Goal: Task Accomplishment & Management: Complete application form

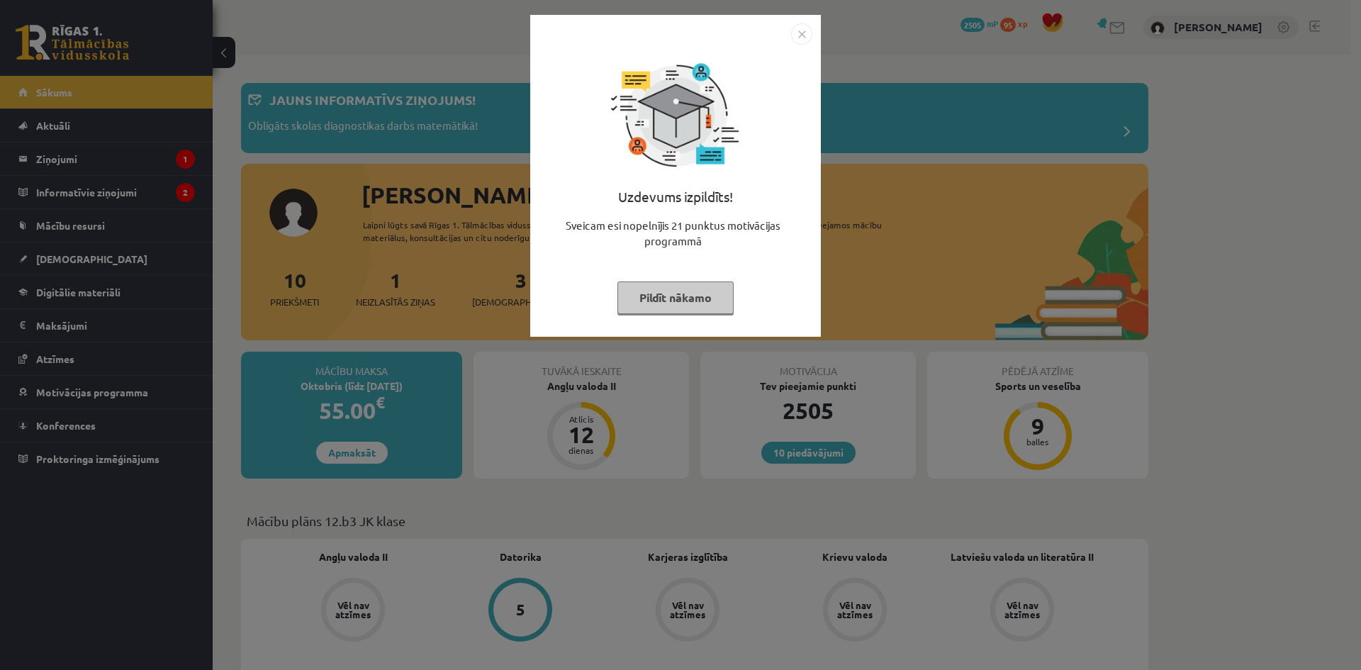
click at [678, 298] on button "Pildīt nākamo" at bounding box center [675, 297] width 116 height 33
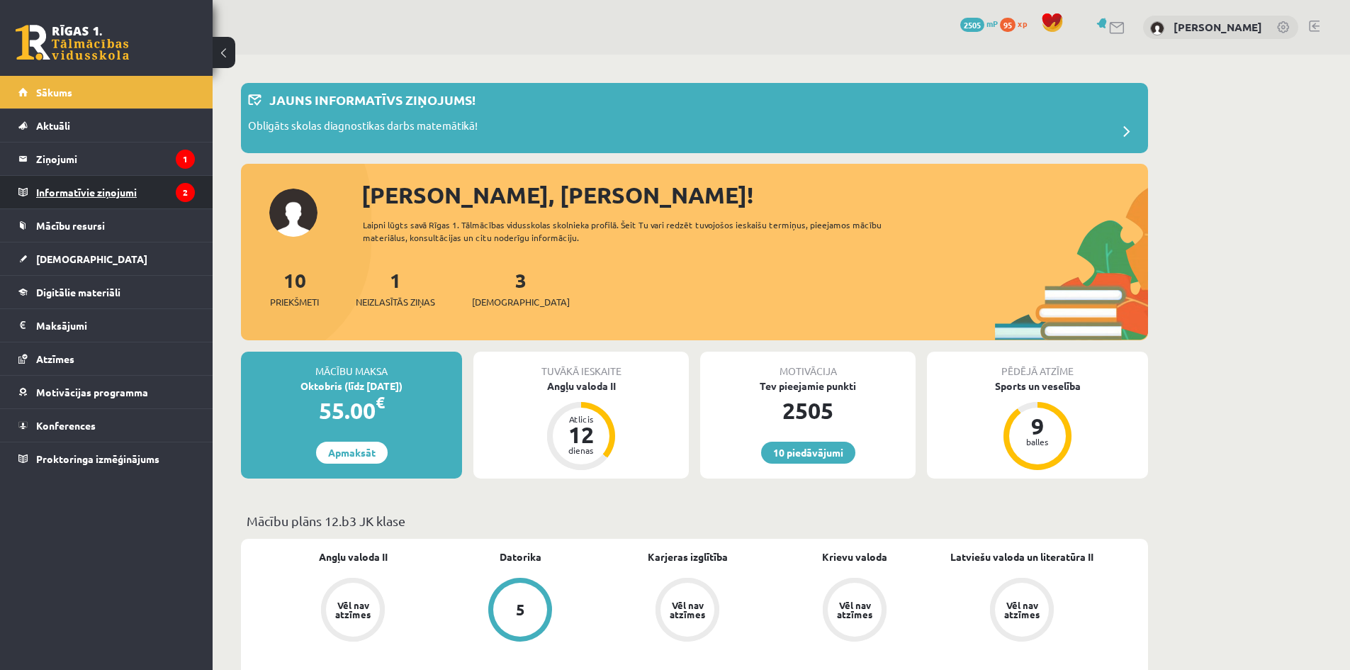
click at [91, 199] on legend "Informatīvie ziņojumi 2" at bounding box center [115, 192] width 159 height 33
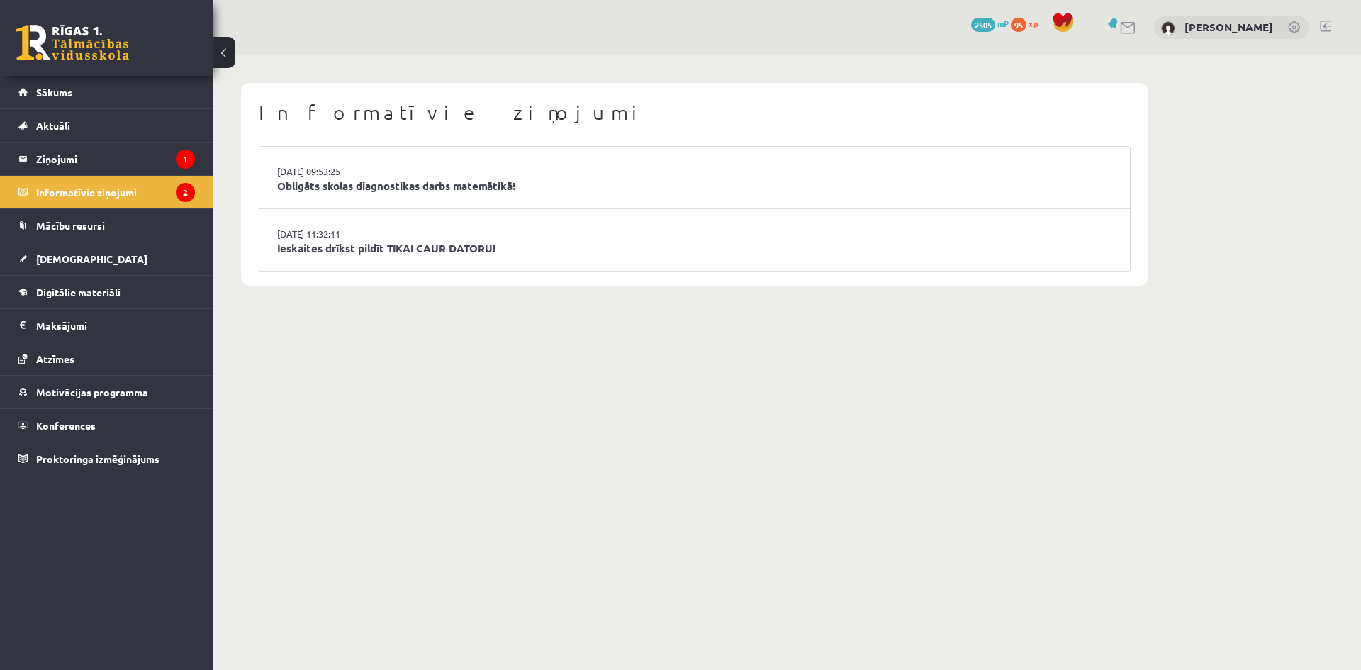
click at [326, 185] on link "Obligāts skolas diagnostikas darbs matemātikā!" at bounding box center [694, 186] width 835 height 16
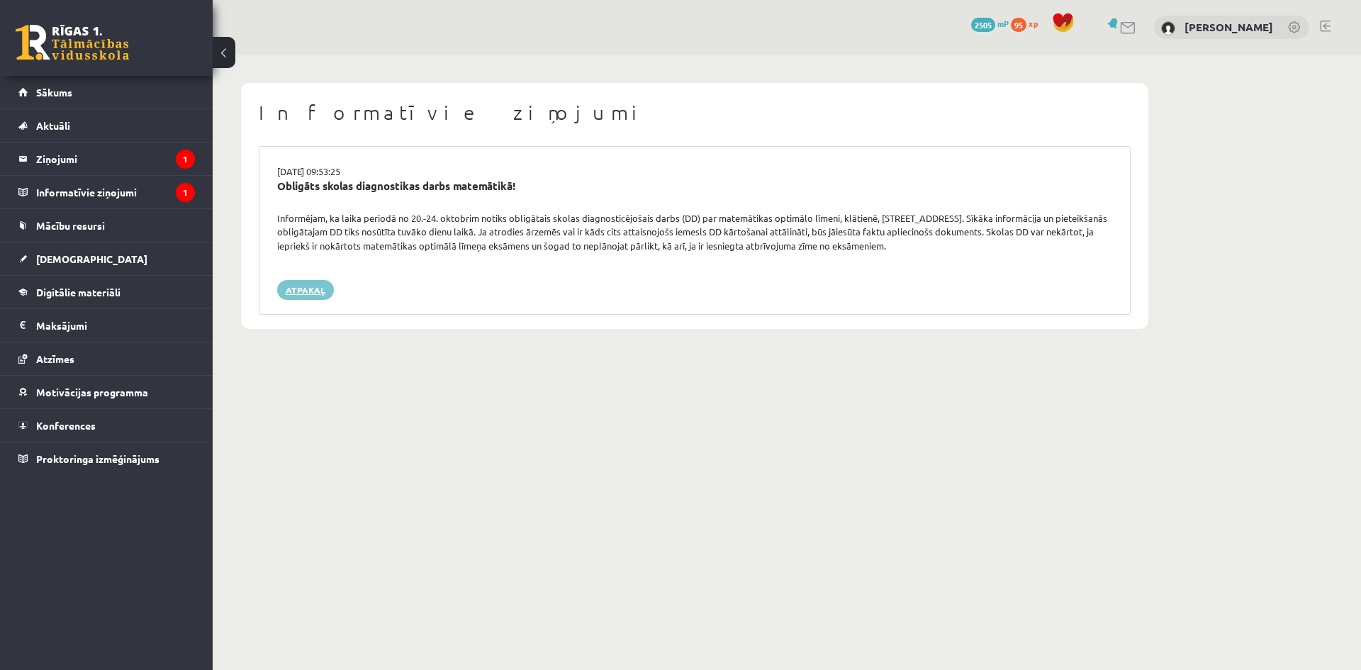
click at [303, 296] on link "Atpakaļ" at bounding box center [305, 290] width 57 height 20
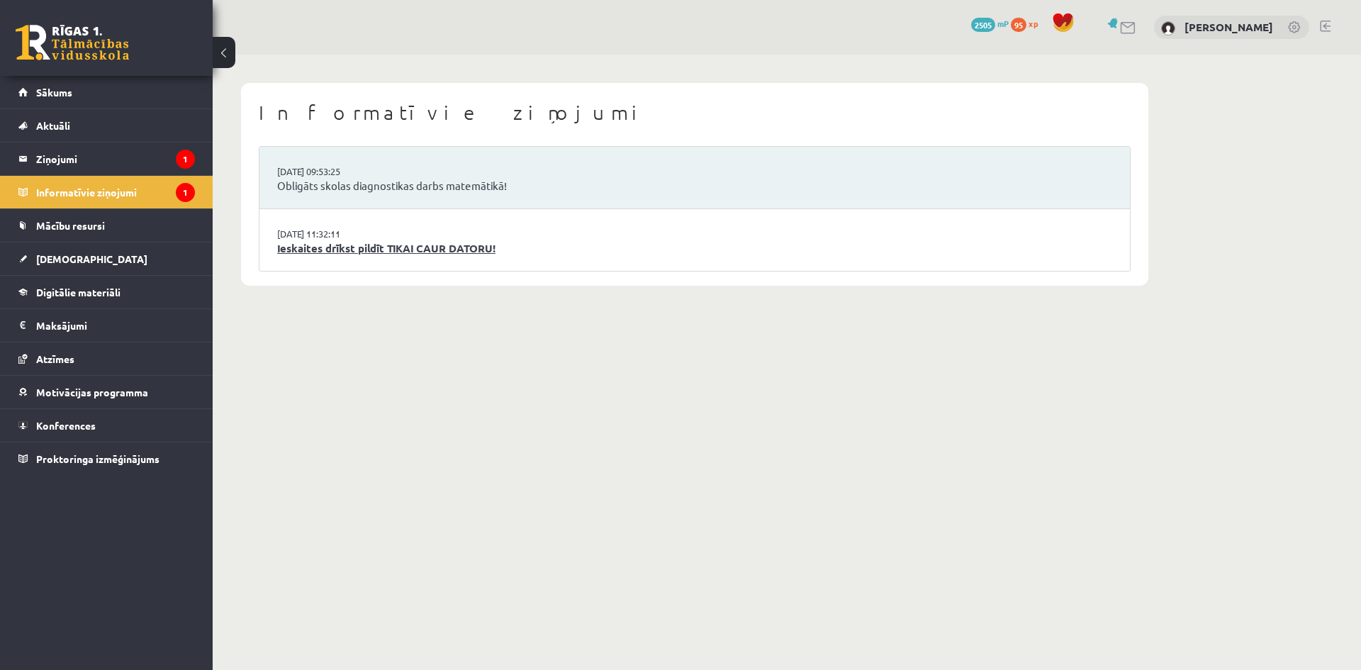
click at [342, 252] on link "Ieskaites drīkst pildīt TIKAI CAUR DATORU!" at bounding box center [694, 248] width 835 height 16
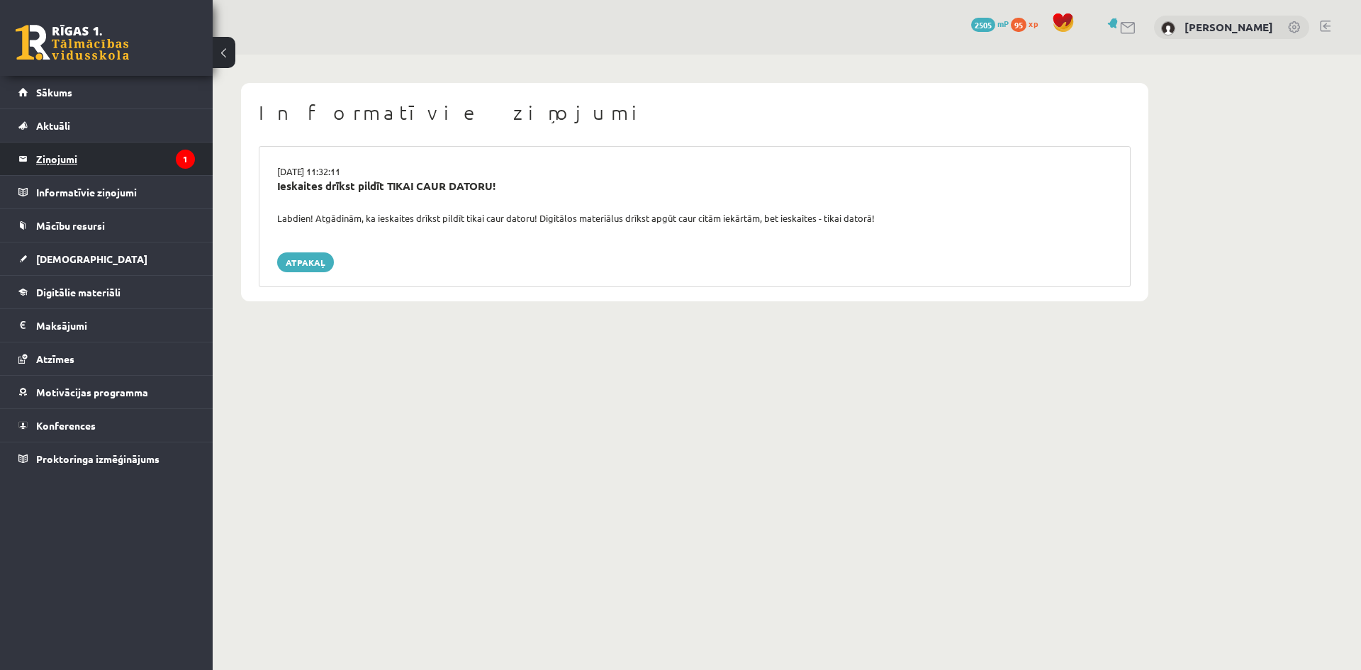
click at [70, 164] on legend "Ziņojumi 1" at bounding box center [115, 158] width 159 height 33
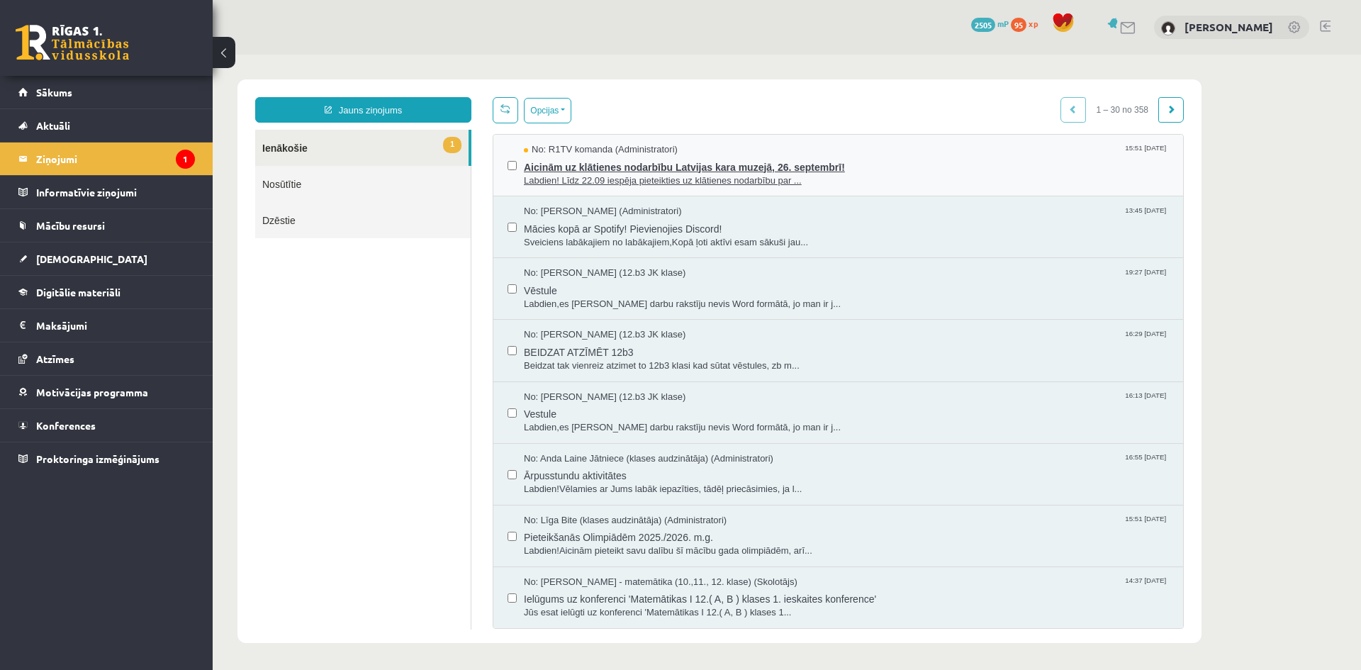
click at [588, 167] on span "Aicinām uz klātienes nodarbību Latvijas kara muzejā, 26. septembrī!" at bounding box center [846, 166] width 645 height 18
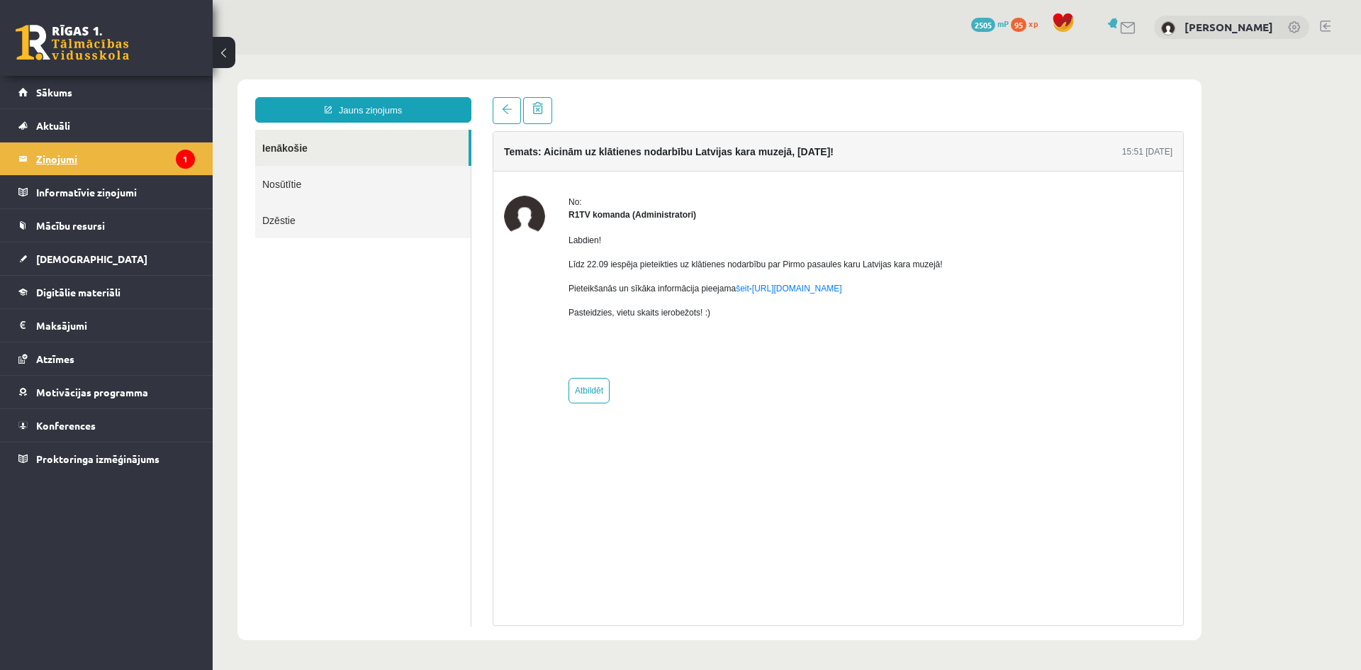
click at [50, 160] on legend "Ziņojumi 1" at bounding box center [115, 158] width 159 height 33
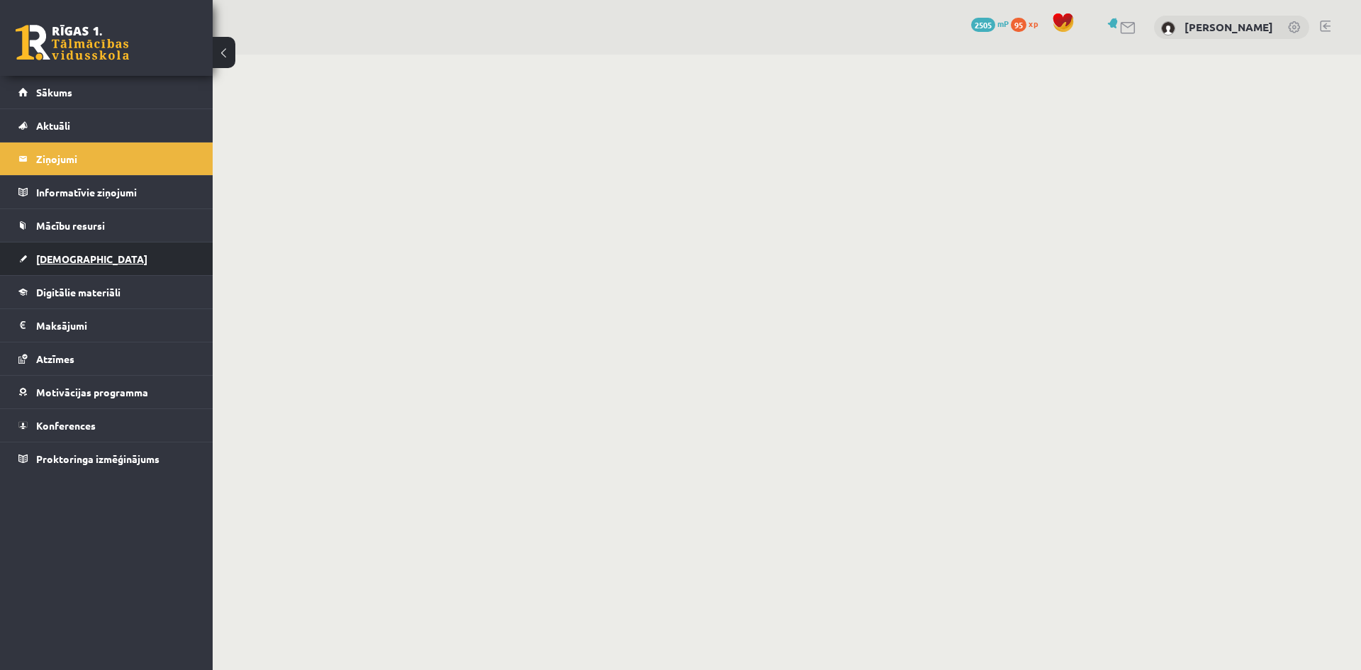
click at [55, 261] on span "[DEMOGRAPHIC_DATA]" at bounding box center [91, 258] width 111 height 13
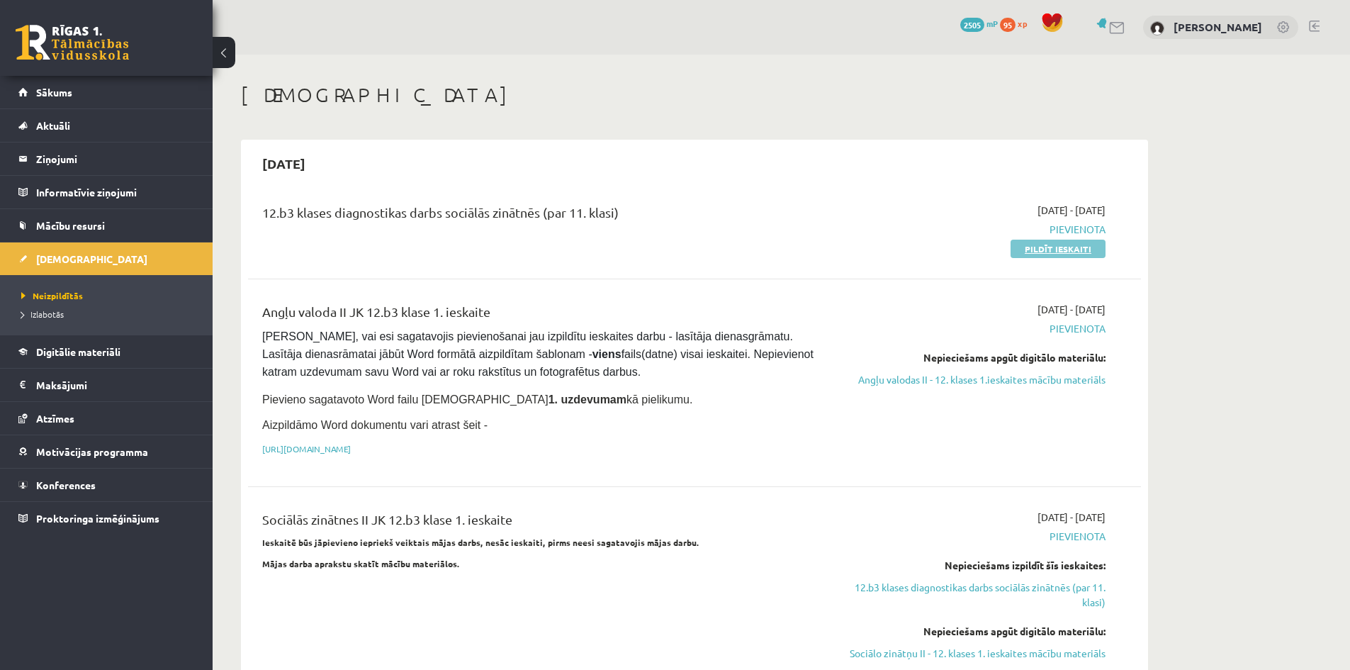
click at [1035, 250] on link "Pildīt ieskaiti" at bounding box center [1058, 249] width 95 height 18
click at [1052, 240] on div "2025-09-16 - 2025-09-30 Pievienota Pildīt ieskaiti" at bounding box center [972, 229] width 288 height 53
click at [1042, 243] on link "Pildīt ieskaiti" at bounding box center [1058, 249] width 95 height 18
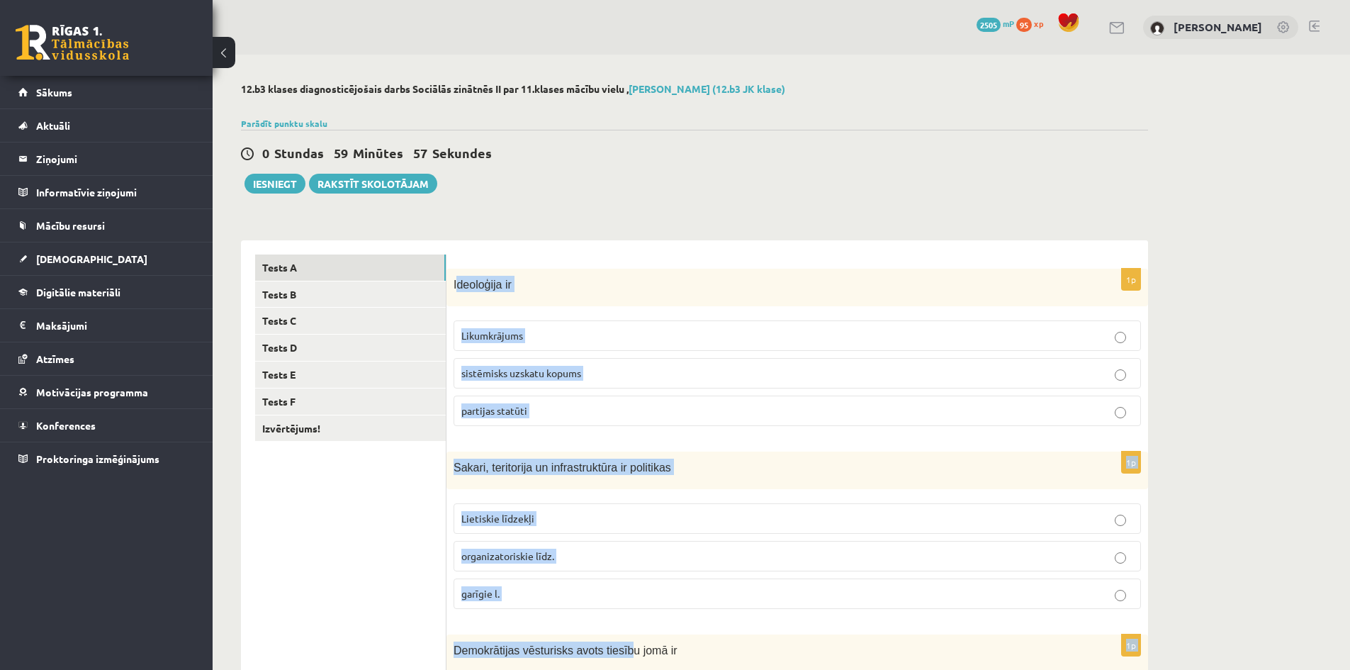
drag, startPoint x: 456, startPoint y: 286, endPoint x: 616, endPoint y: 656, distance: 403.1
click at [662, 274] on div "Ideoloģija ir" at bounding box center [798, 288] width 702 height 38
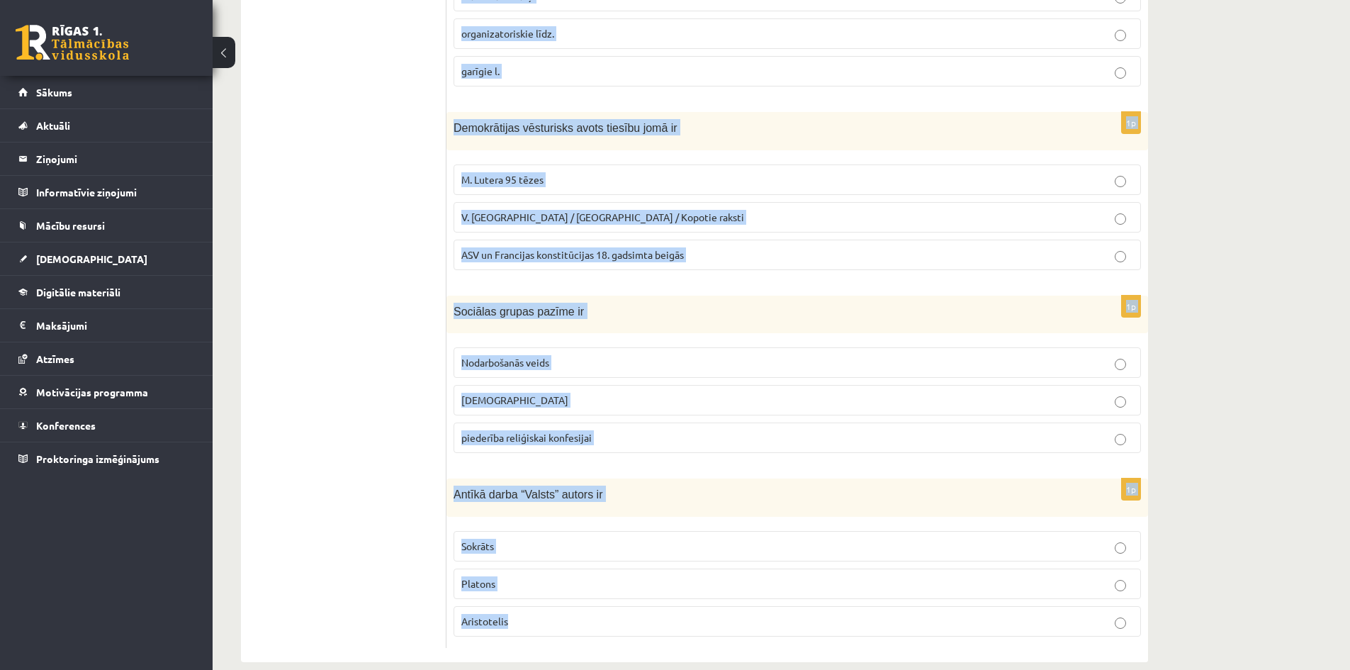
scroll to position [544, 0]
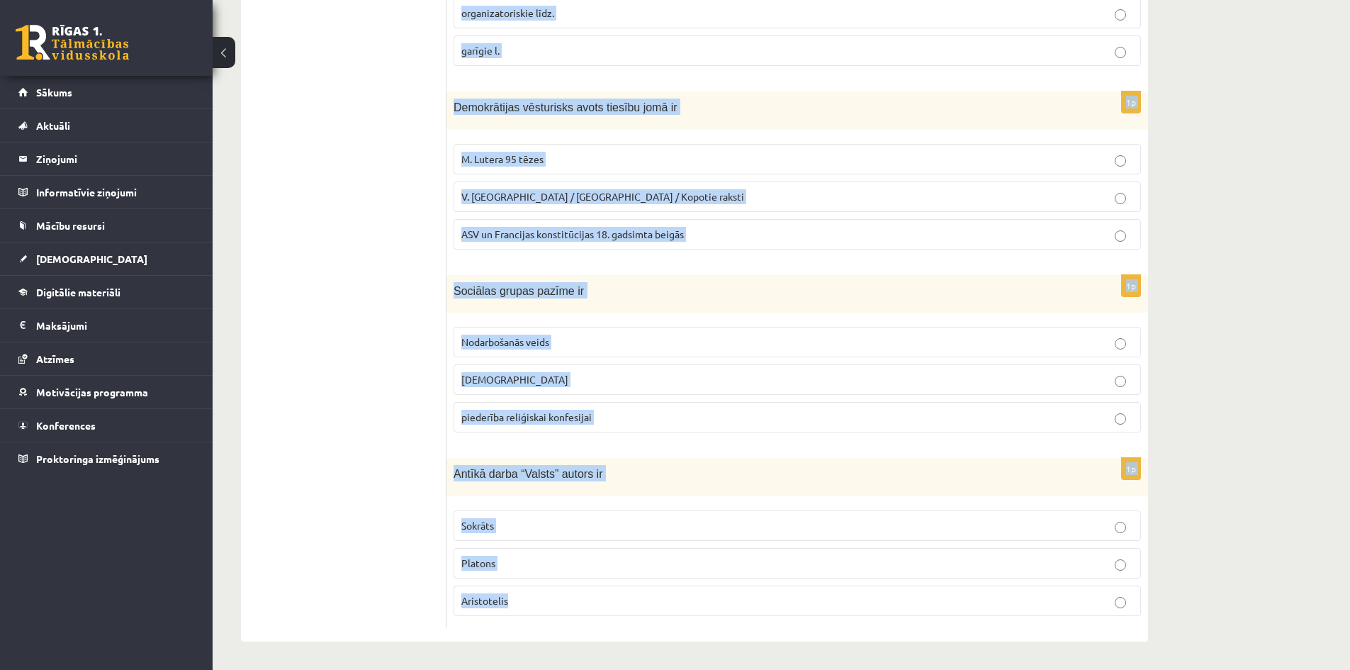
drag, startPoint x: 451, startPoint y: 286, endPoint x: 742, endPoint y: 690, distance: 498.2
copy form "Ideoloģija ir Likumkrājums sistēmisks uzskatu kopums partijas statūti 1p Sakari…"
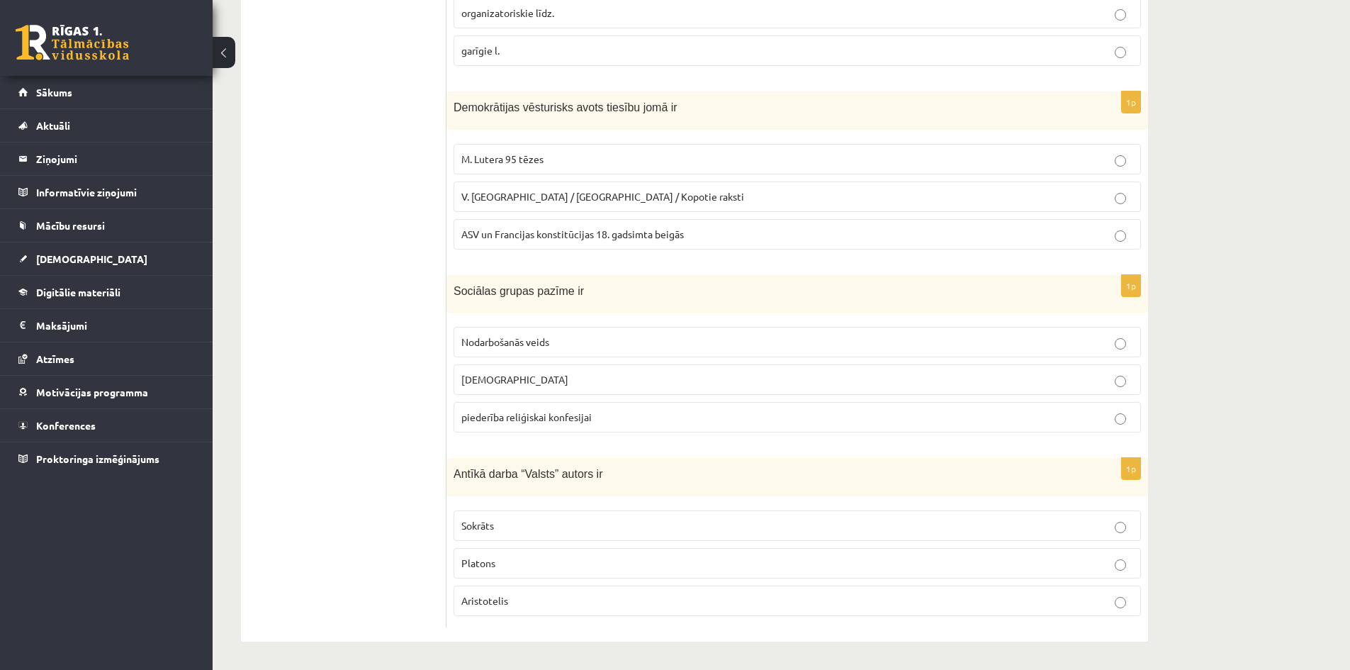
click at [345, 362] on ul "Tests A Tests B Tests C Tests D Tests E Tests F Izvērtējums!" at bounding box center [350, 170] width 191 height 916
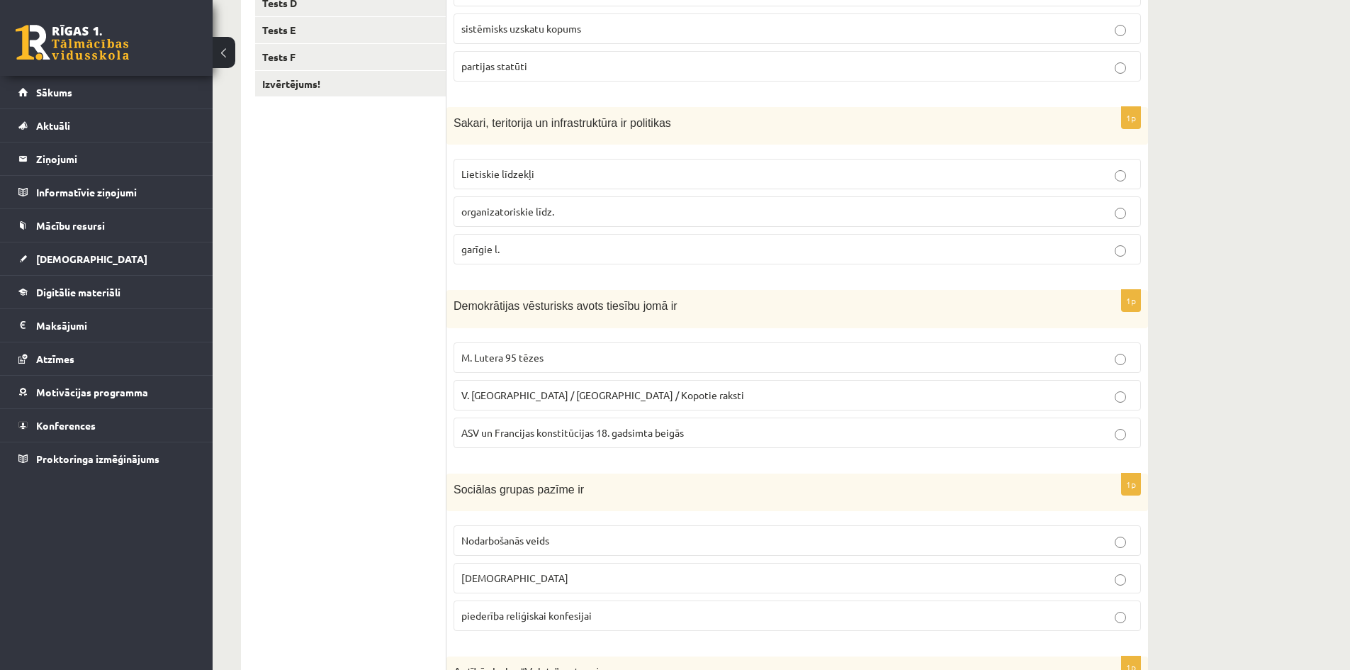
scroll to position [118, 0]
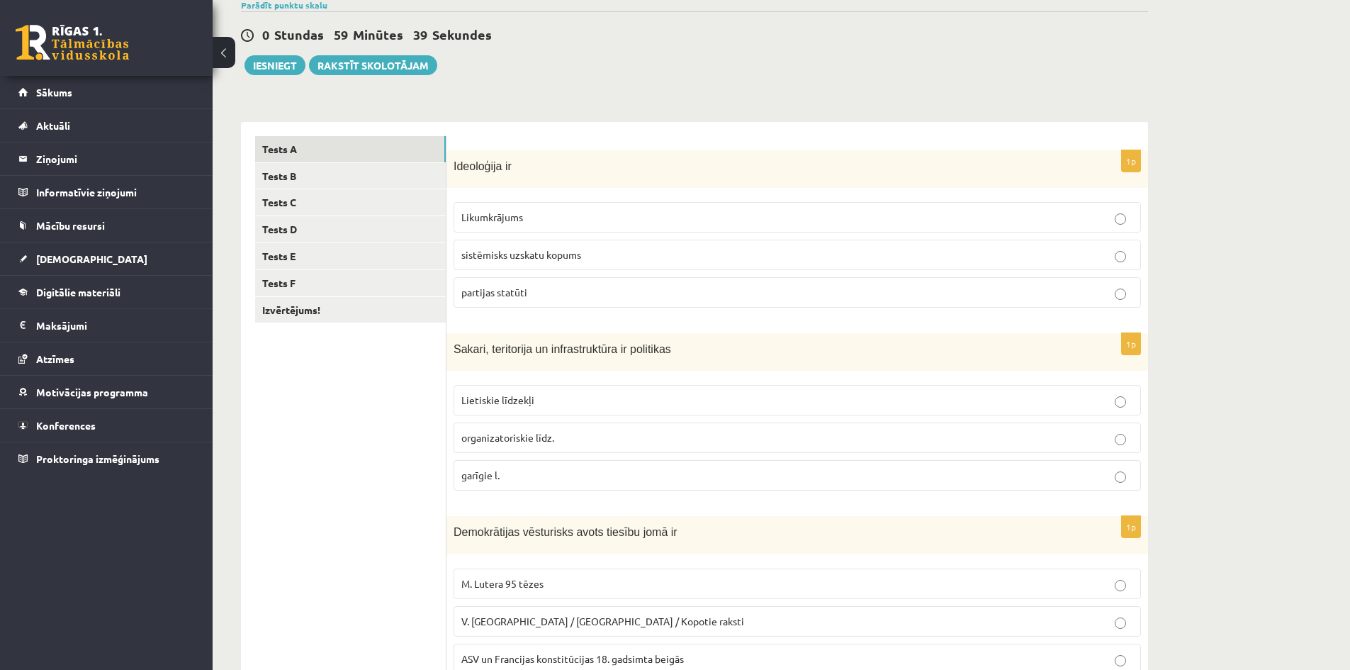
click at [471, 258] on span "sistēmisks uzskatu kopums" at bounding box center [521, 254] width 120 height 13
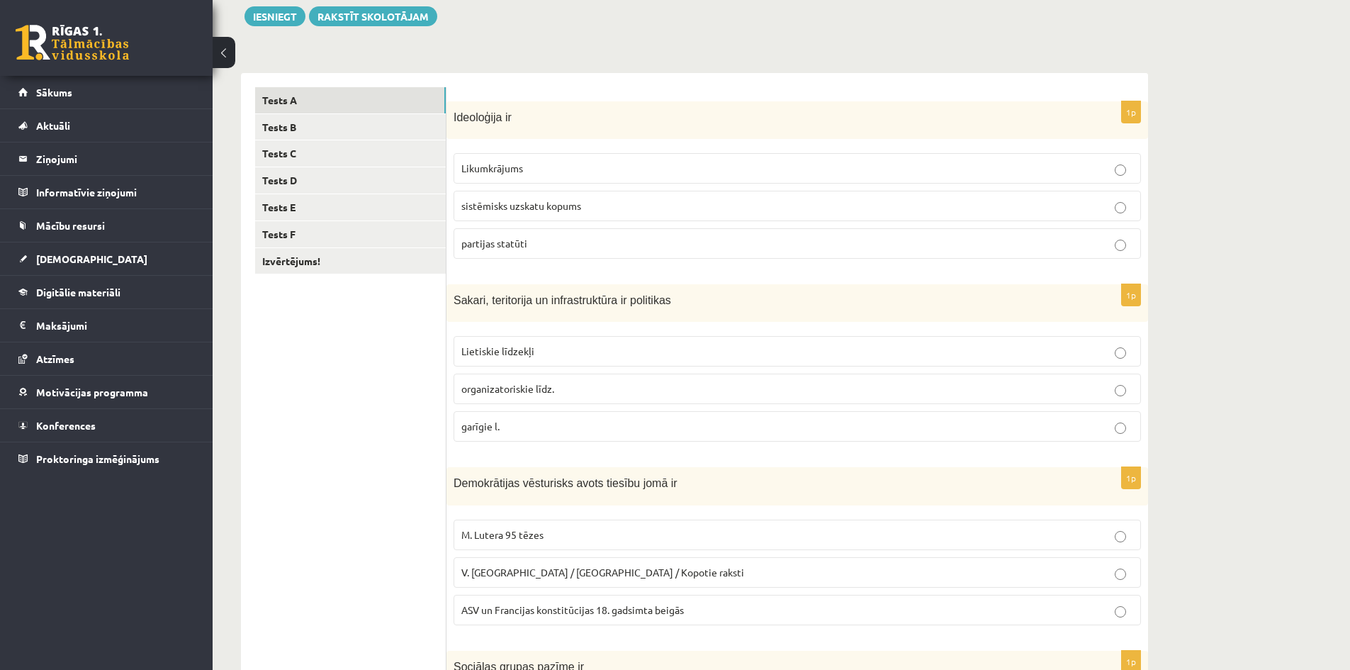
scroll to position [260, 0]
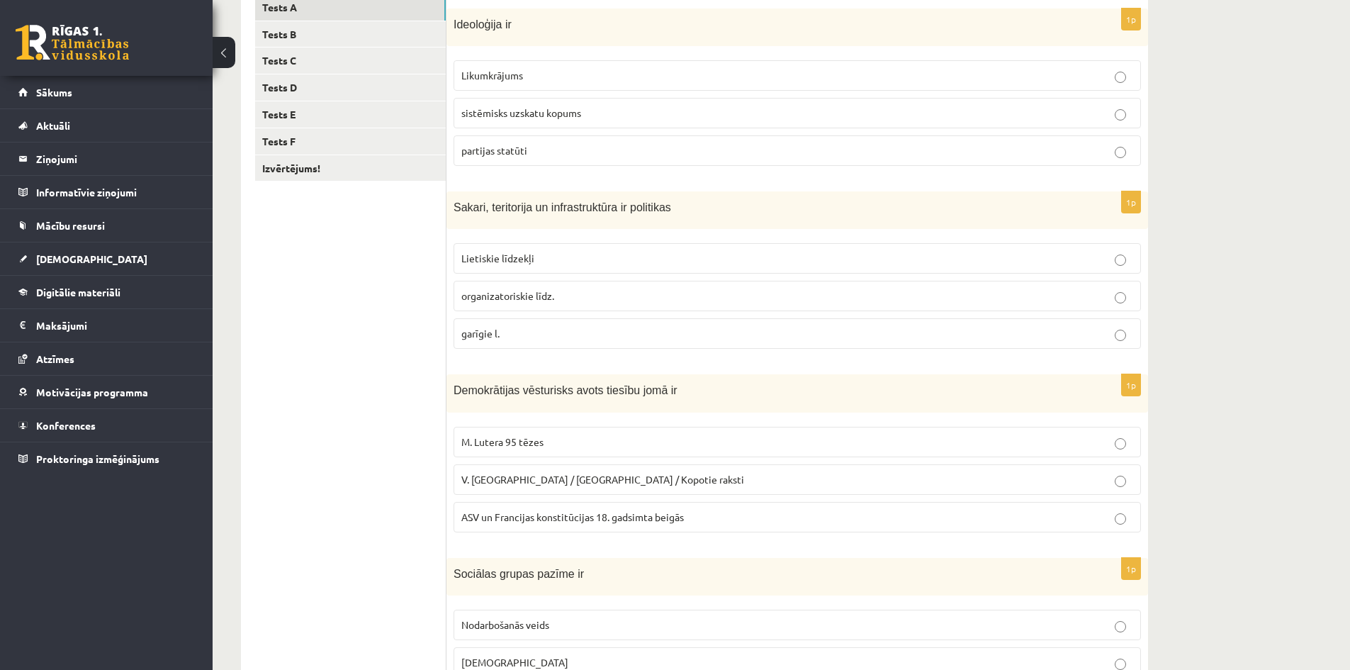
click at [322, 349] on ul "Tests A Tests B Tests C Tests D Tests E Tests F Izvērtējums!" at bounding box center [350, 452] width 191 height 916
click at [478, 303] on p "organizatoriskie līdz." at bounding box center [797, 295] width 672 height 15
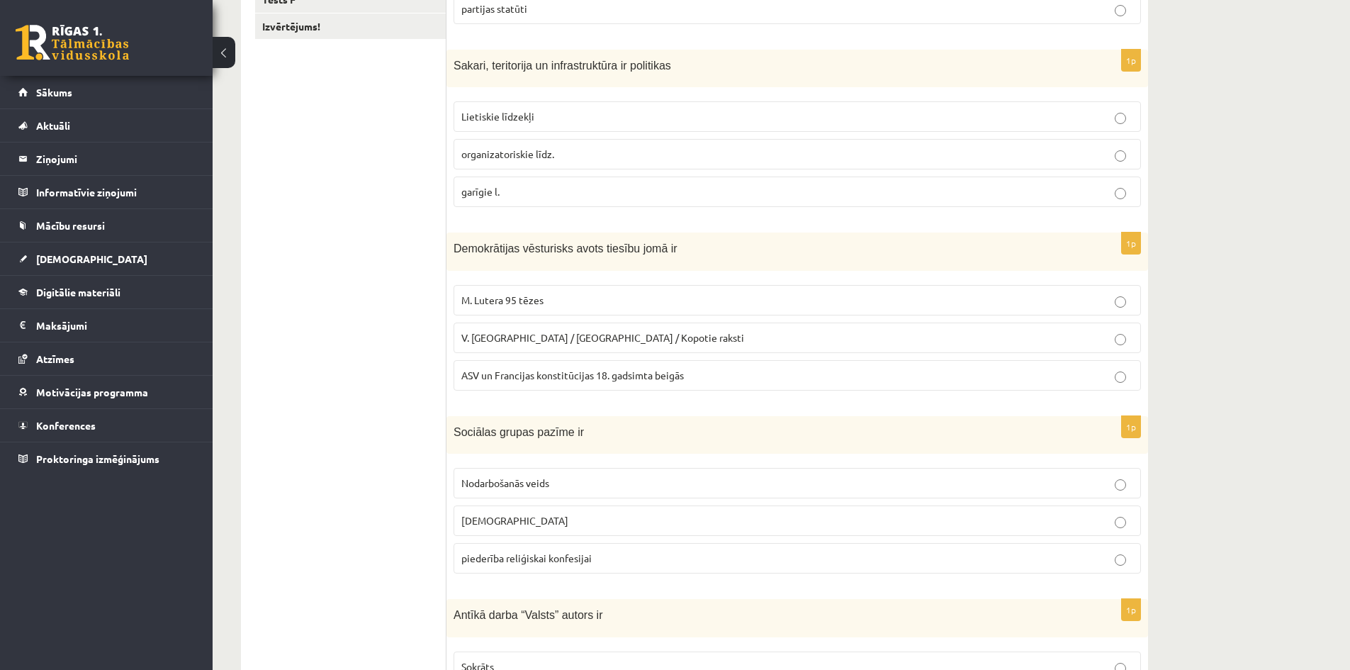
click at [568, 373] on span "ASV un Francijas konstitūcijas 18. gadsimta beigās" at bounding box center [572, 375] width 223 height 13
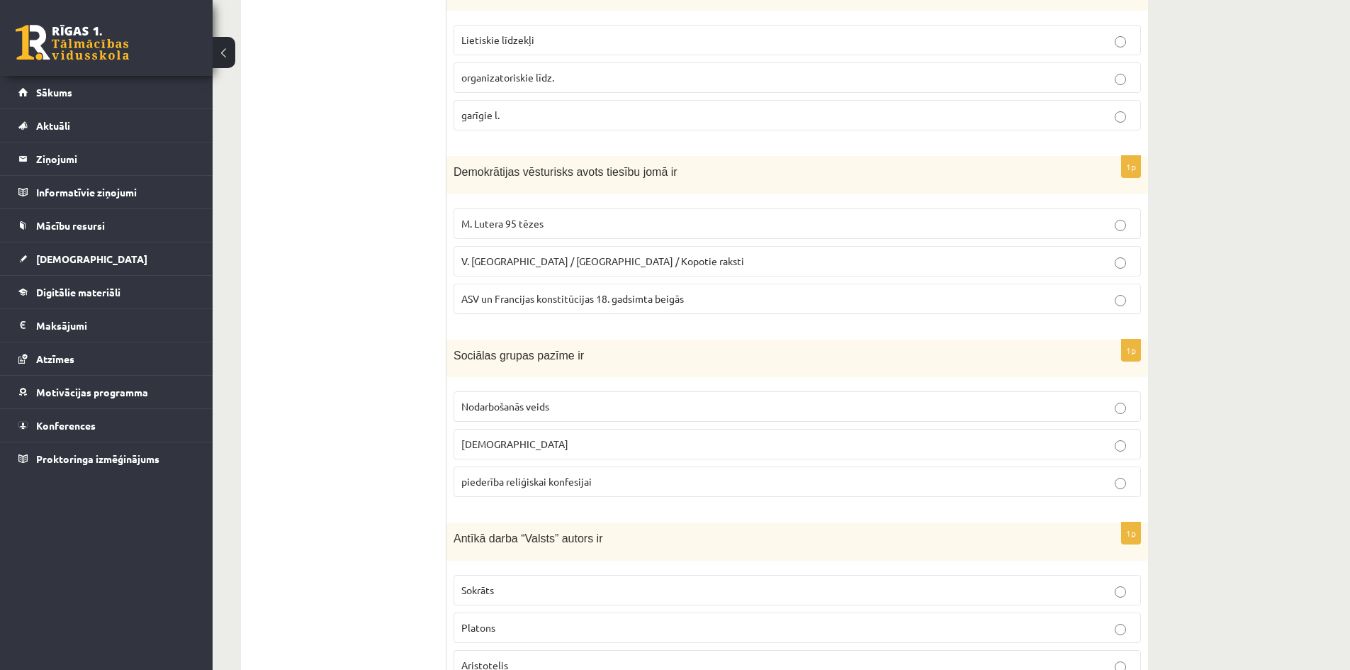
scroll to position [544, 0]
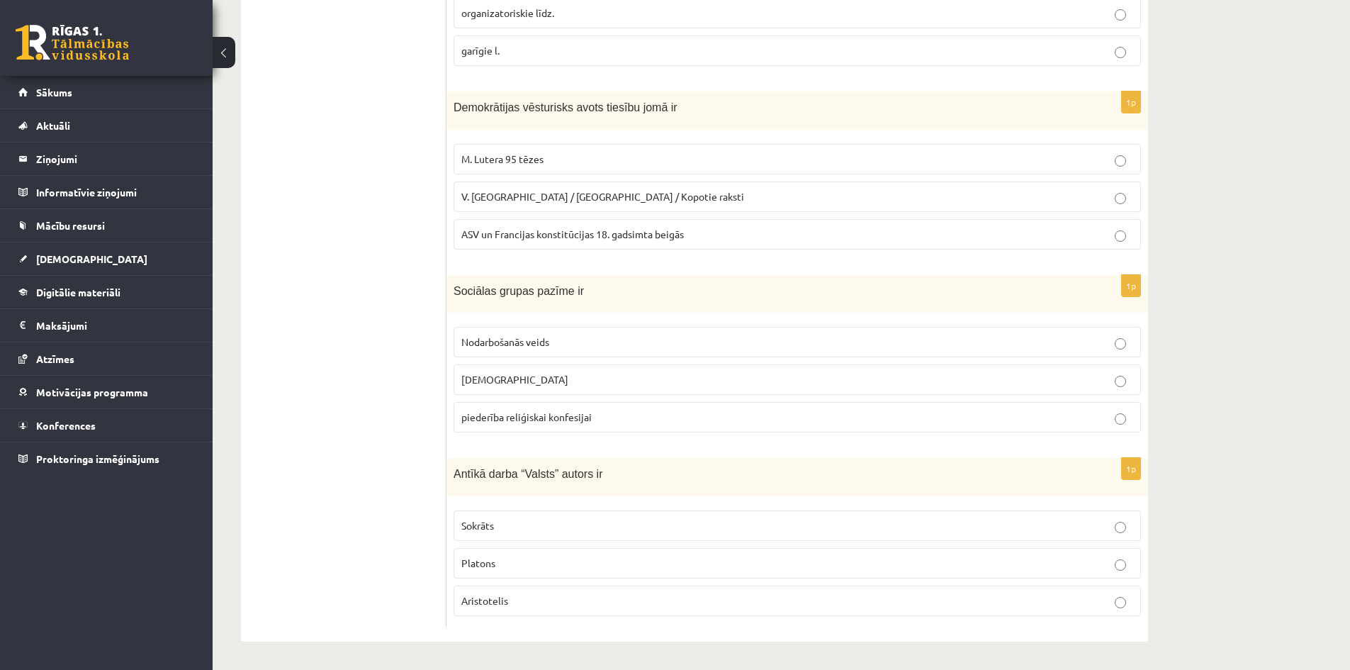
click at [491, 345] on span "Nodarbošanās veids" at bounding box center [505, 341] width 88 height 13
click at [508, 570] on p "Platons" at bounding box center [797, 563] width 672 height 15
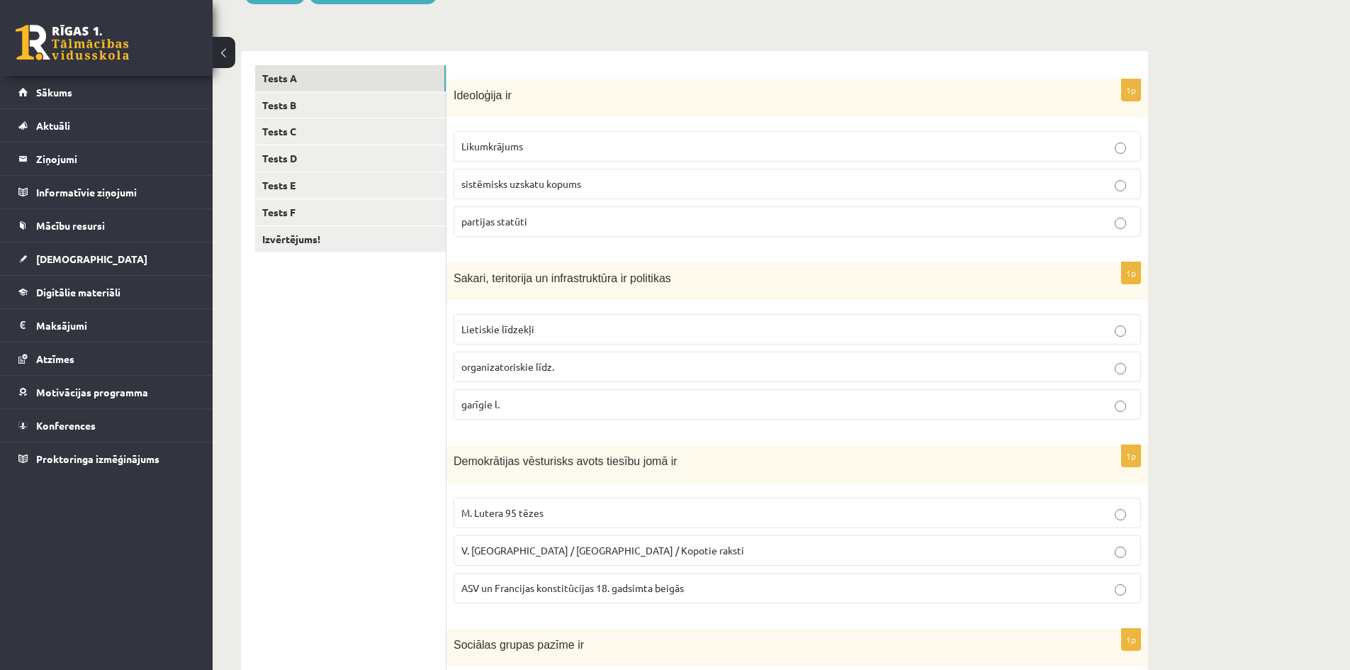
scroll to position [0, 0]
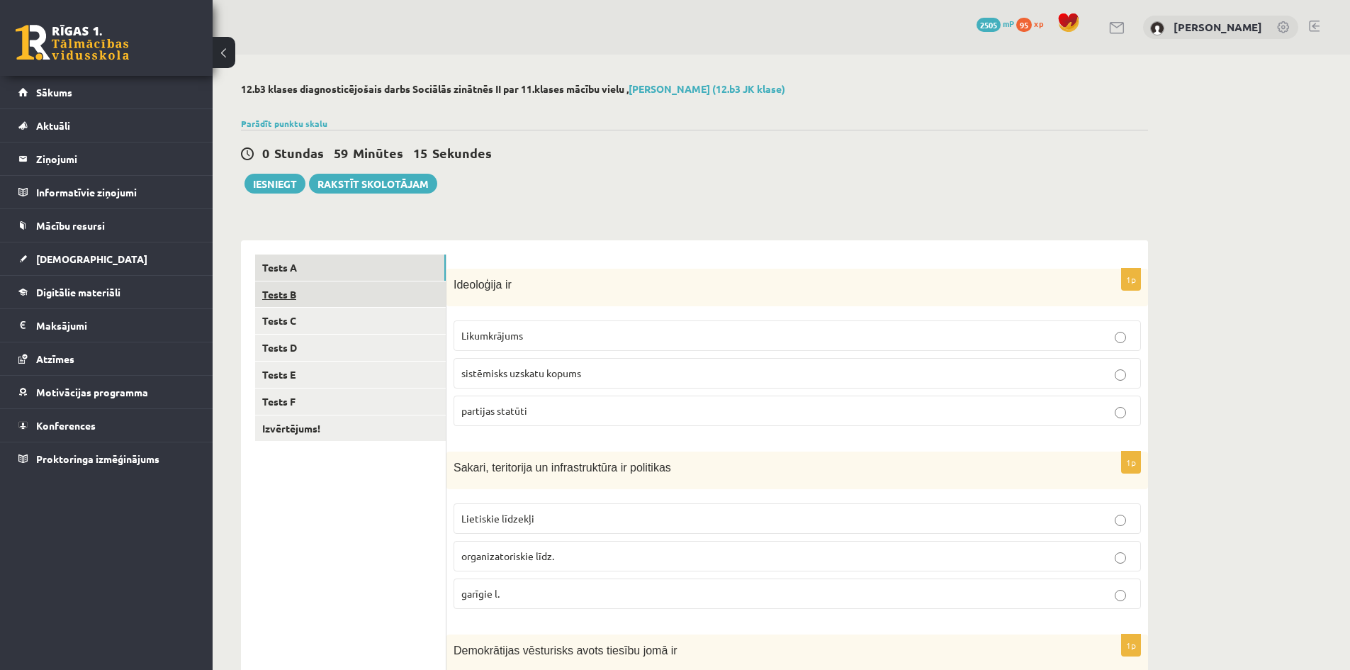
click at [274, 298] on link "Tests B" at bounding box center [350, 294] width 191 height 26
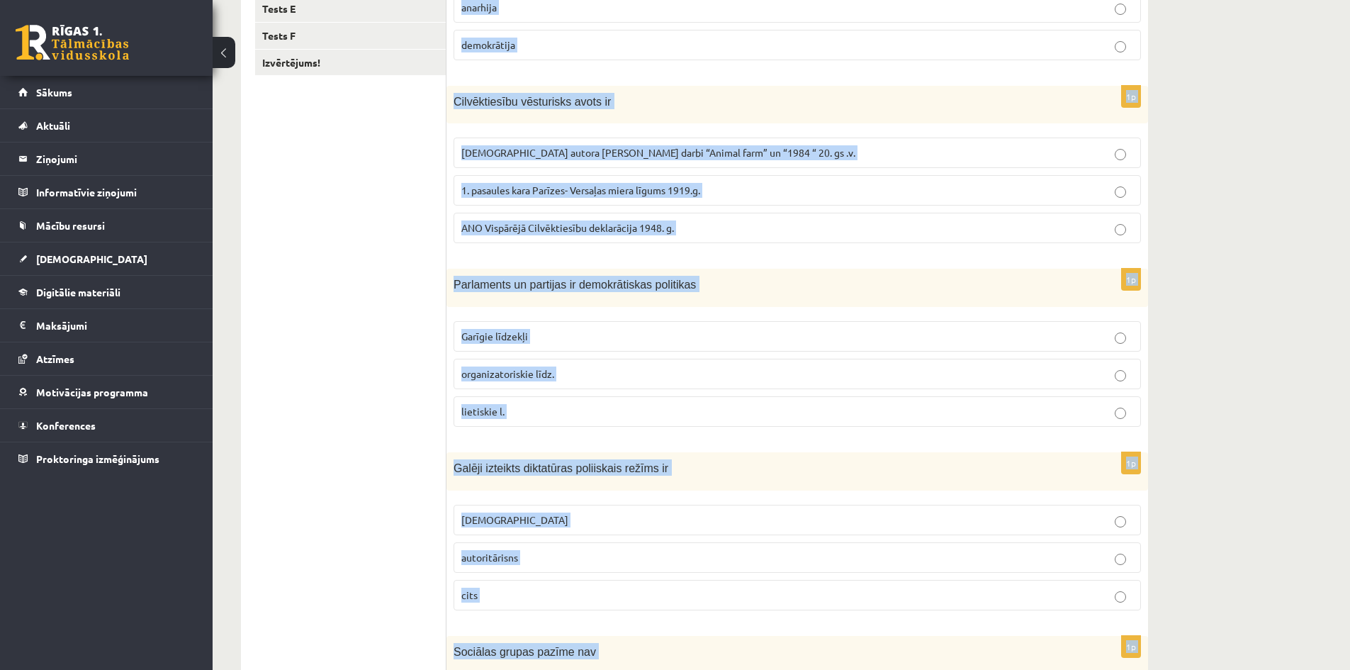
scroll to position [544, 0]
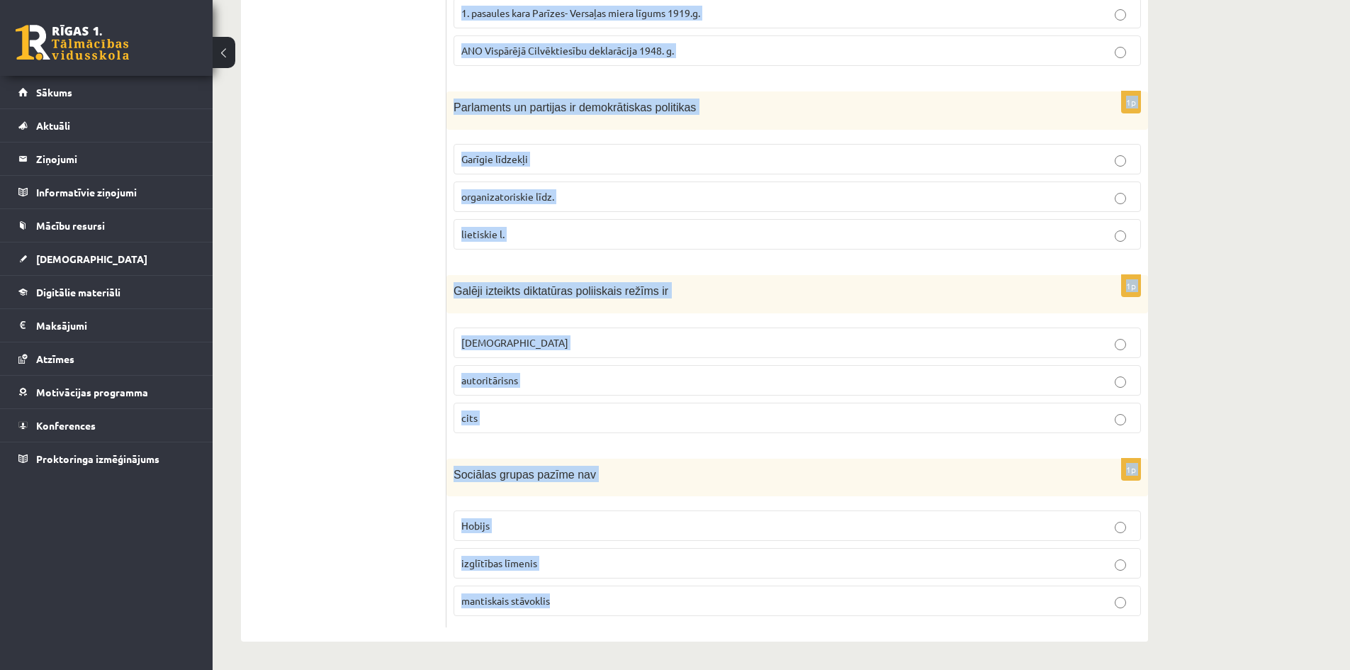
drag, startPoint x: 449, startPoint y: 283, endPoint x: 682, endPoint y: 680, distance: 460.6
copy form "Kura politiskā režīma priekšnosacījumi ir tradīcijas, stabilitāte un labklājība…"
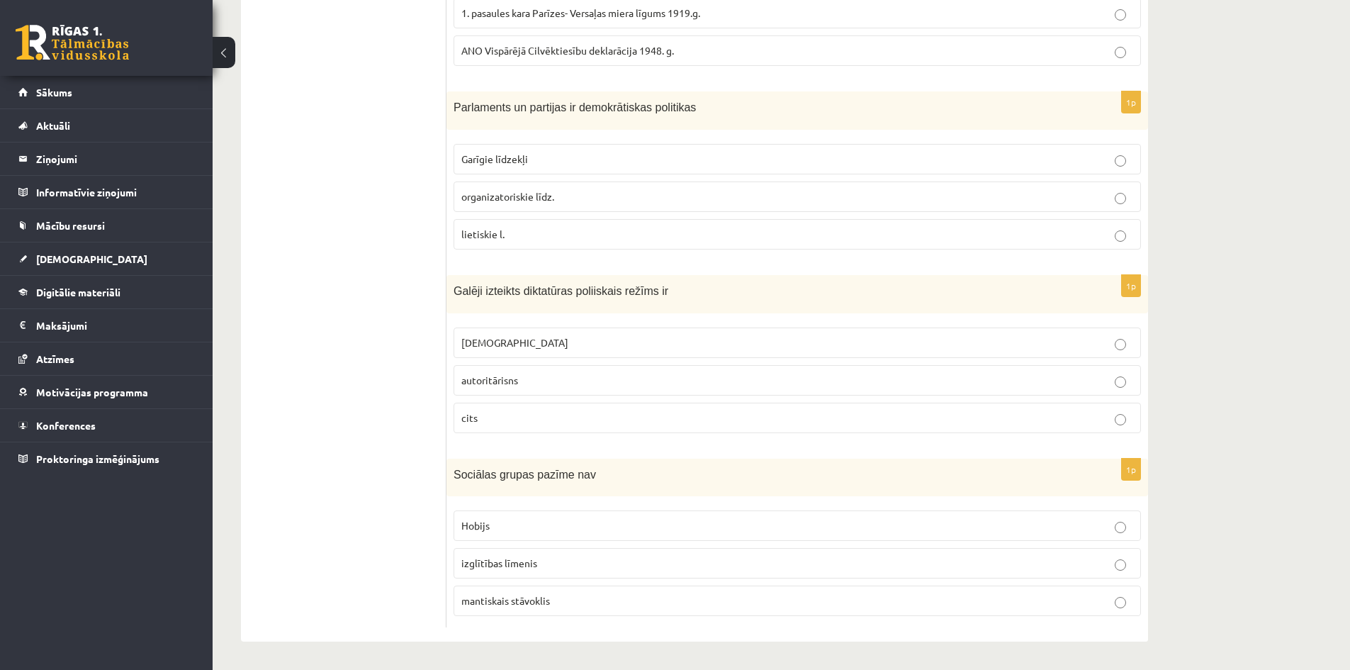
click at [356, 469] on ul "Tests A Tests B Tests C Tests D Tests E Tests F Izvērtējums!" at bounding box center [350, 170] width 191 height 916
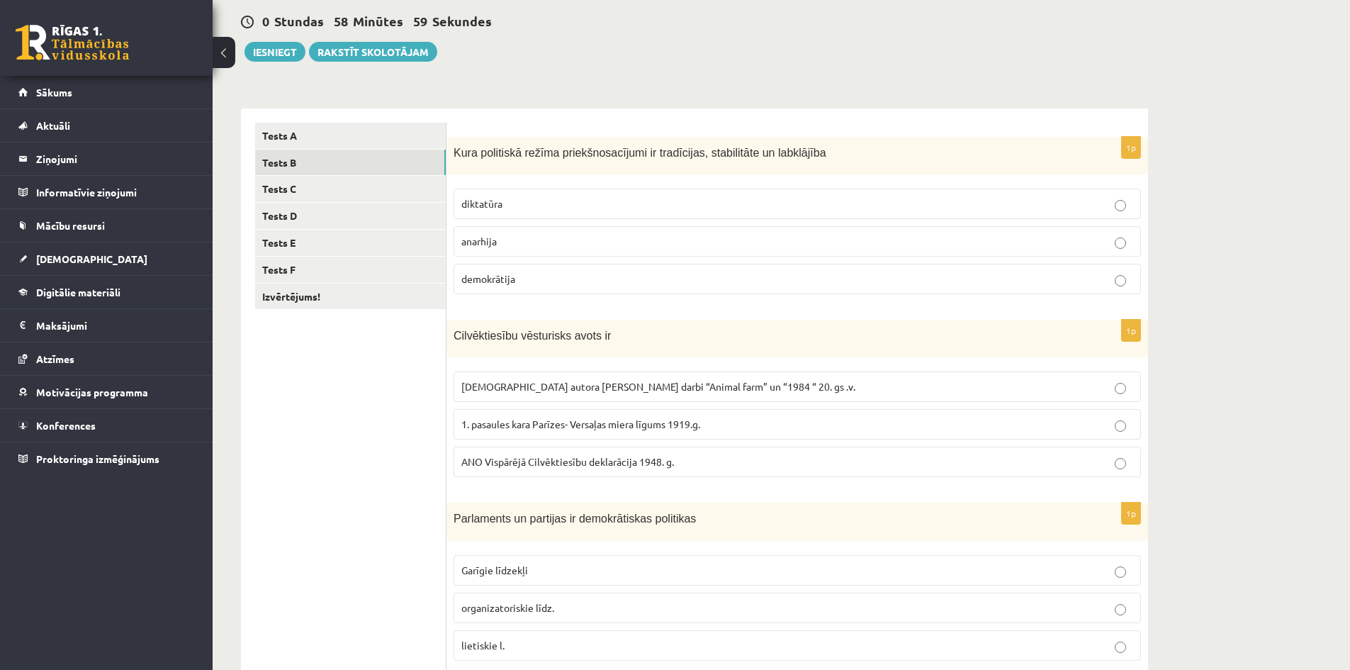
scroll to position [118, 0]
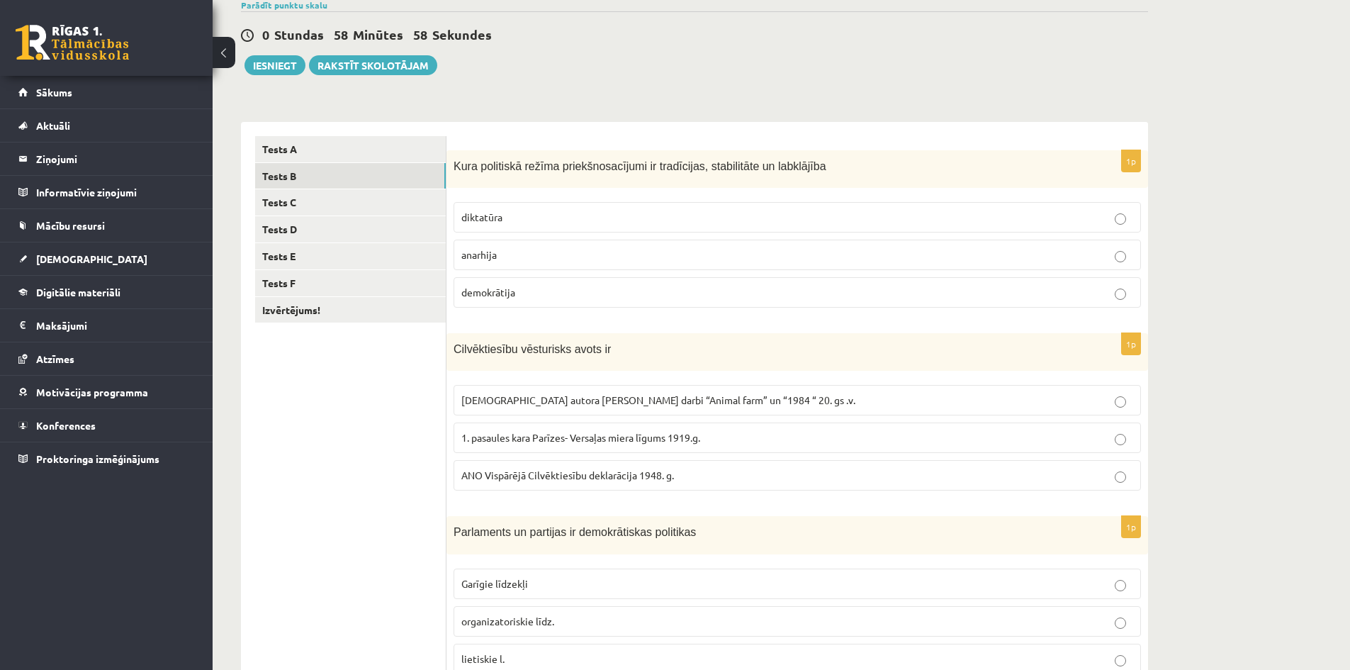
click at [489, 296] on span "demokrātija" at bounding box center [488, 292] width 54 height 13
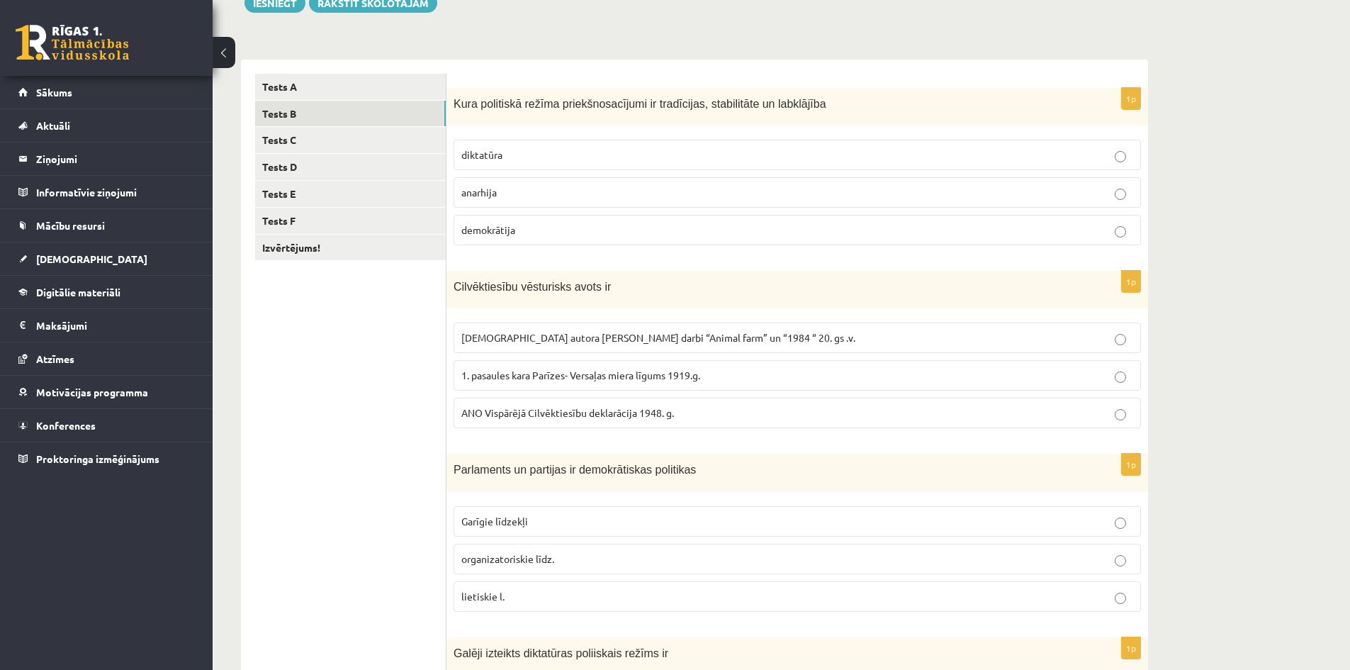
scroll to position [260, 0]
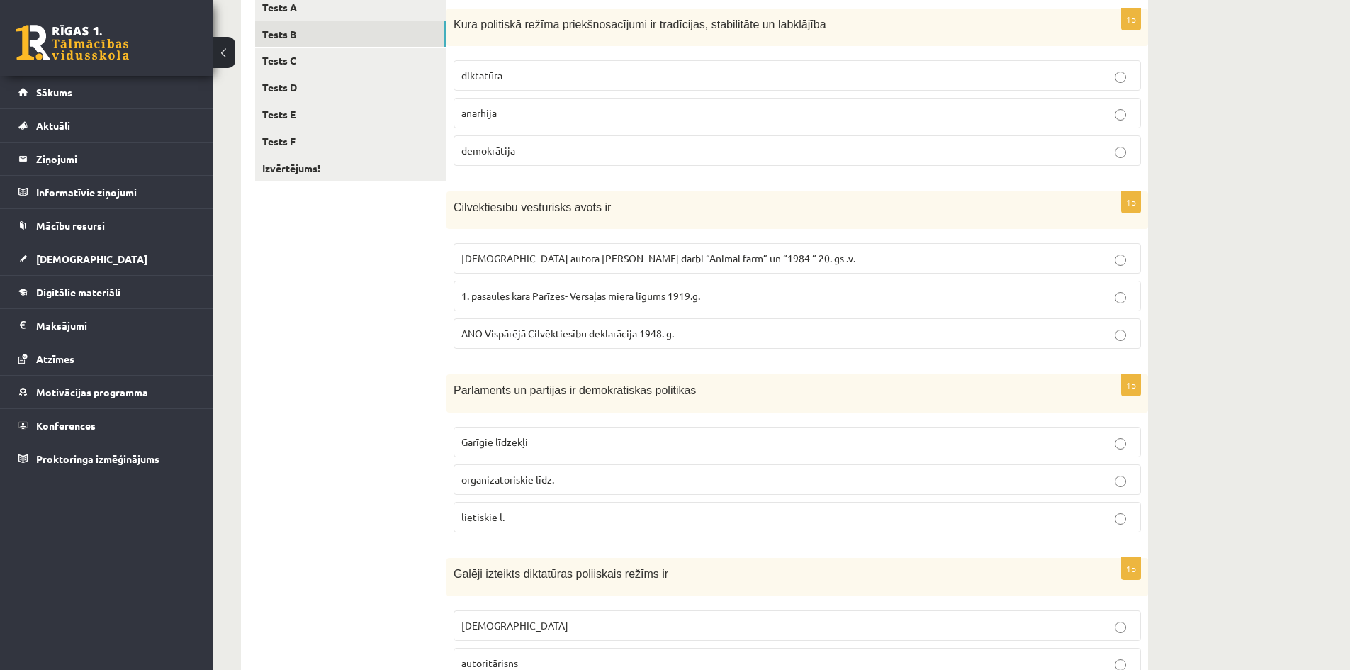
click at [519, 330] on span "ANO Vispārējā Cilvēktiesību deklarācija 1948. g." at bounding box center [567, 333] width 213 height 13
click at [511, 476] on span "organizatoriskie līdz." at bounding box center [507, 479] width 93 height 13
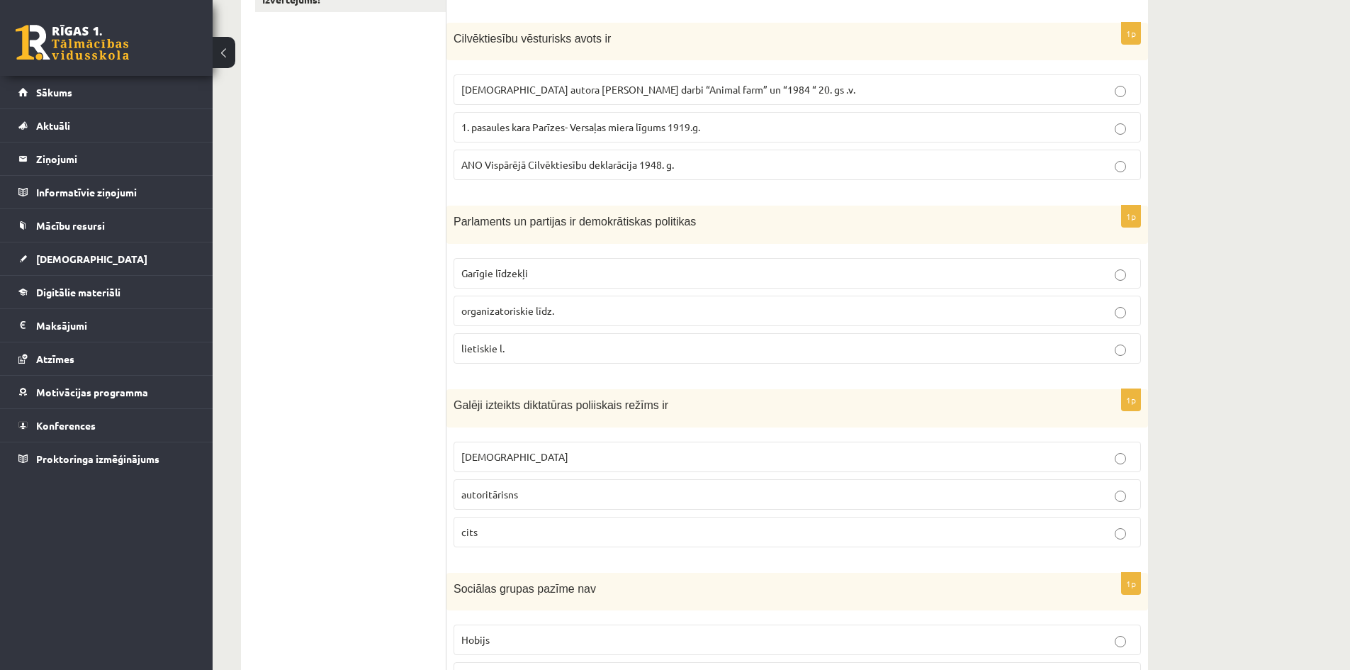
scroll to position [473, 0]
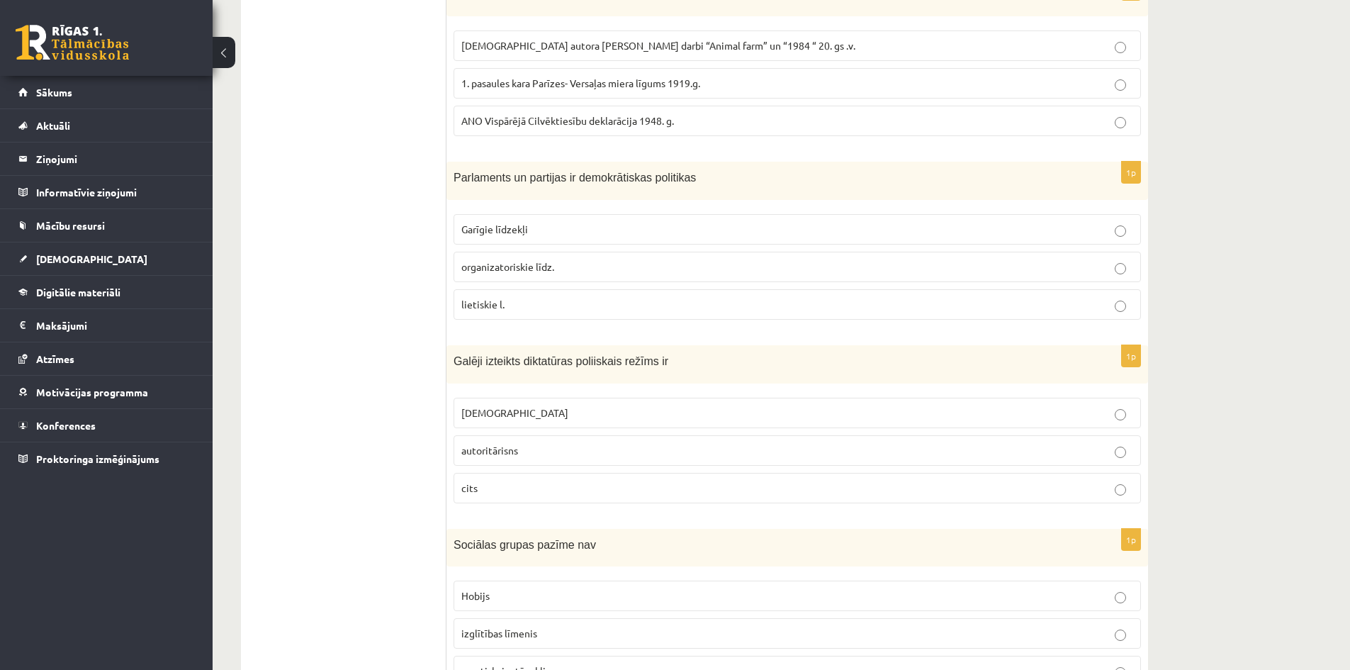
click at [507, 417] on span "totalitārisms" at bounding box center [514, 412] width 107 height 13
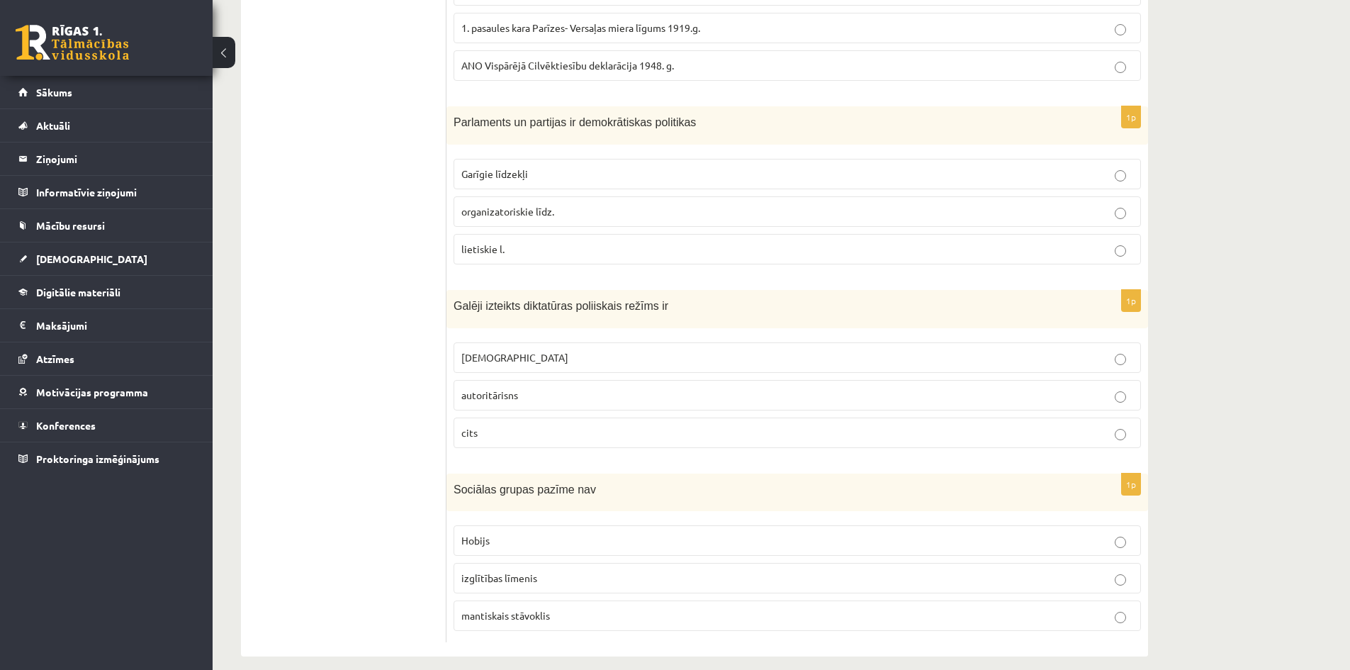
scroll to position [544, 0]
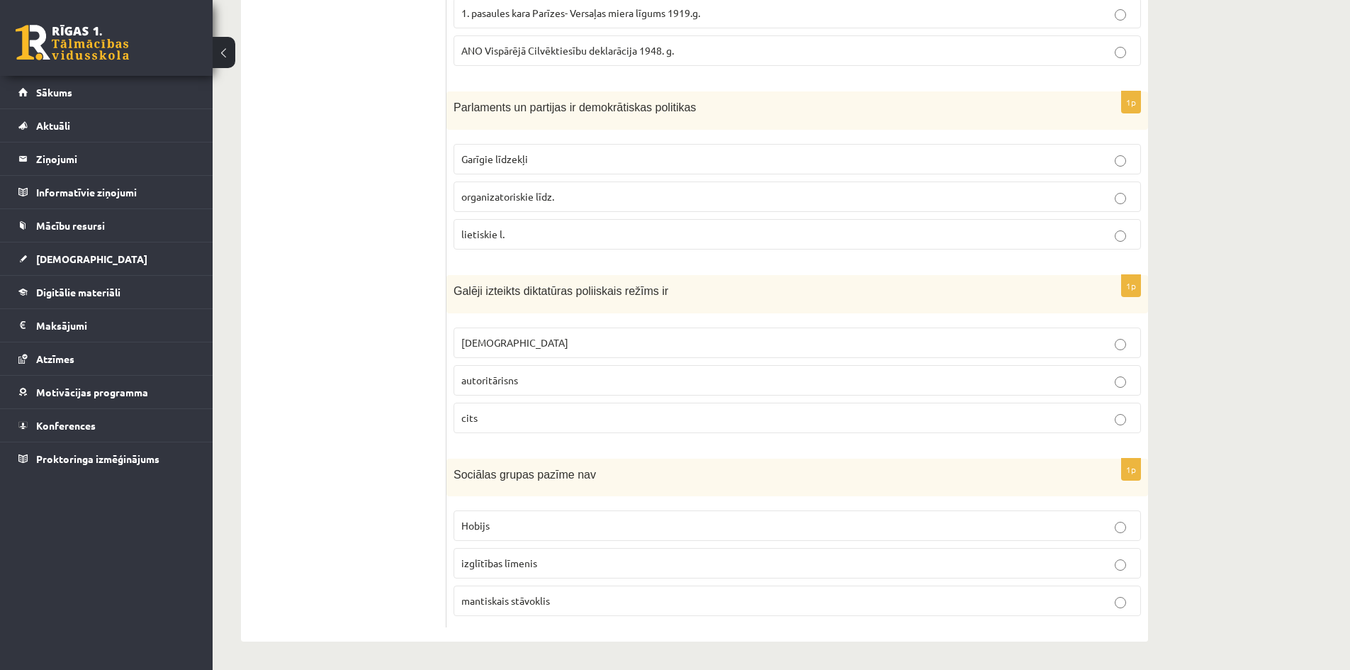
click at [489, 521] on span "Hobijs" at bounding box center [475, 525] width 28 height 13
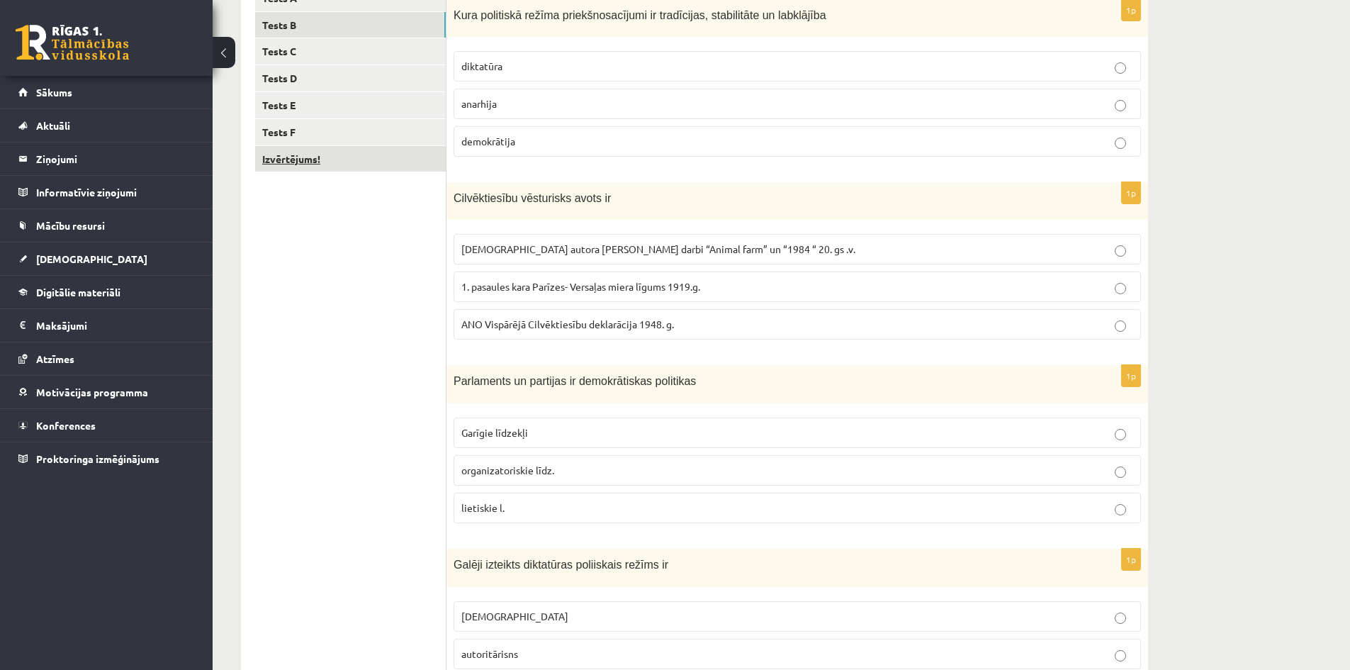
scroll to position [189, 0]
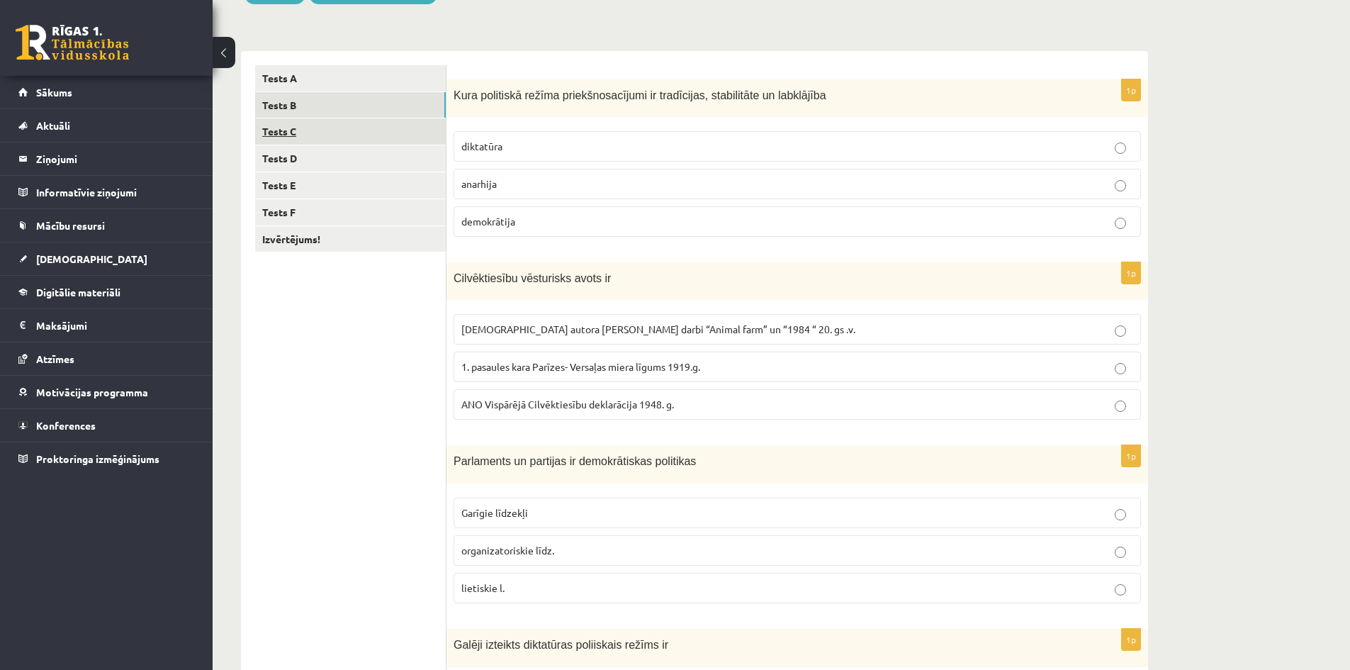
click at [287, 133] on link "Tests C" at bounding box center [350, 131] width 191 height 26
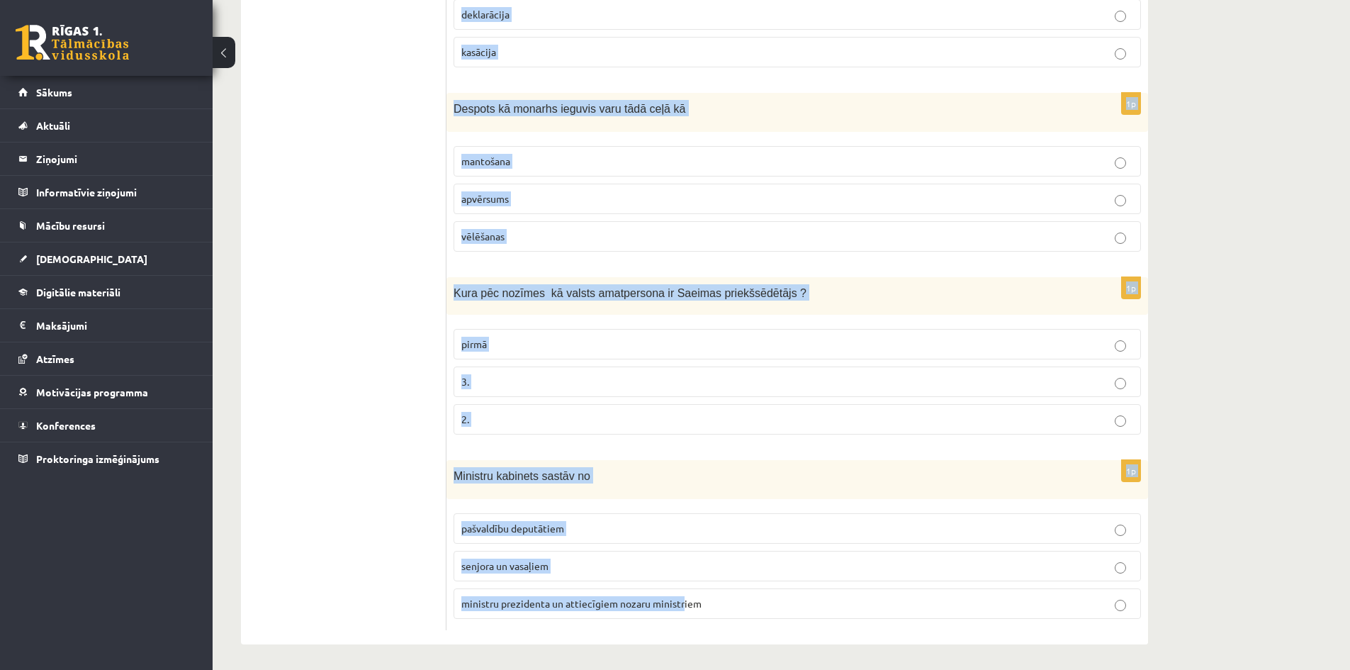
scroll to position [545, 0]
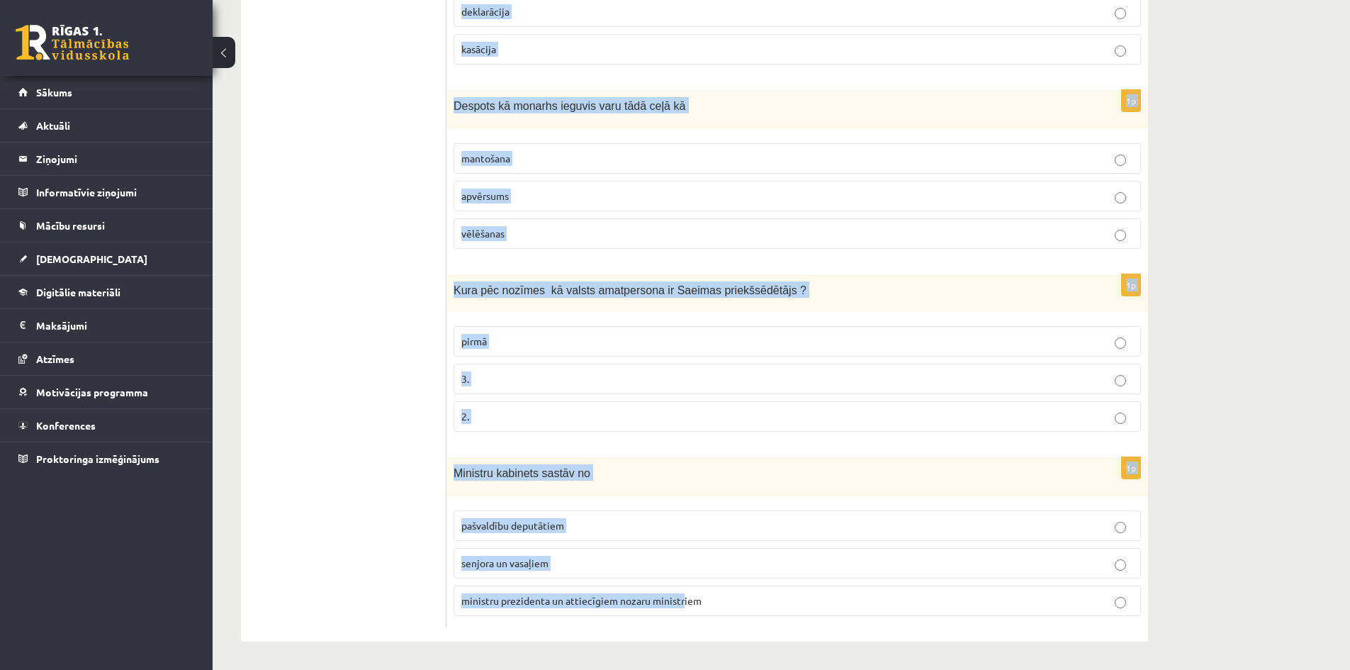
drag, startPoint x: 454, startPoint y: 95, endPoint x: 683, endPoint y: 675, distance: 624.2
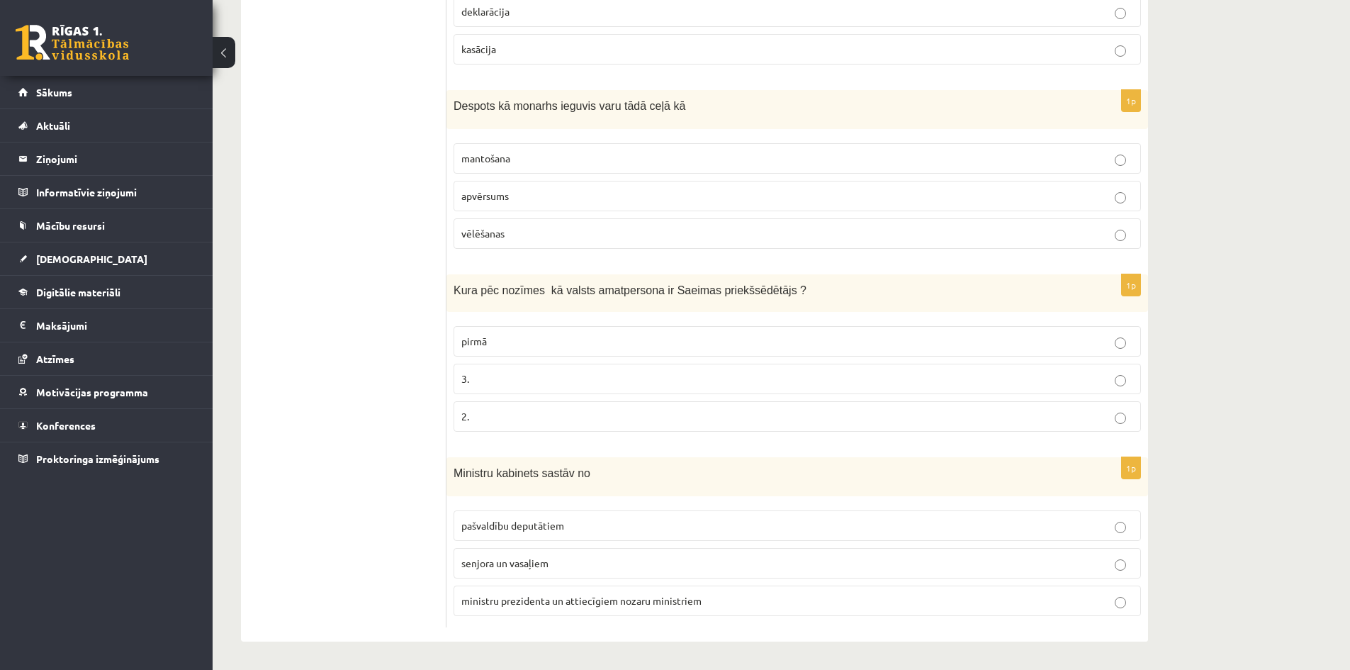
click at [411, 536] on ul "Tests A Tests B Tests C Tests D Tests E Tests F Izvērtējums!" at bounding box center [350, 168] width 191 height 917
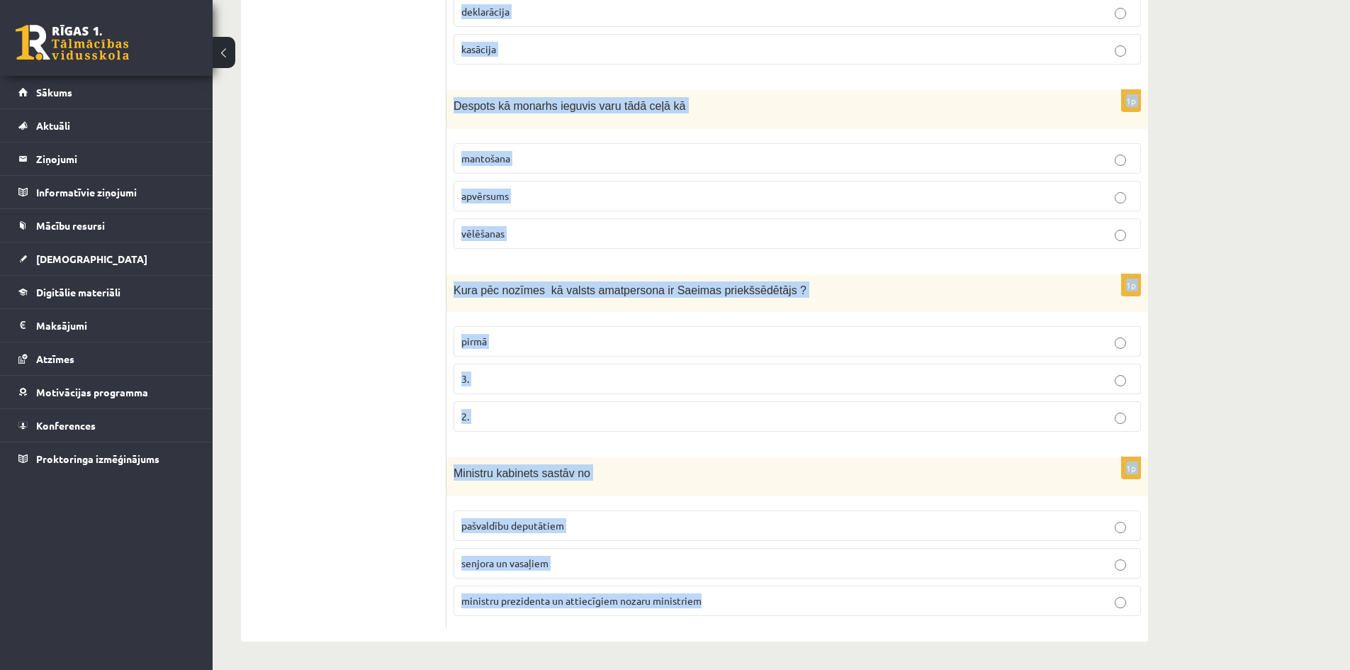
drag, startPoint x: 454, startPoint y: 160, endPoint x: 787, endPoint y: 703, distance: 637.3
copy form "Finanšu oligarhijas redzamākie pārstāvji ir bankas darbinieki turīgi lielīpašni…"
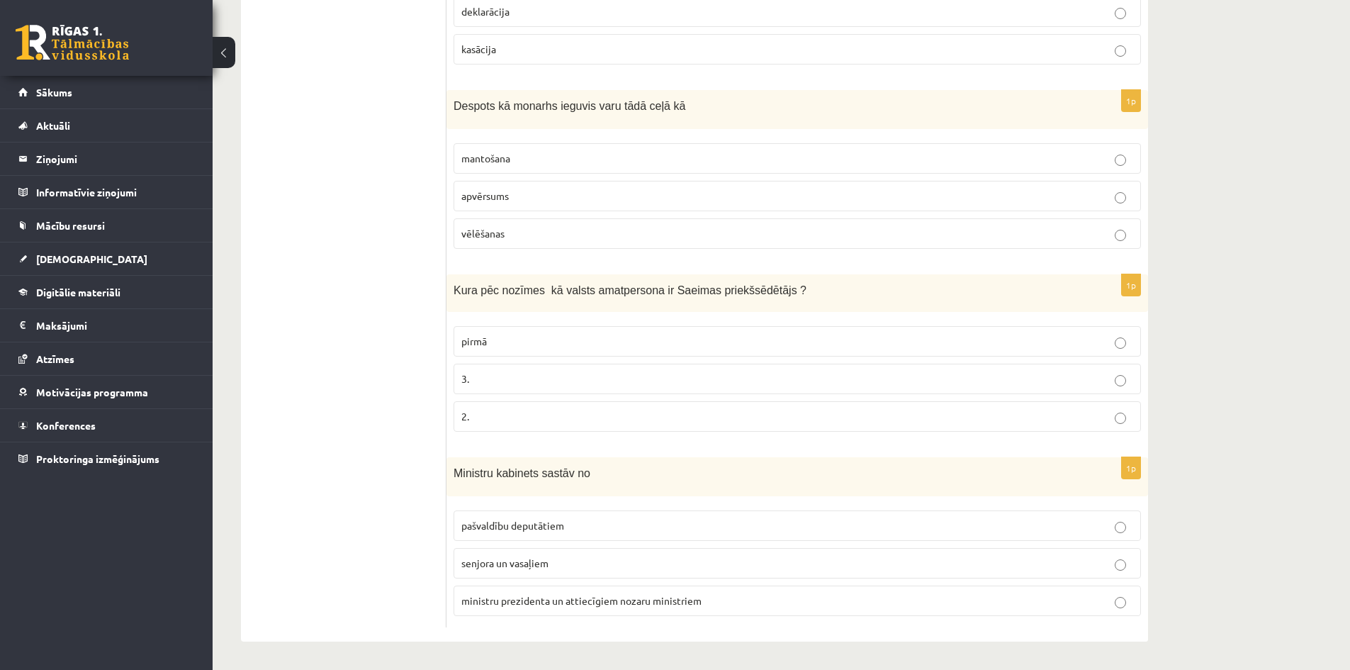
click at [347, 374] on ul "Tests A Tests B Tests C Tests D Tests E Tests F Izvērtējums!" at bounding box center [350, 168] width 191 height 917
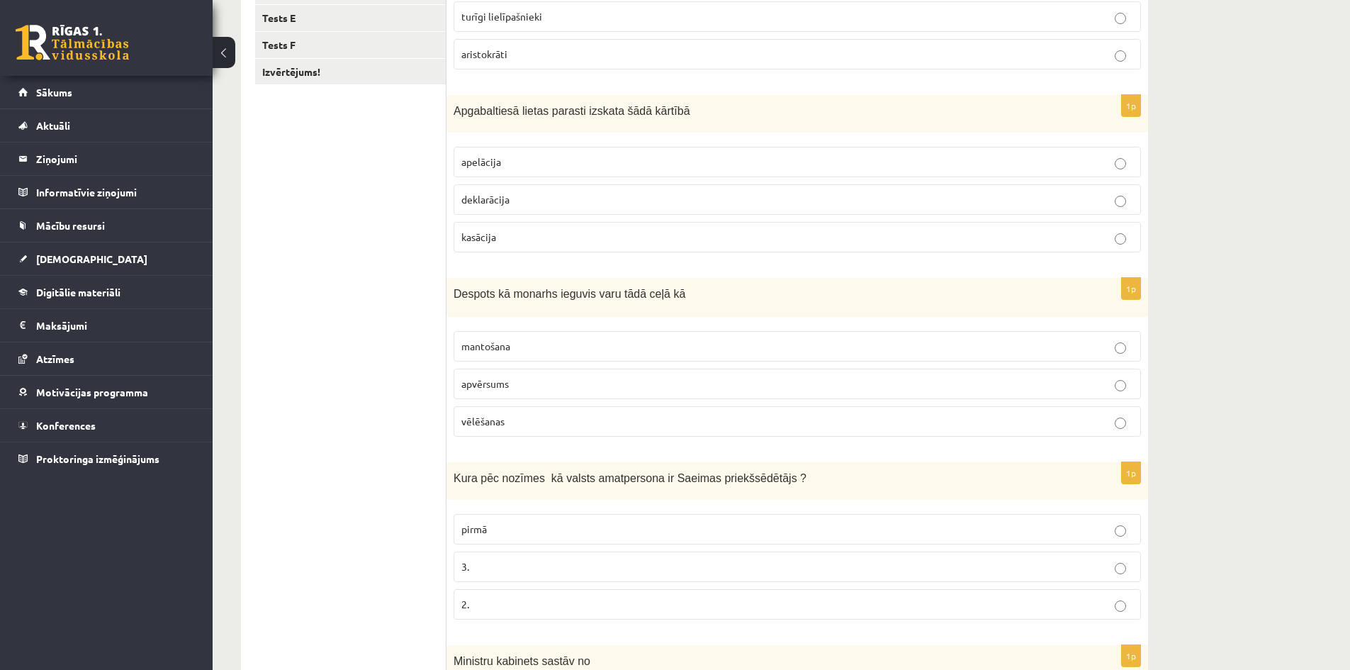
scroll to position [120, 0]
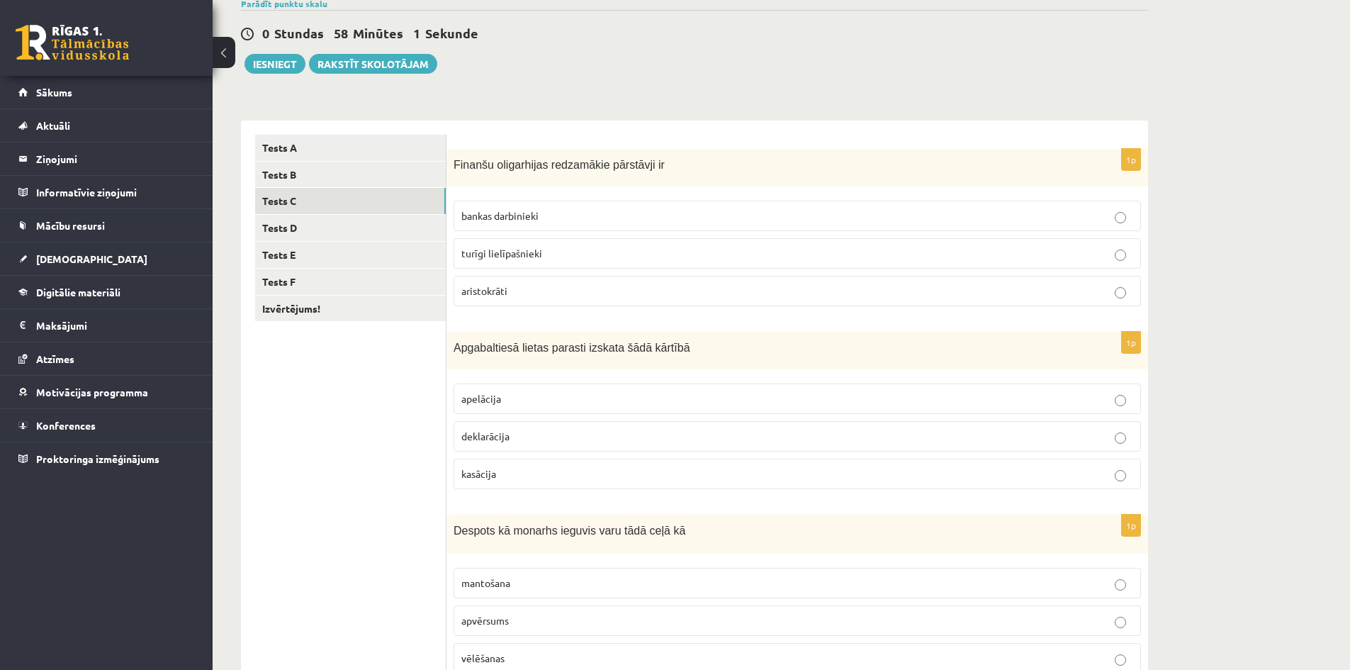
click at [510, 258] on span "turīgi lielīpašnieki" at bounding box center [501, 253] width 81 height 13
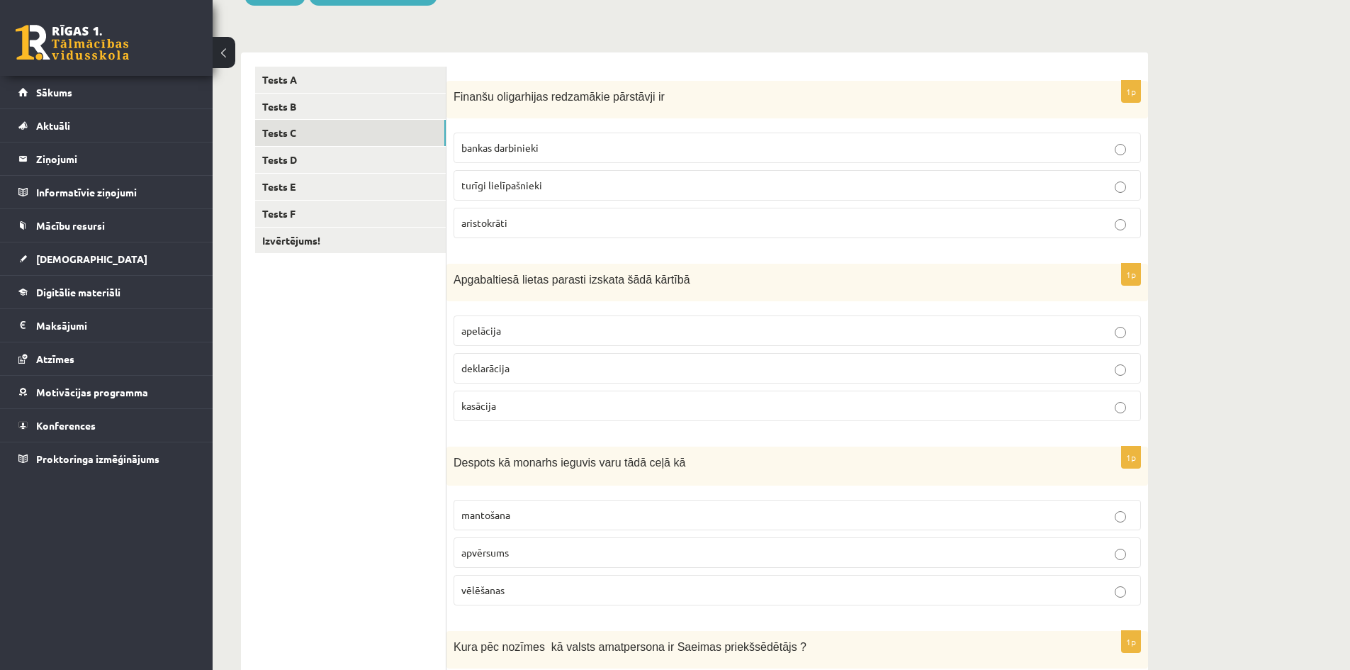
scroll to position [262, 0]
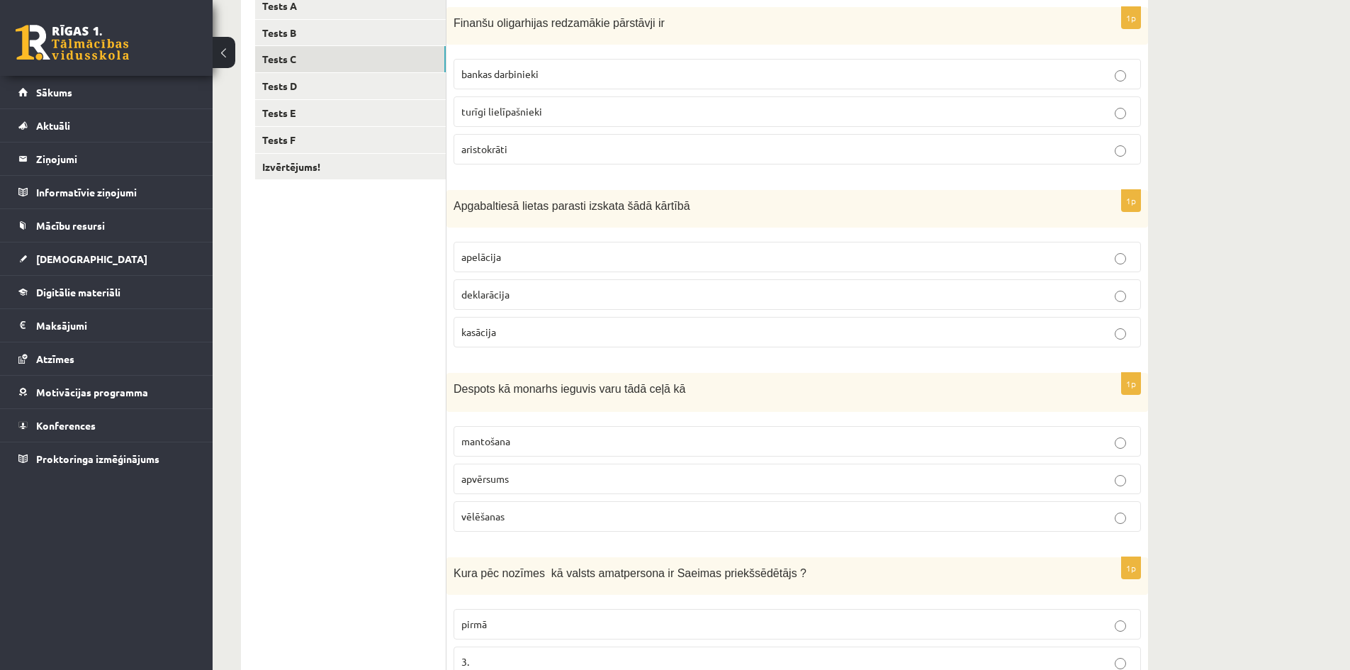
click at [498, 257] on span "apelācija" at bounding box center [481, 256] width 40 height 13
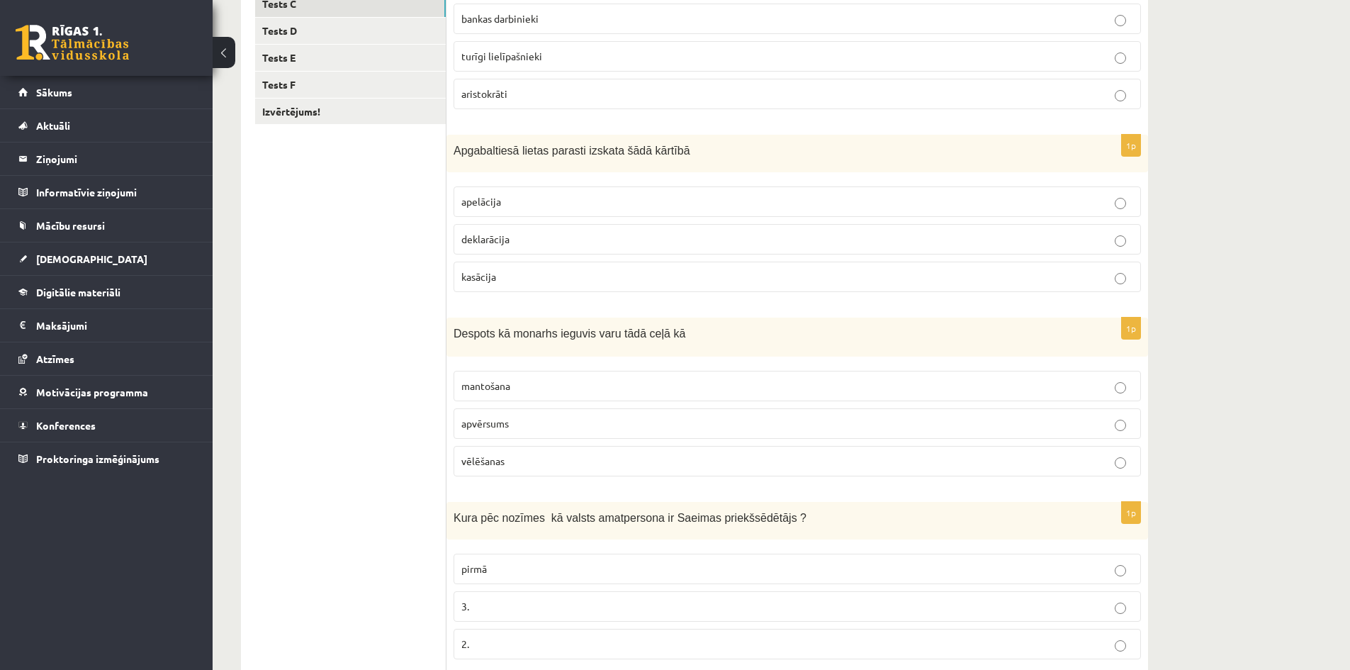
scroll to position [403, 0]
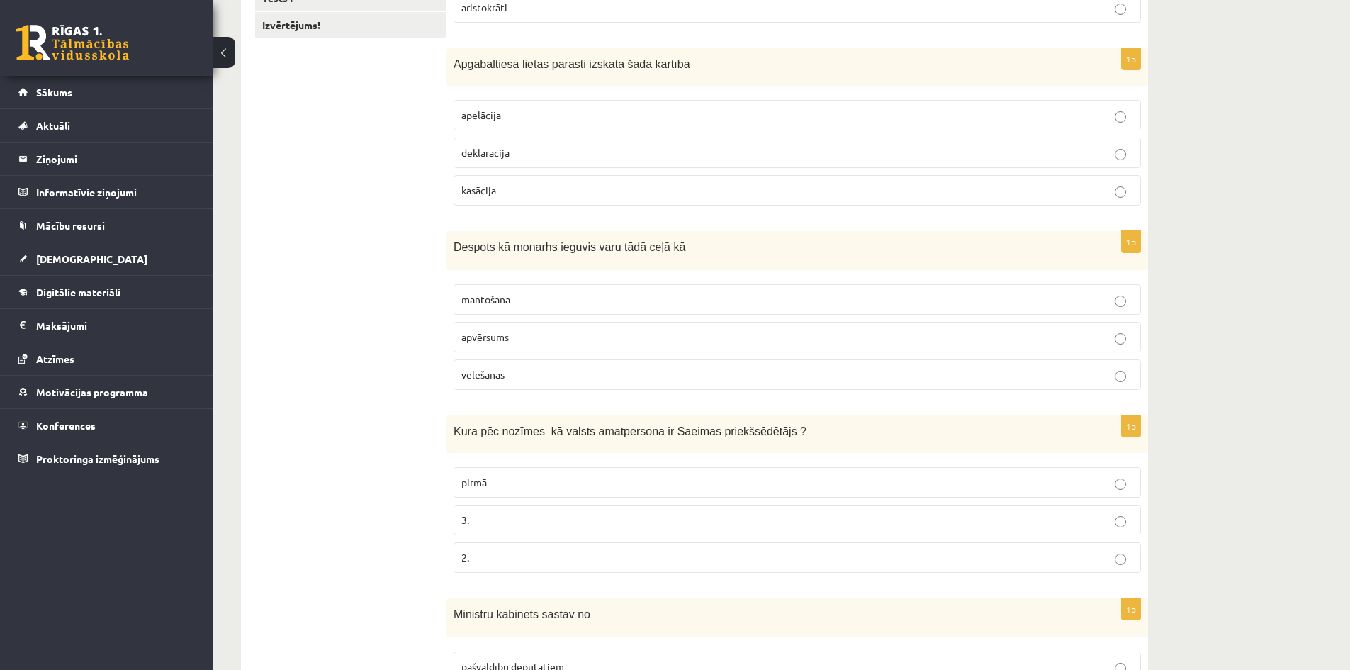
click at [541, 343] on p "apvērsums" at bounding box center [797, 337] width 672 height 15
click at [522, 557] on p "2." at bounding box center [797, 557] width 672 height 15
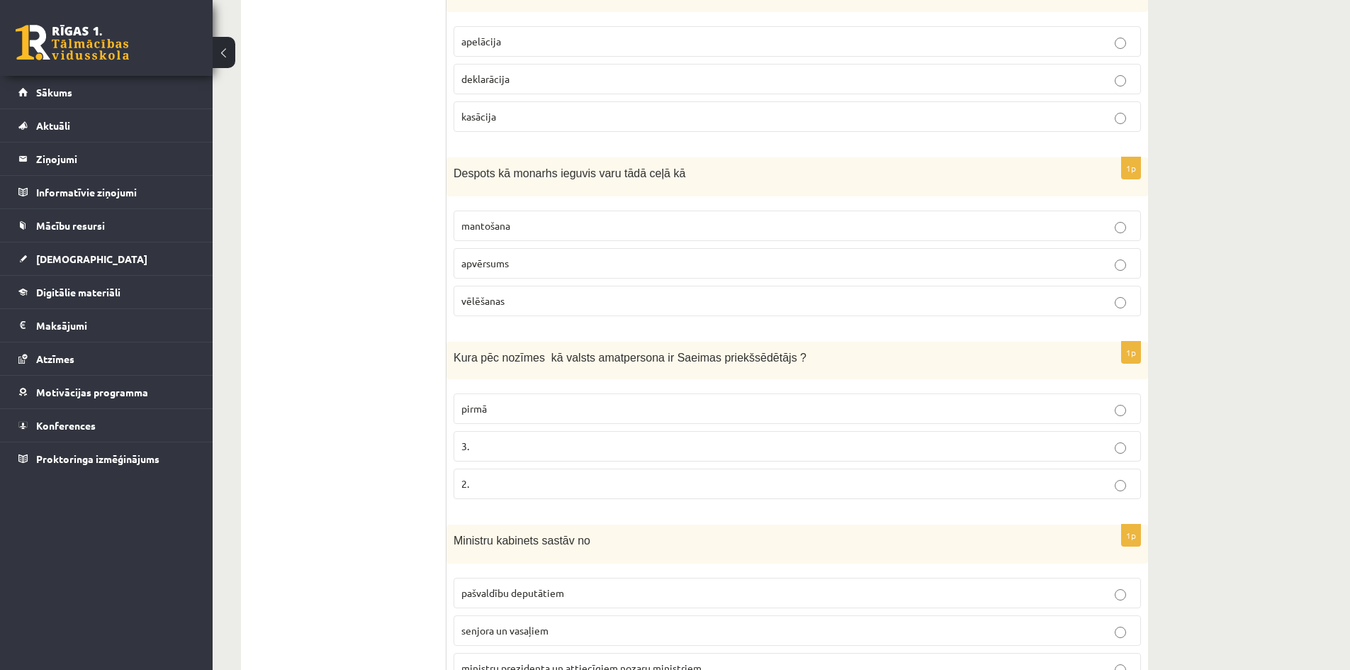
scroll to position [545, 0]
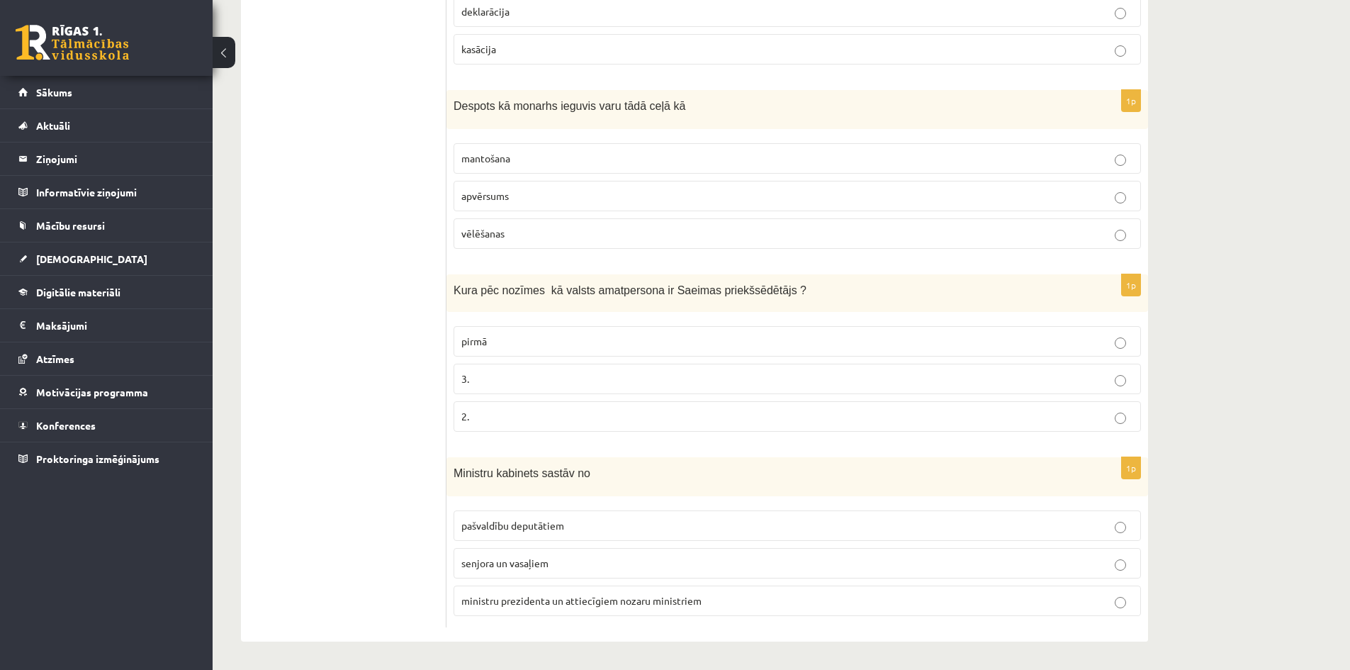
click at [518, 602] on span "ministru prezidenta un attiecīgiem nozaru ministriem" at bounding box center [581, 600] width 240 height 13
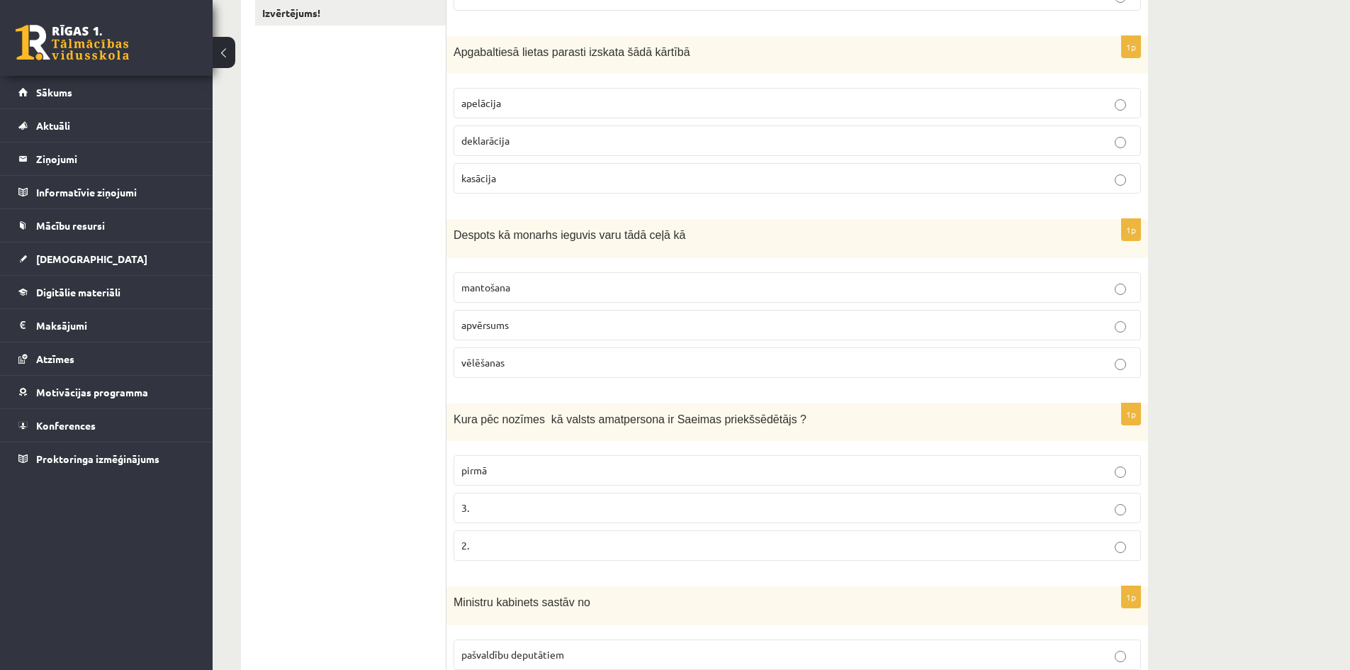
scroll to position [191, 0]
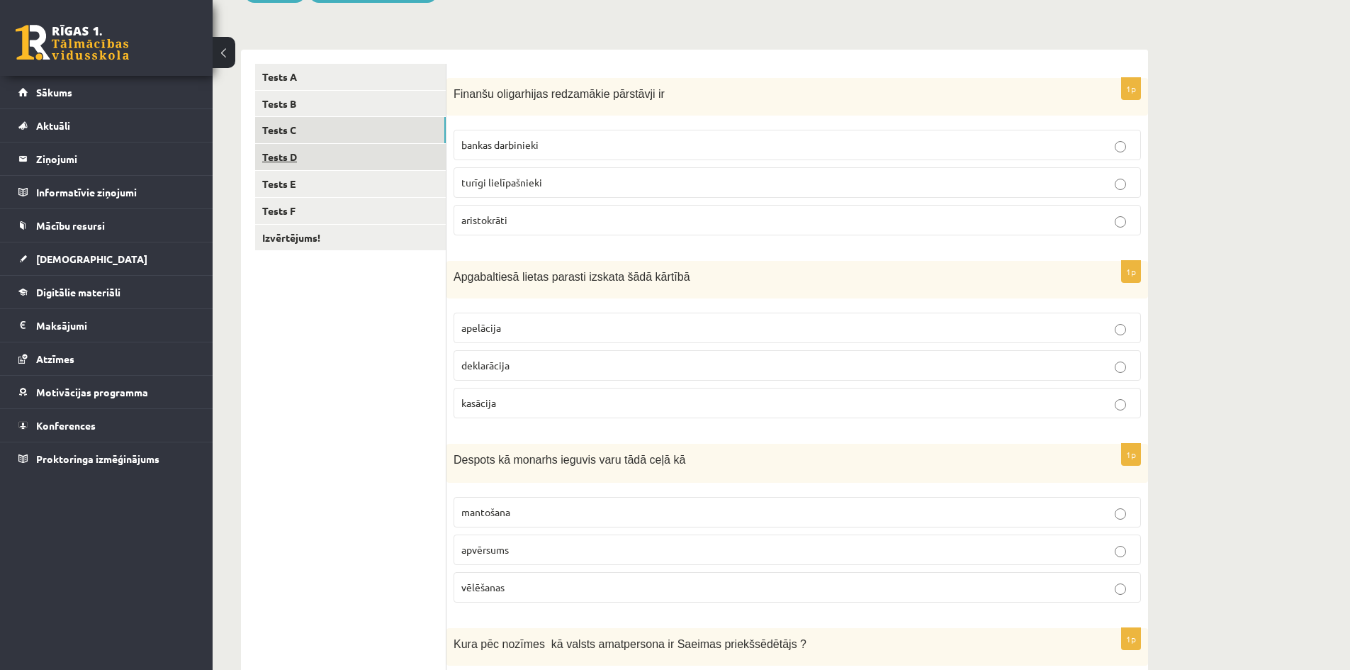
click at [279, 158] on link "Tests D" at bounding box center [350, 157] width 191 height 26
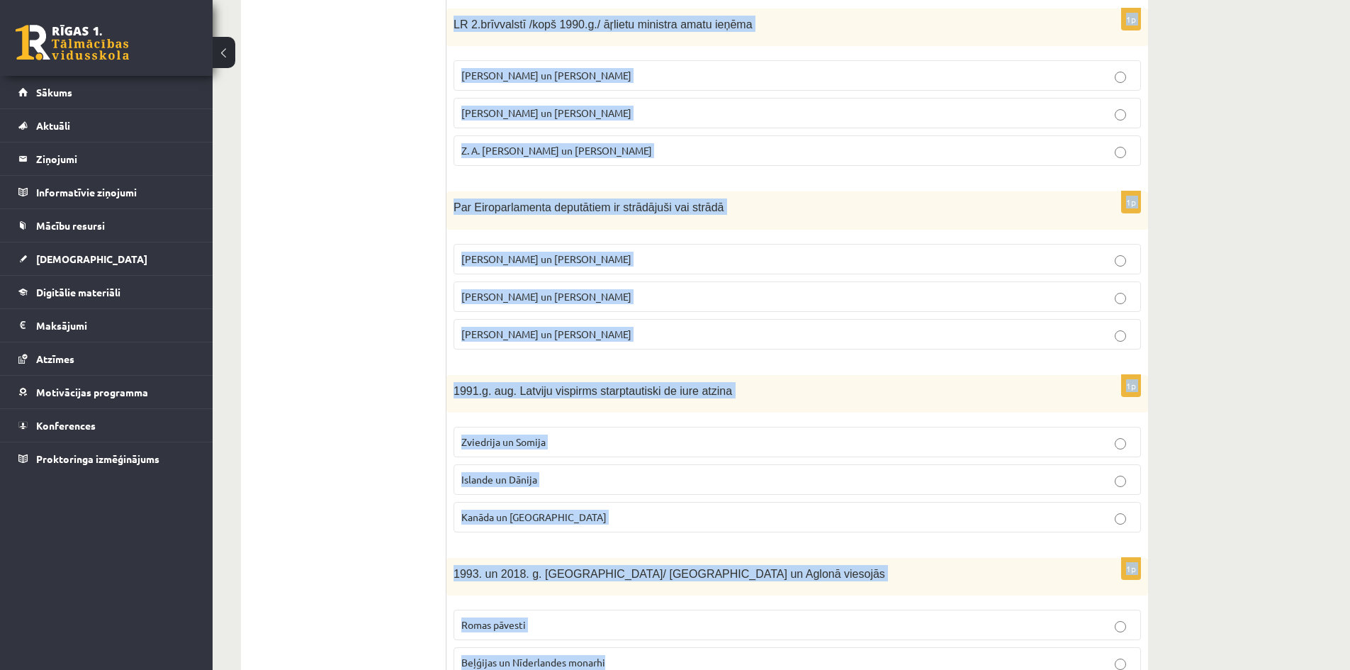
scroll to position [543, 0]
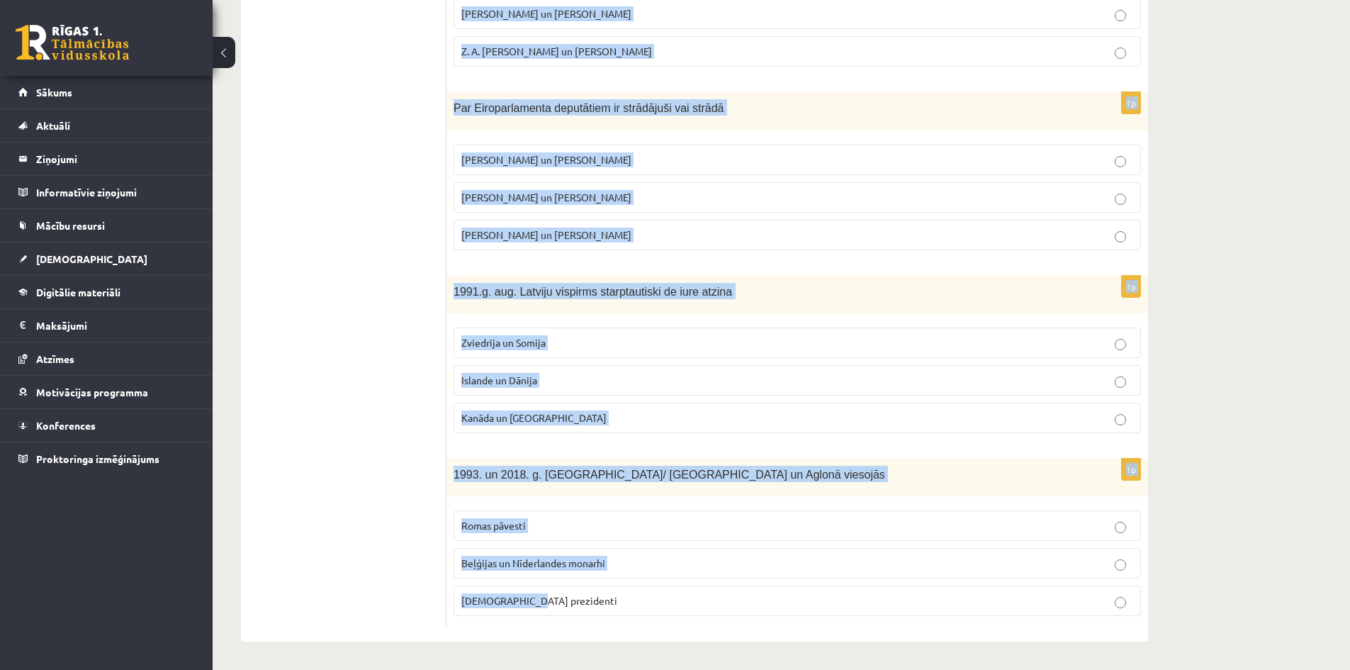
drag, startPoint x: 456, startPoint y: 94, endPoint x: 738, endPoint y: 703, distance: 671.6
copy form "Kurā no 3 Baltijas valstīm v. prezidentam ir īsākais pilnvaru termiņš ? EE LV L…"
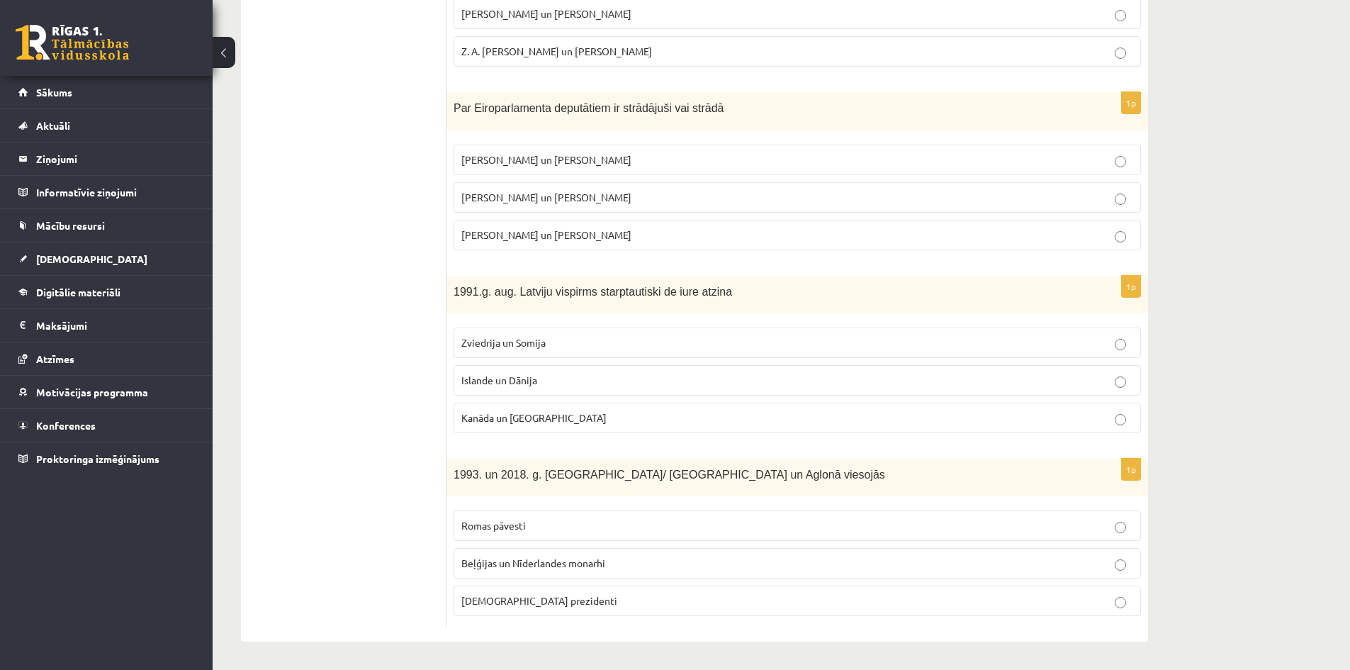
click at [356, 396] on ul "Tests A Tests B Tests C Tests D Tests E Tests F Izvērtējums!" at bounding box center [350, 169] width 191 height 915
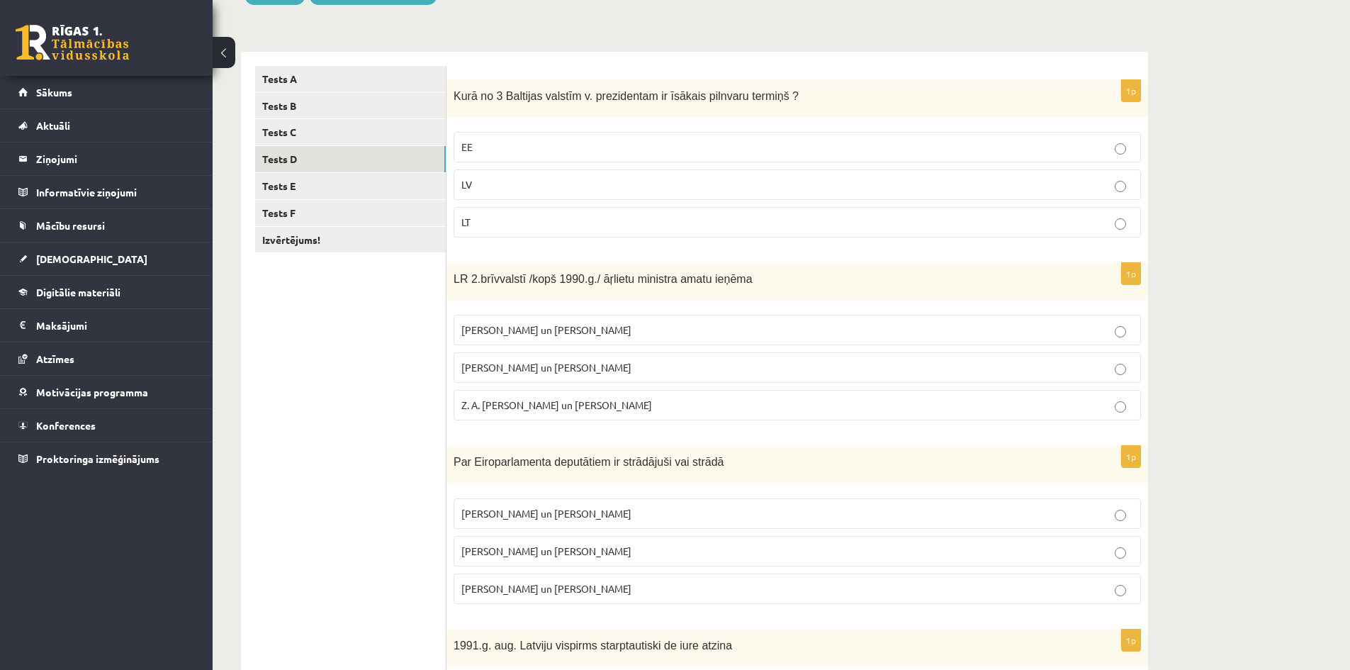
click at [505, 183] on p "LV" at bounding box center [797, 184] width 672 height 15
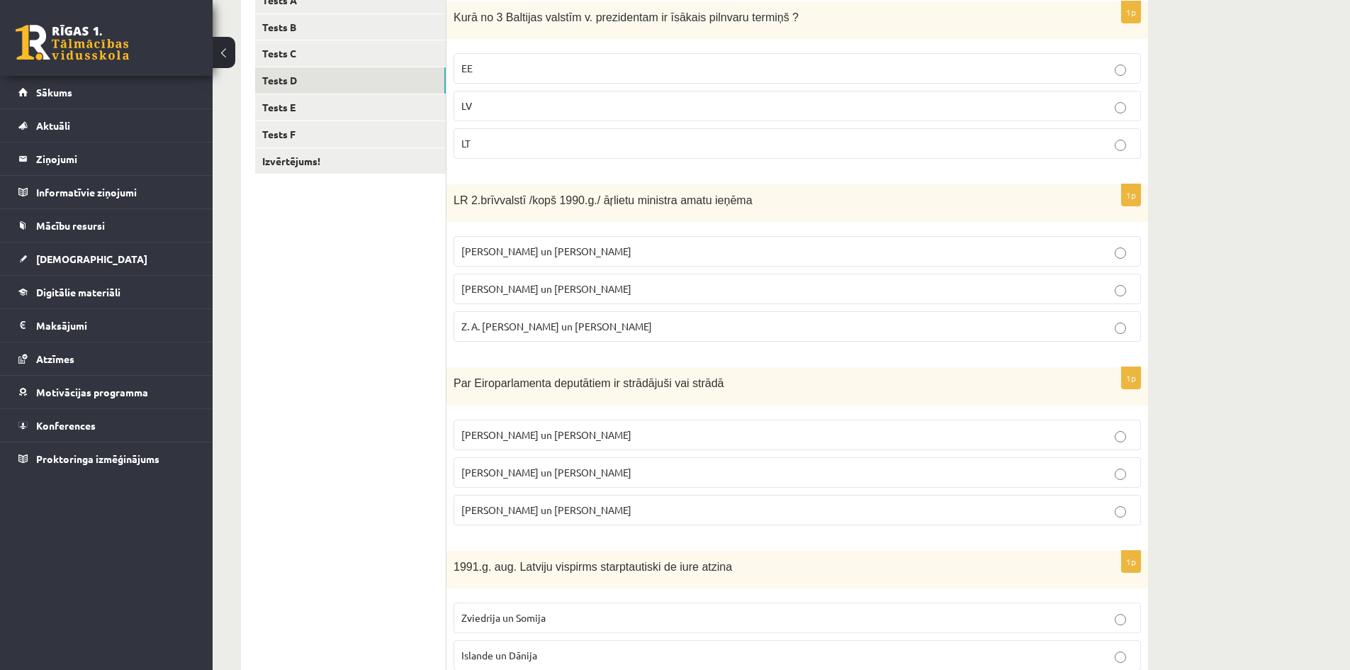
scroll to position [330, 0]
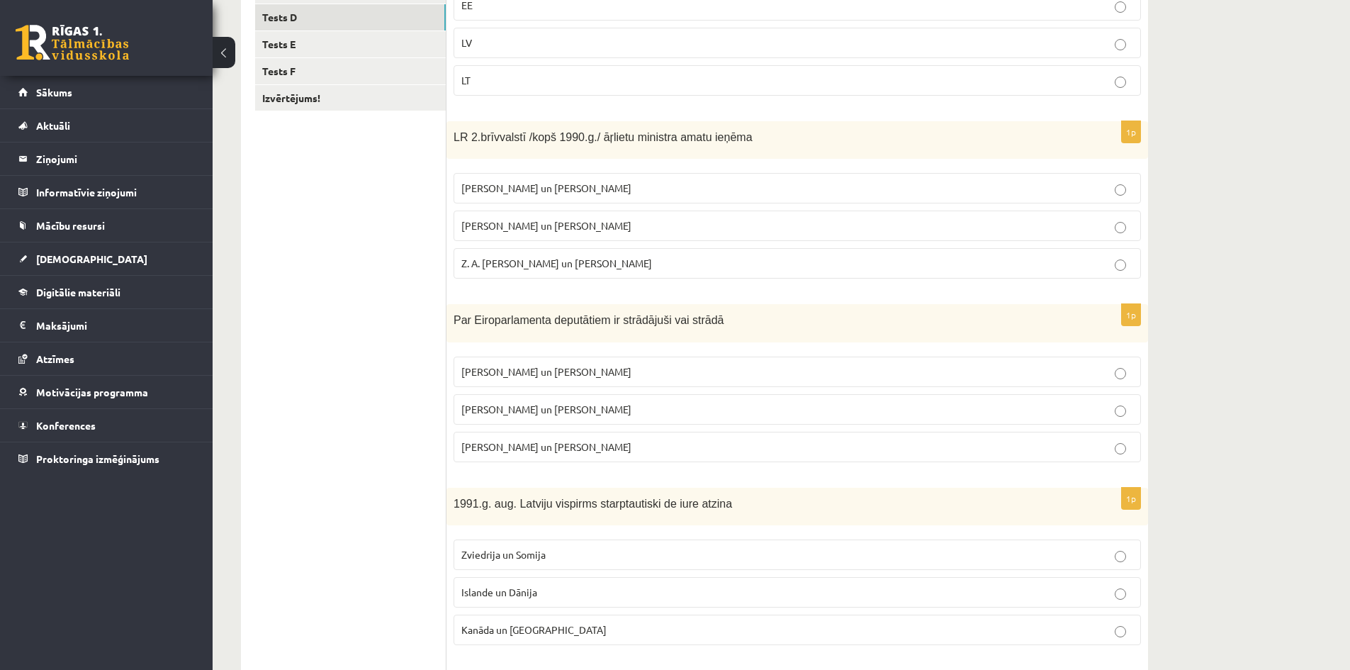
click at [561, 226] on span "A. Pabriks un J Jurkāns" at bounding box center [546, 225] width 170 height 13
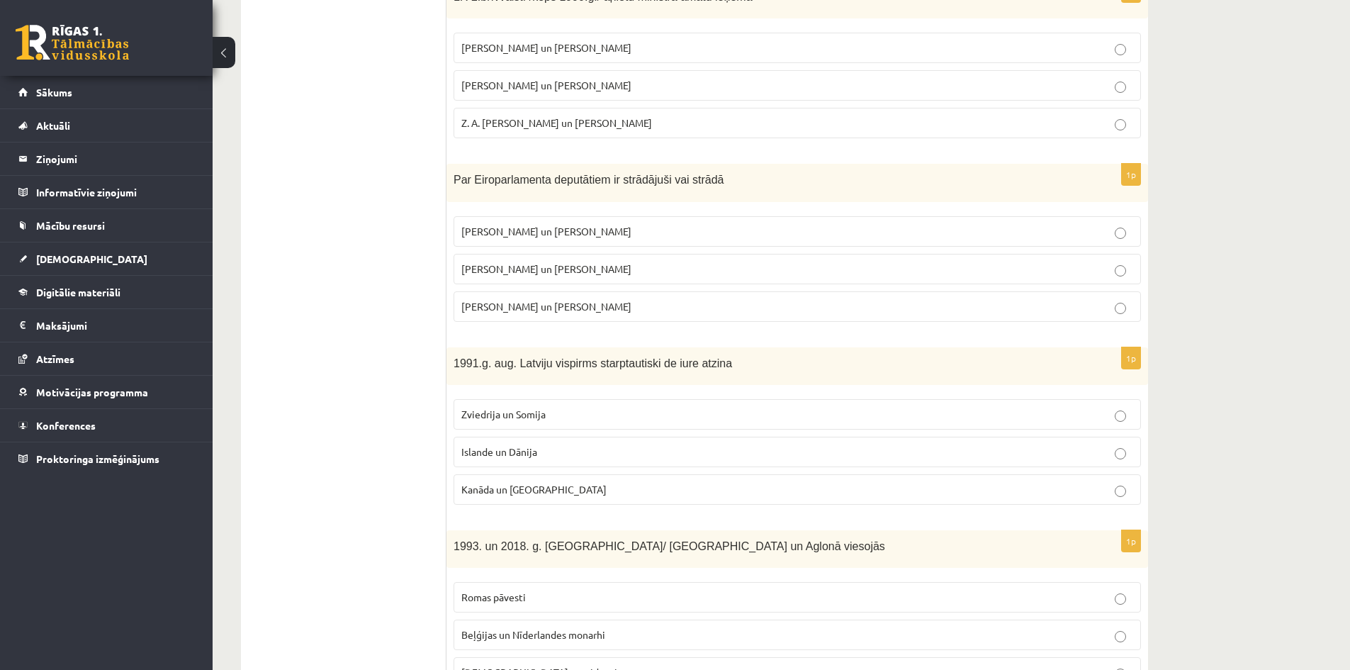
scroll to position [472, 0]
click at [505, 266] on span "I. Vaidere un N. Ušakovs" at bounding box center [546, 267] width 170 height 13
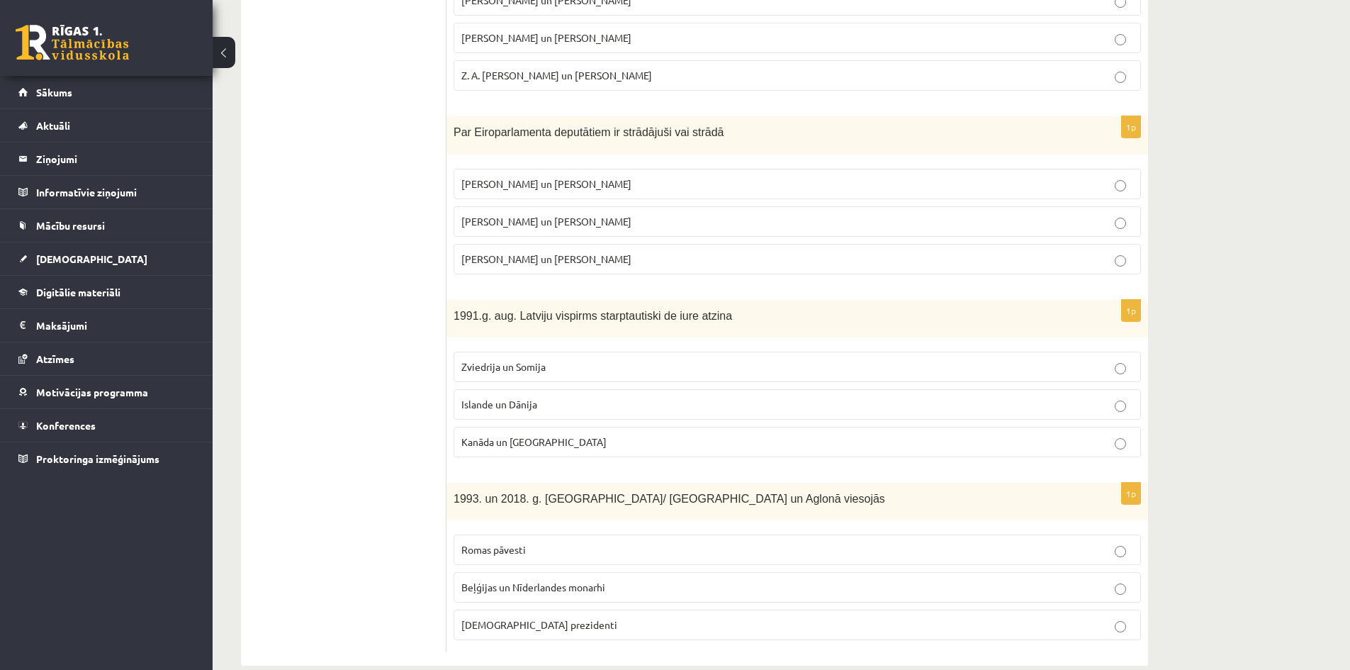
scroll to position [543, 0]
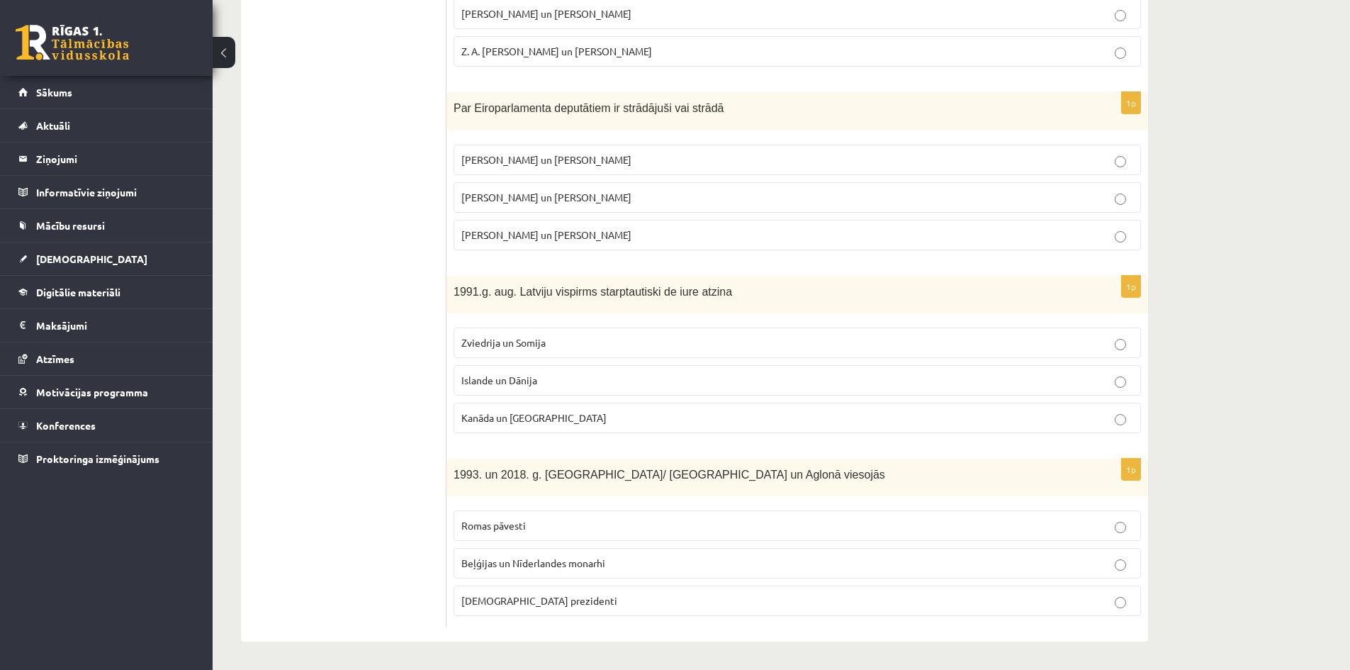
click at [525, 369] on label "Islande un Dānija" at bounding box center [797, 380] width 687 height 30
click at [532, 533] on p "Romas pāvesti" at bounding box center [797, 525] width 672 height 15
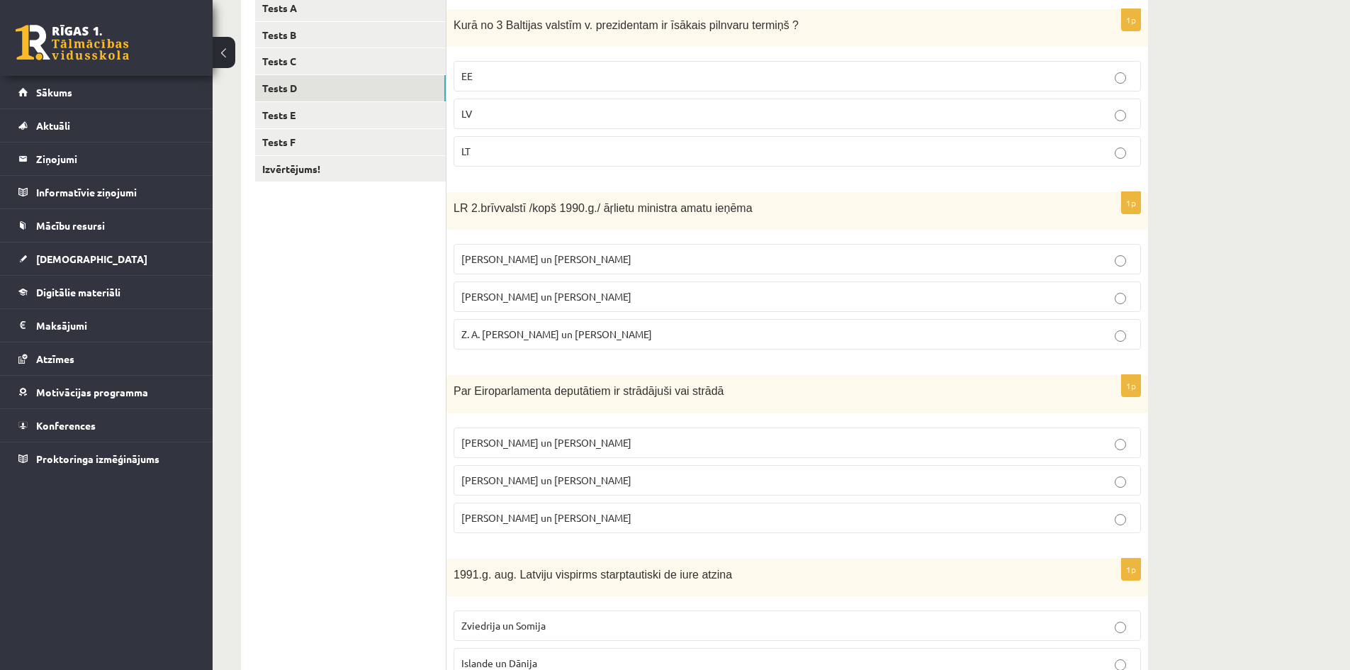
scroll to position [118, 0]
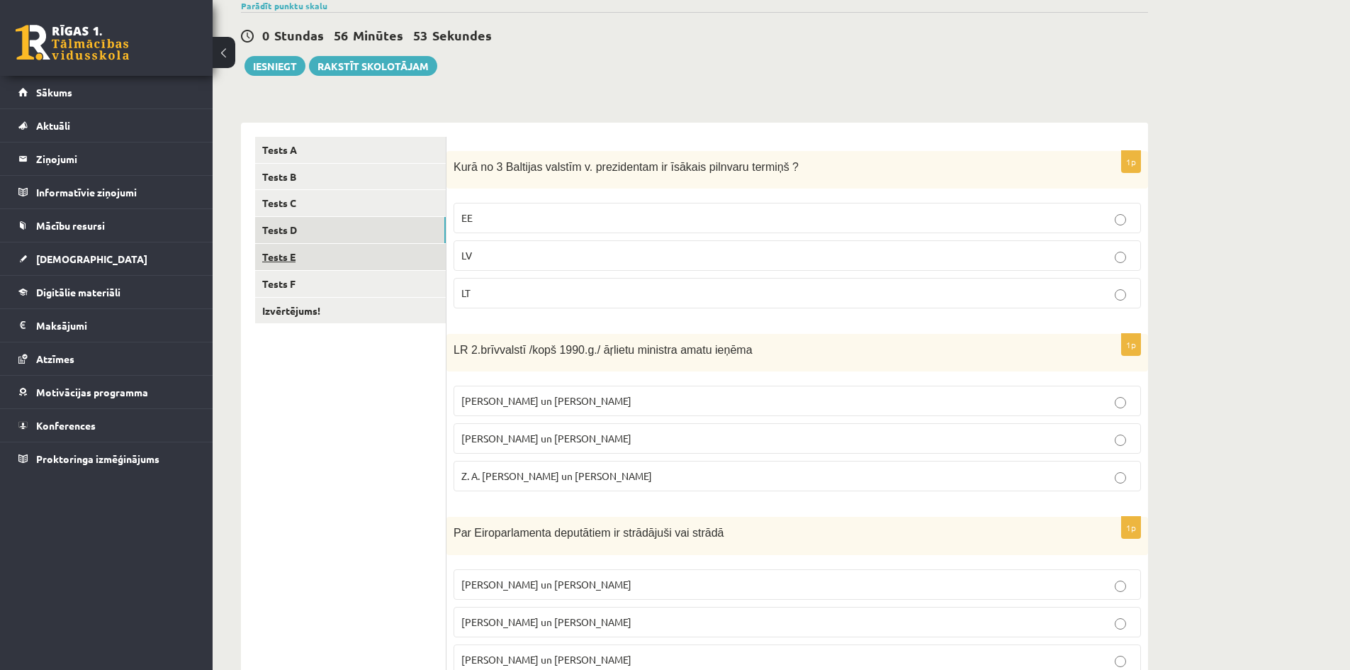
click at [281, 255] on link "Tests E" at bounding box center [350, 257] width 191 height 26
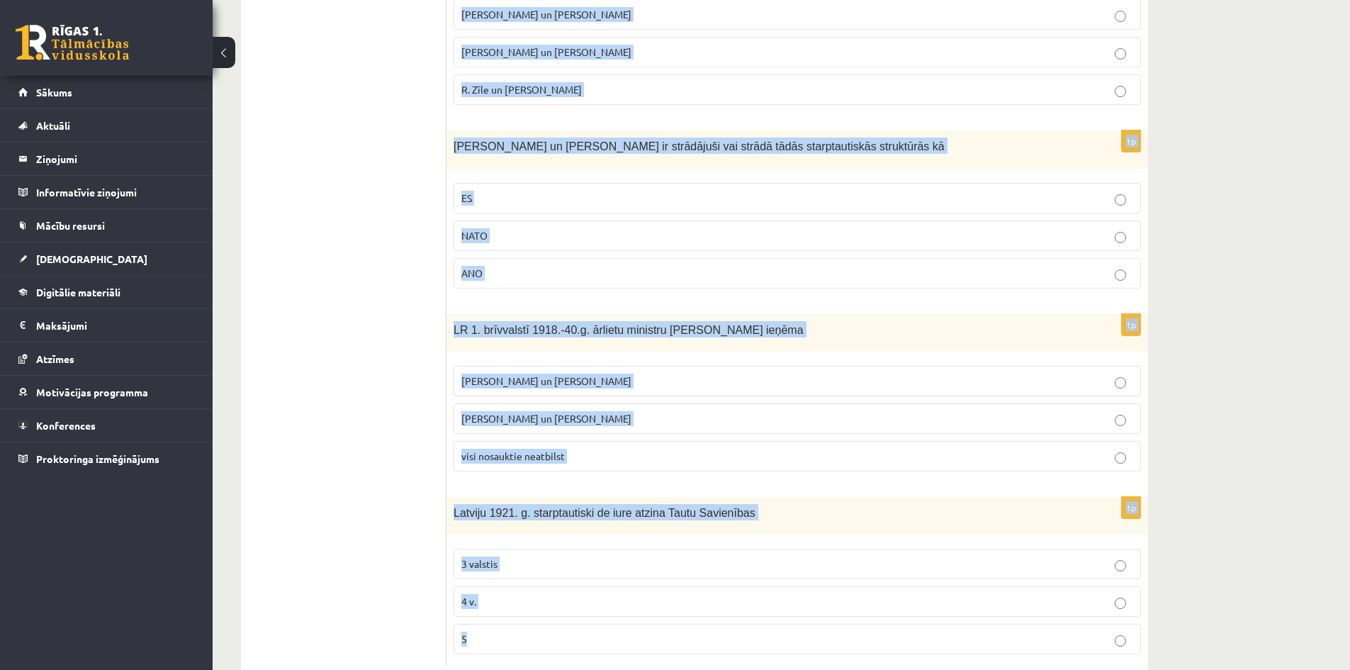
scroll to position [543, 0]
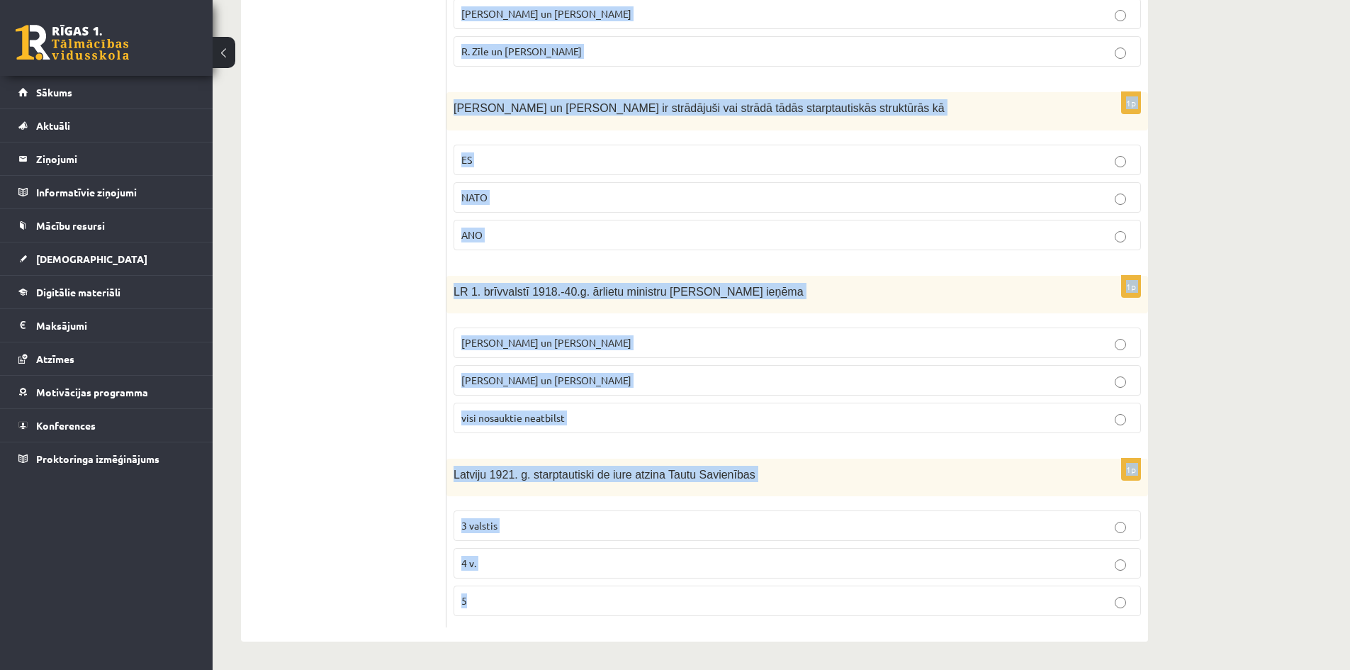
drag, startPoint x: 451, startPoint y: 167, endPoint x: 671, endPoint y: 666, distance: 546.1
click at [671, 666] on div "**********" at bounding box center [695, 90] width 964 height 1157
copy form "1994. un 2005. g Latvijā viesojās Romas pāvesti ASV prezidenti Lielbritānijas u…"
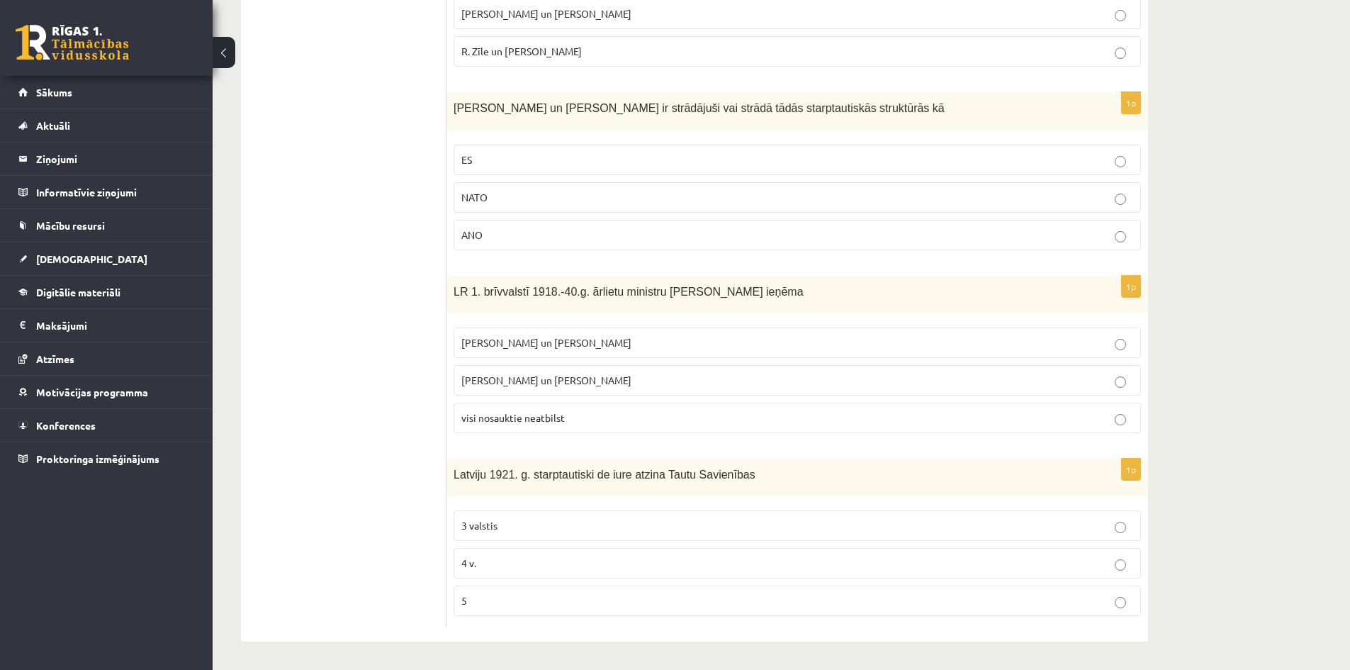
click at [401, 442] on ul "Tests A Tests B Tests C Tests D Tests E Tests F Izvērtējums!" at bounding box center [350, 169] width 191 height 915
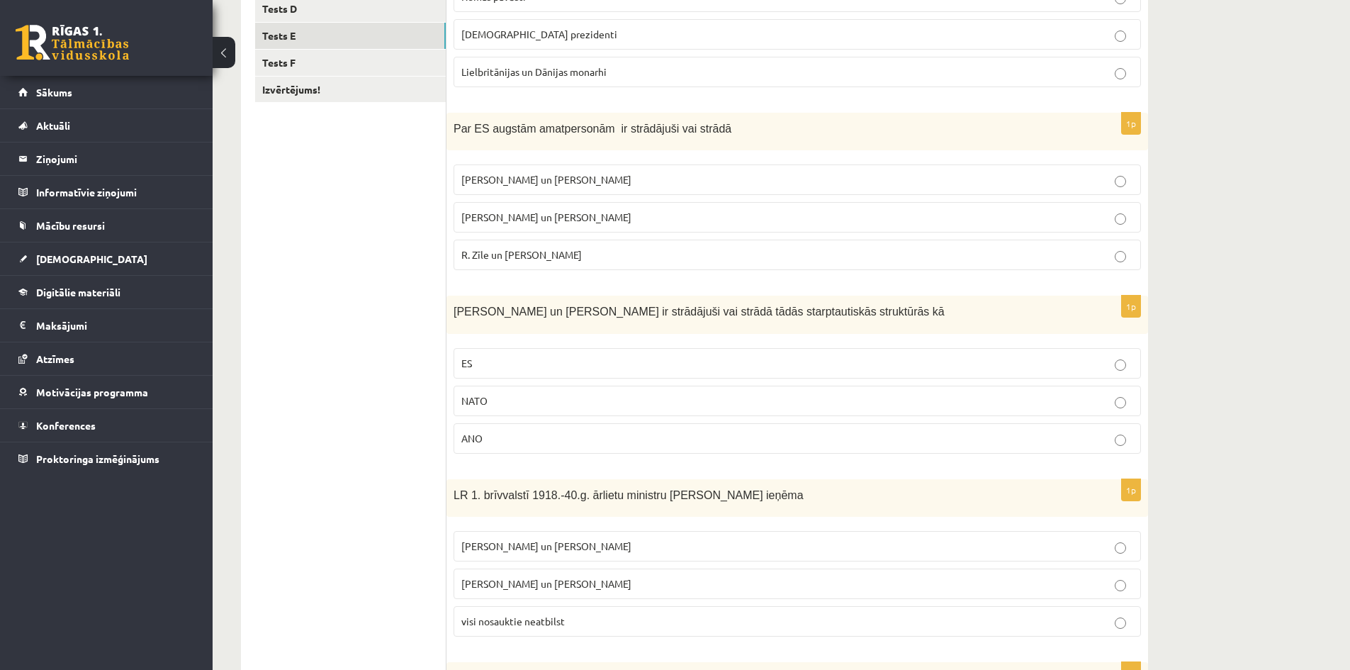
scroll to position [118, 0]
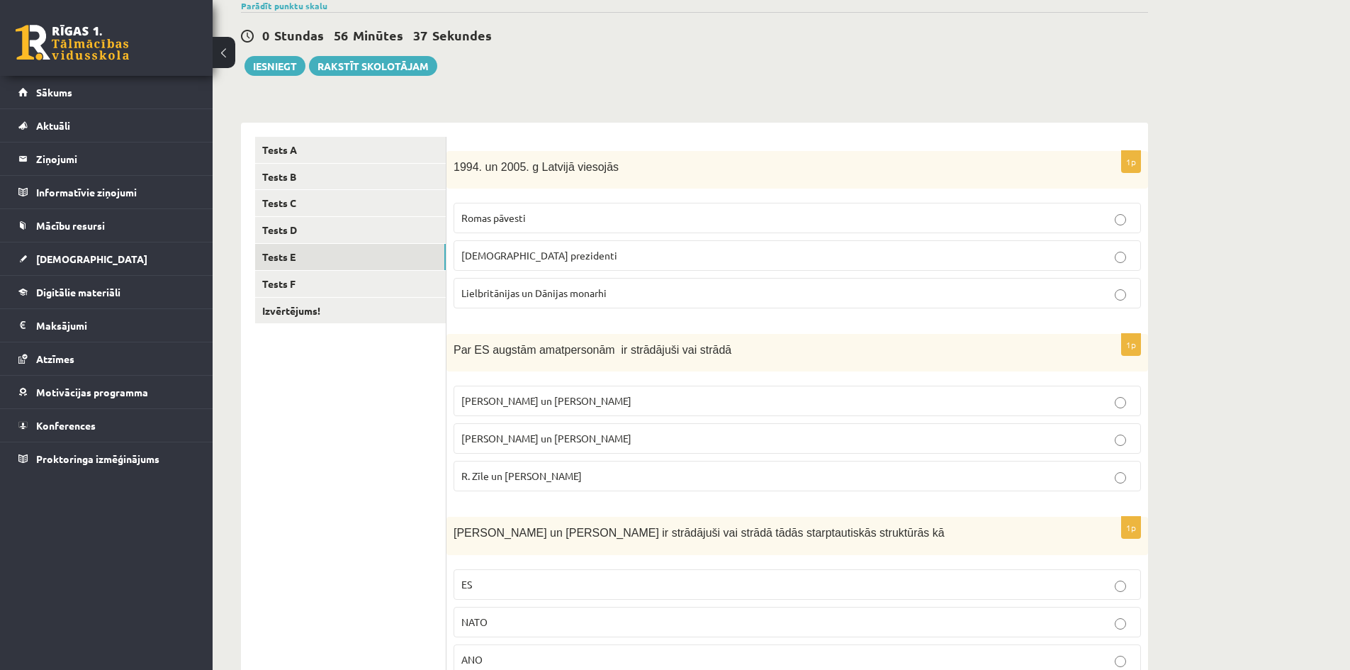
click at [511, 253] on span "ASV prezidenti" at bounding box center [539, 255] width 156 height 13
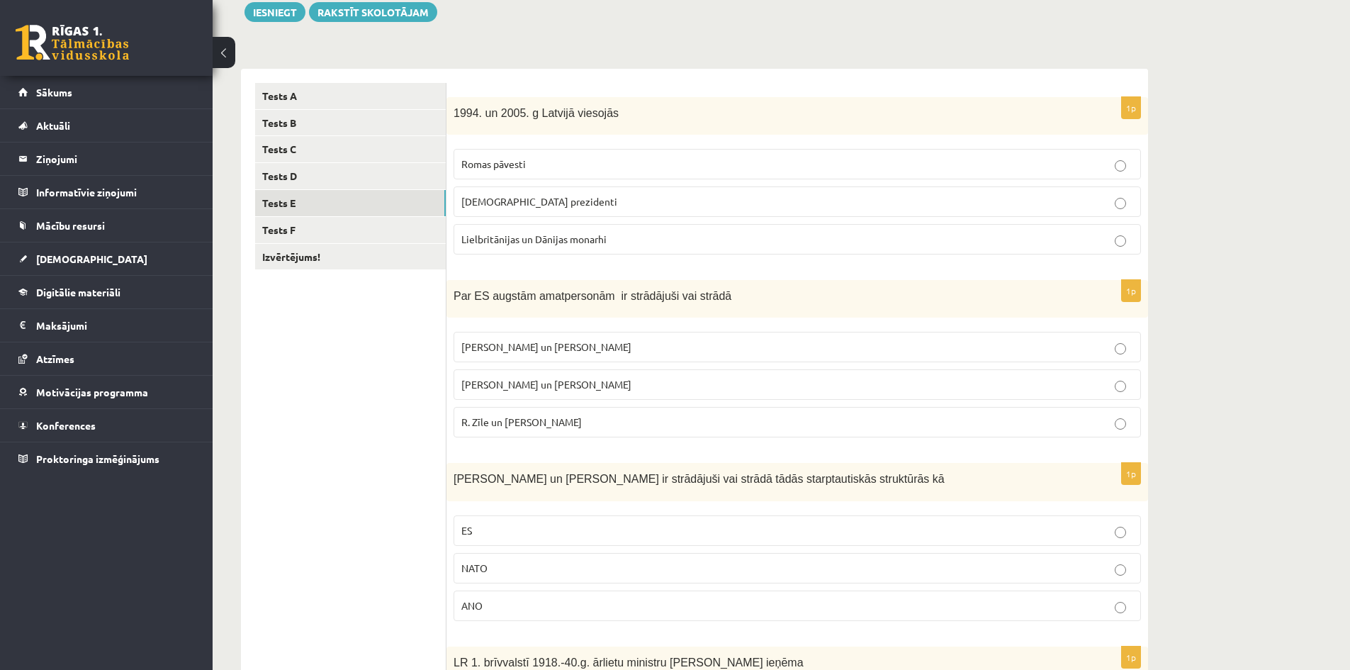
scroll to position [259, 0]
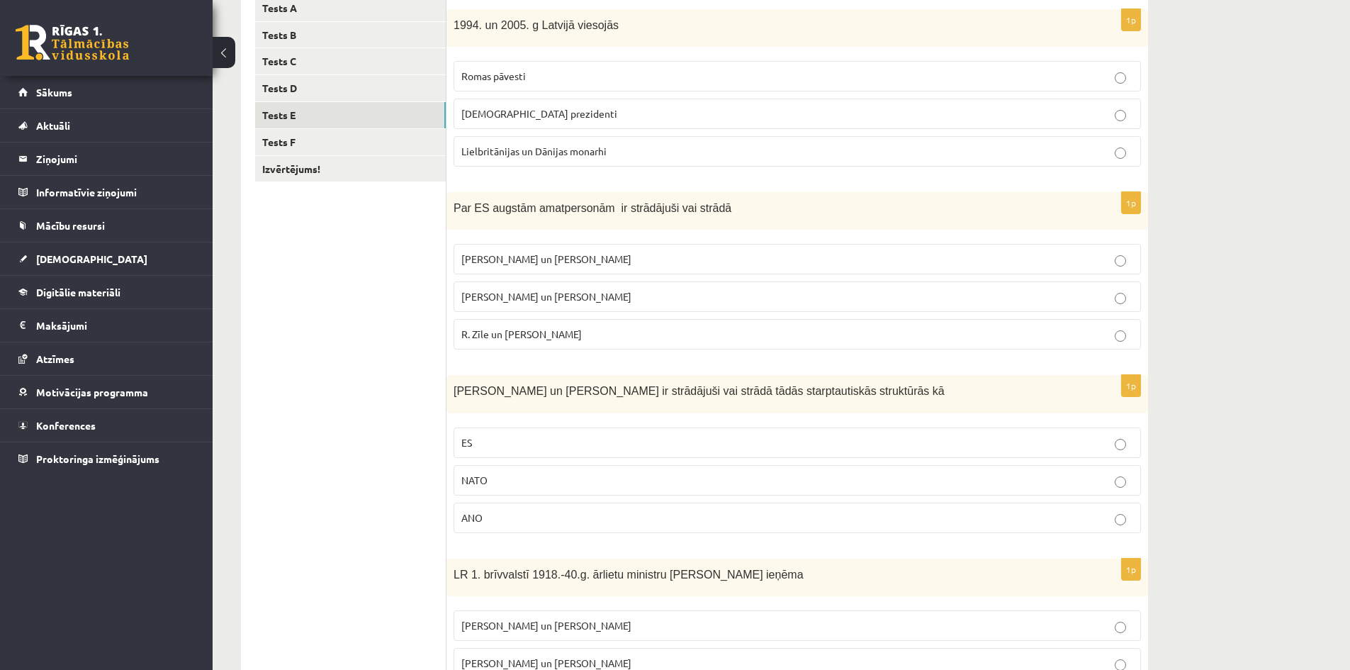
click at [575, 331] on p "R. Zīle un V.Dombrovskis" at bounding box center [797, 334] width 672 height 15
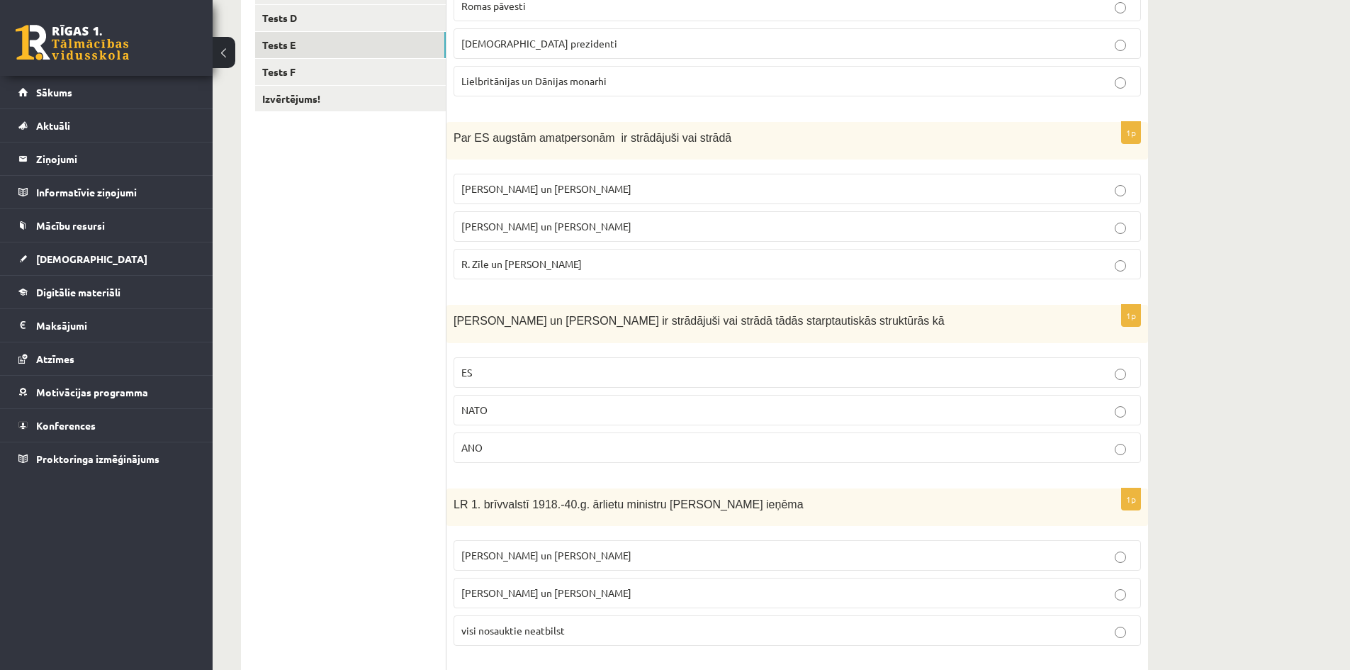
scroll to position [330, 0]
click at [550, 369] on p "ES" at bounding box center [797, 371] width 672 height 15
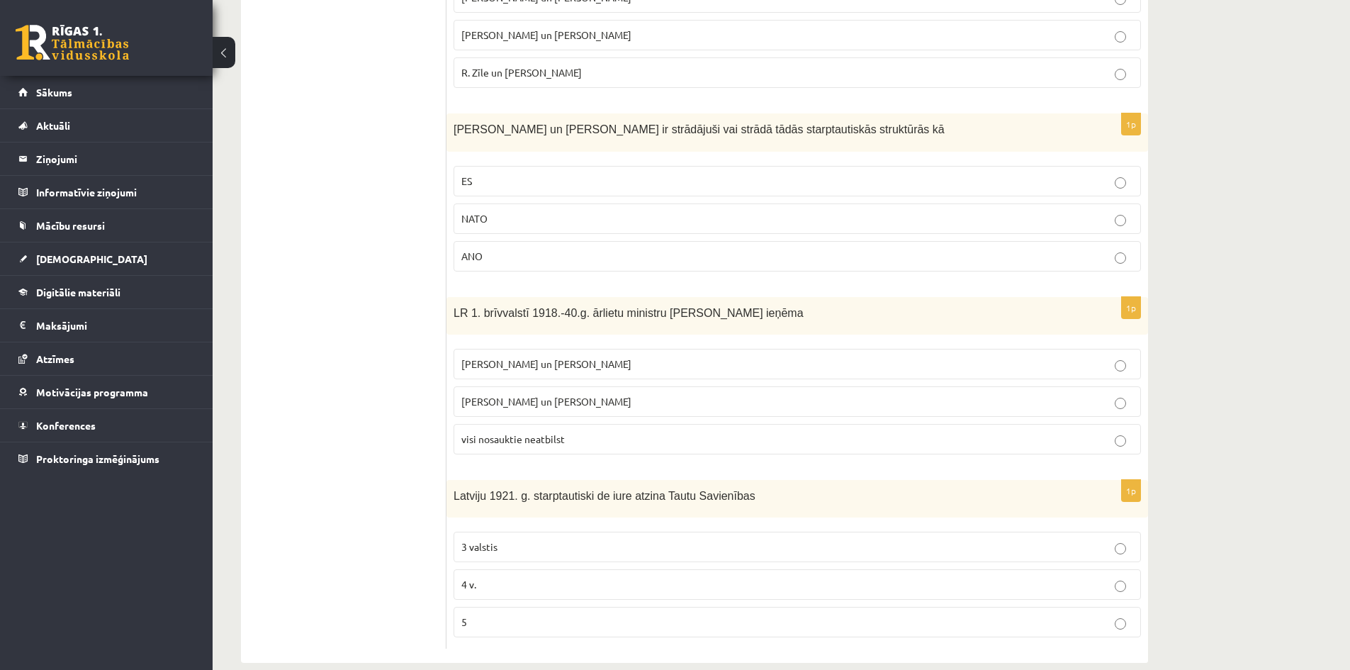
scroll to position [543, 0]
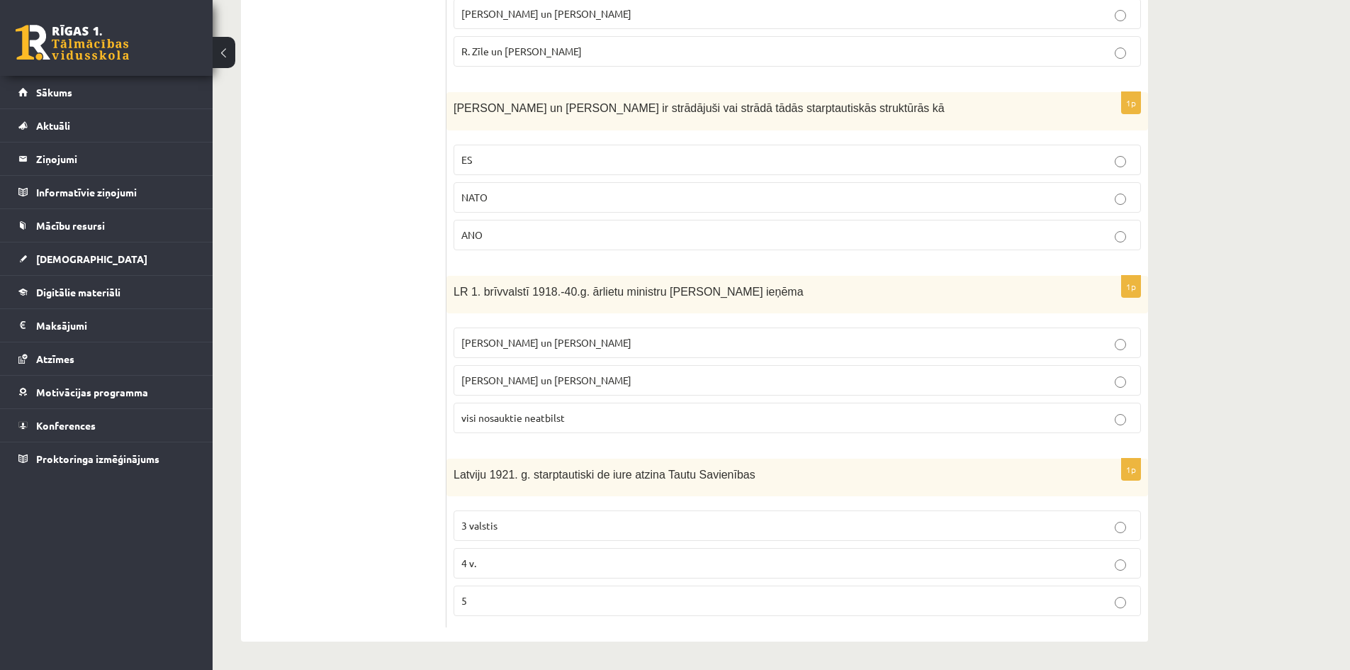
click at [550, 343] on span "Z. Meierovics un V. Munters" at bounding box center [546, 342] width 170 height 13
click at [478, 601] on p "5" at bounding box center [797, 600] width 672 height 15
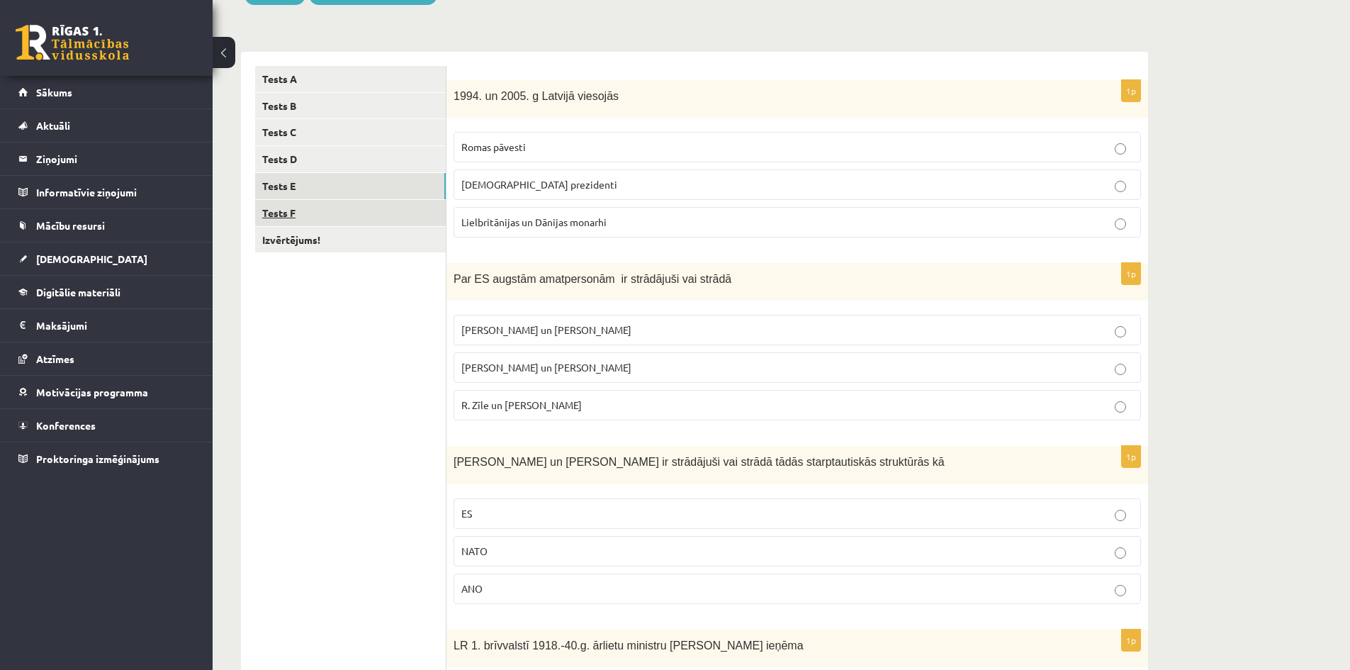
click at [283, 218] on link "Tests F" at bounding box center [350, 213] width 191 height 26
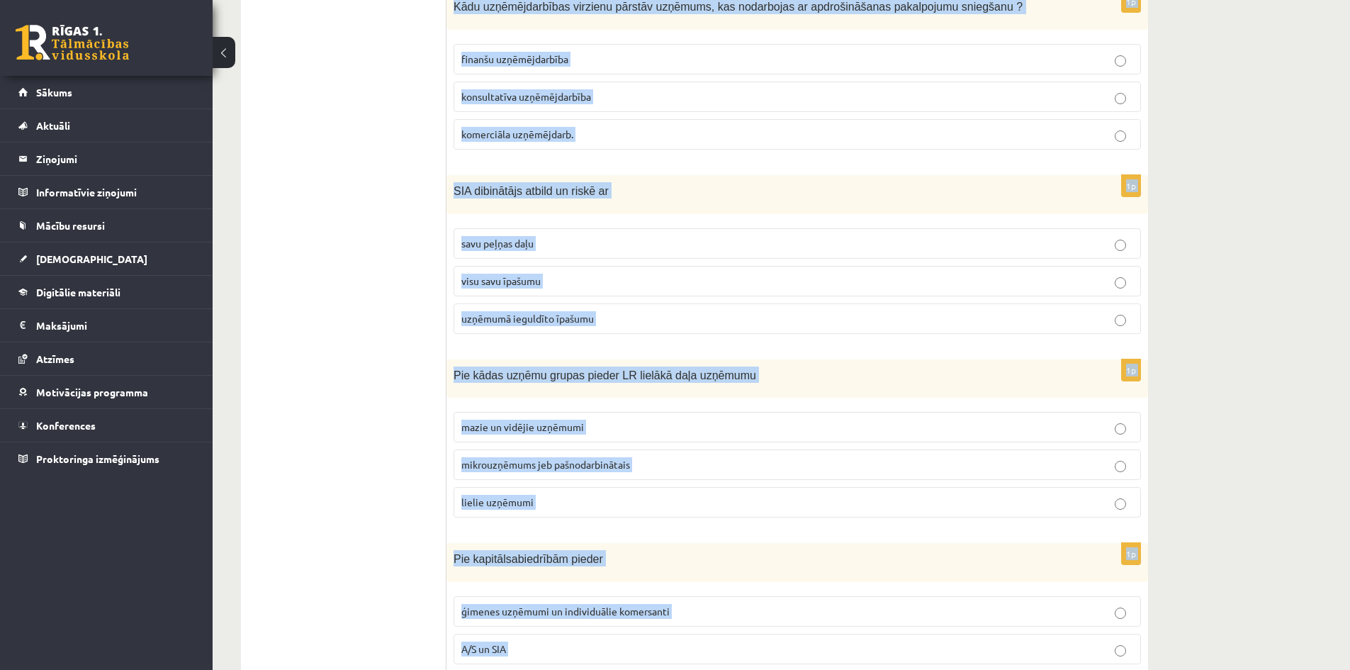
scroll to position [548, 0]
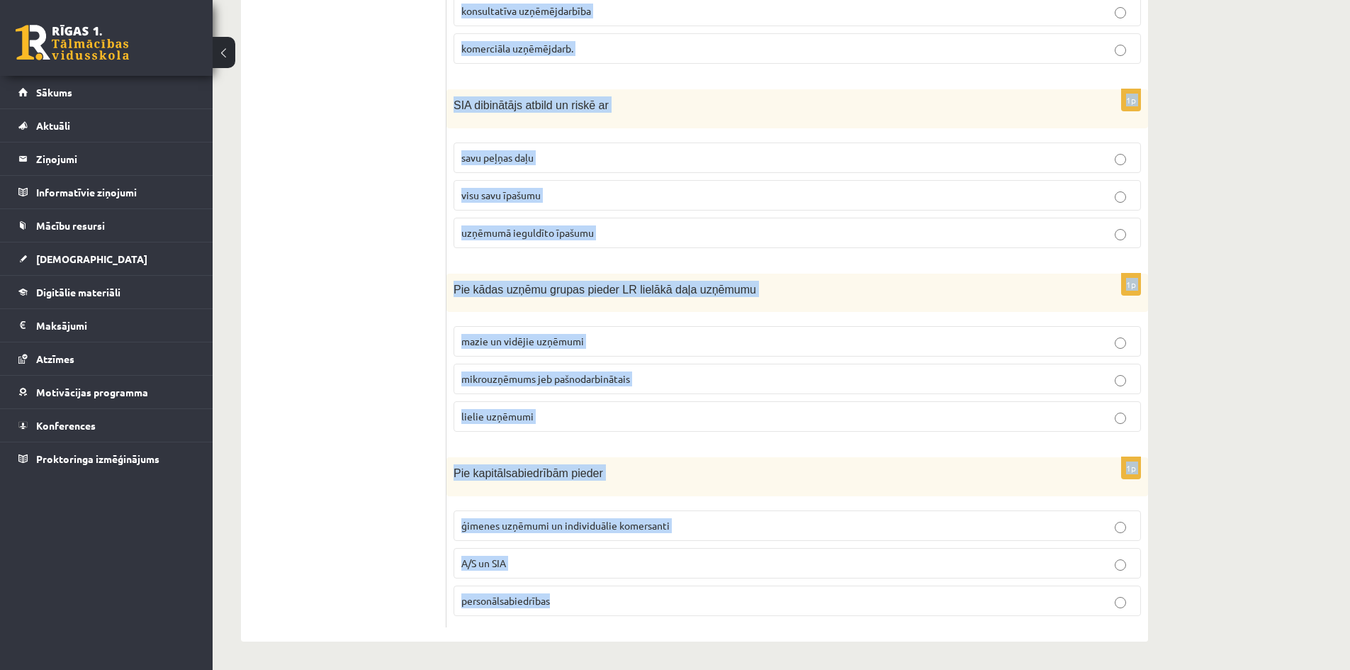
drag, startPoint x: 456, startPoint y: 99, endPoint x: 672, endPoint y: 675, distance: 615.2
copy form "aņemt, izmantot un atgriezt var pakalpojumu preci garantiju 1p Kādu uzņēmējdarb…"
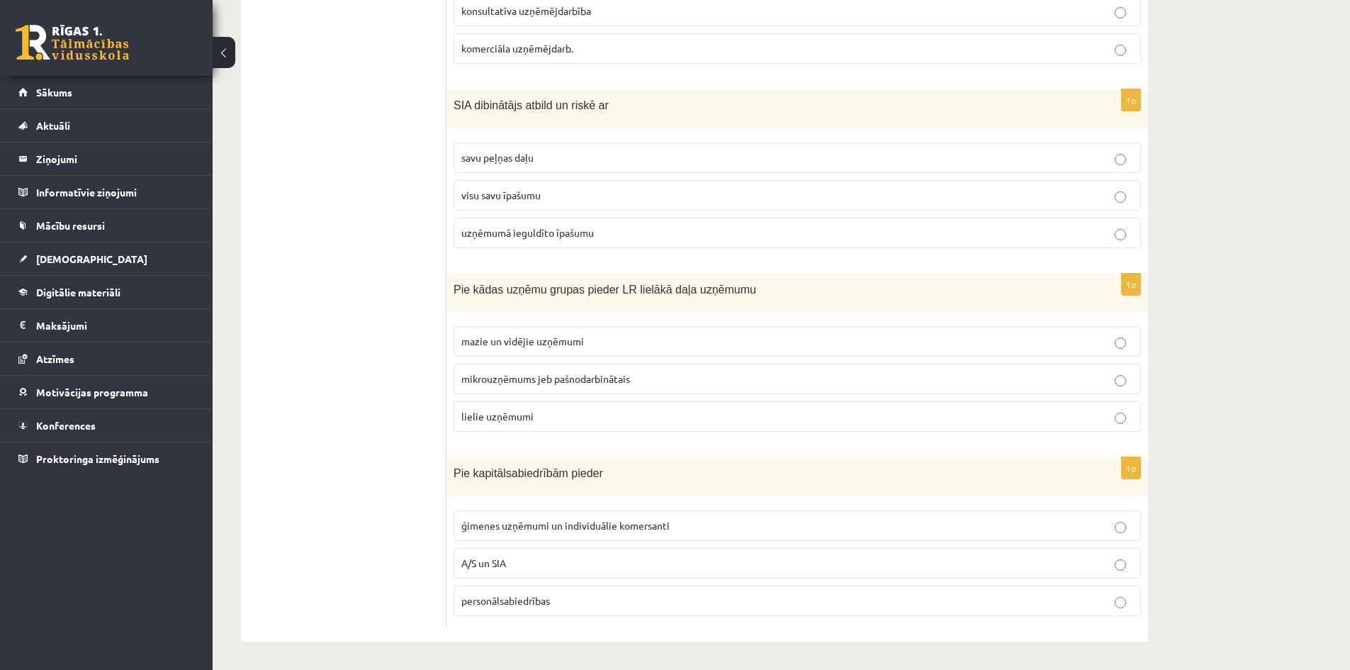
click at [359, 385] on ul "Tests A Tests B Tests C Tests D Tests E Tests F Izvērtējums!" at bounding box center [350, 167] width 191 height 920
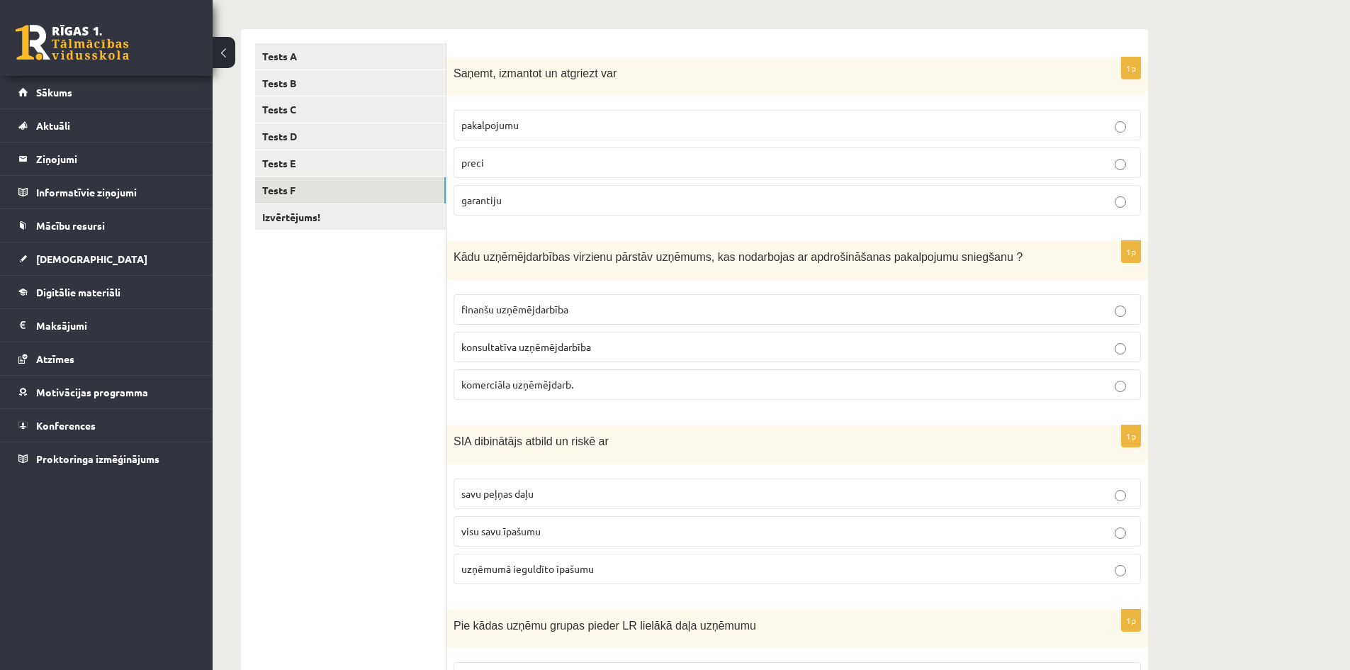
scroll to position [123, 0]
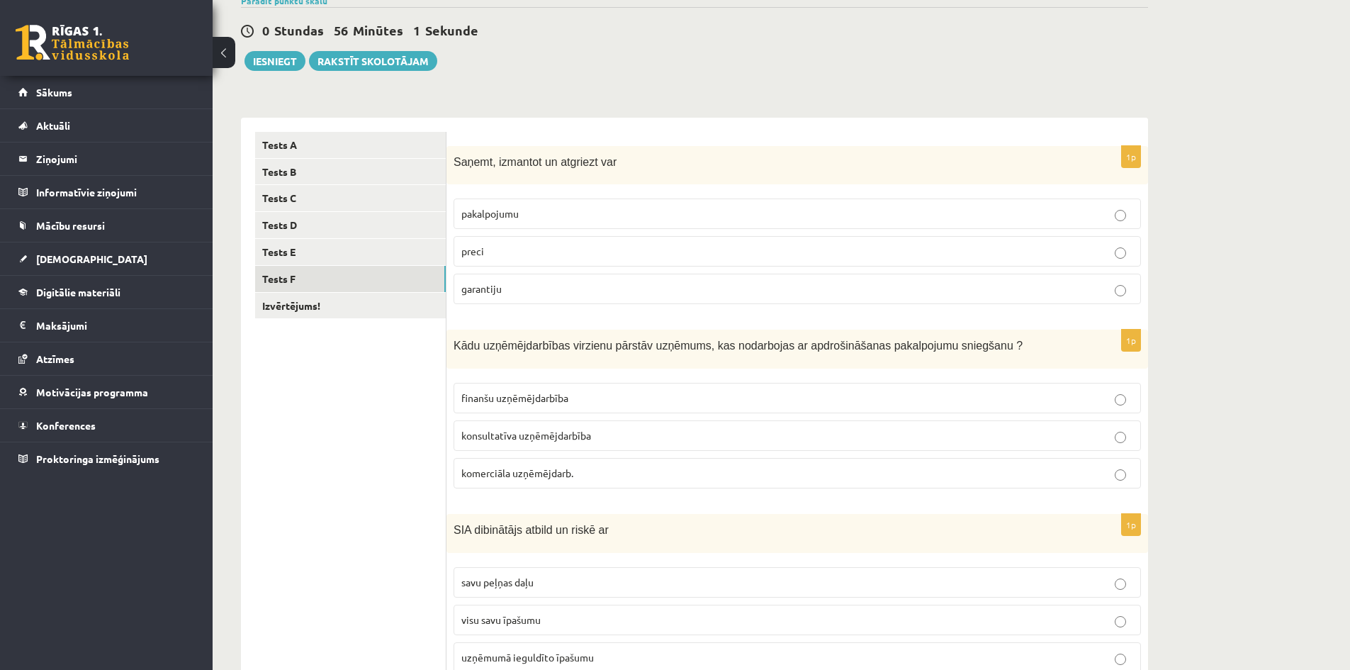
drag, startPoint x: 507, startPoint y: 211, endPoint x: 473, endPoint y: 268, distance: 66.1
click at [507, 211] on span "pakalpojumu" at bounding box center [489, 213] width 57 height 13
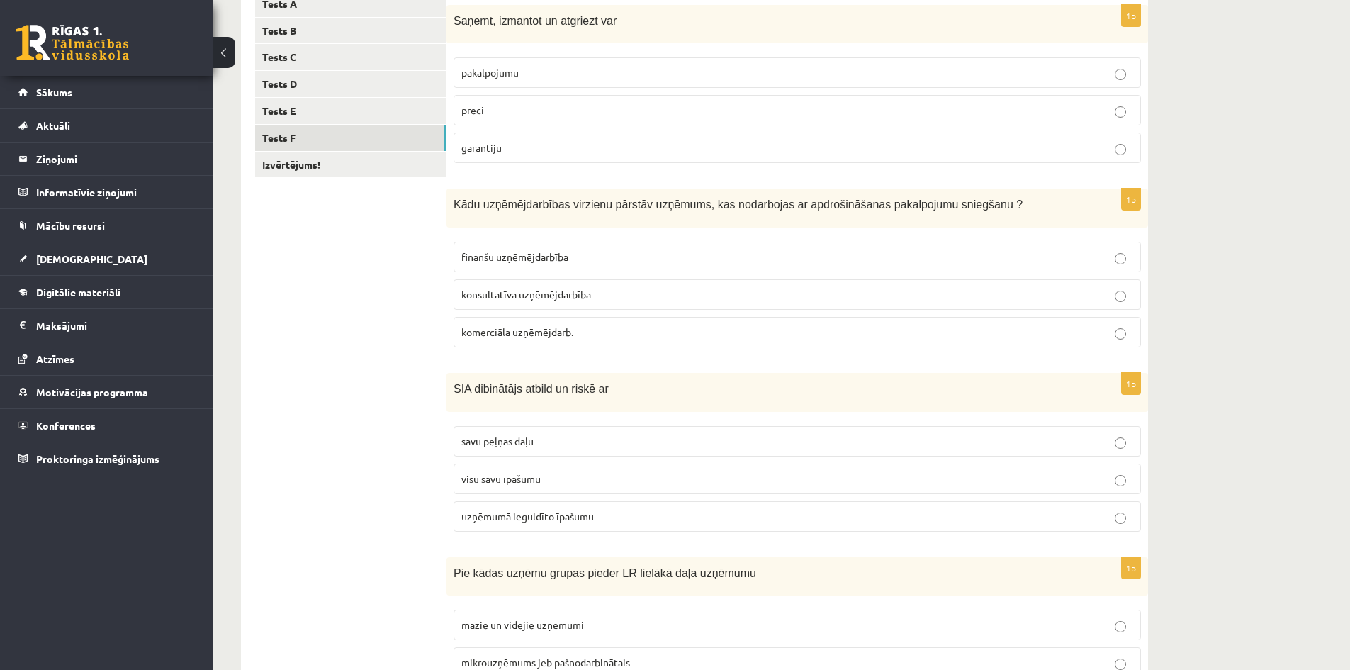
scroll to position [264, 0]
click at [537, 261] on span "finanšu uzņēmējdarbība" at bounding box center [514, 255] width 107 height 13
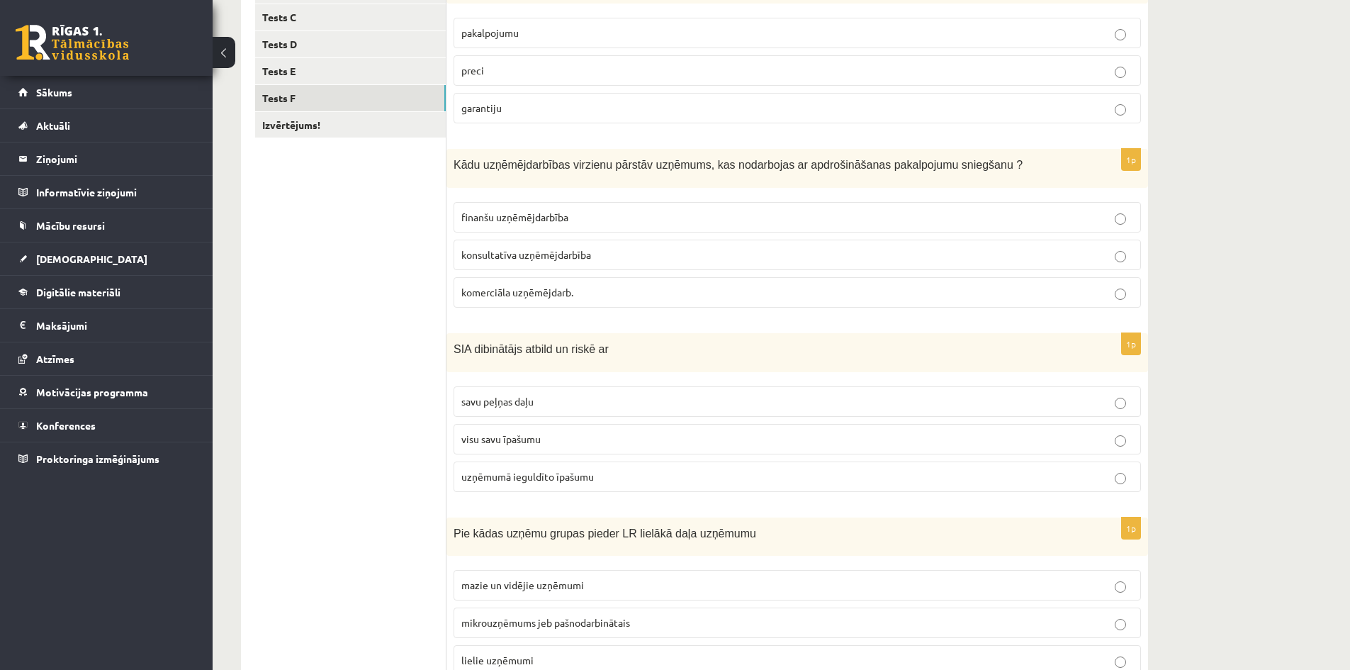
scroll to position [335, 0]
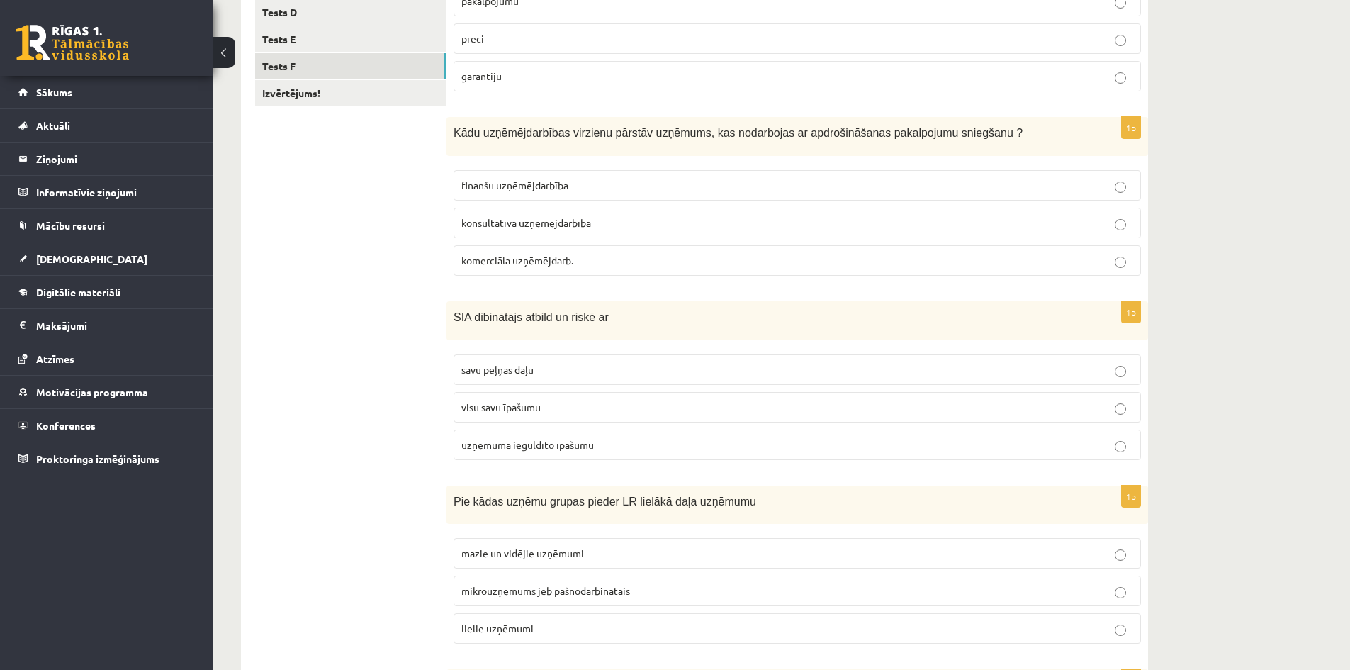
click at [539, 442] on span "uzņēmumā ieguldīto īpašumu" at bounding box center [527, 444] width 133 height 13
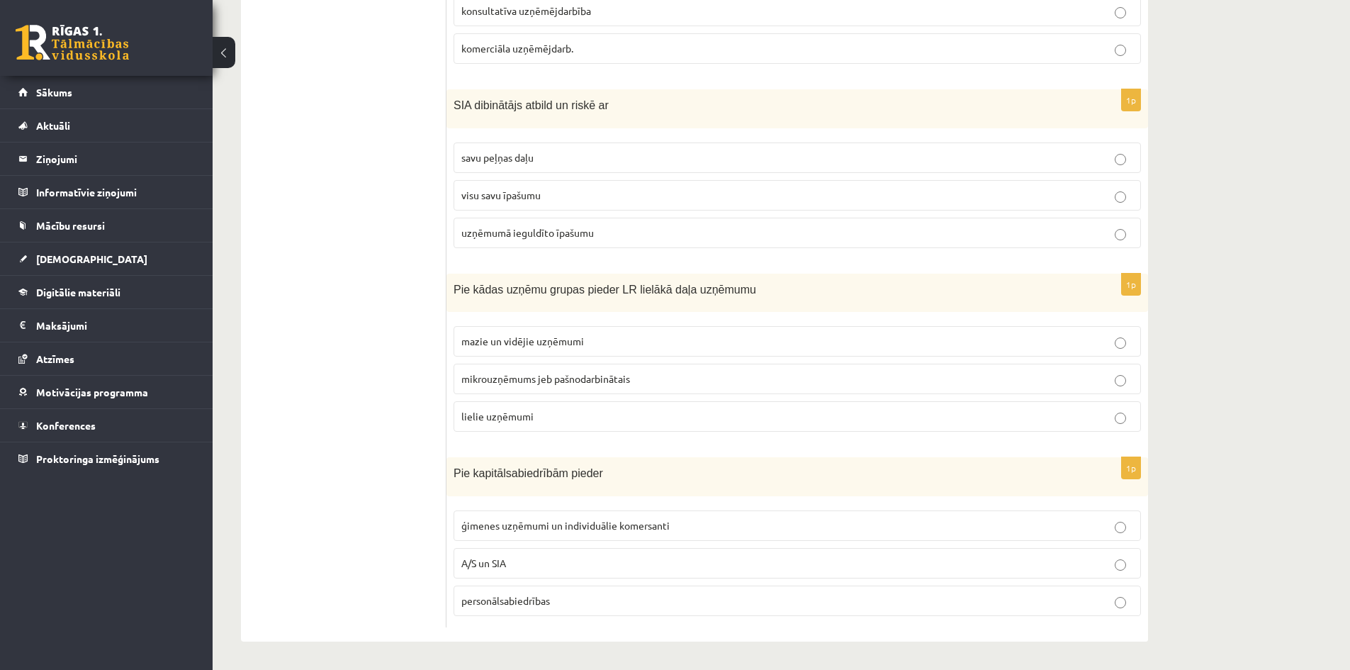
scroll to position [548, 0]
click at [536, 341] on span "mazie un vidējie uzņēmumi" at bounding box center [522, 341] width 123 height 13
click at [506, 568] on span "A/S un SIA" at bounding box center [483, 562] width 45 height 13
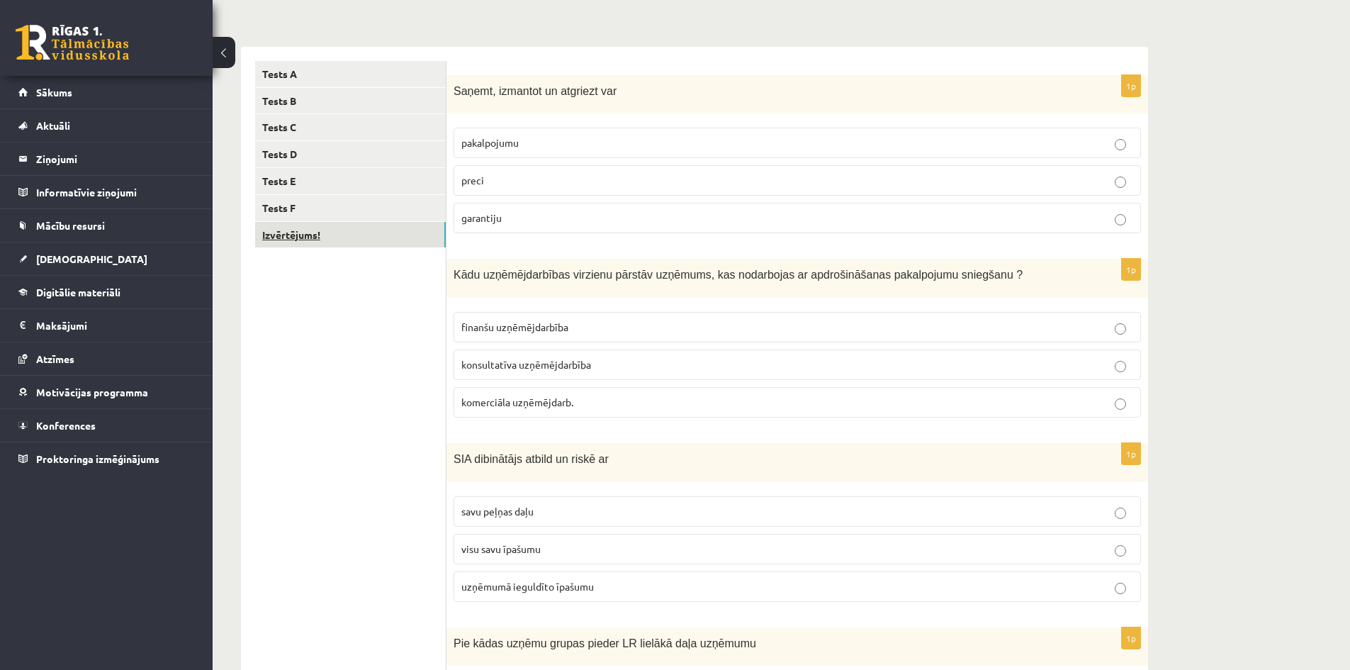
click at [310, 240] on link "Izvērtējums!" at bounding box center [350, 235] width 191 height 26
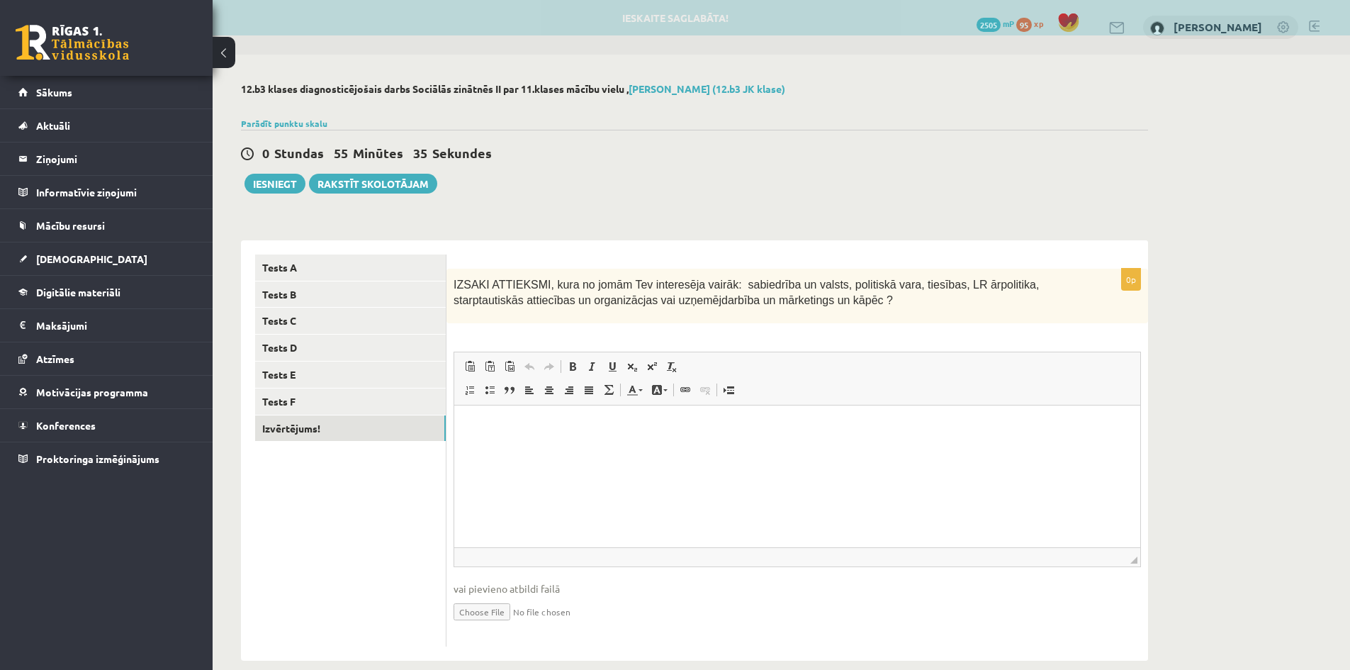
scroll to position [0, 0]
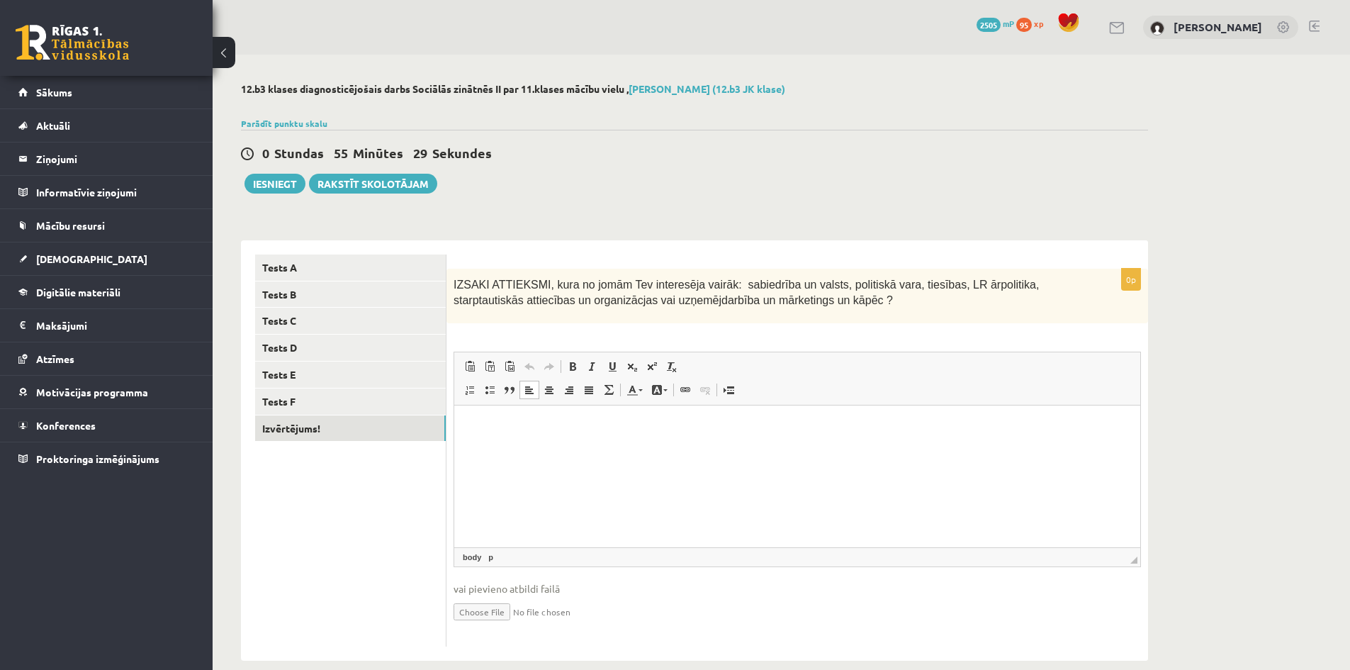
click at [707, 448] on html at bounding box center [797, 426] width 686 height 43
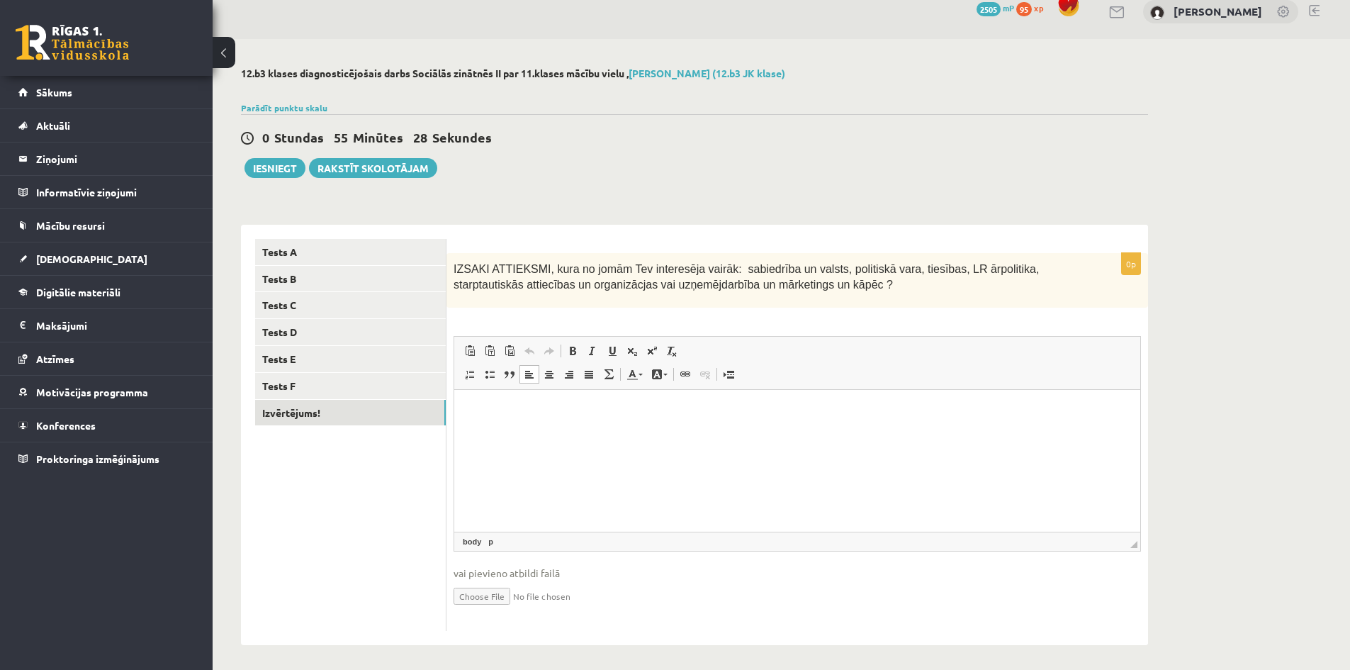
scroll to position [21, 0]
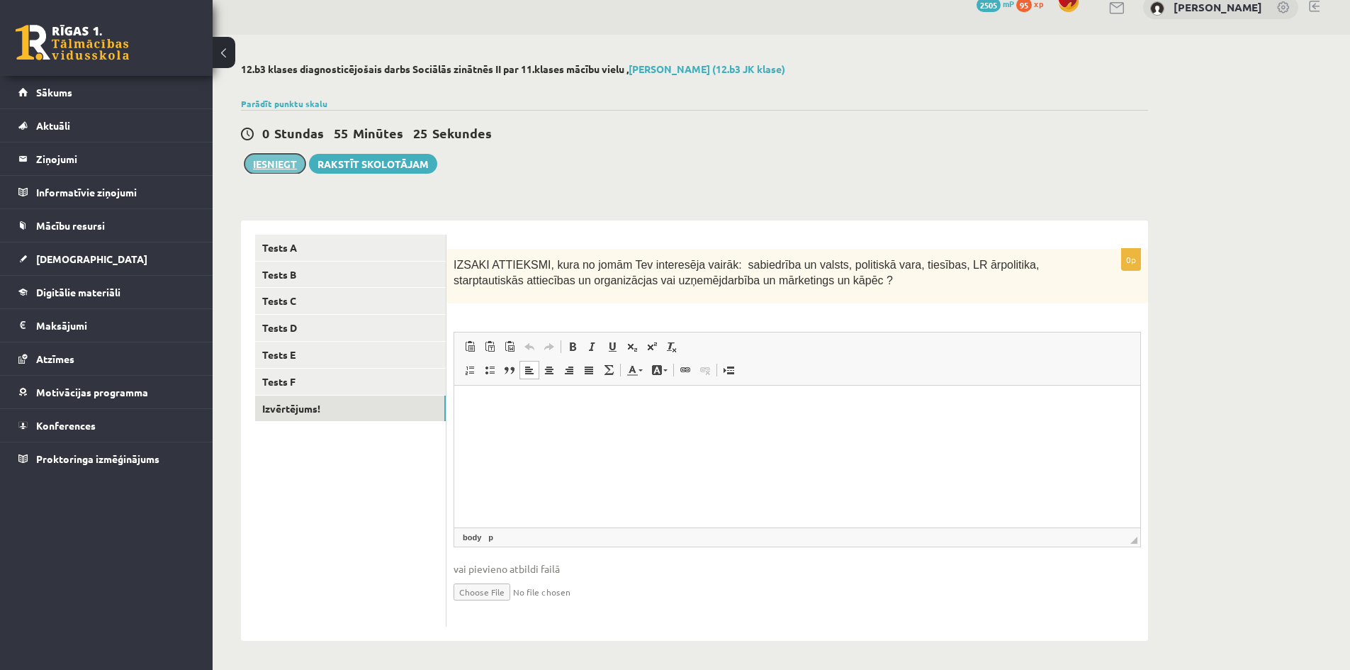
click at [265, 164] on button "Iesniegt" at bounding box center [275, 164] width 61 height 20
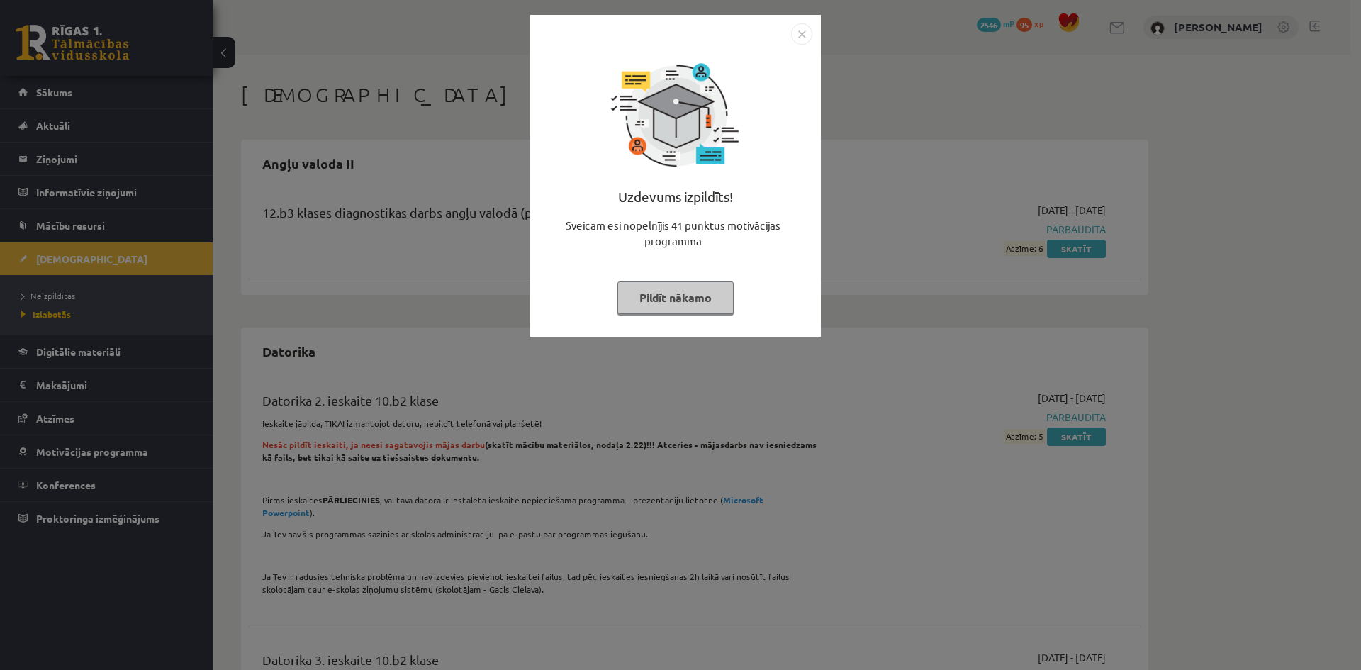
click at [677, 298] on button "Pildīt nākamo" at bounding box center [675, 297] width 116 height 33
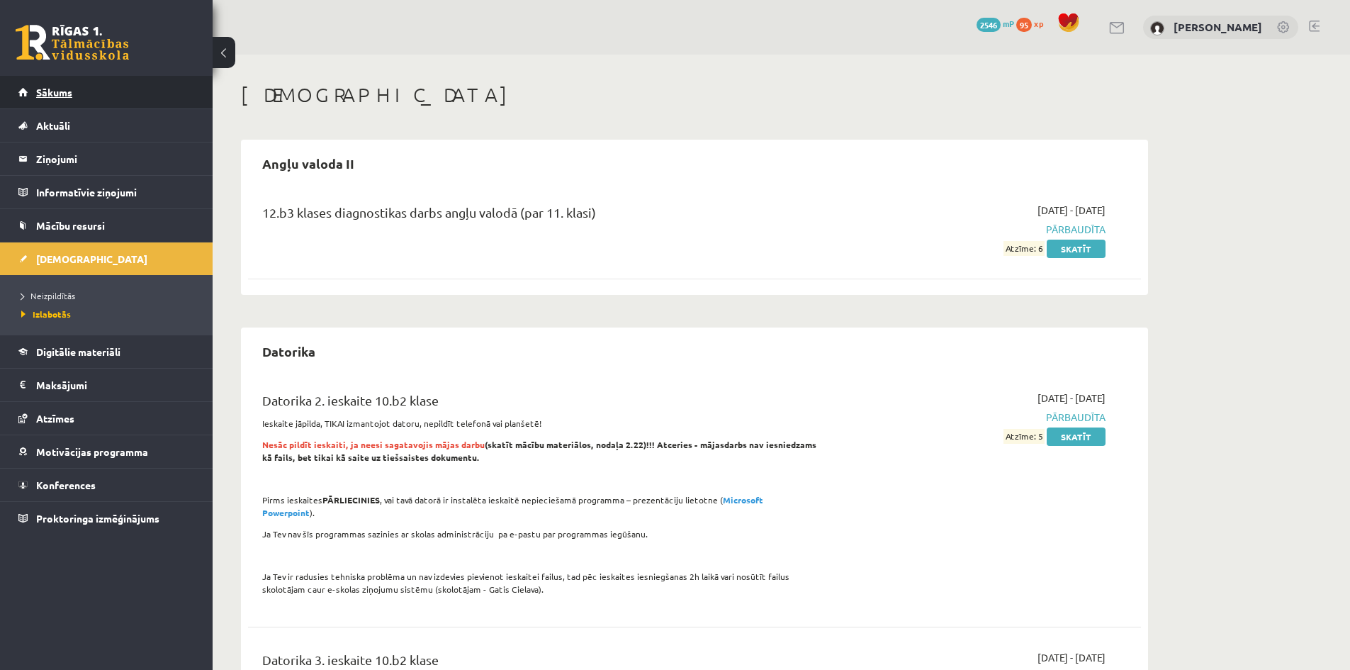
click at [53, 94] on span "Sākums" at bounding box center [54, 92] width 36 height 13
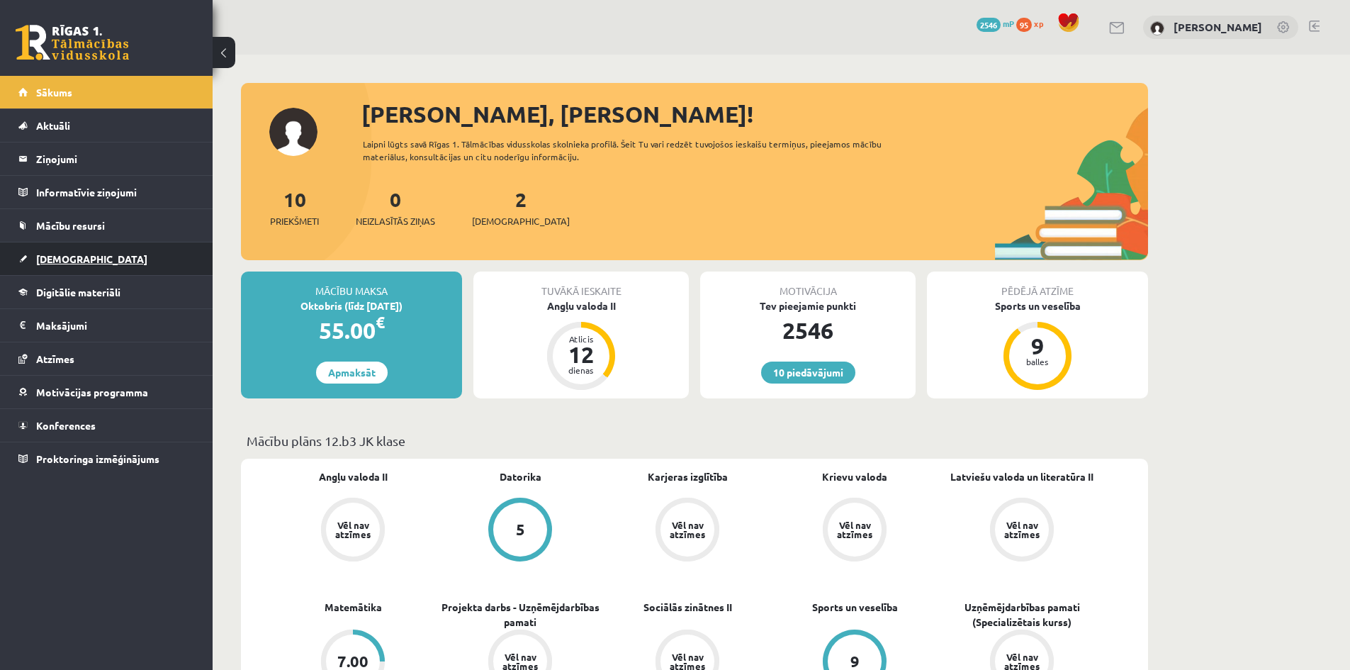
click at [62, 257] on span "[DEMOGRAPHIC_DATA]" at bounding box center [91, 258] width 111 height 13
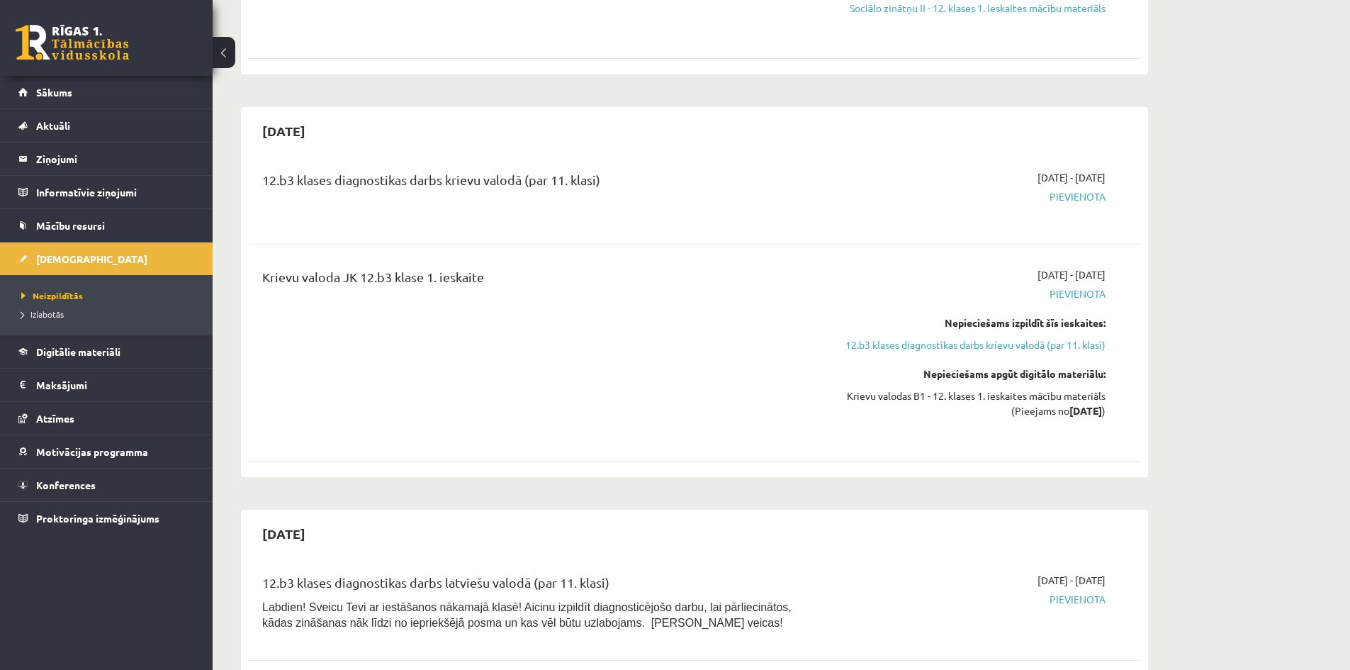
scroll to position [354, 0]
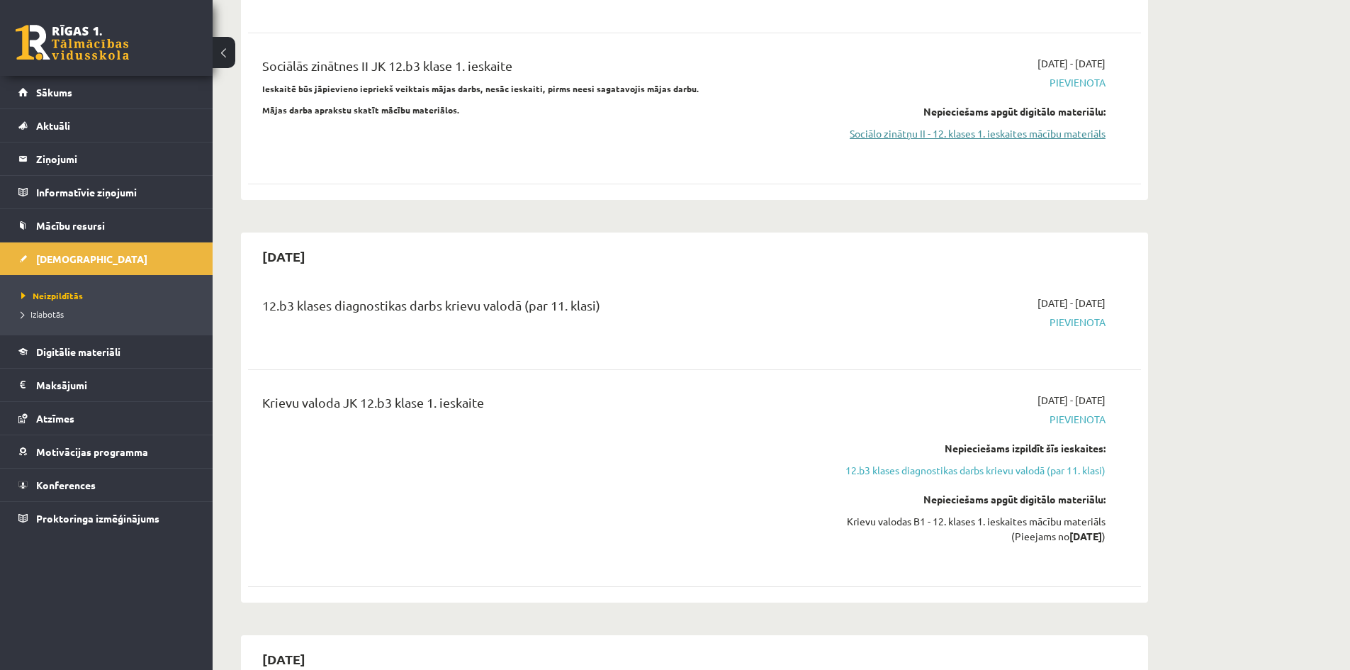
click at [951, 132] on link "Sociālo zinātņu II - 12. klases 1. ieskaites mācību materiāls" at bounding box center [971, 133] width 267 height 15
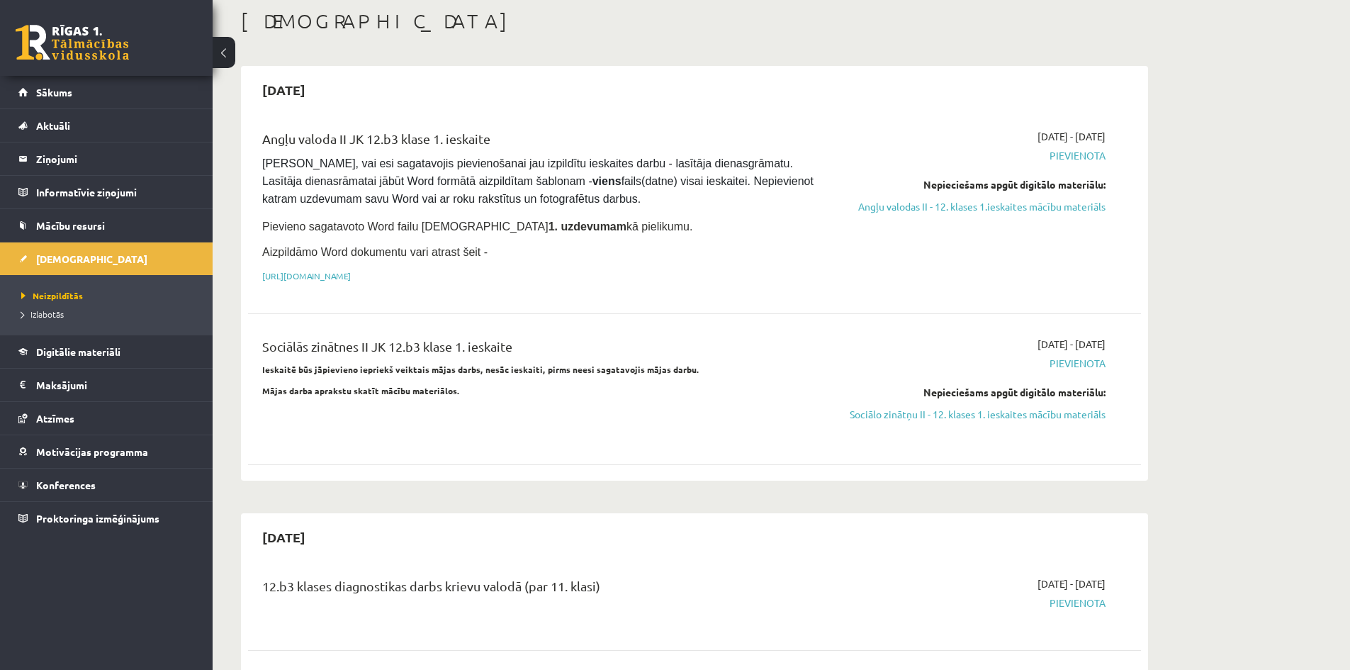
scroll to position [71, 0]
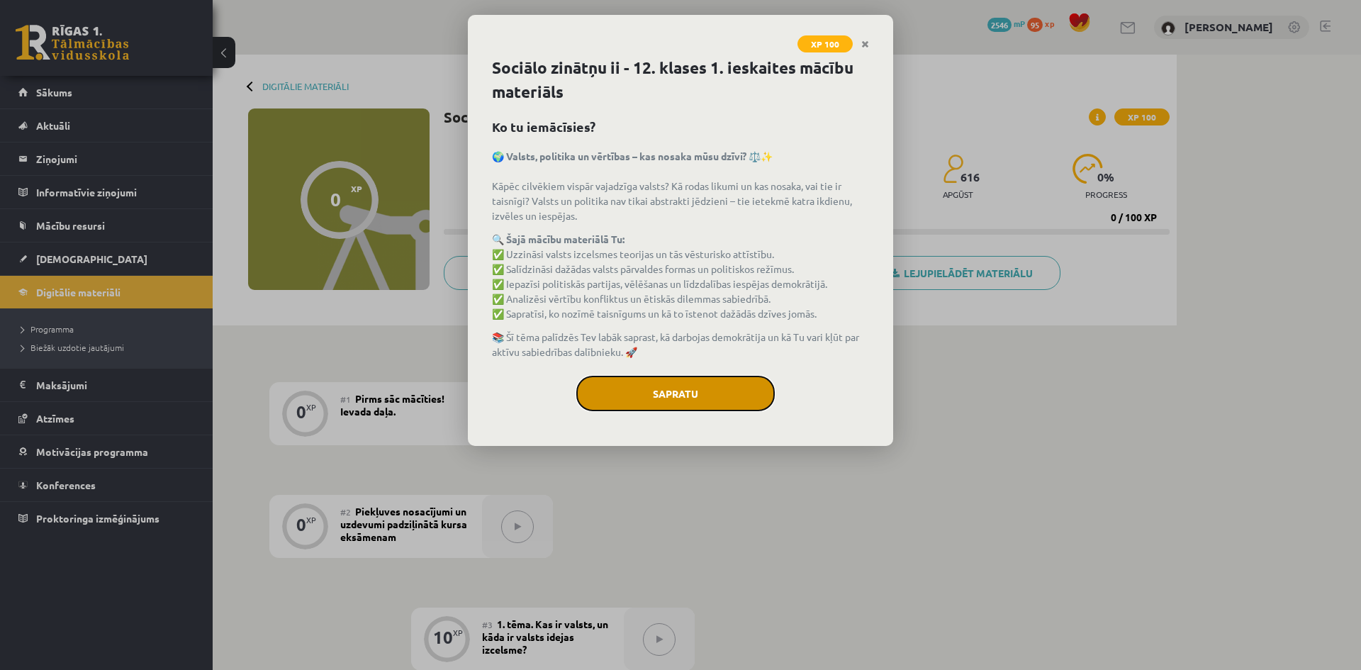
click at [678, 394] on button "Sapratu" at bounding box center [675, 393] width 198 height 35
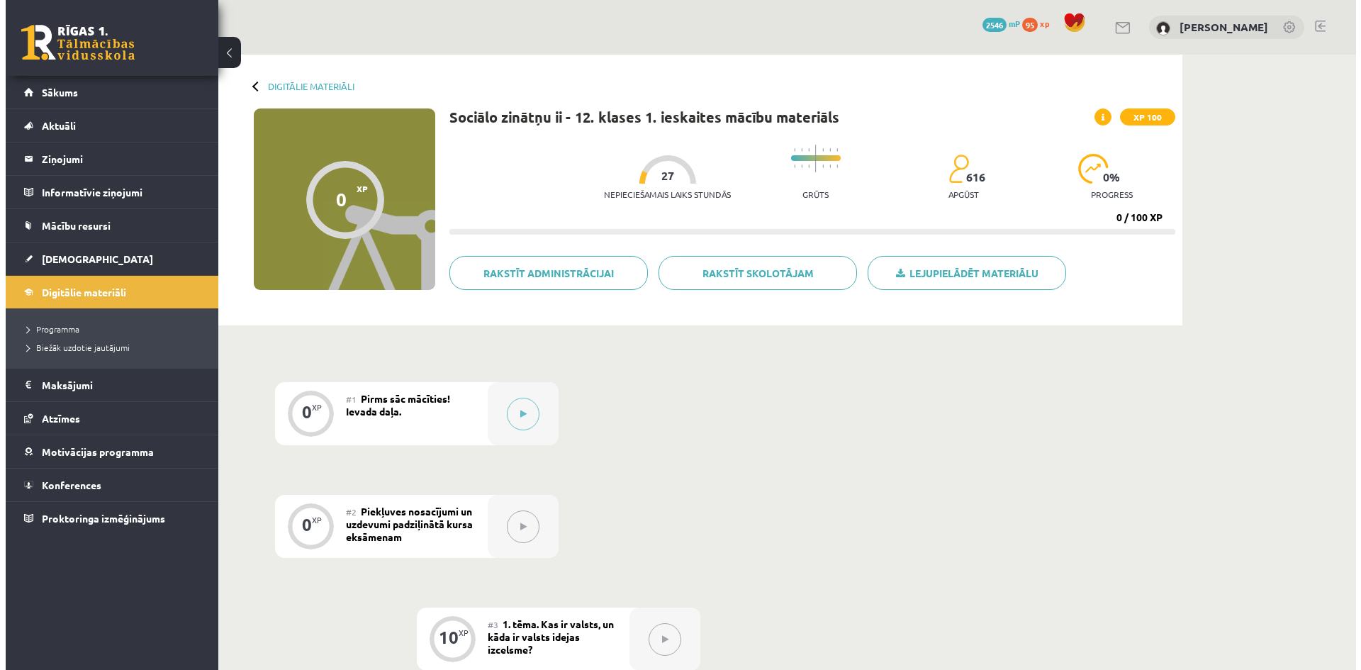
scroll to position [213, 0]
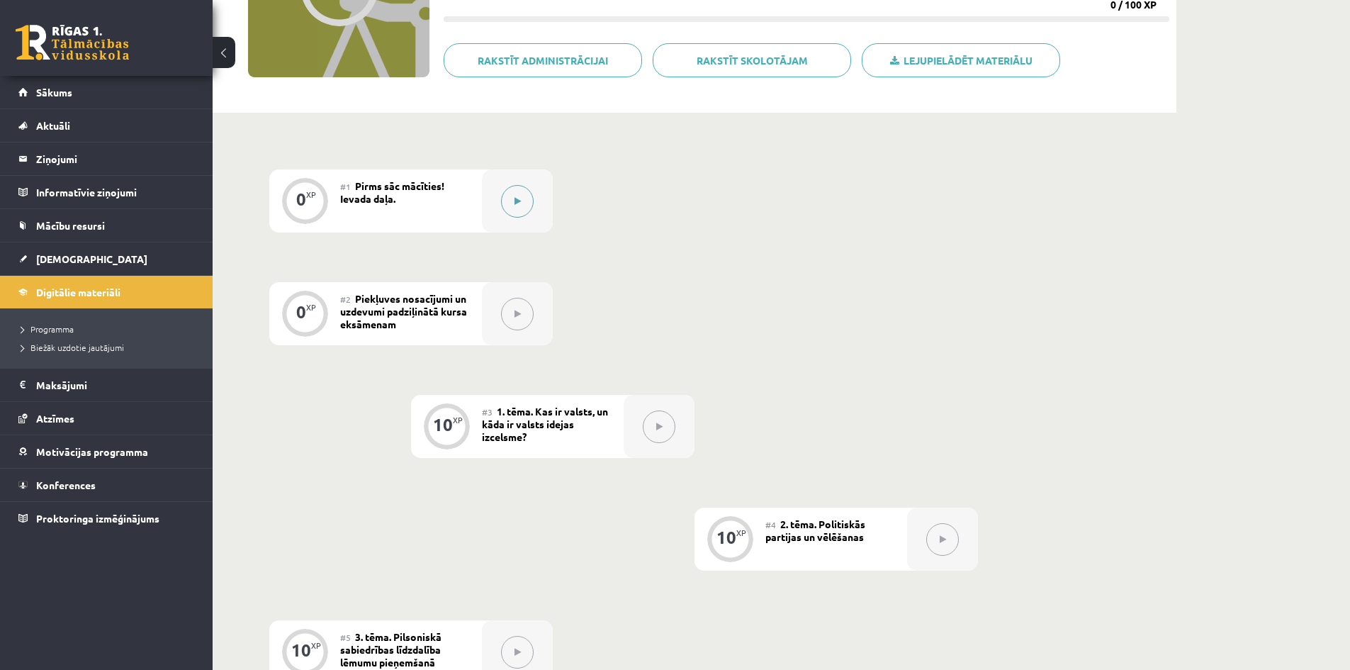
click at [520, 204] on icon at bounding box center [518, 201] width 6 height 9
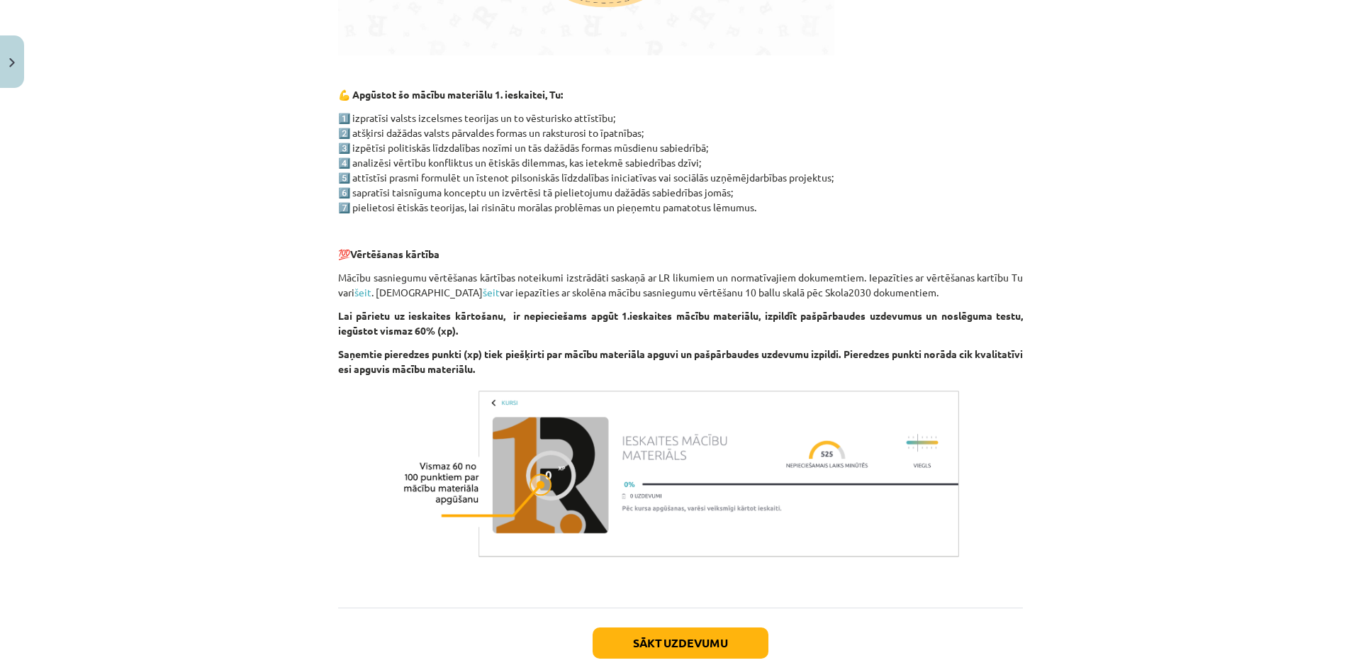
scroll to position [753, 0]
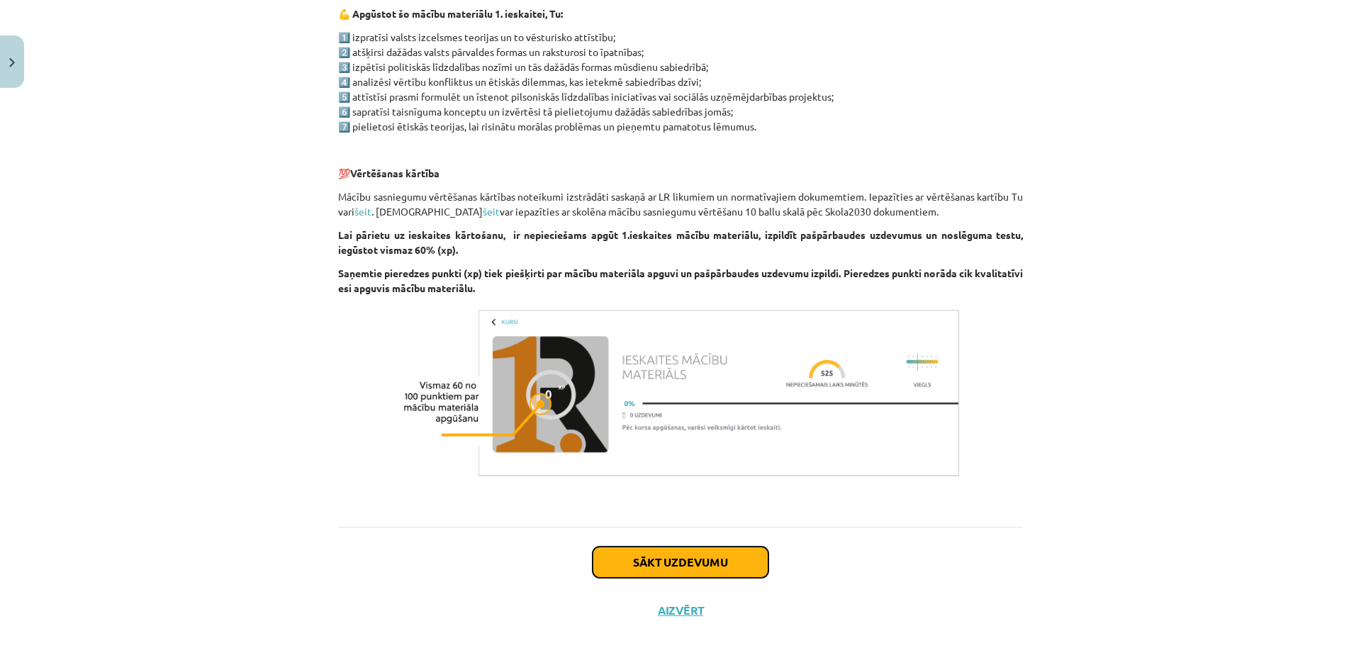
click at [644, 564] on button "Sākt uzdevumu" at bounding box center [681, 561] width 176 height 31
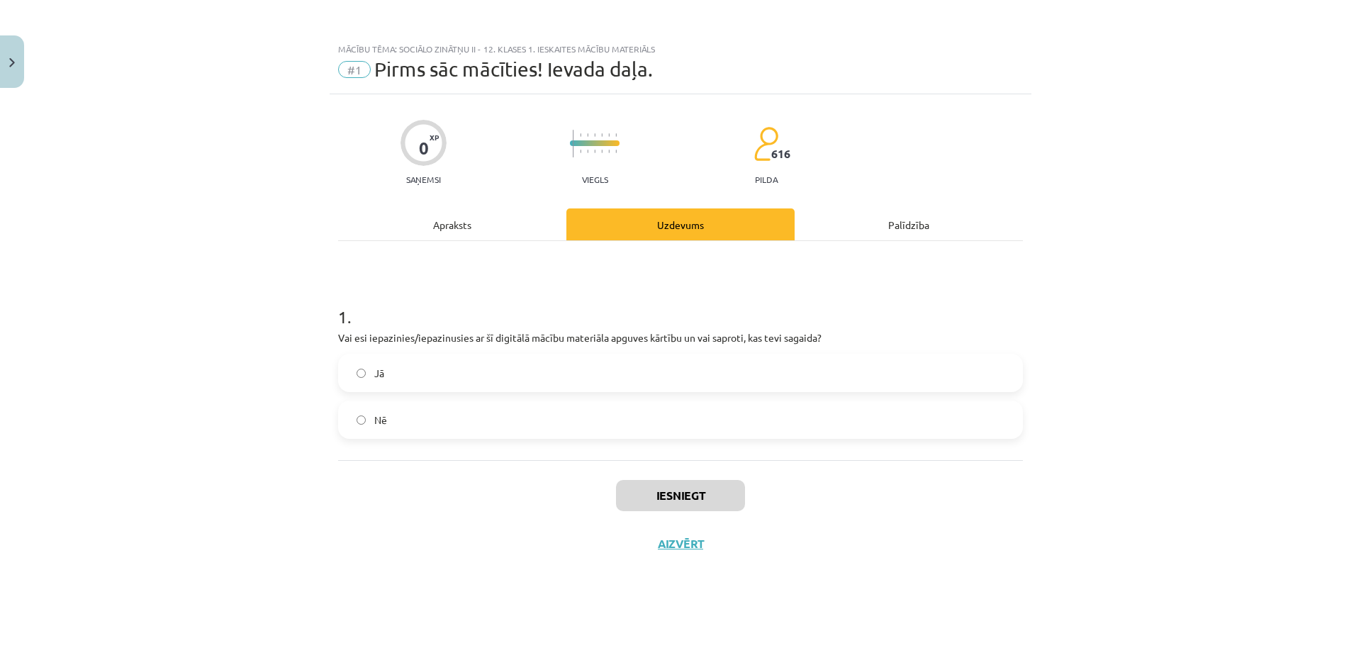
click at [485, 366] on label "Jā" at bounding box center [680, 372] width 682 height 35
click at [644, 495] on button "Iesniegt" at bounding box center [680, 495] width 129 height 31
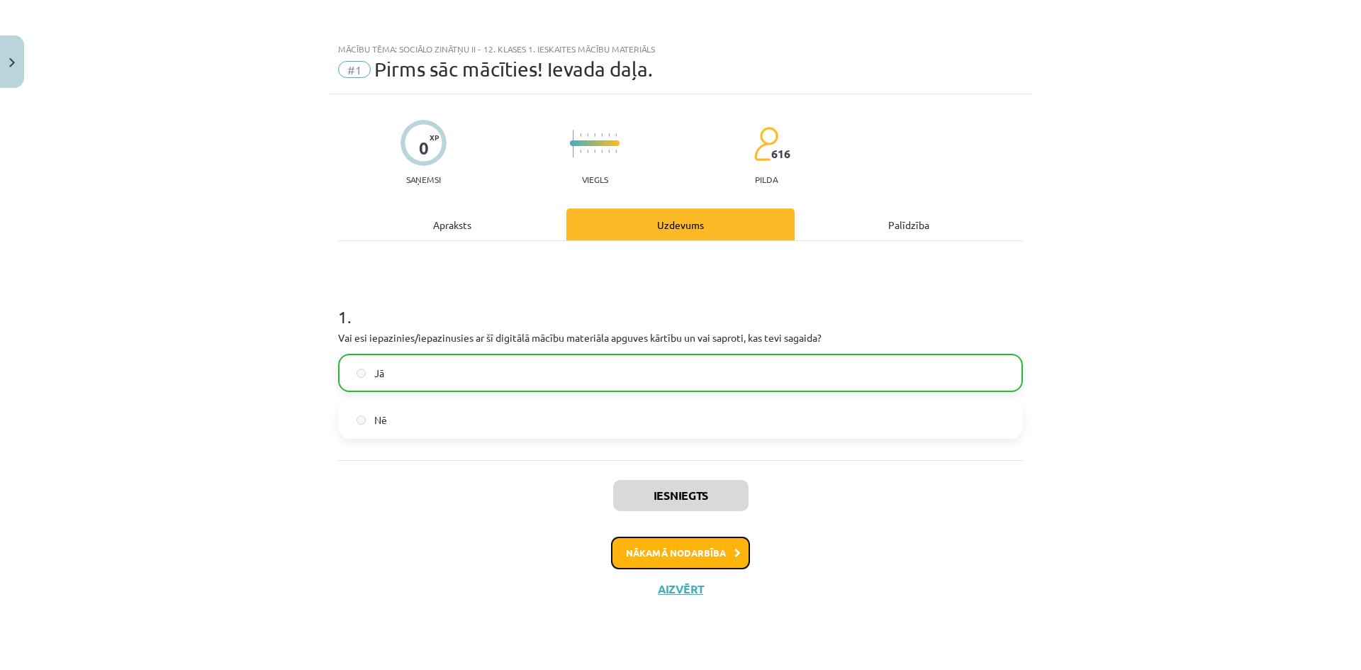
click at [695, 555] on button "Nākamā nodarbība" at bounding box center [680, 553] width 139 height 33
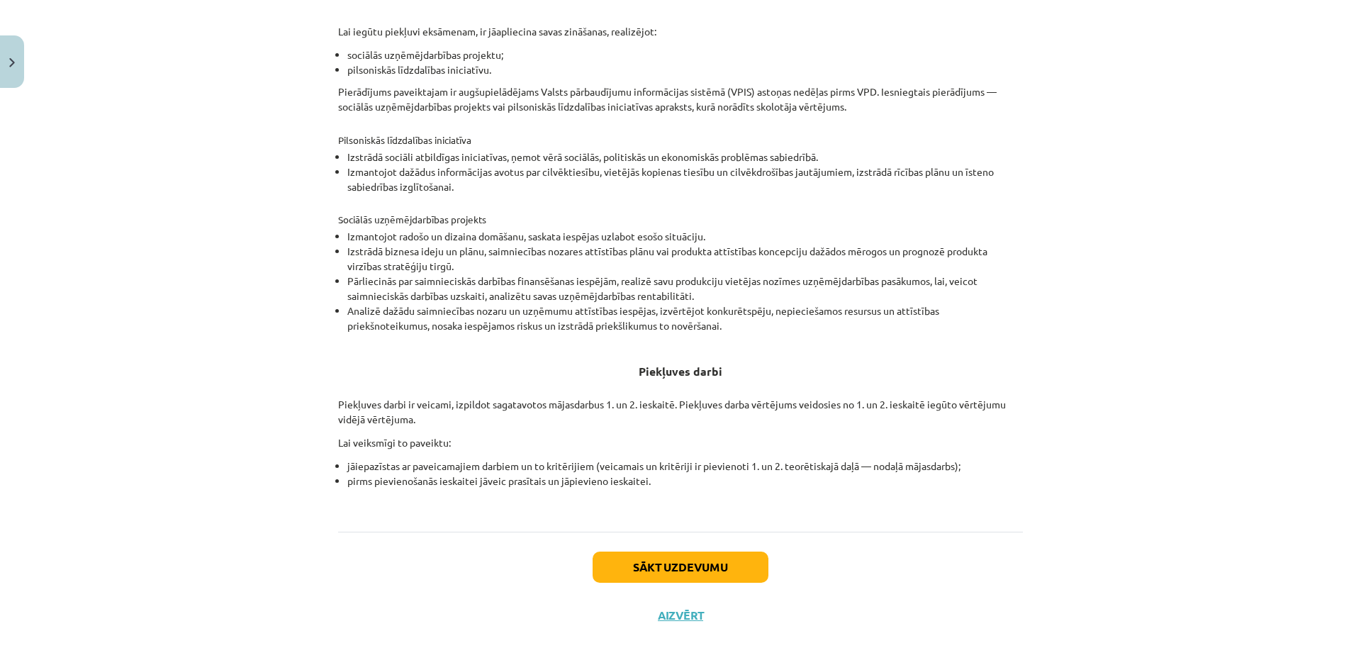
scroll to position [347, 0]
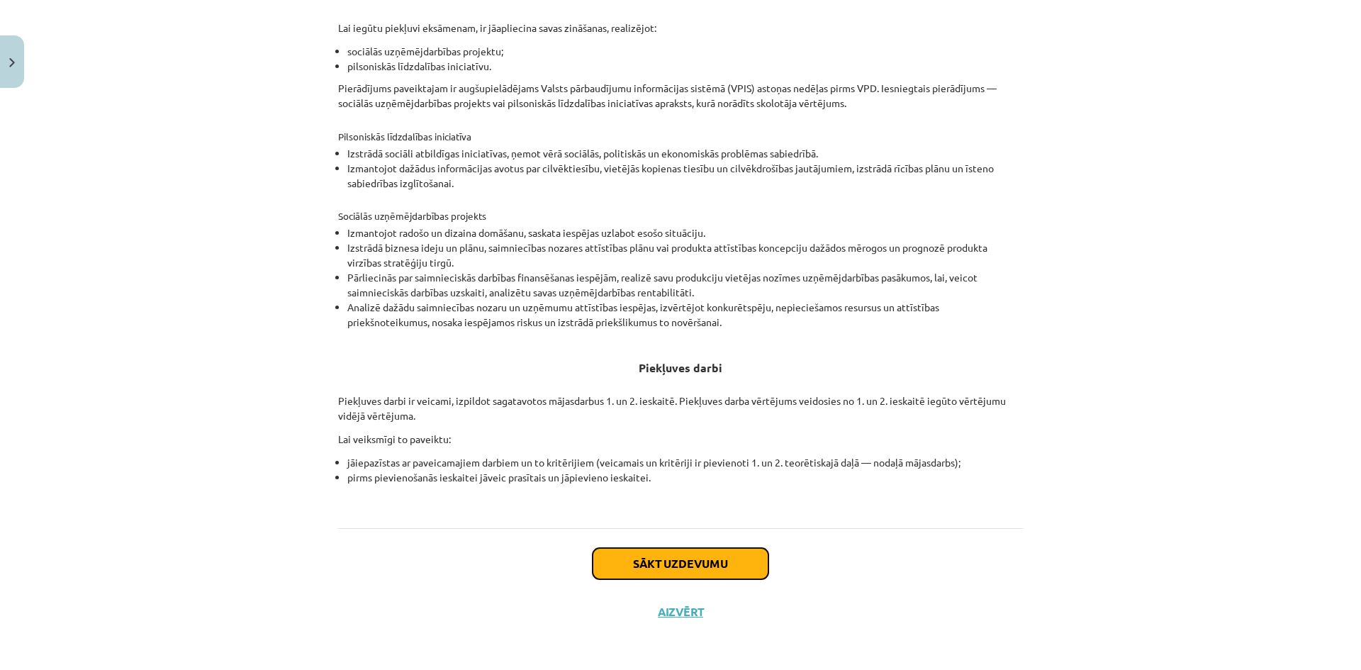
click at [678, 567] on button "Sākt uzdevumu" at bounding box center [681, 563] width 176 height 31
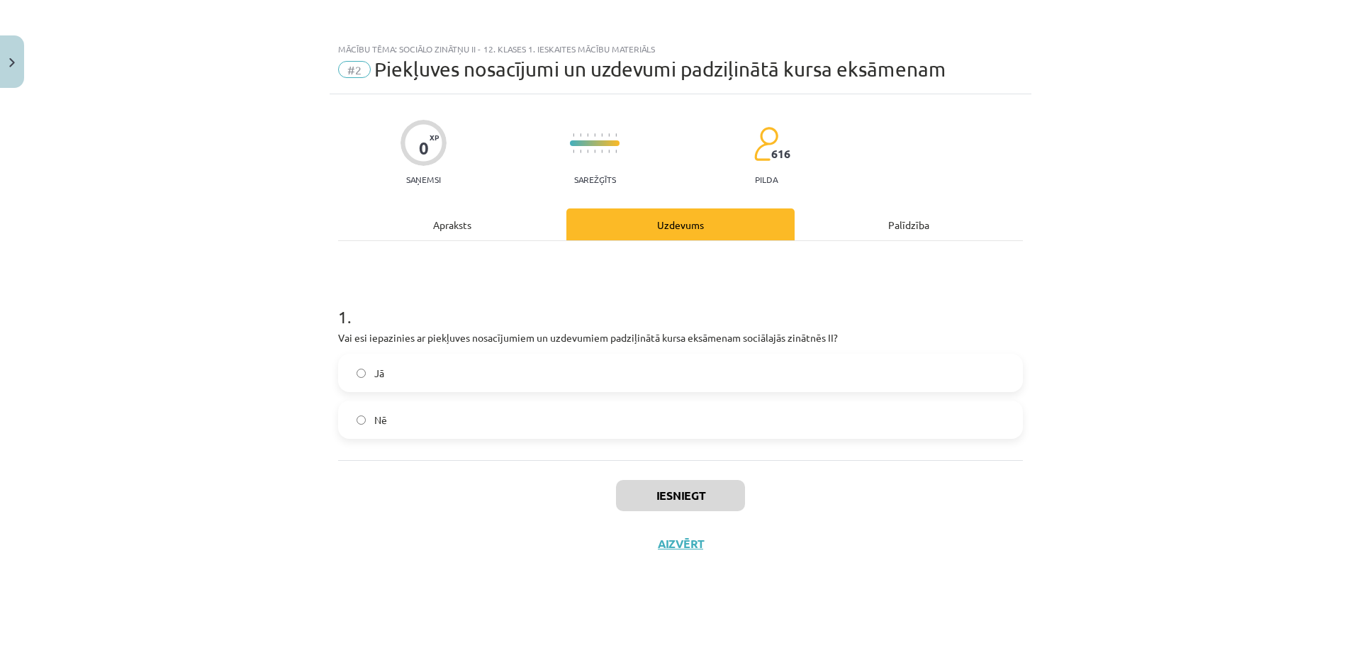
click at [408, 366] on label "Jā" at bounding box center [680, 372] width 682 height 35
click at [644, 495] on button "Iesniegt" at bounding box center [680, 495] width 129 height 31
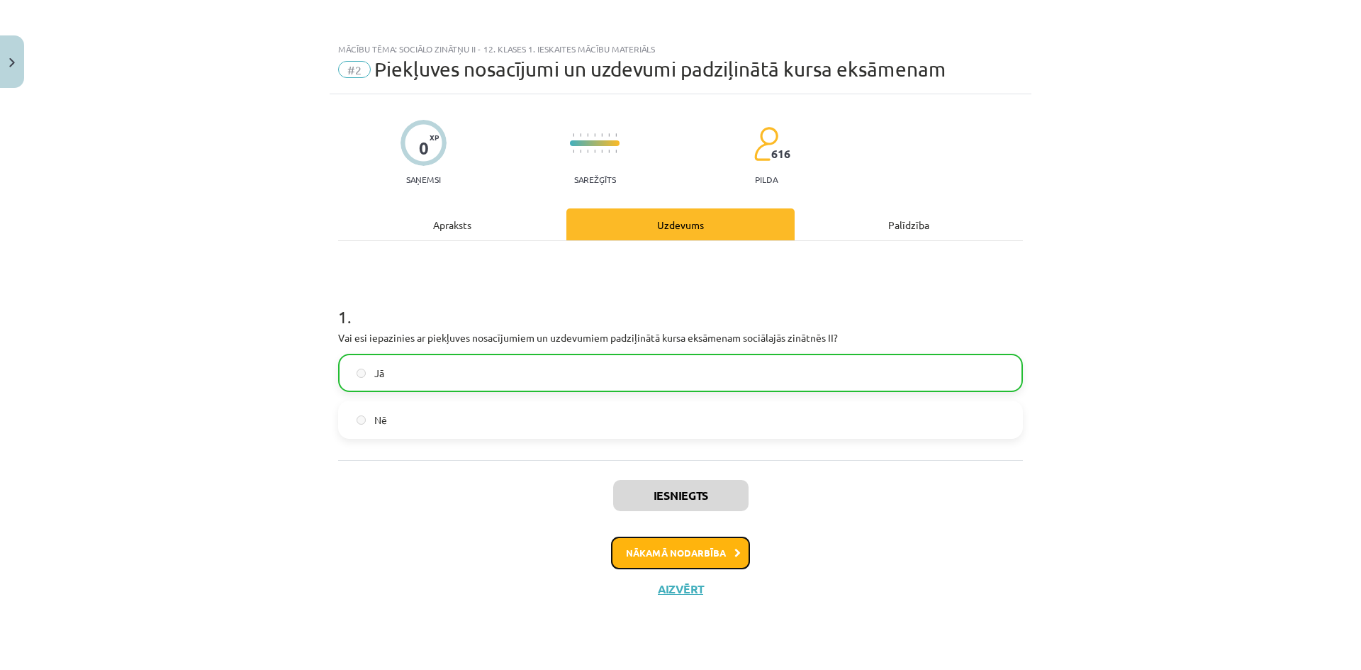
click at [702, 556] on button "Nākamā nodarbība" at bounding box center [680, 553] width 139 height 33
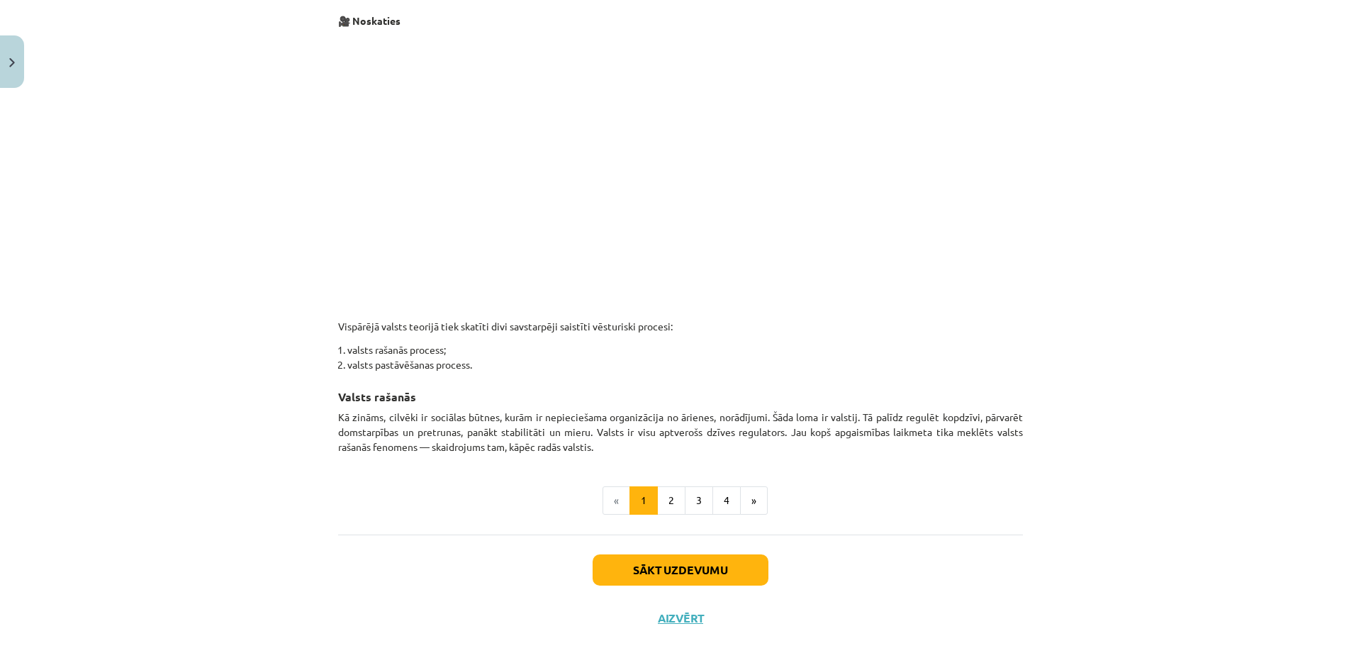
scroll to position [645, 0]
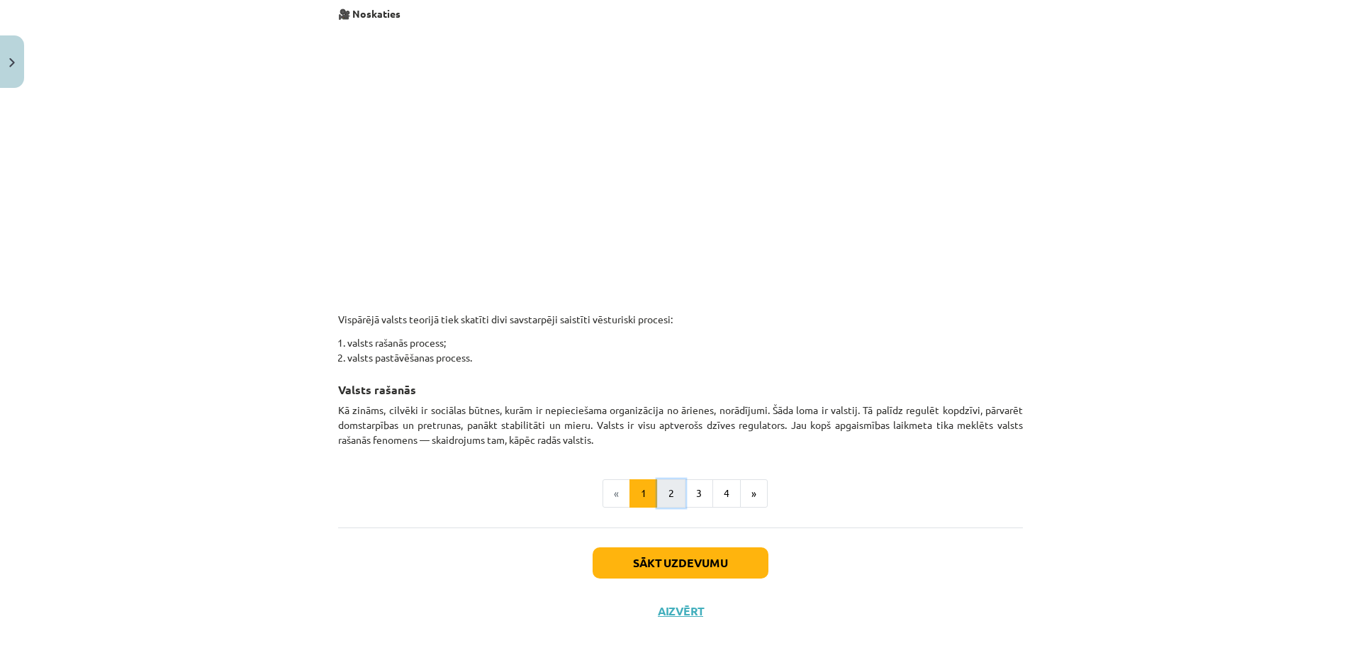
click at [668, 494] on button "2" at bounding box center [671, 493] width 28 height 28
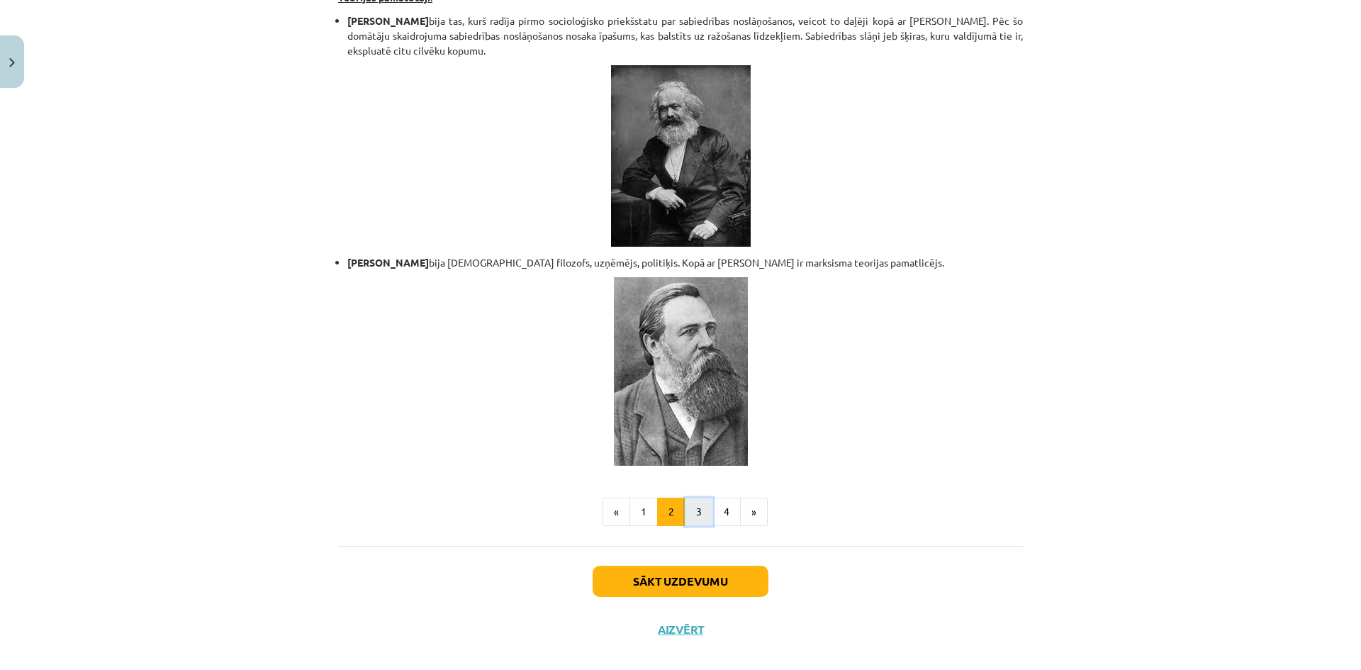
click at [695, 498] on button "3" at bounding box center [699, 512] width 28 height 28
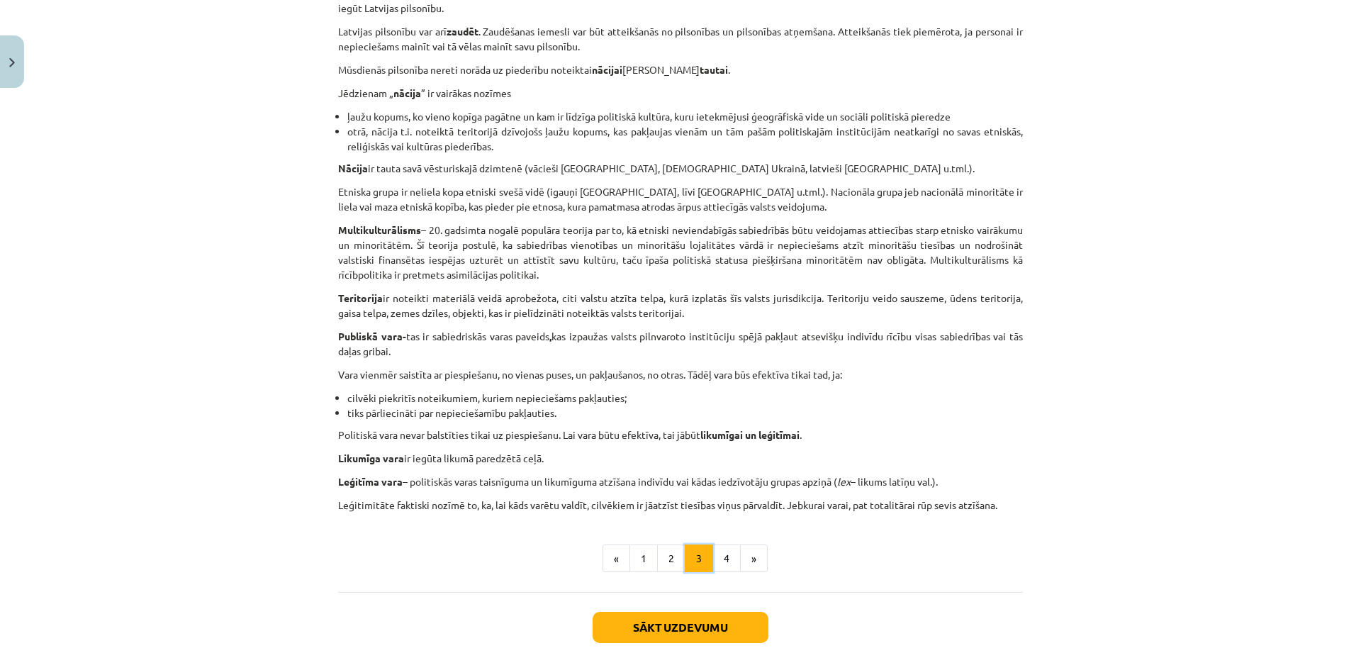
scroll to position [700, 0]
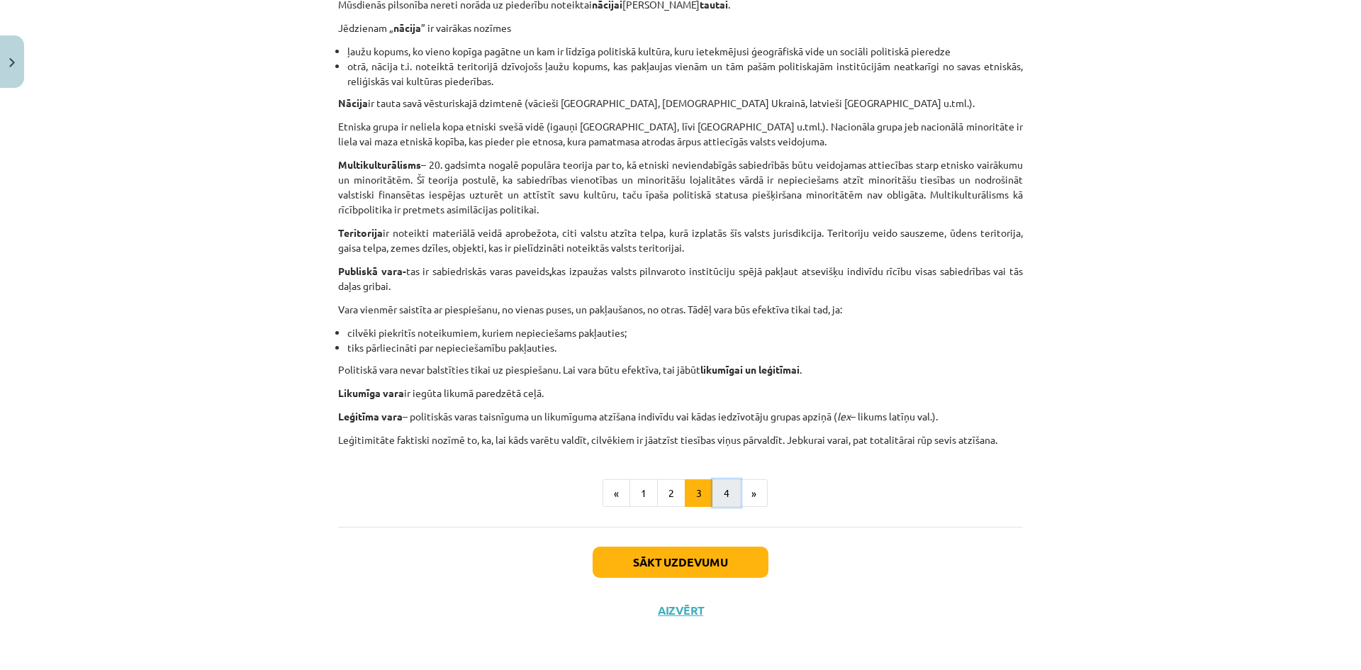
click at [721, 496] on button "4" at bounding box center [726, 493] width 28 height 28
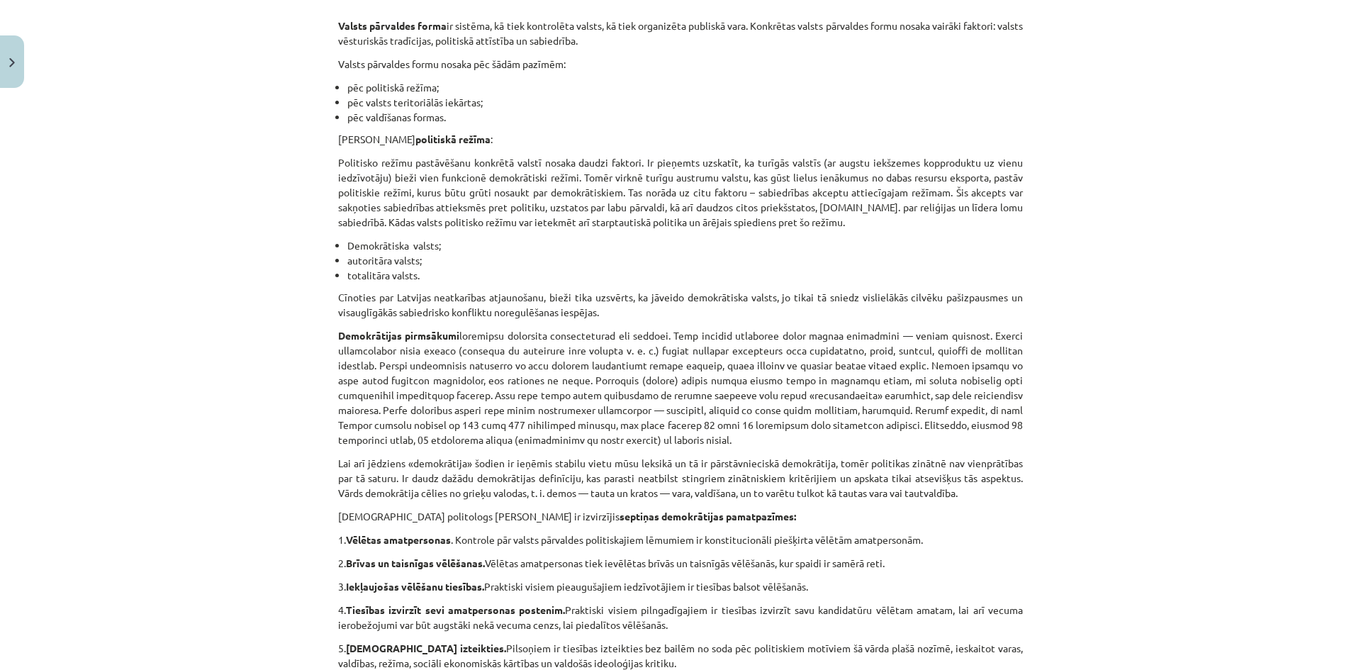
scroll to position [254, 0]
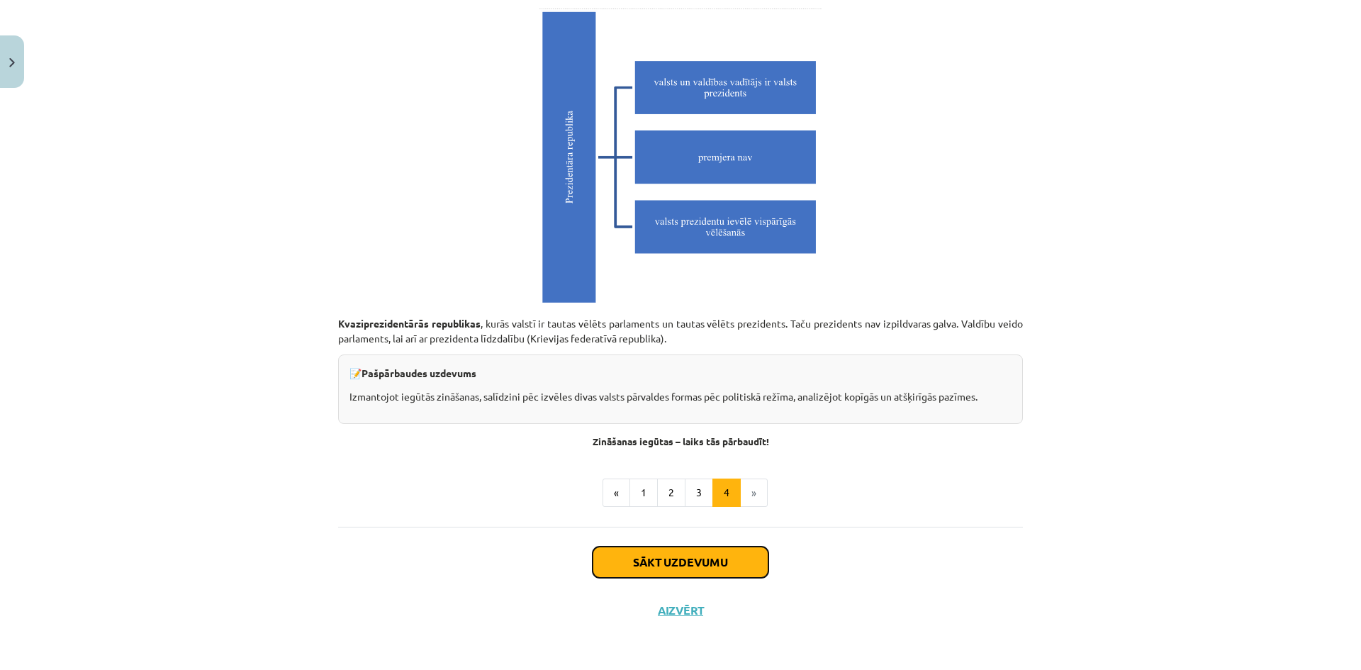
click at [697, 557] on button "Sākt uzdevumu" at bounding box center [681, 561] width 176 height 31
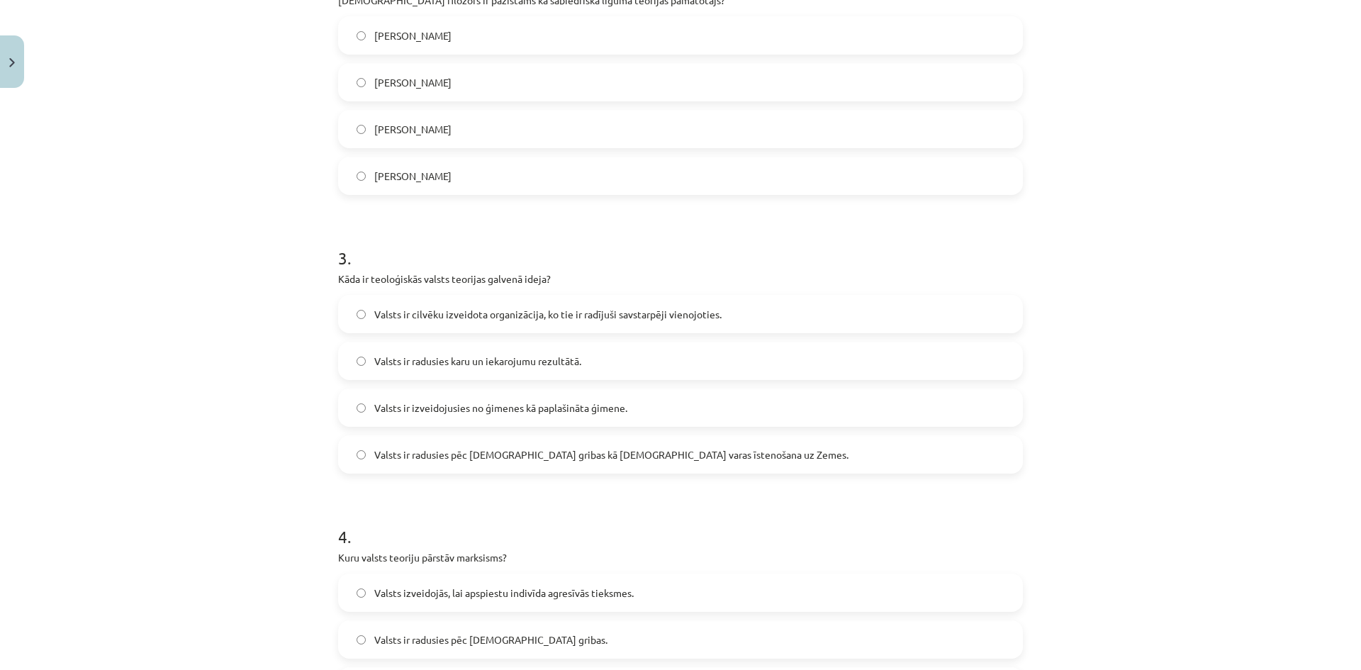
scroll to position [1141, 0]
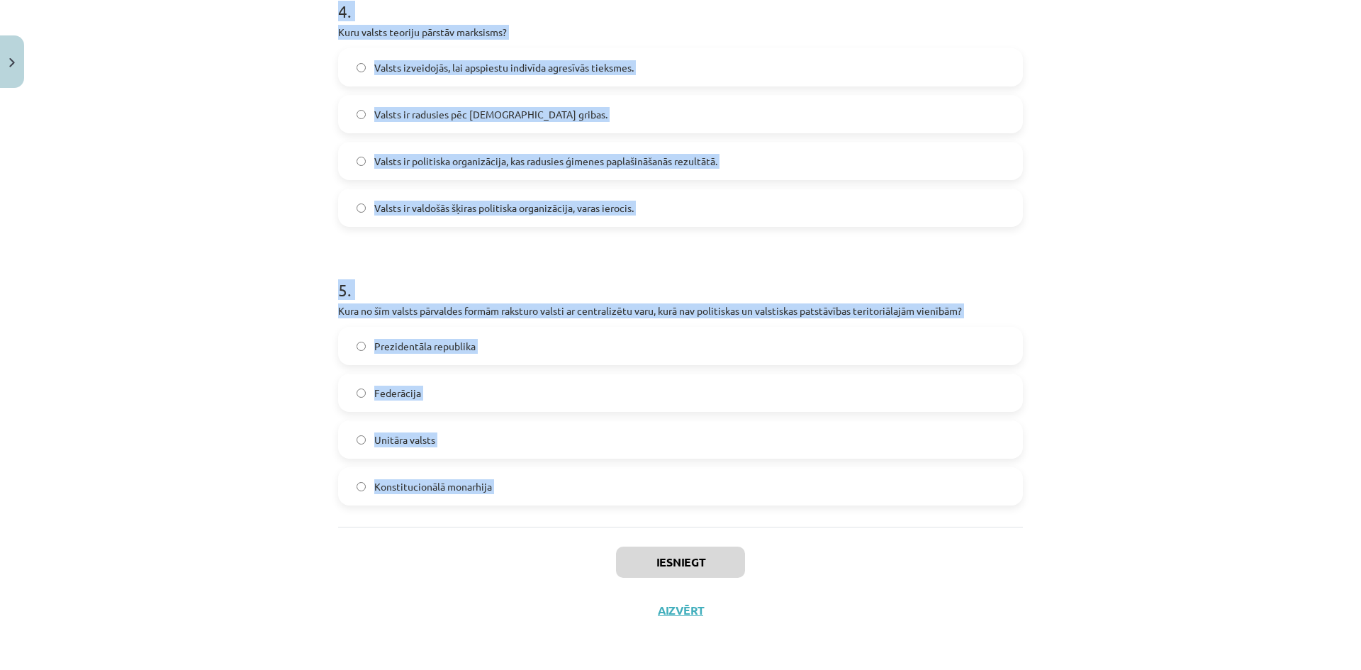
drag, startPoint x: 332, startPoint y: 301, endPoint x: 551, endPoint y: 529, distance: 316.8
copy form "Kas raksturo autoritāru režīmu? Plaša pilsoniskā sabiedrība un valdības maiņa c…"
click at [264, 415] on div "Mācību tēma: Sociālo zinātņu ii - 12. klases 1. ieskaites mācību materiāls #3 1…" at bounding box center [680, 335] width 1361 height 670
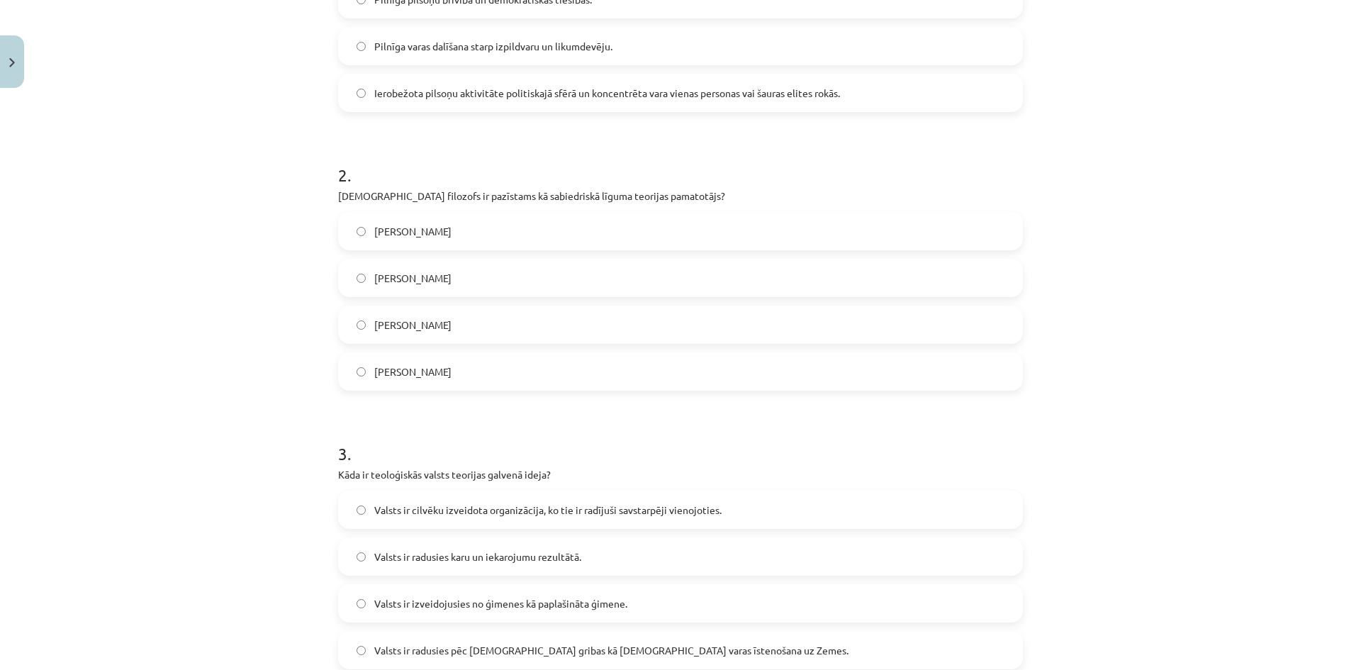
scroll to position [291, 0]
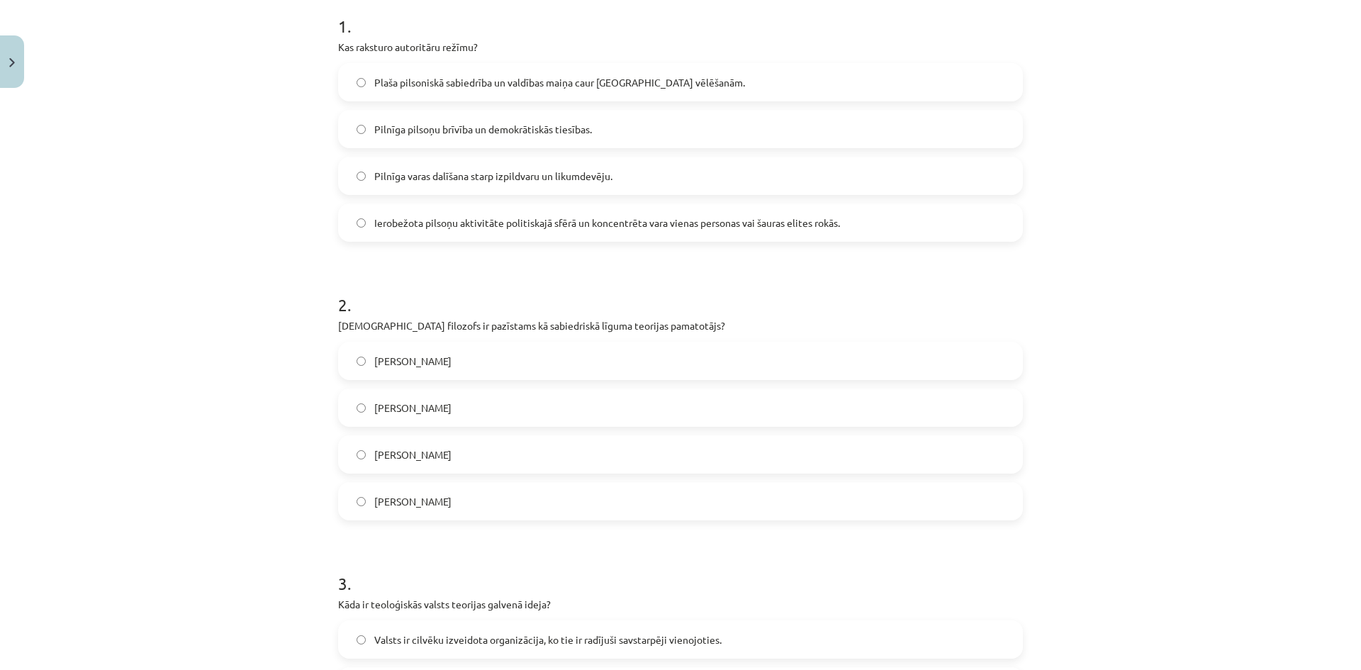
click at [520, 215] on span "Ierobežota pilsoņu aktivitāte politiskajā sfērā un koncentrēta vara vienas pers…" at bounding box center [607, 222] width 466 height 15
click at [444, 496] on label "Tomass Hobss" at bounding box center [680, 500] width 682 height 35
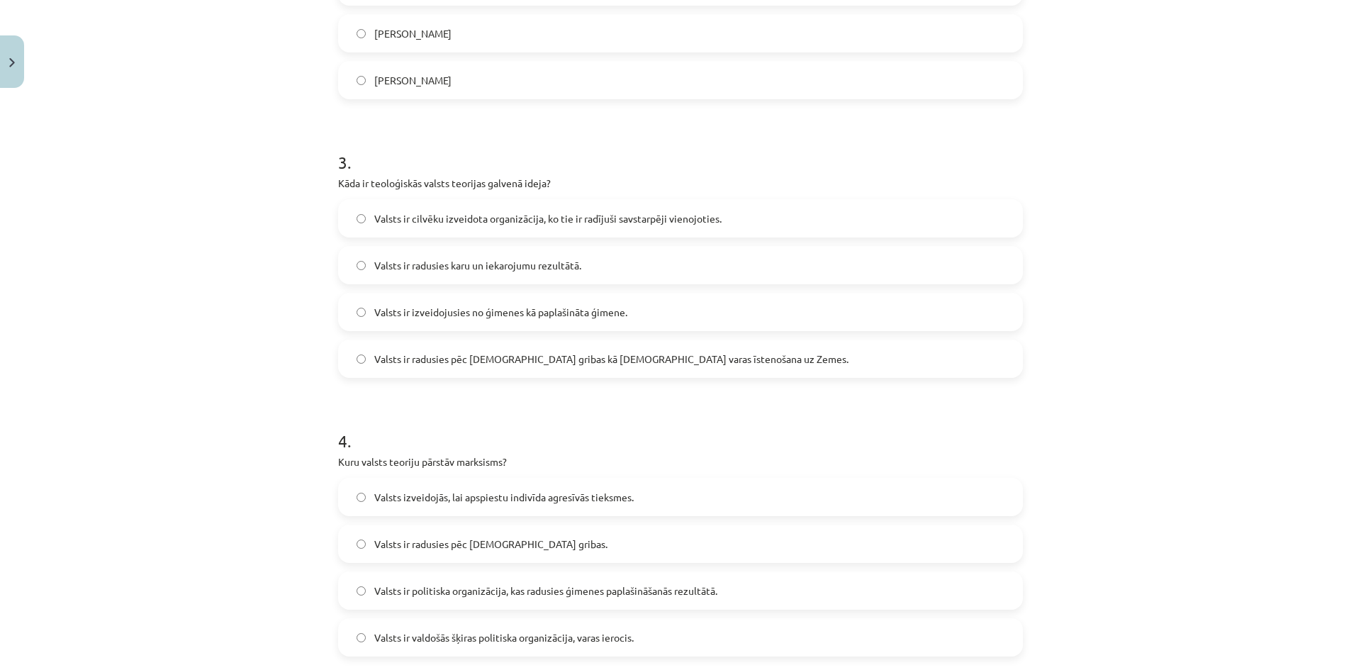
scroll to position [716, 0]
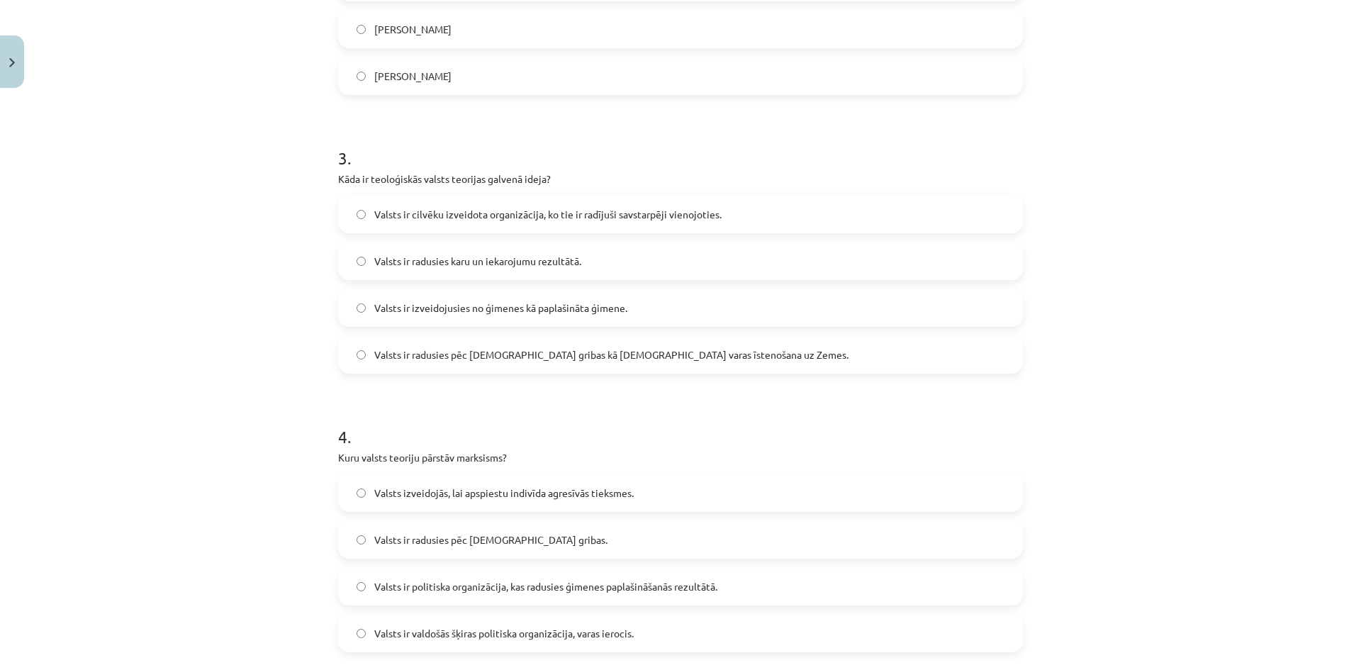
click at [463, 359] on span "Valsts ir radusies pēc Dieva gribas kā dievišķās varas īstenošana uz Zemes." at bounding box center [611, 354] width 474 height 15
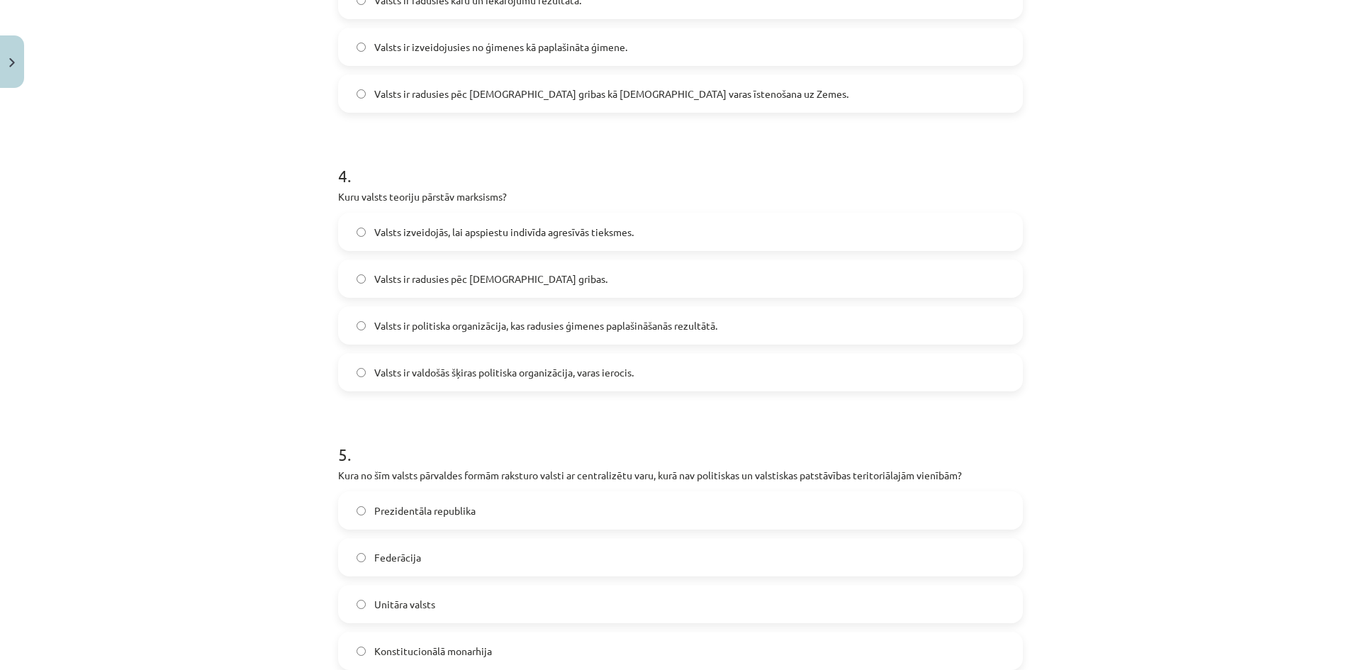
scroll to position [999, 0]
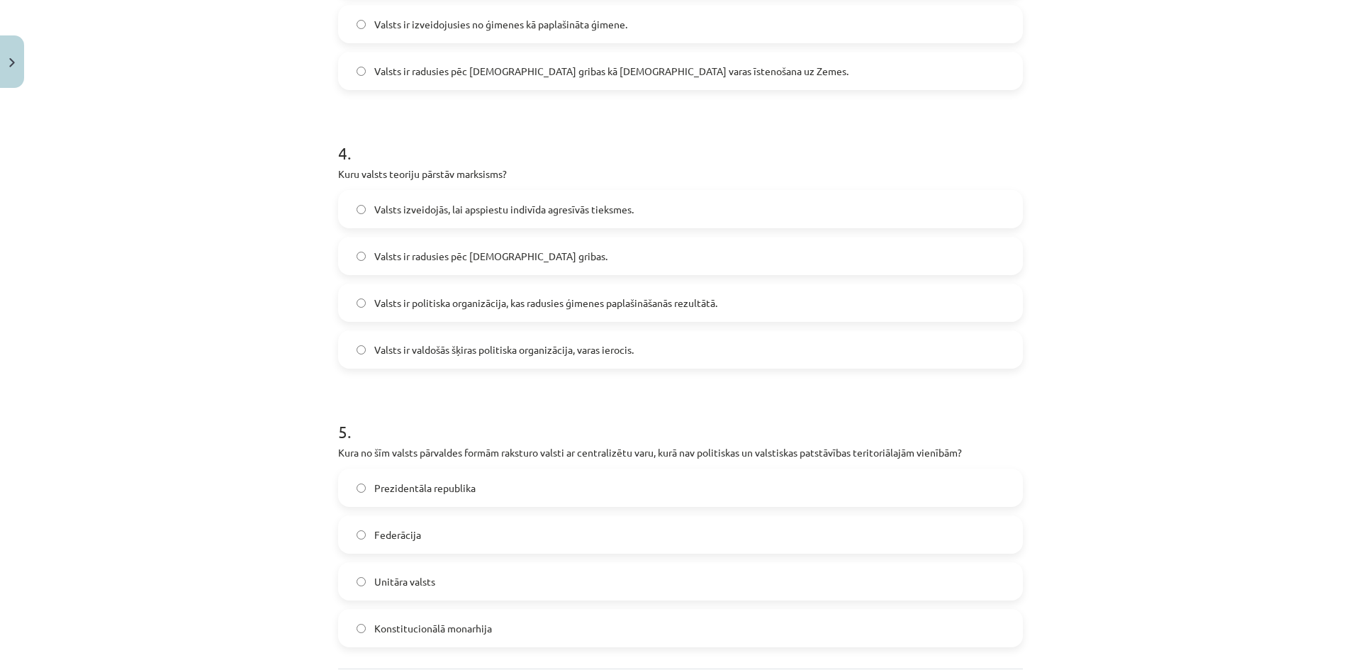
click at [463, 354] on span "Valsts ir valdošās šķiras politiska organizācija, varas ierocis." at bounding box center [503, 349] width 259 height 15
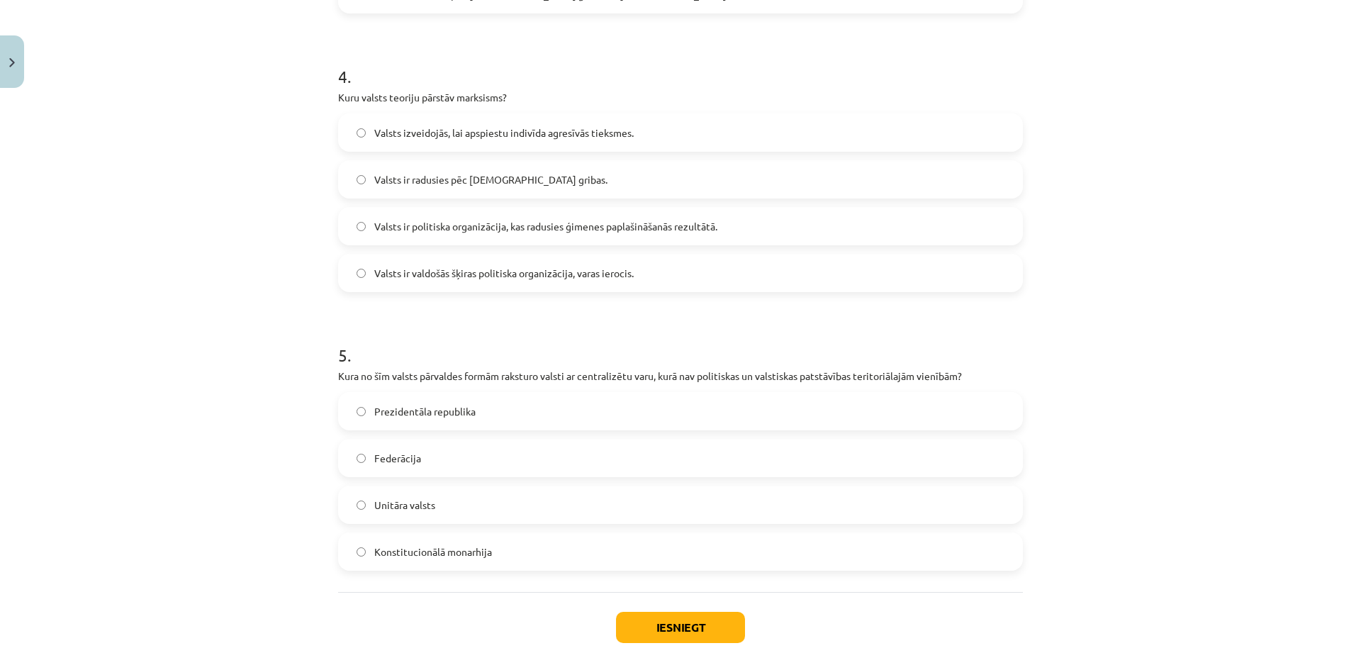
scroll to position [1141, 0]
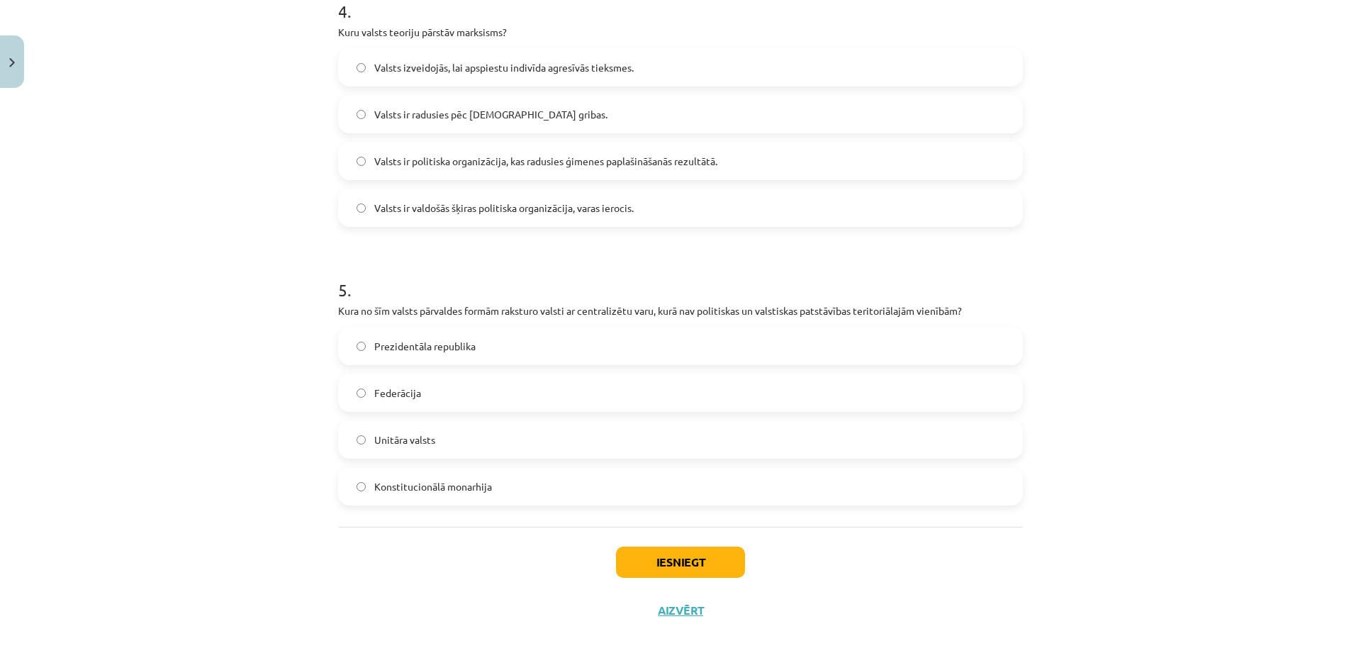
click at [415, 435] on span "Unitāra valsts" at bounding box center [404, 439] width 61 height 15
click at [629, 565] on button "Iesniegt" at bounding box center [680, 561] width 129 height 31
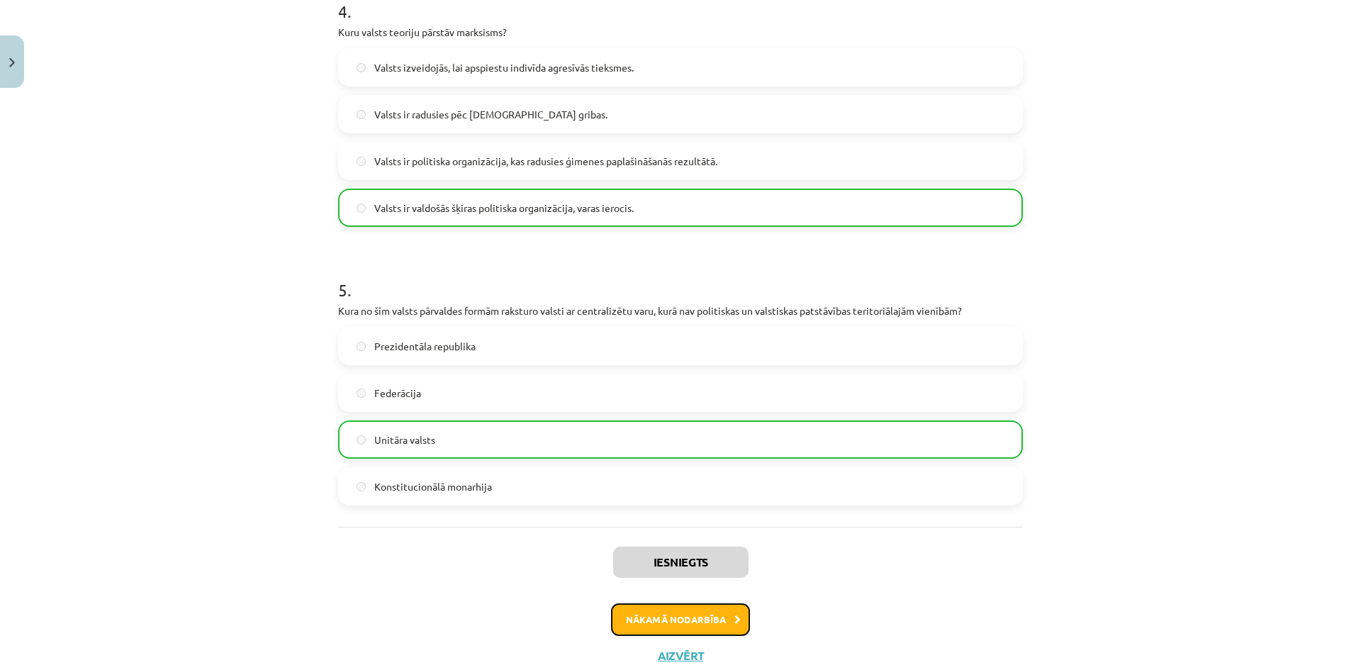
click at [630, 614] on button "Nākamā nodarbība" at bounding box center [680, 619] width 139 height 33
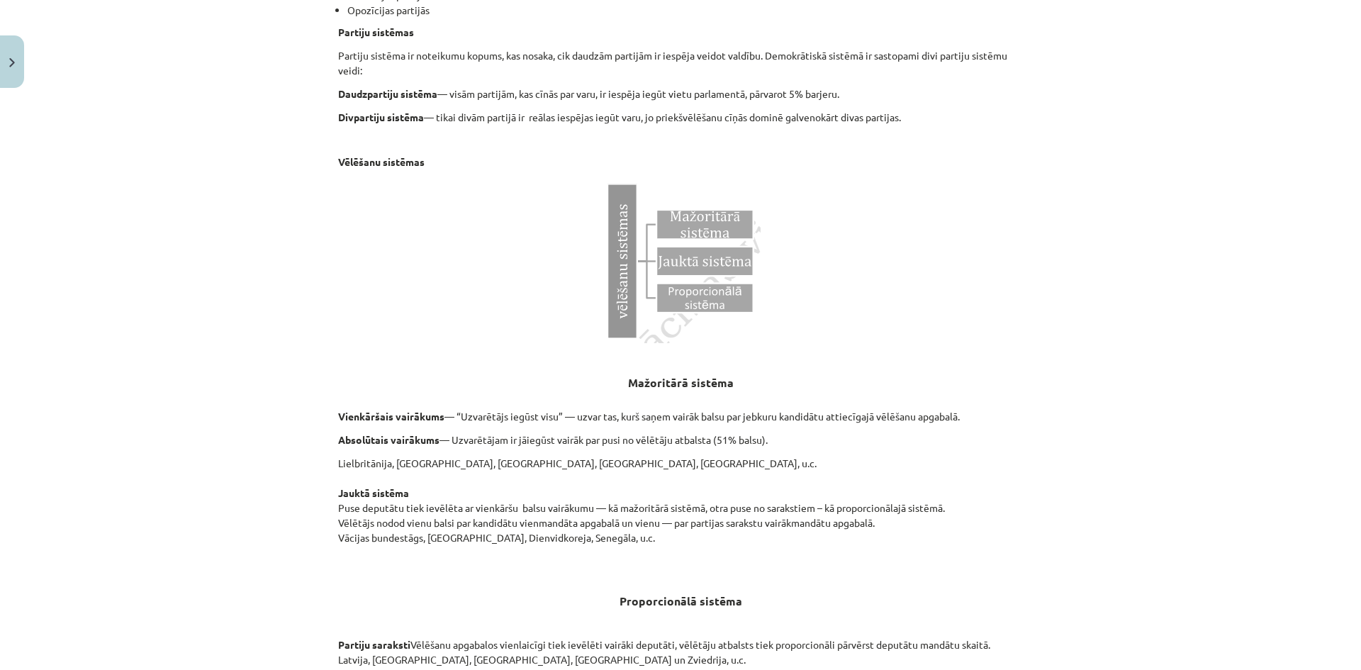
scroll to position [1313, 0]
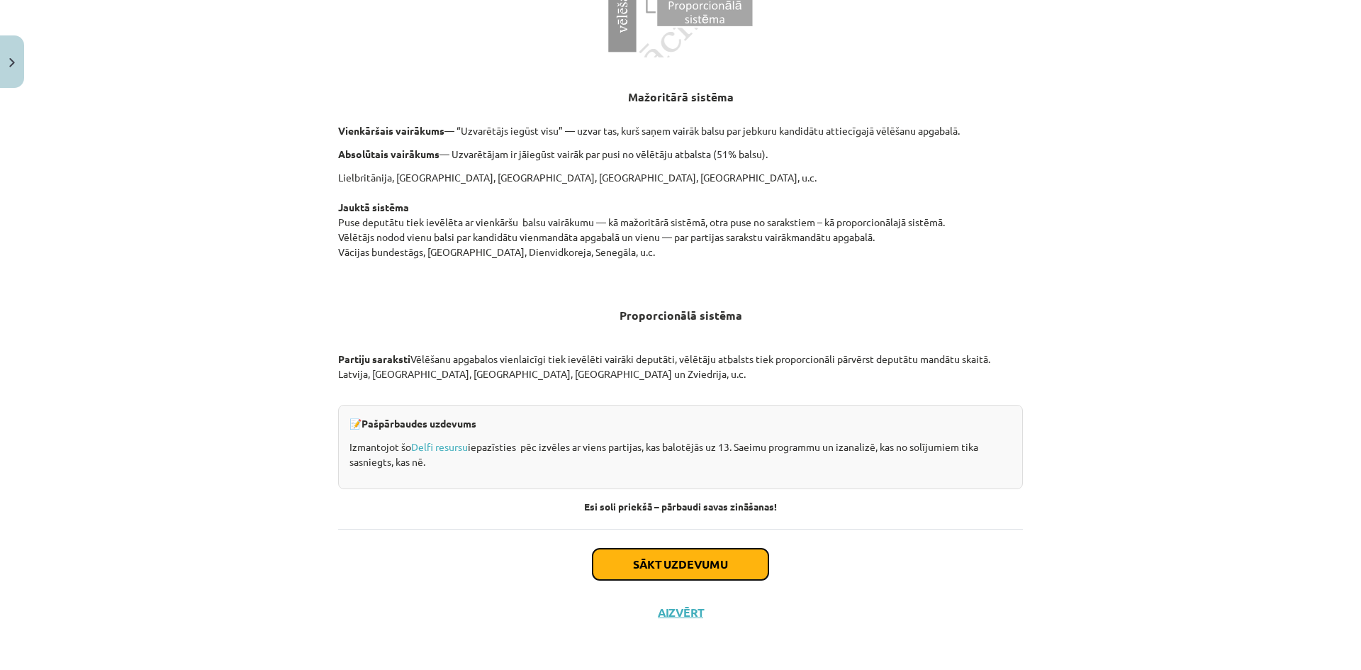
click at [646, 568] on button "Sākt uzdevumu" at bounding box center [681, 564] width 176 height 31
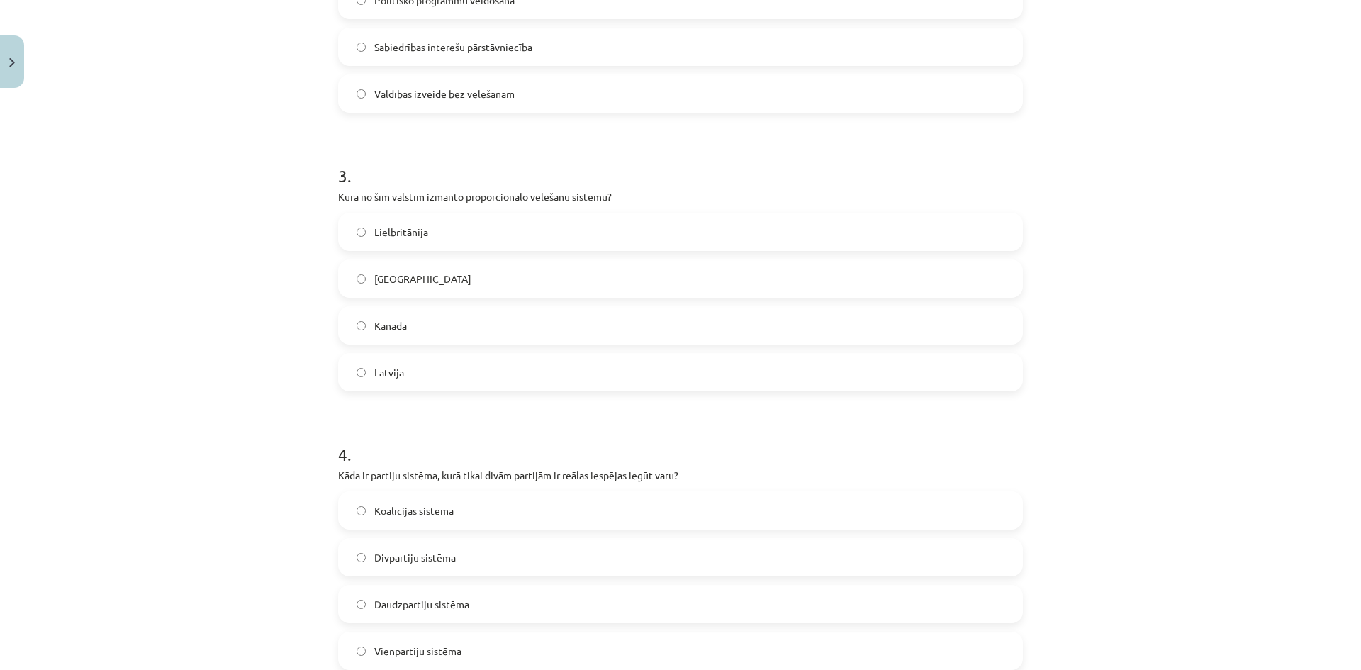
scroll to position [1141, 0]
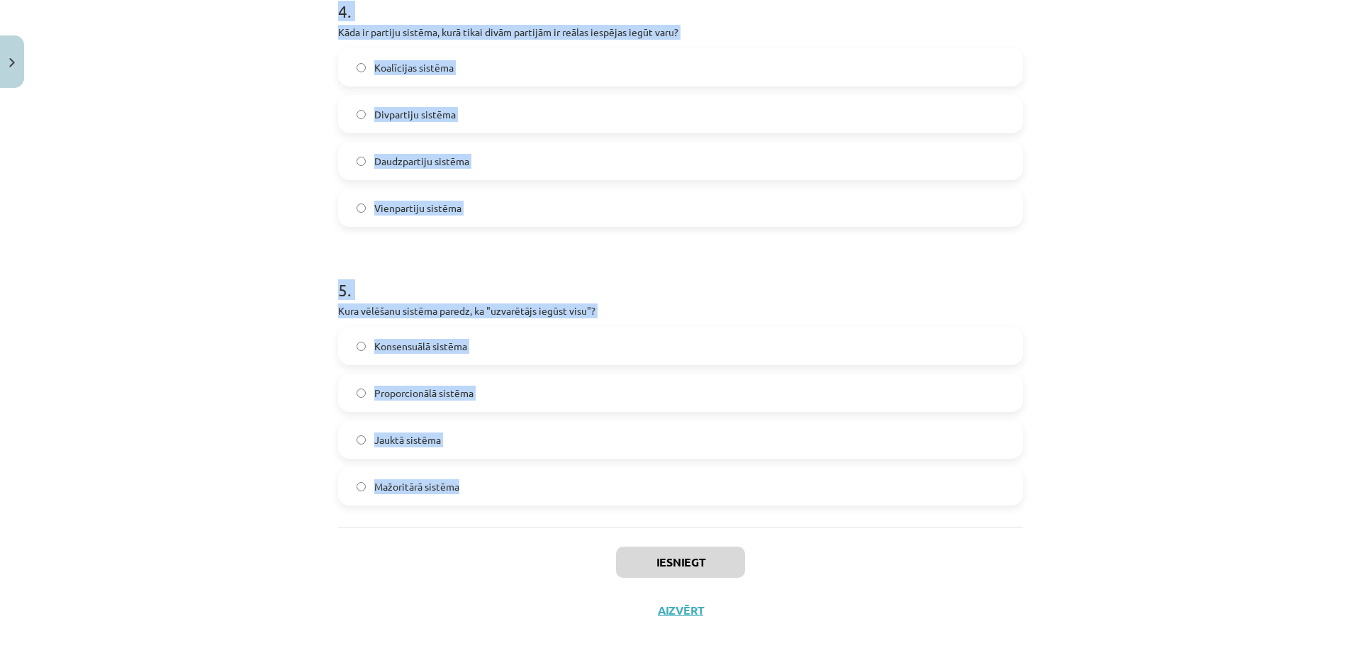
drag, startPoint x: 325, startPoint y: 305, endPoint x: 500, endPoint y: 511, distance: 270.1
copy form "Kura no sekojošajām ir demokrātijas pamatiespēja? Slēptas vēlēšanas Vēlēšanas, …"
click at [164, 437] on div "Mācību tēma: Sociālo zinātņu ii - 12. klases 1. ieskaites mācību materiāls #4 2…" at bounding box center [680, 335] width 1361 height 670
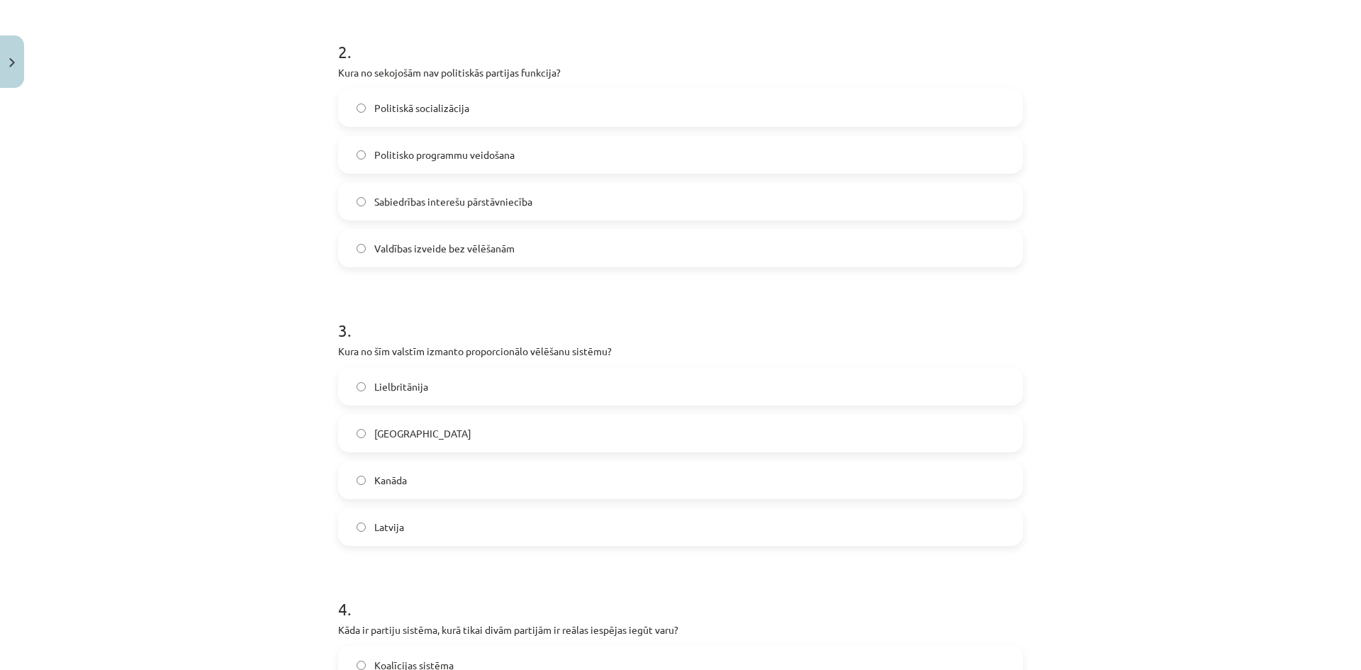
scroll to position [432, 0]
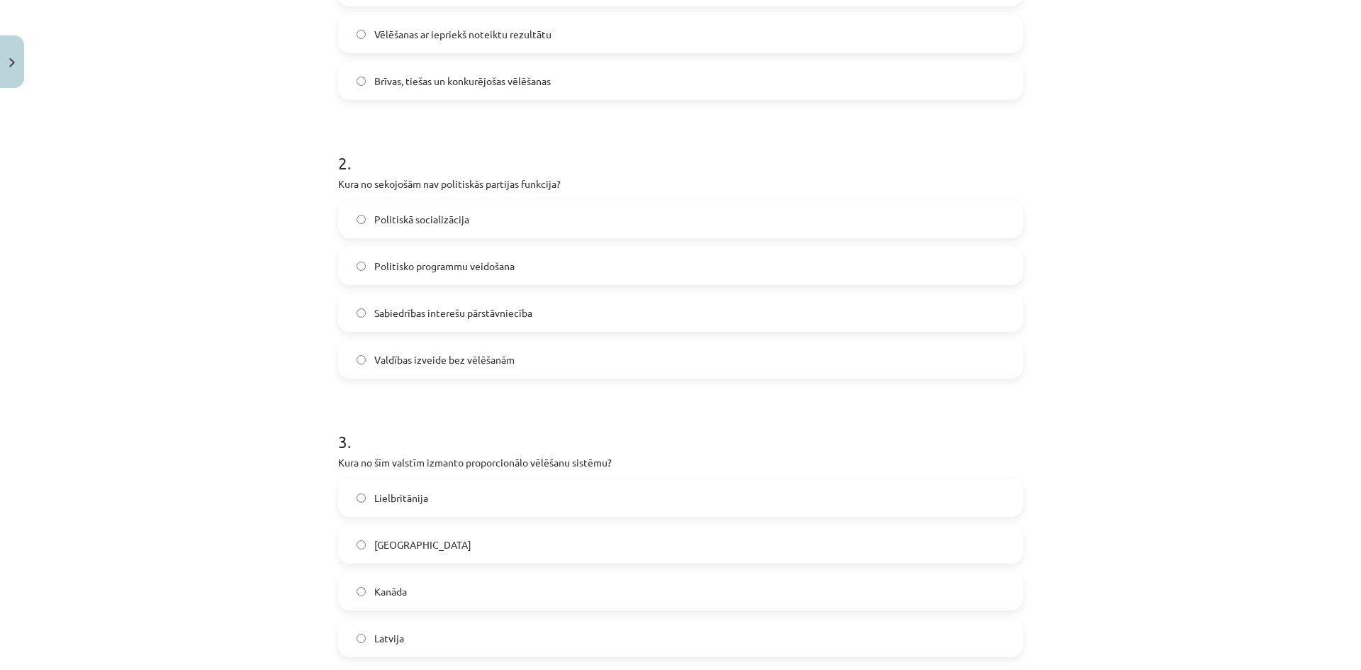
click at [525, 83] on span "Brīvas, tiešas un konkurējošas vēlēšanas" at bounding box center [462, 81] width 176 height 15
click at [437, 365] on span "Valdības izveide bez vēlēšanām" at bounding box center [444, 359] width 140 height 15
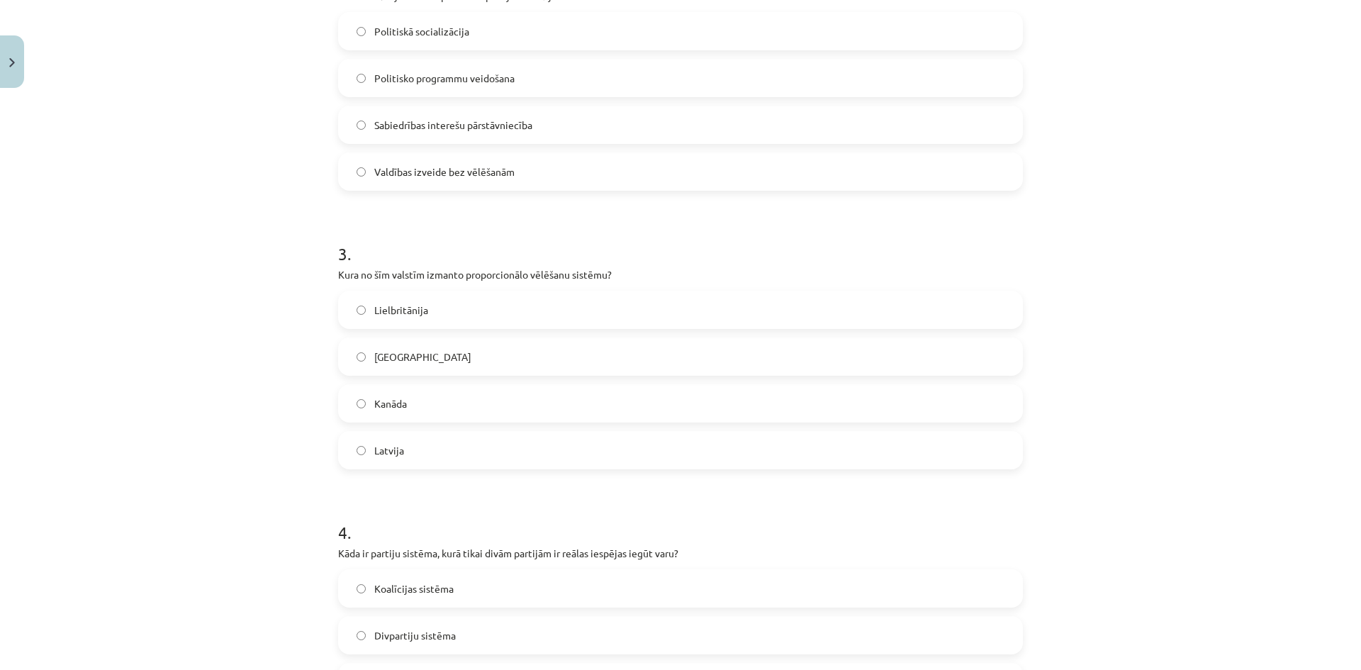
scroll to position [645, 0]
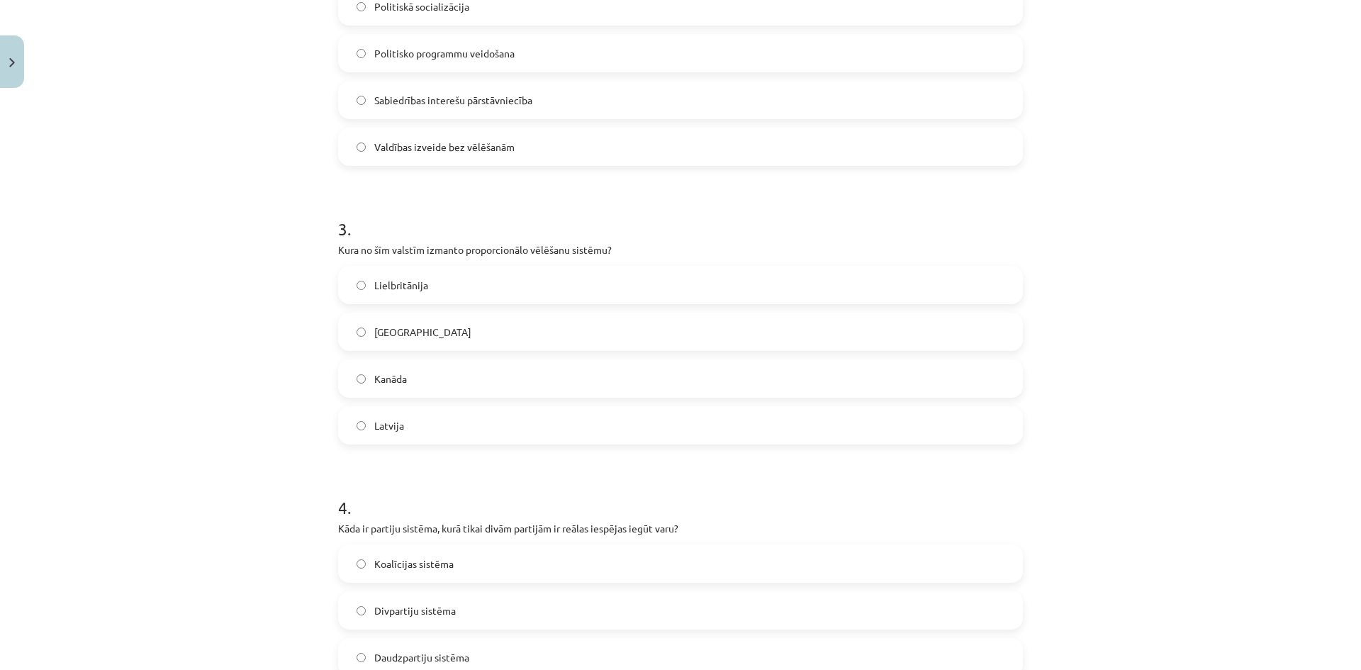
click at [424, 433] on label "Latvija" at bounding box center [680, 425] width 682 height 35
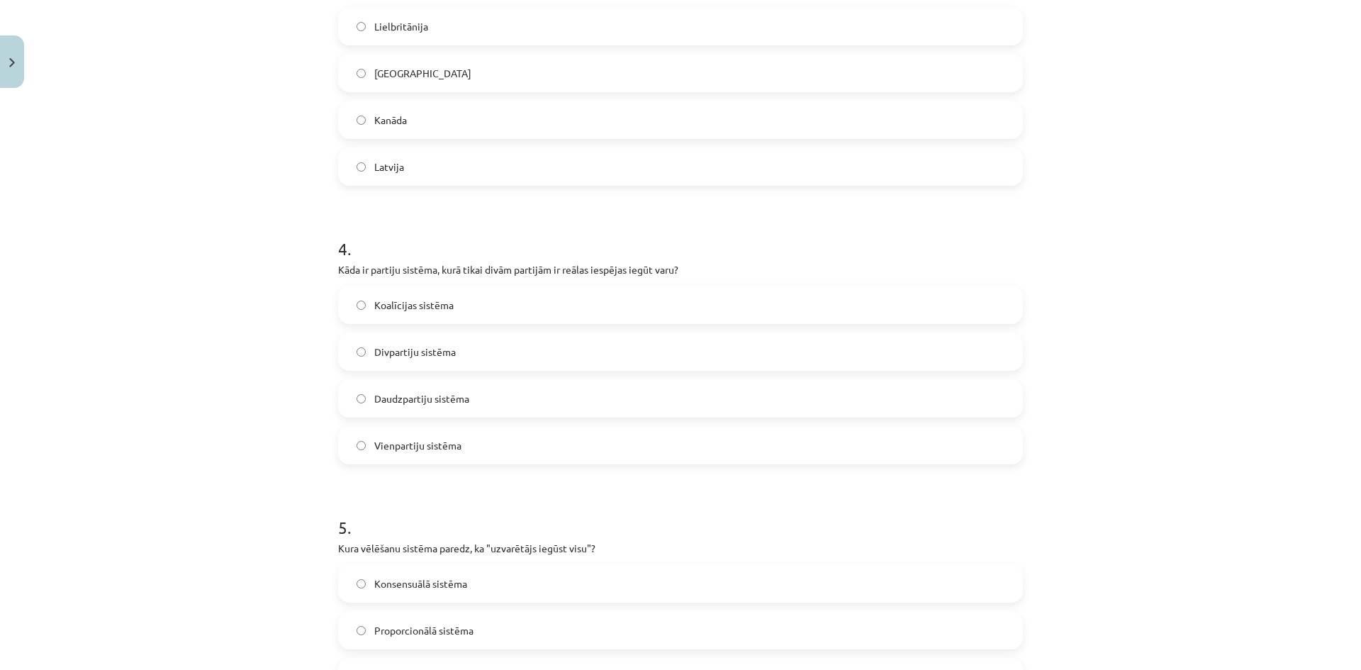
scroll to position [928, 0]
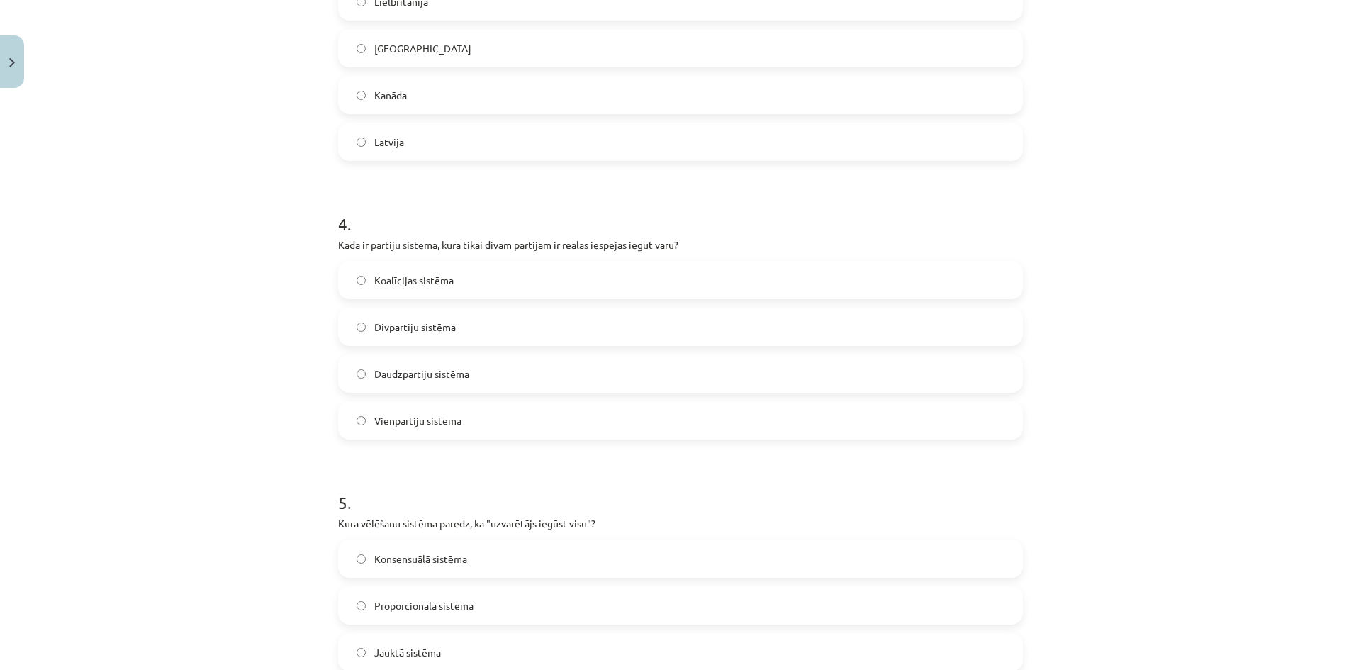
click at [442, 330] on span "Divpartiju sistēma" at bounding box center [415, 327] width 82 height 15
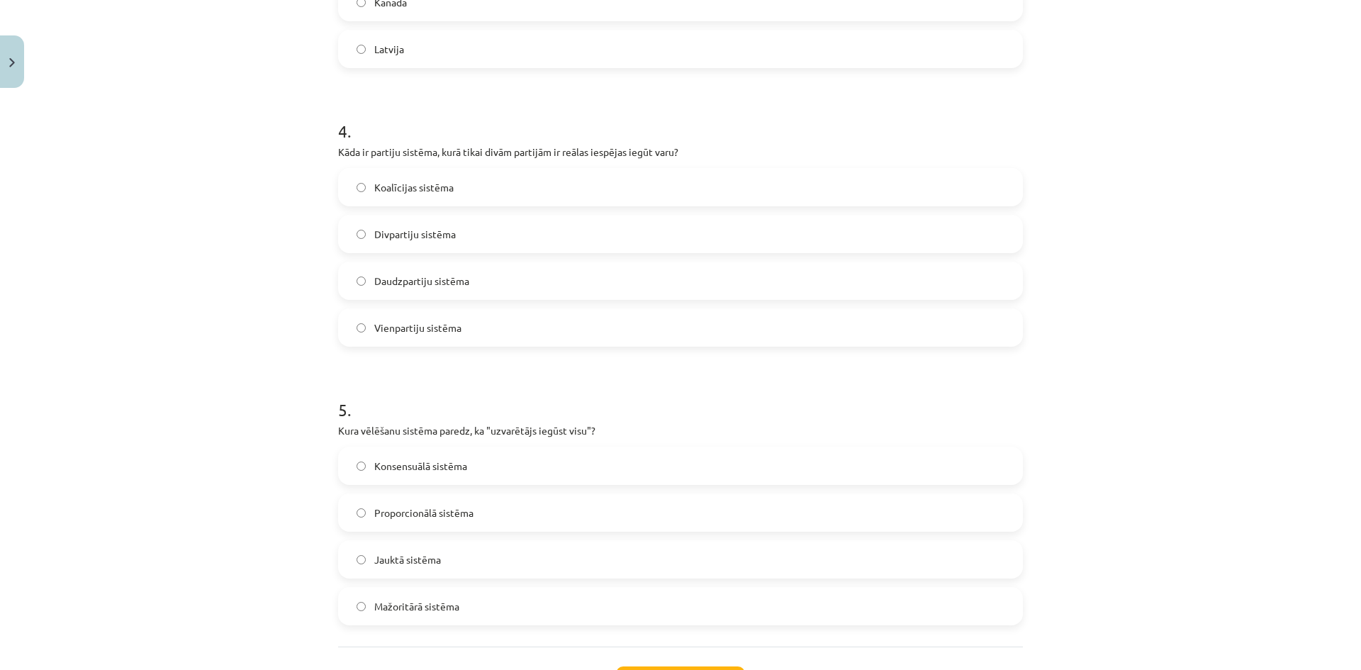
scroll to position [1141, 0]
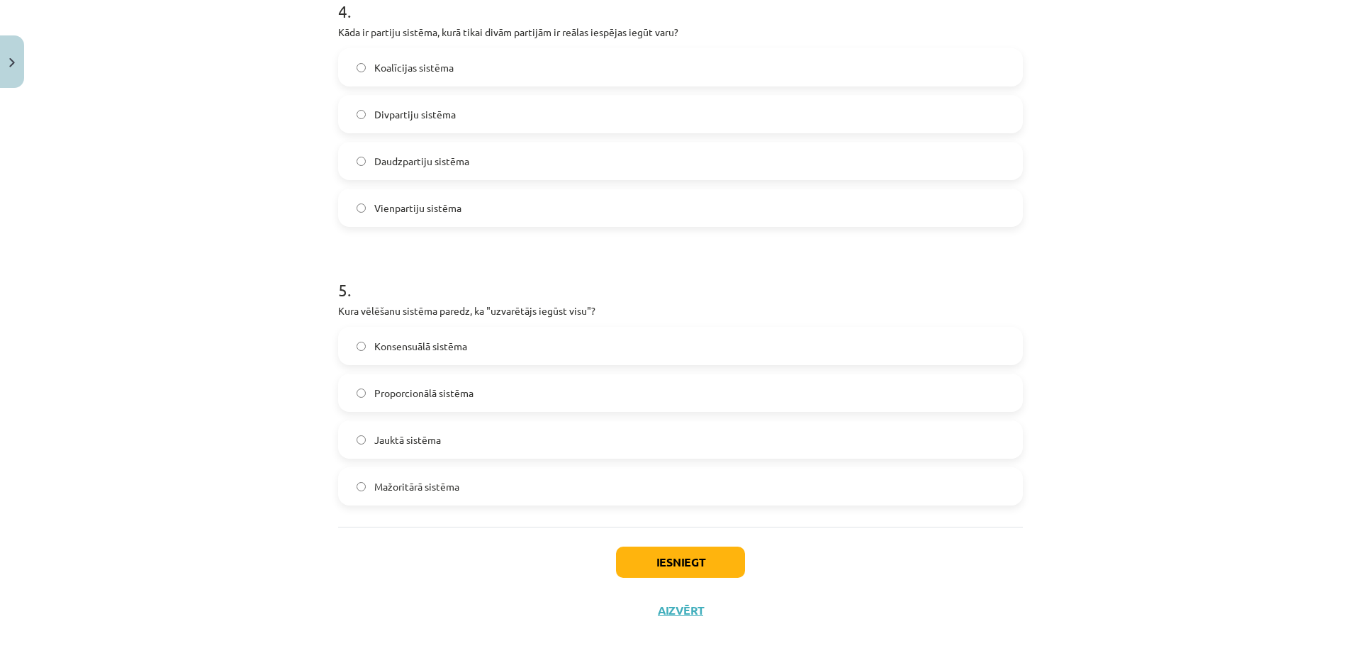
click at [415, 481] on span "Mažoritārā sistēma" at bounding box center [416, 486] width 85 height 15
click at [683, 566] on button "Iesniegt" at bounding box center [680, 561] width 129 height 31
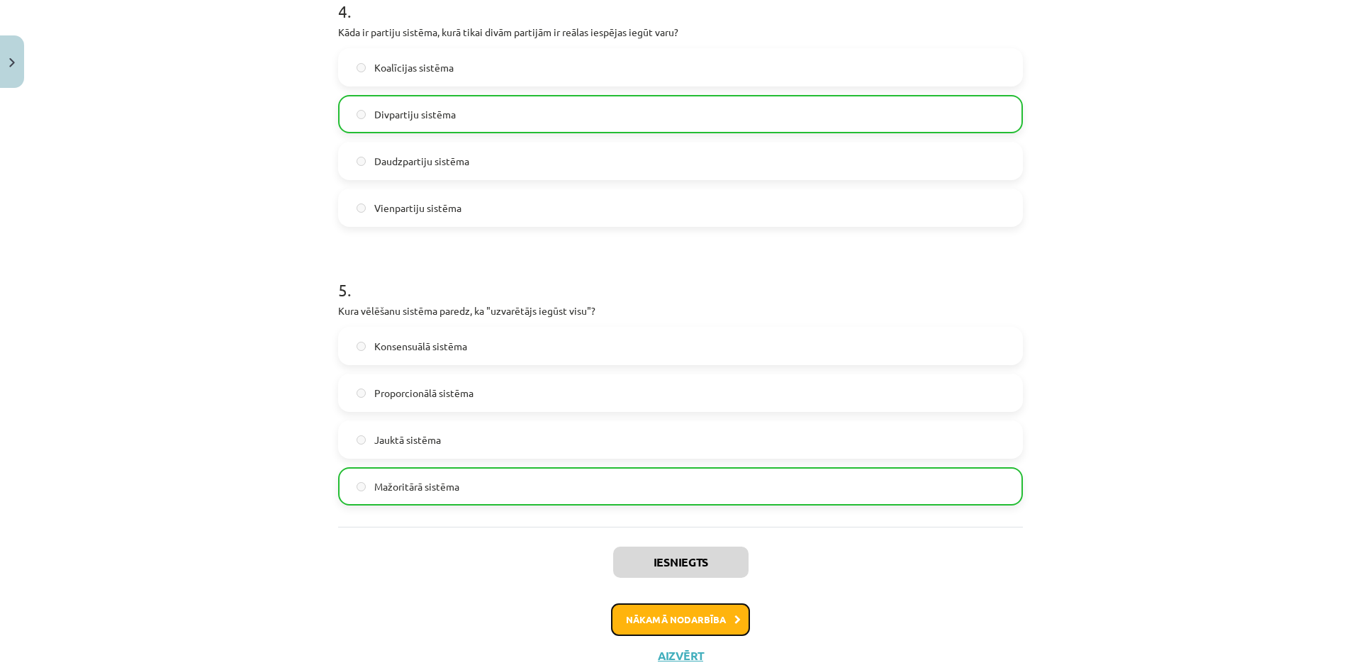
click at [631, 614] on button "Nākamā nodarbība" at bounding box center [680, 619] width 139 height 33
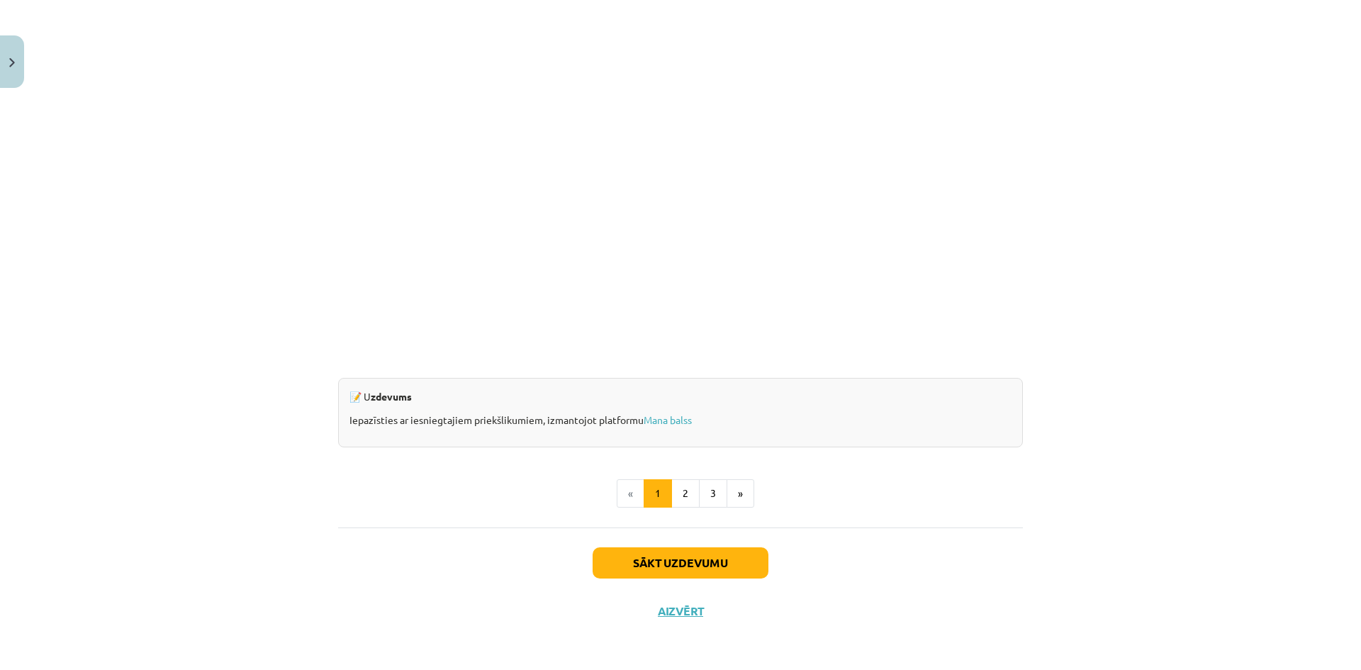
scroll to position [1210, 0]
click at [701, 554] on button "Sākt uzdevumu" at bounding box center [681, 561] width 176 height 31
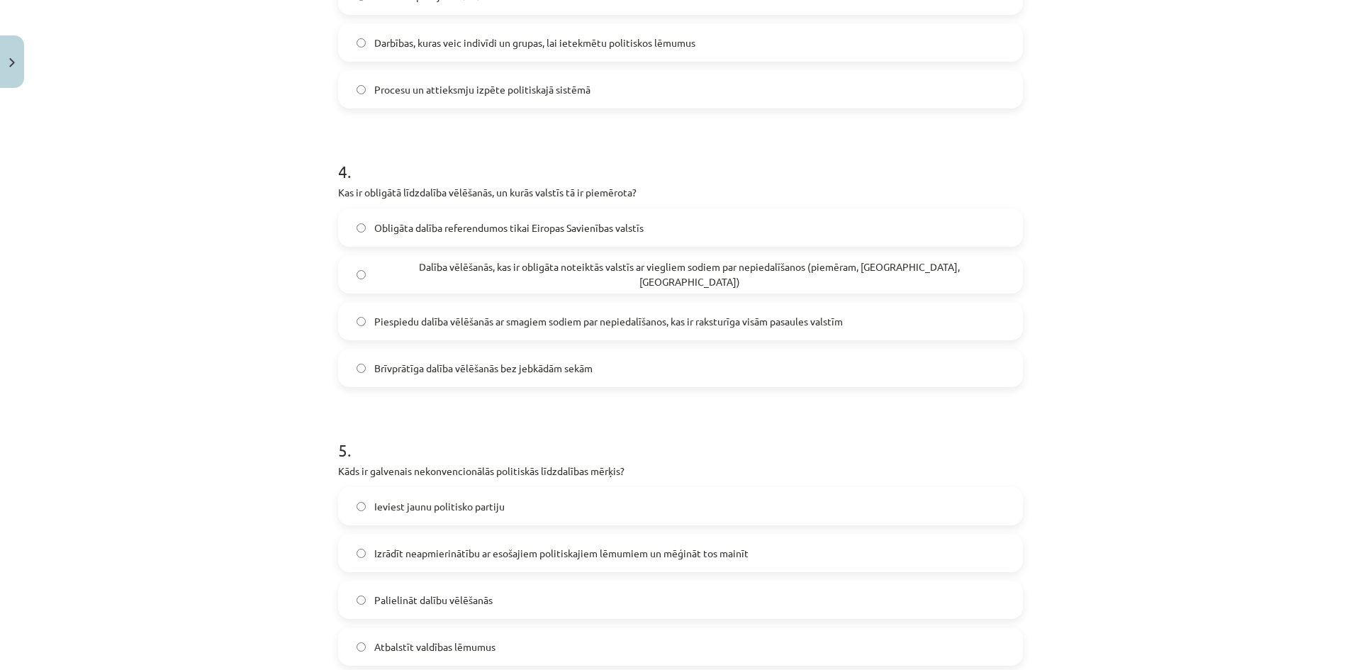
scroll to position [1141, 0]
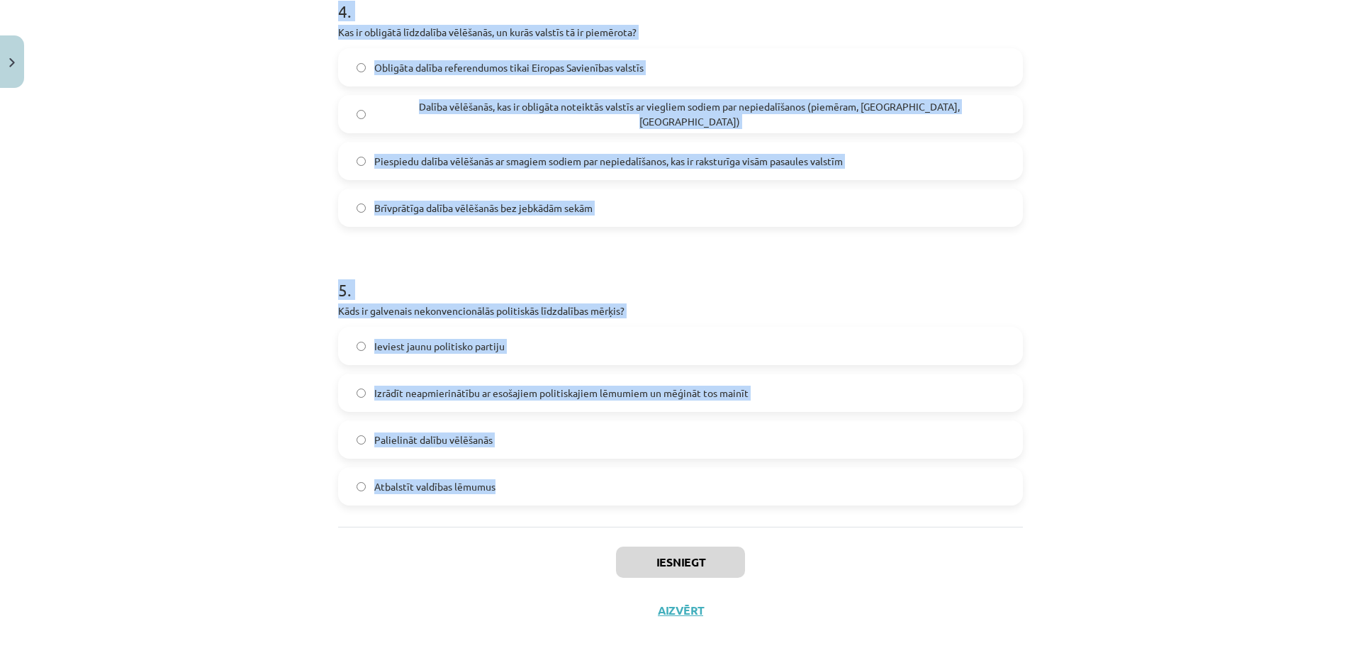
drag, startPoint x: 327, startPoint y: 296, endPoint x: 511, endPoint y: 518, distance: 288.4
copy form "Kurš no sekojošajiem ir piemērs konvencionālajai politiskajai līdzdalībai? Pied…"
click at [203, 440] on div "Mācību tēma: Sociālo zinātņu ii - 12. klases 1. ieskaites mācību materiāls #5 3…" at bounding box center [680, 335] width 1361 height 670
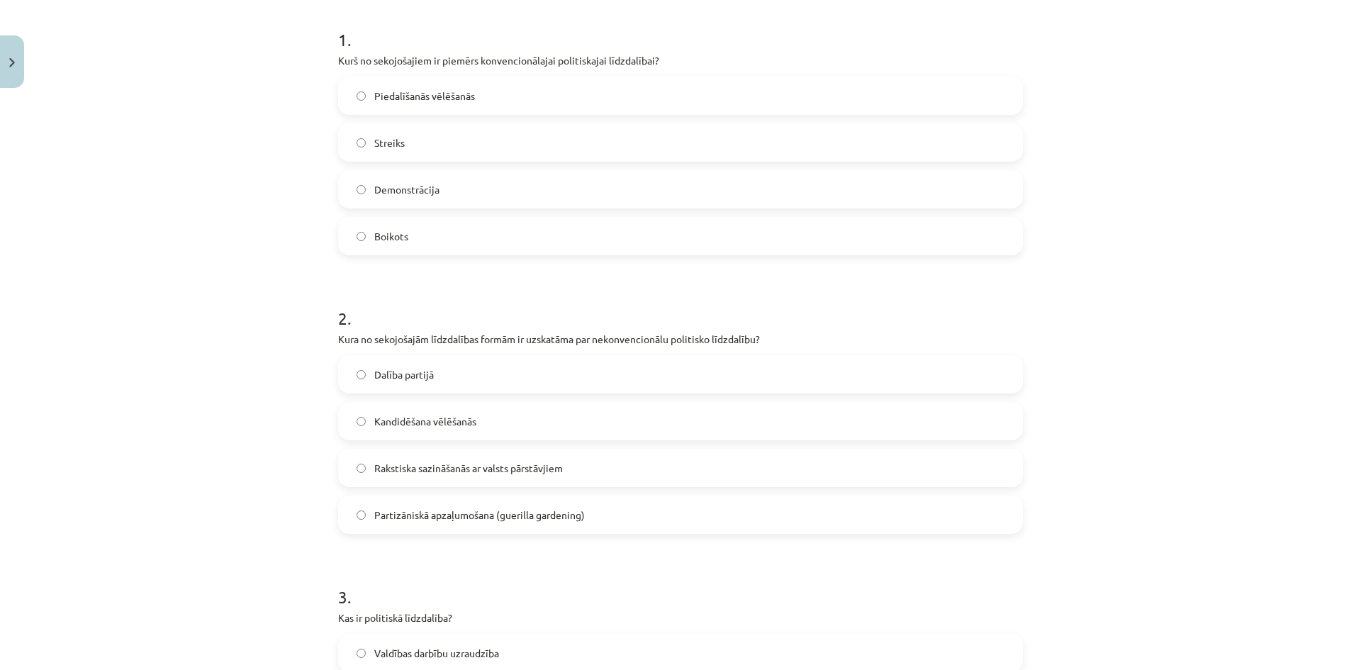
scroll to position [78, 0]
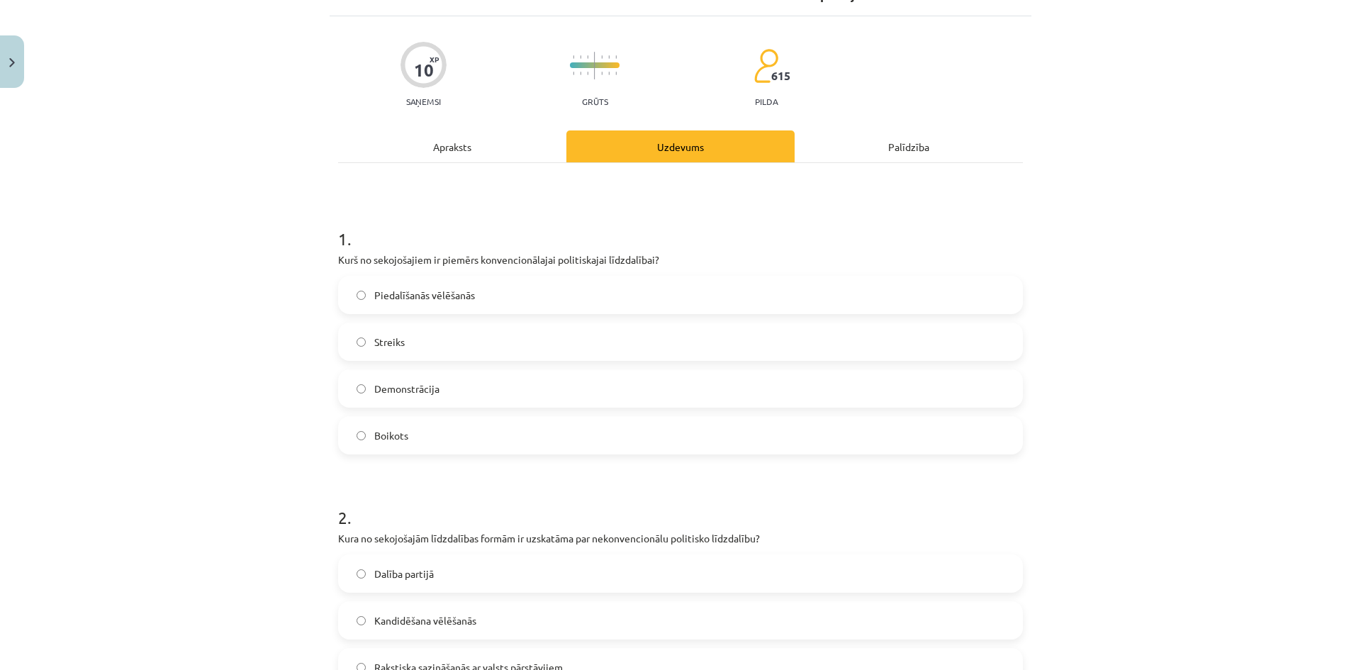
click at [467, 296] on span "Piedalīšanās vēlēšanās" at bounding box center [424, 295] width 101 height 15
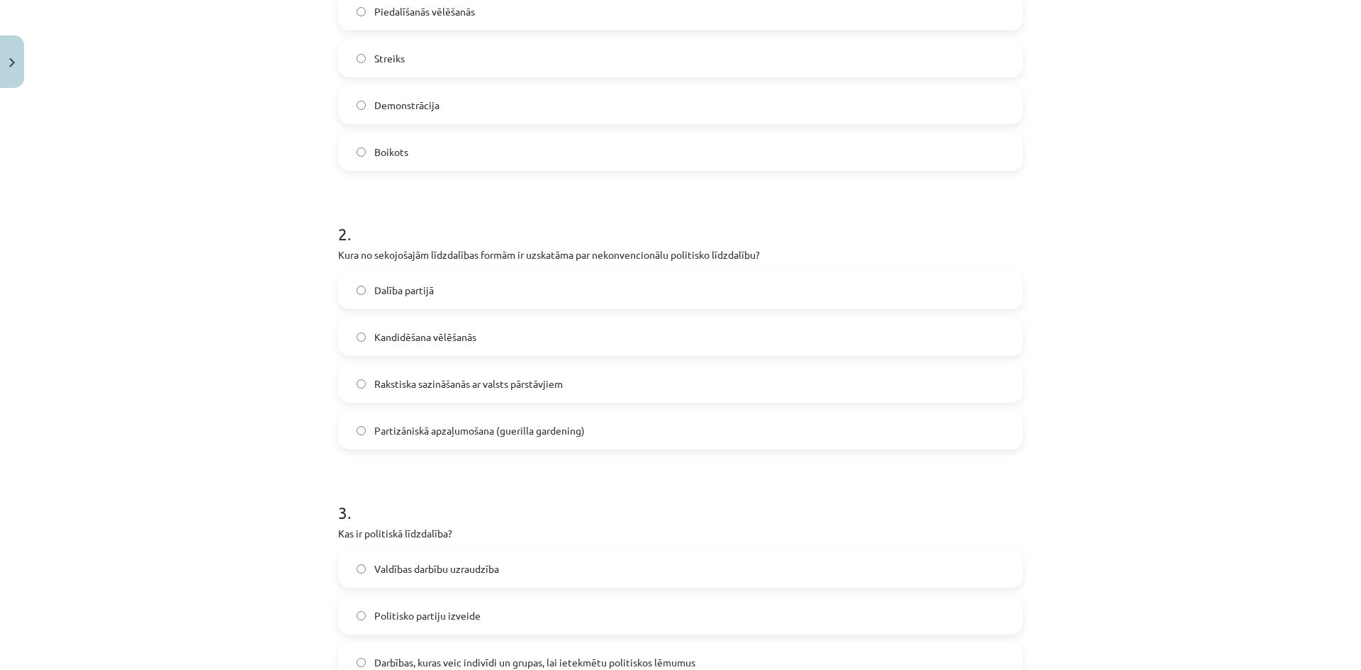
click at [471, 434] on span "Partizāniskā apzaļumošana (guerilla gardening)" at bounding box center [479, 430] width 210 height 15
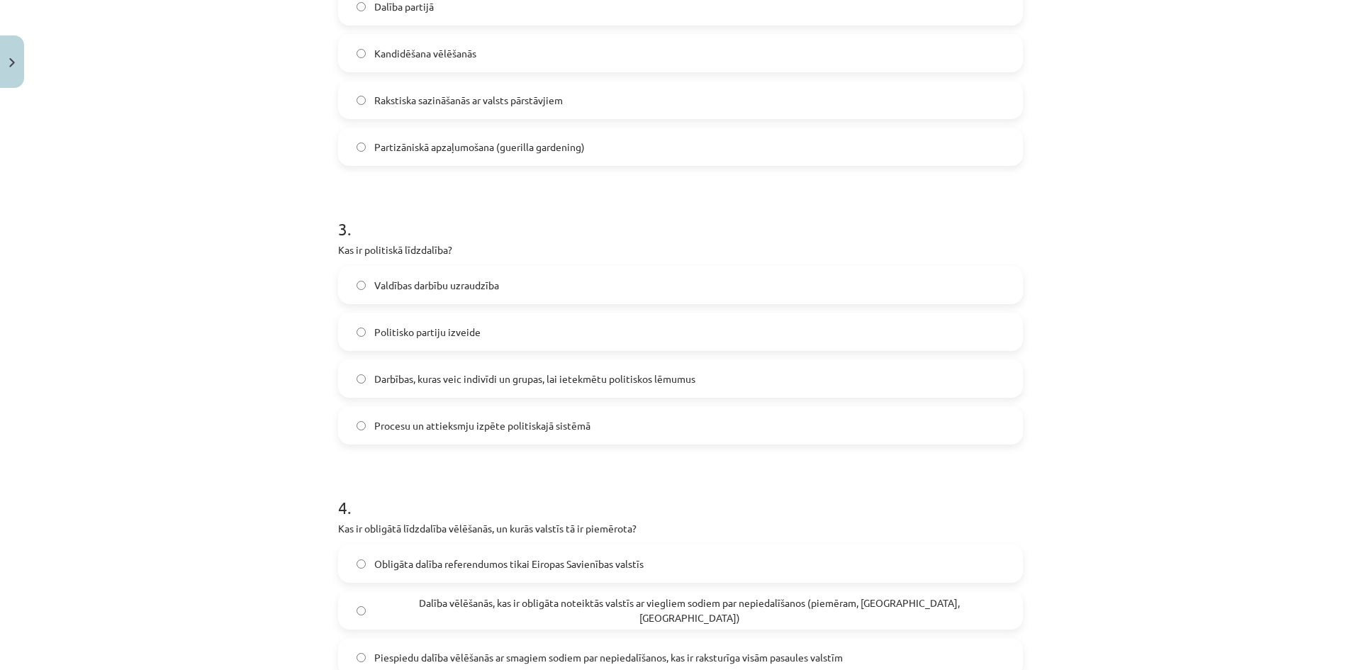
click at [429, 383] on span "Darbības, kuras veic indivīdi un grupas, lai ietekmētu politiskos lēmumus" at bounding box center [534, 378] width 321 height 15
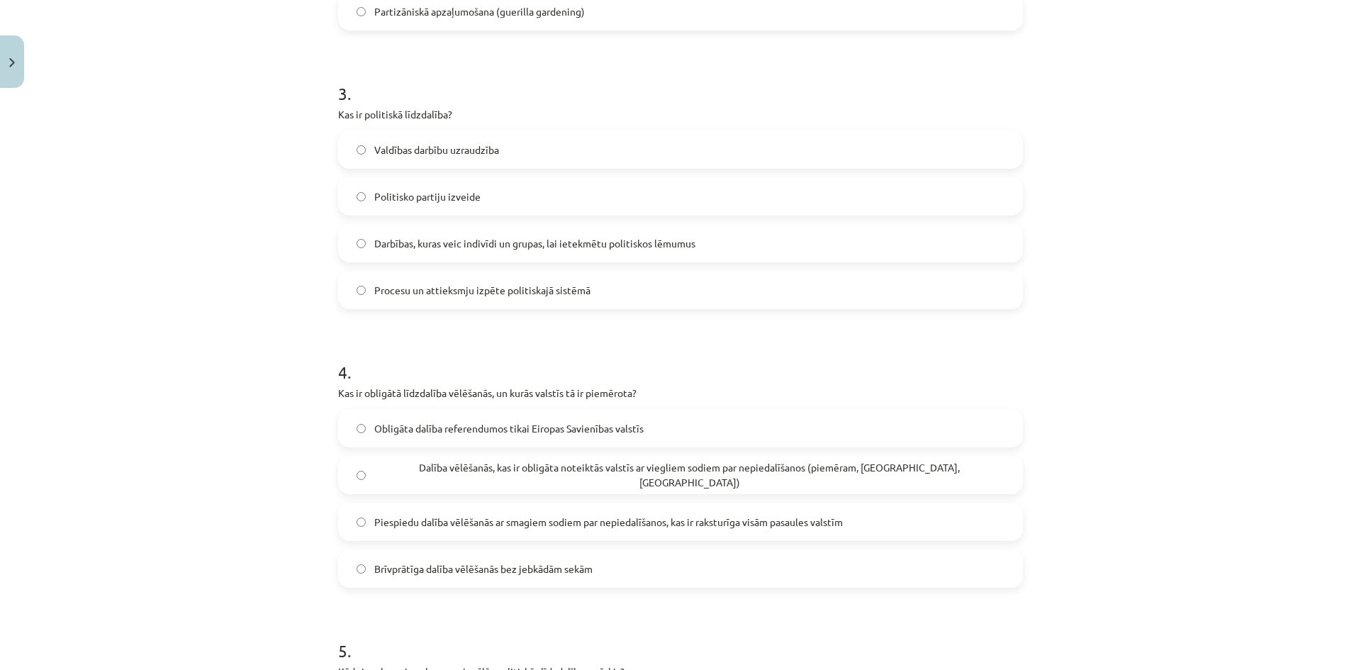
scroll to position [858, 0]
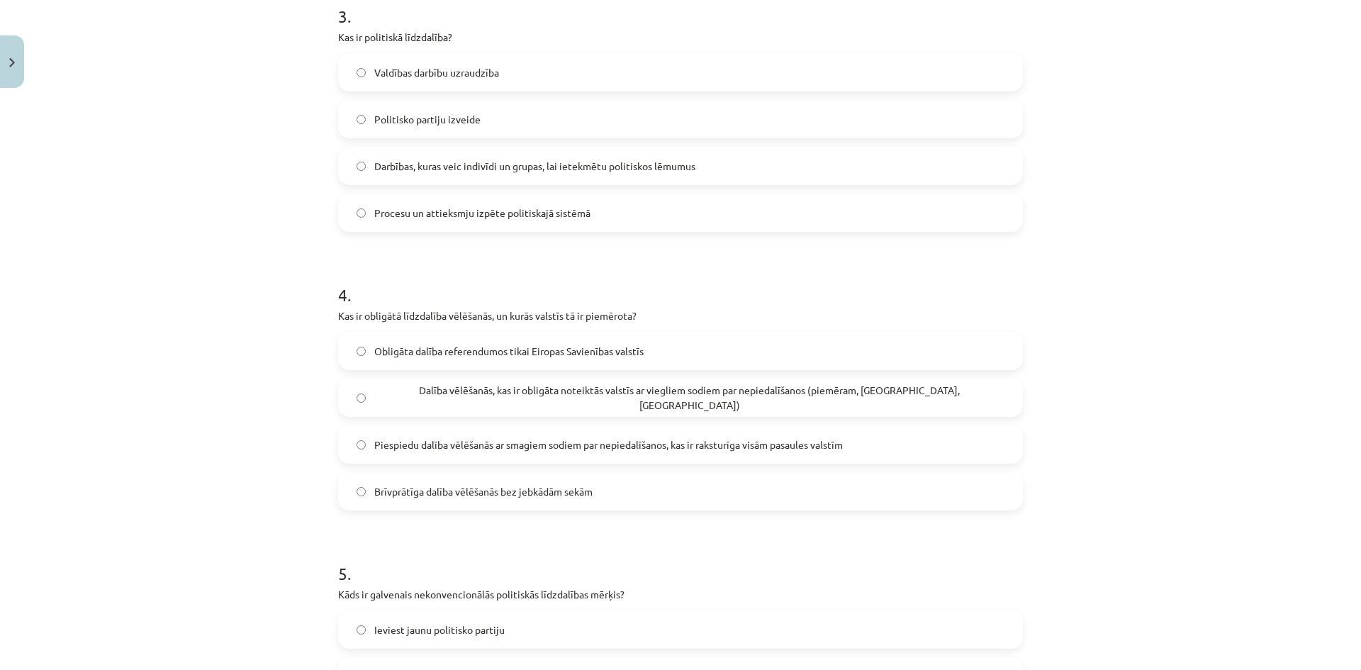
click at [447, 405] on span "Dalība vēlēšanās, kas ir obligāta noteiktās valstīs ar viegliem sodiem par nepi…" at bounding box center [689, 398] width 630 height 30
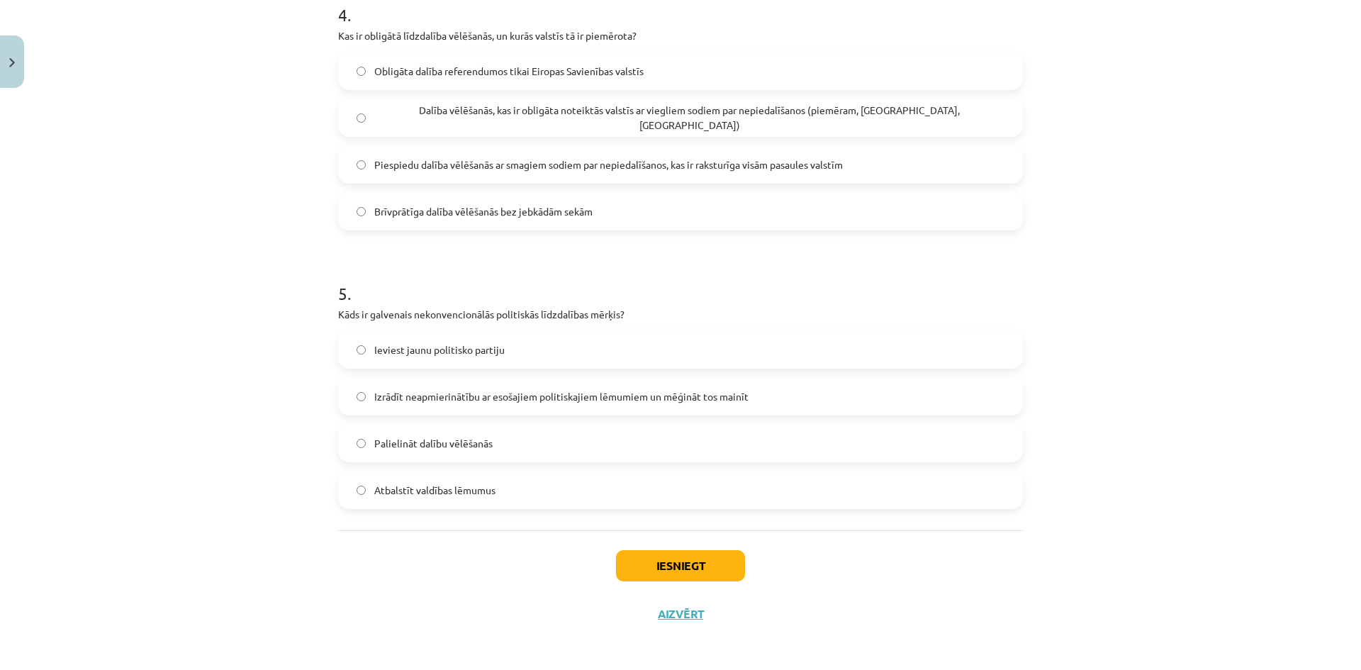
scroll to position [1141, 0]
click at [376, 397] on span "Izrādīt neapmierinātību ar esošajiem politiskajiem lēmumiem un mēģināt tos main…" at bounding box center [561, 393] width 374 height 15
click at [651, 562] on button "Iesniegt" at bounding box center [680, 561] width 129 height 31
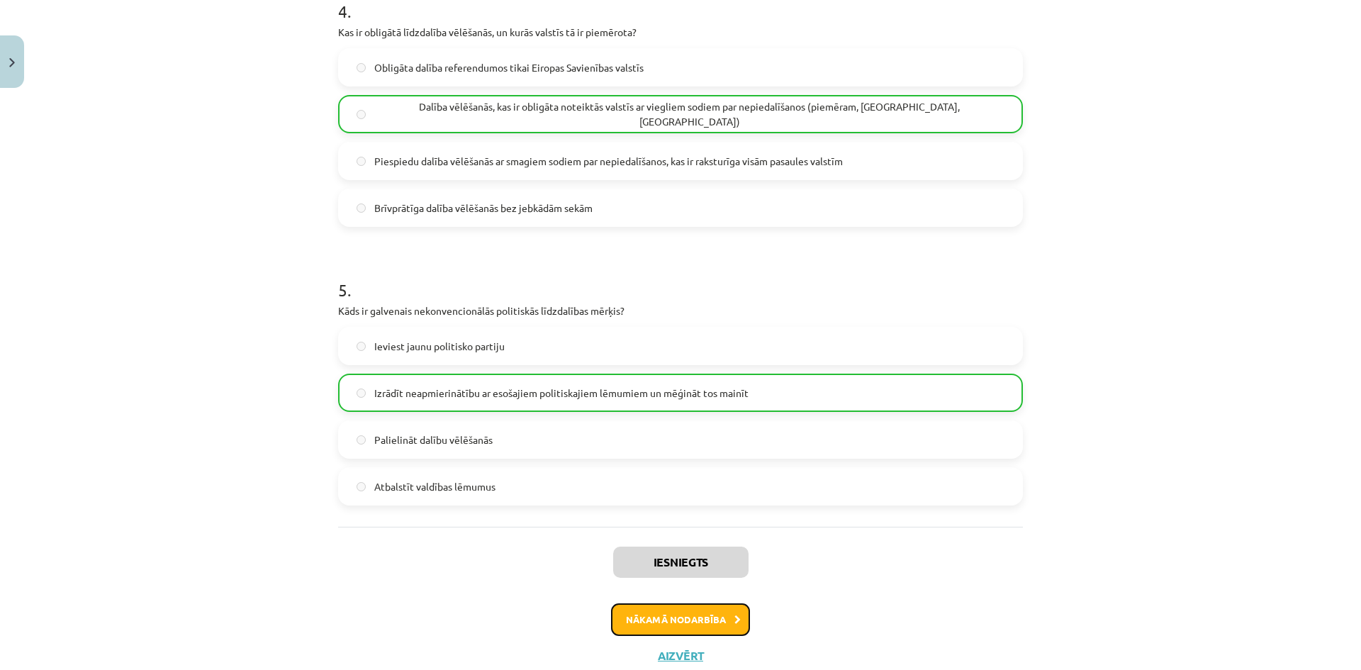
click at [660, 627] on button "Nākamā nodarbība" at bounding box center [680, 619] width 139 height 33
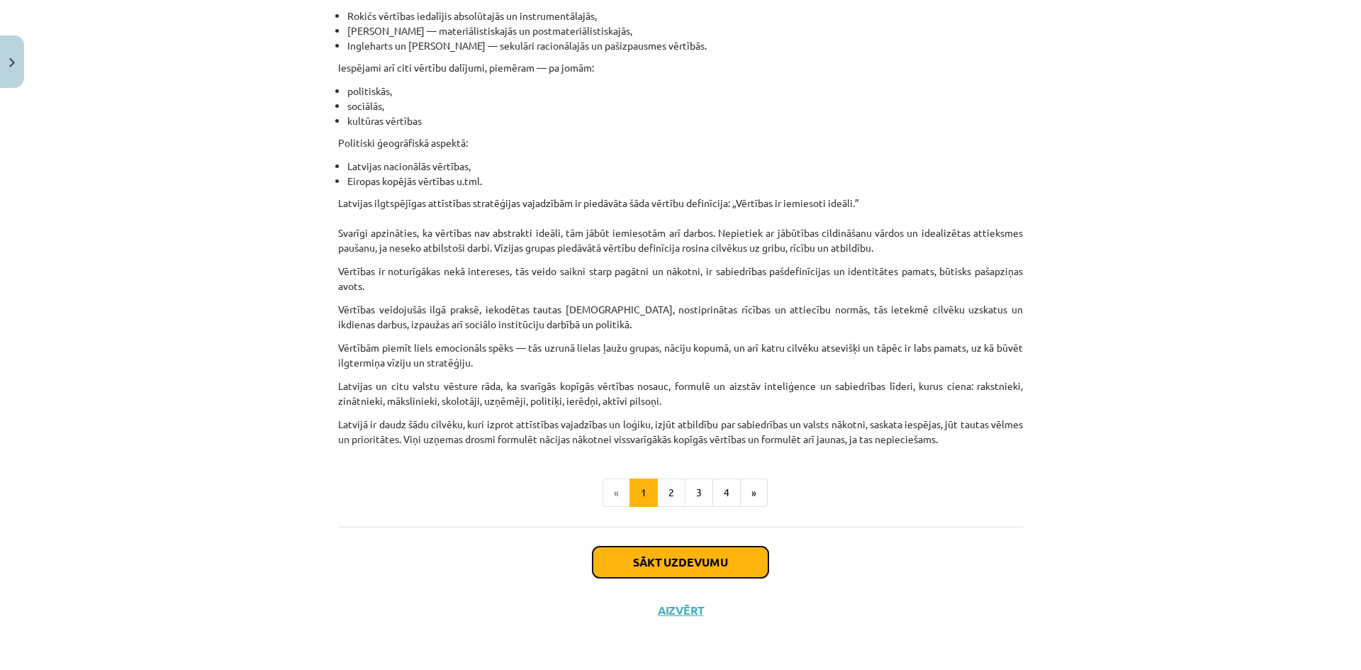
click at [657, 561] on button "Sākt uzdevumu" at bounding box center [681, 561] width 176 height 31
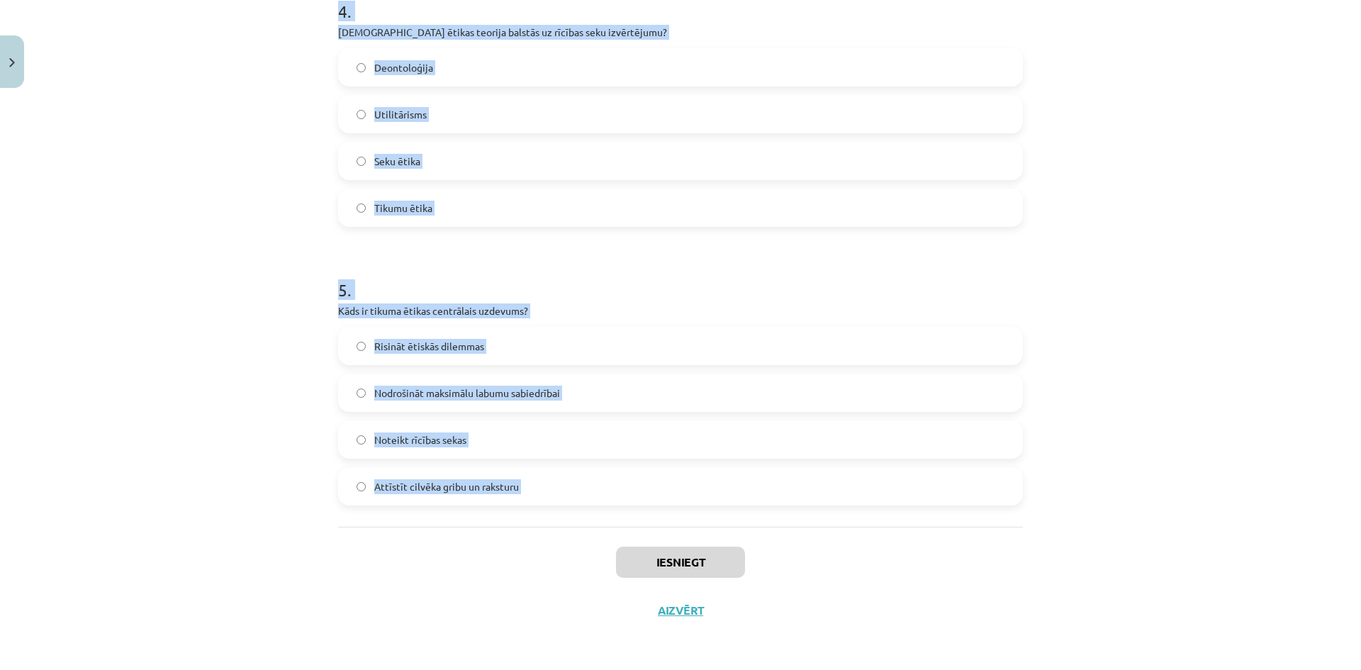
drag, startPoint x: 325, startPoint y: 301, endPoint x: 502, endPoint y: 533, distance: 291.7
copy form "Kura ētikas teorija uzsver morāles likumus un pienākumu? Seku ētika Utilitārism…"
click at [153, 427] on div "Mācību tēma: Sociālo zinātņu ii - 12. klases 1. ieskaites mācību materiāls #6 4…" at bounding box center [680, 335] width 1361 height 670
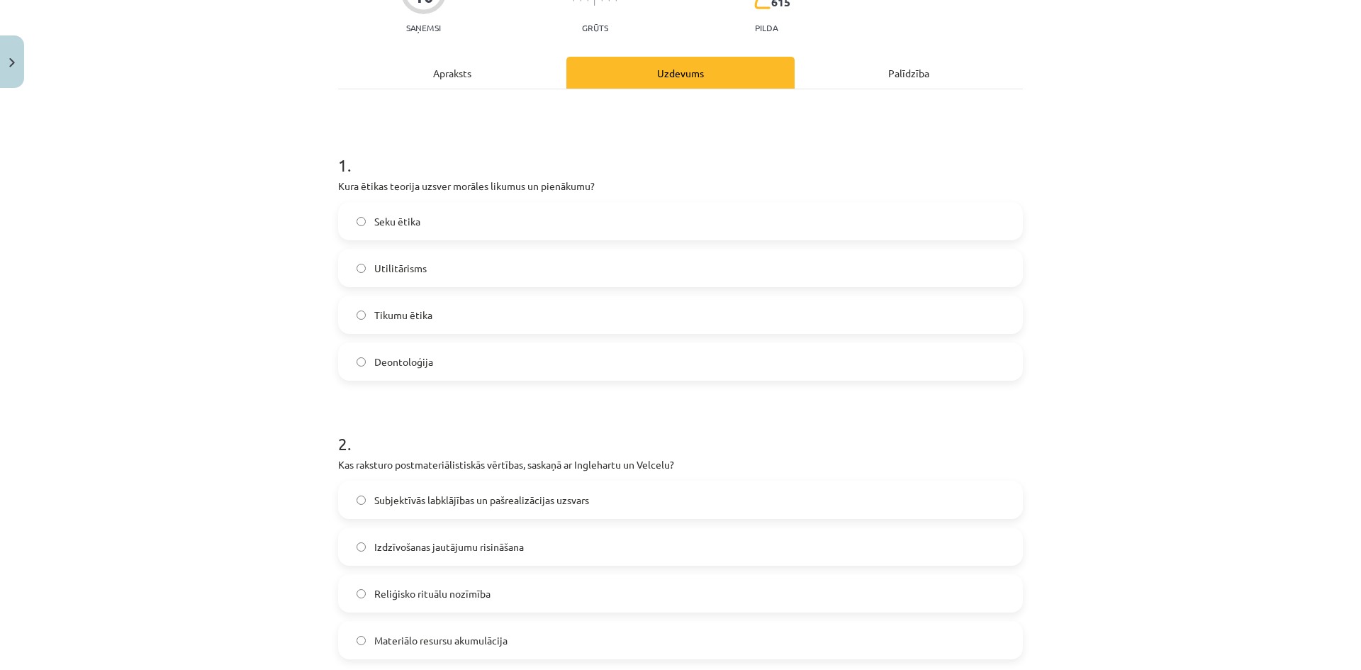
scroll to position [149, 0]
click at [386, 366] on span "Deontoloģija" at bounding box center [403, 364] width 59 height 15
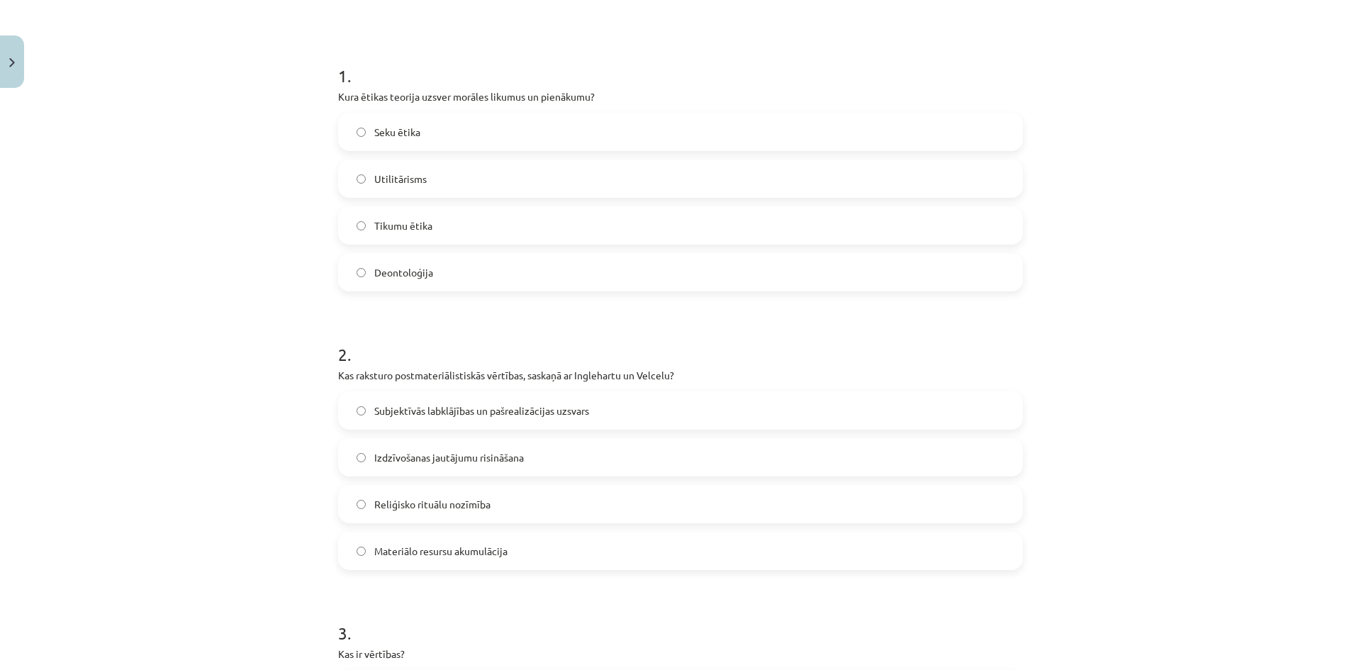
scroll to position [361, 0]
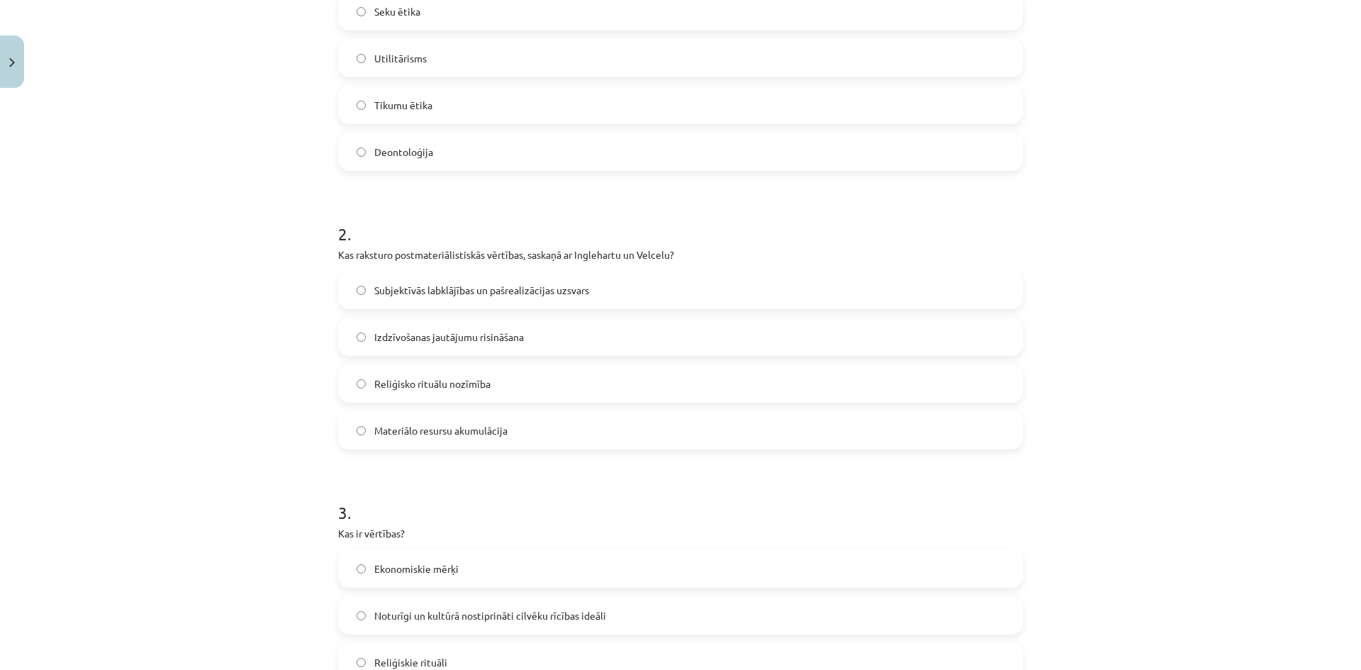
click at [504, 288] on span "Subjektīvās labklājības un pašrealizācijas uzsvars" at bounding box center [481, 290] width 215 height 15
click at [449, 616] on span "Noturīgi un kultūrā nostiprināti cilvēku rīcības ideāli" at bounding box center [490, 615] width 232 height 15
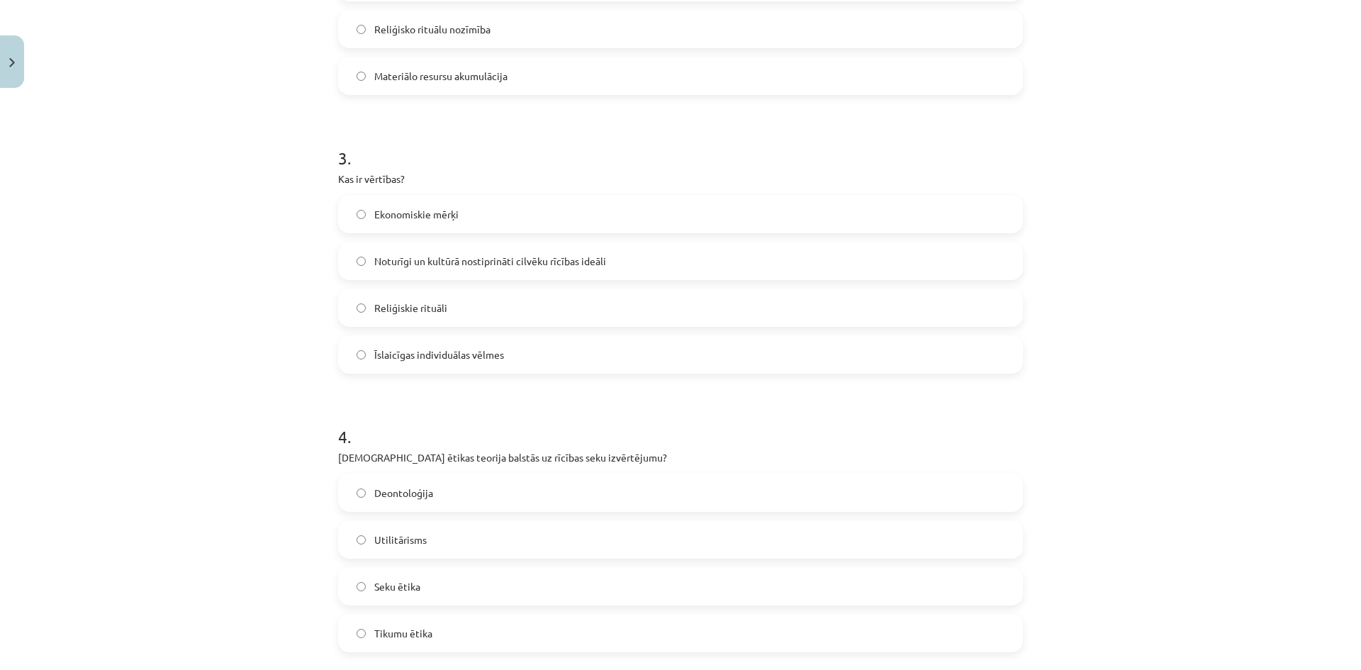
scroll to position [858, 0]
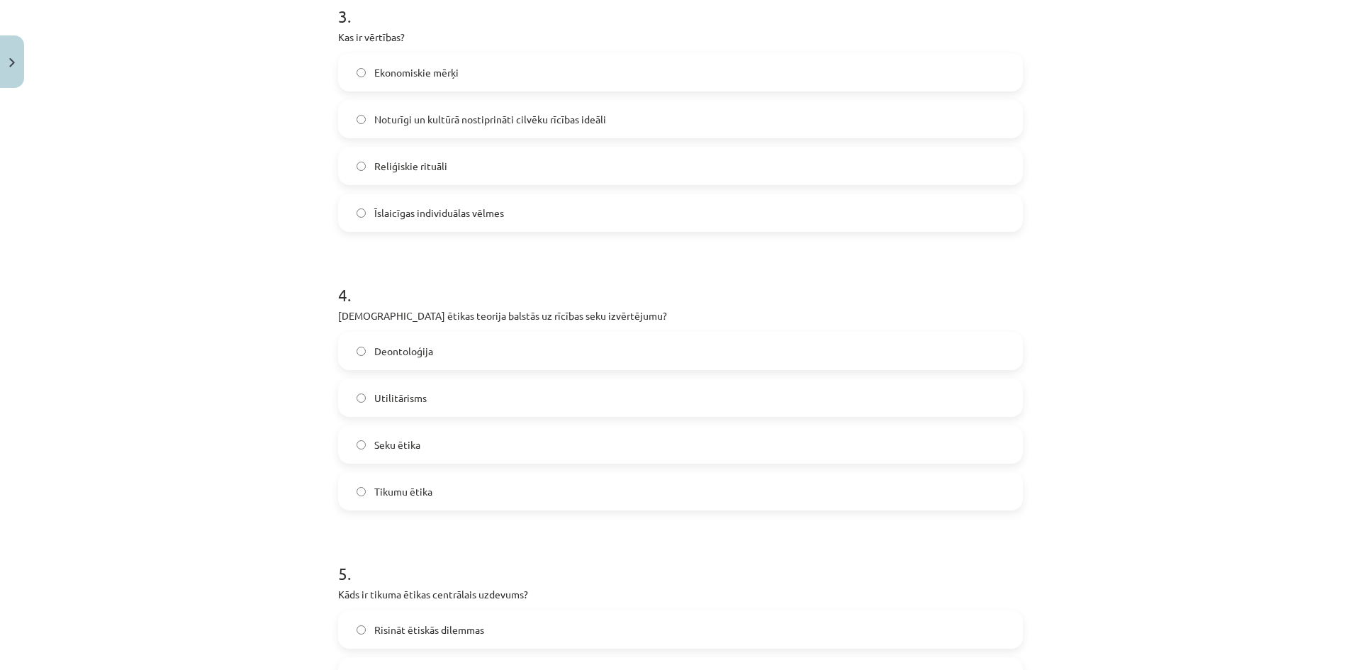
click at [462, 396] on label "Utilitārisms" at bounding box center [680, 397] width 682 height 35
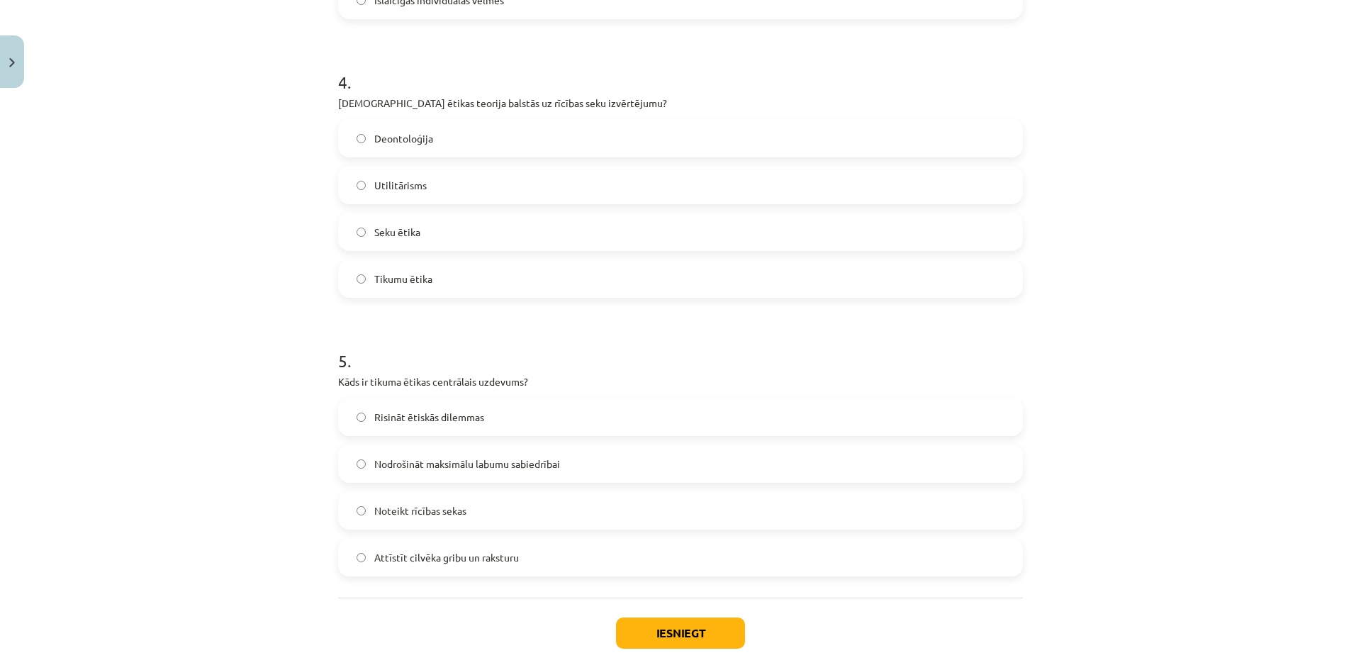
click at [504, 556] on span "Attīstīt cilvēka gribu un raksturu" at bounding box center [446, 557] width 145 height 15
click at [640, 636] on button "Iesniegt" at bounding box center [680, 632] width 129 height 31
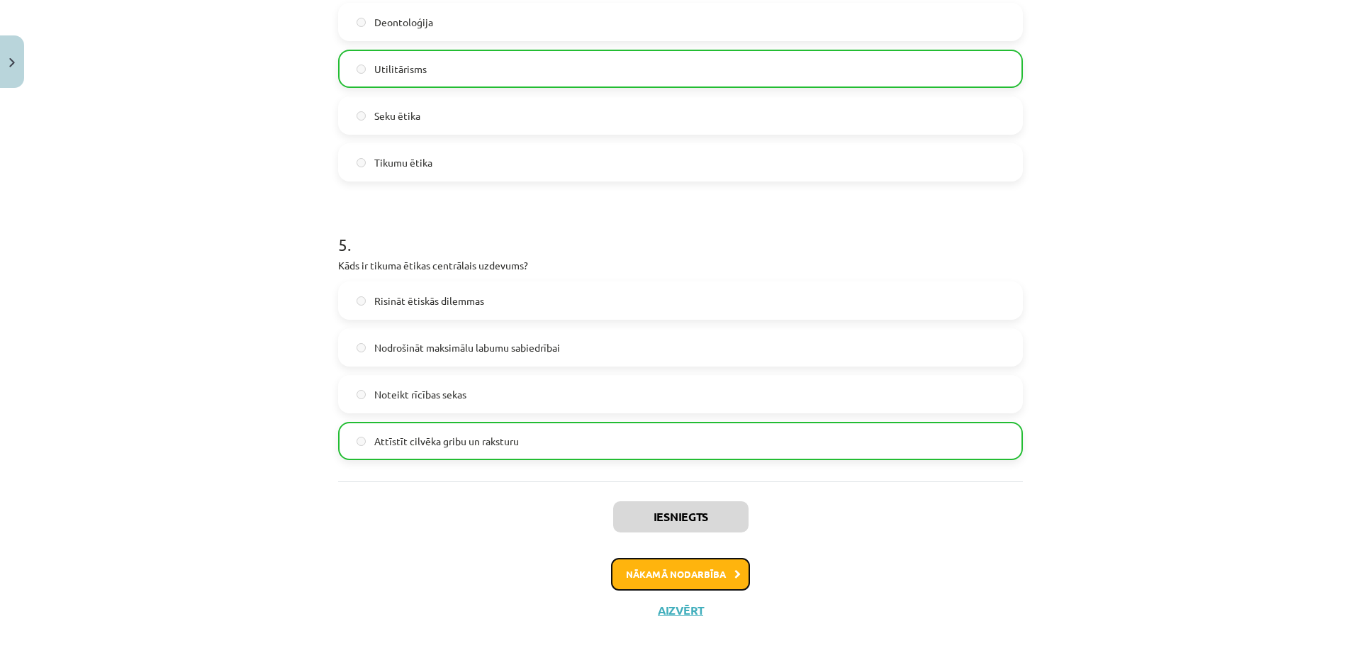
click at [663, 571] on button "Nākamā nodarbība" at bounding box center [680, 574] width 139 height 33
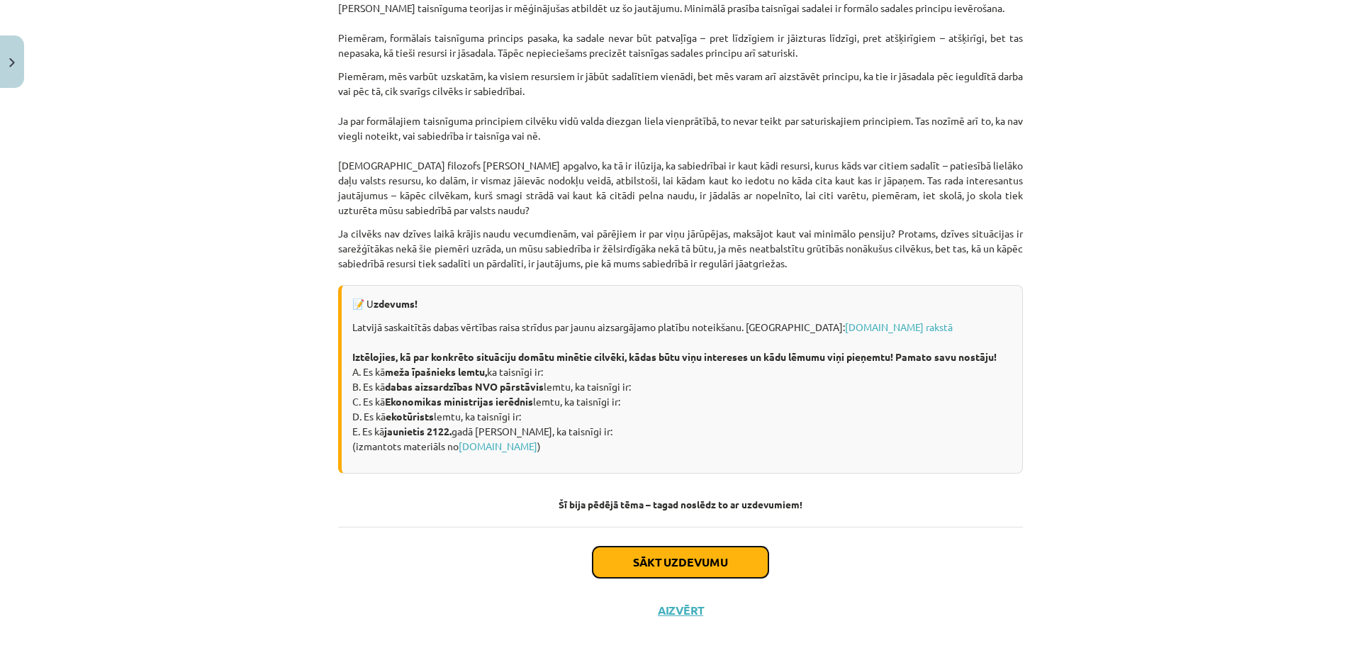
click at [627, 568] on button "Sākt uzdevumu" at bounding box center [681, 561] width 176 height 31
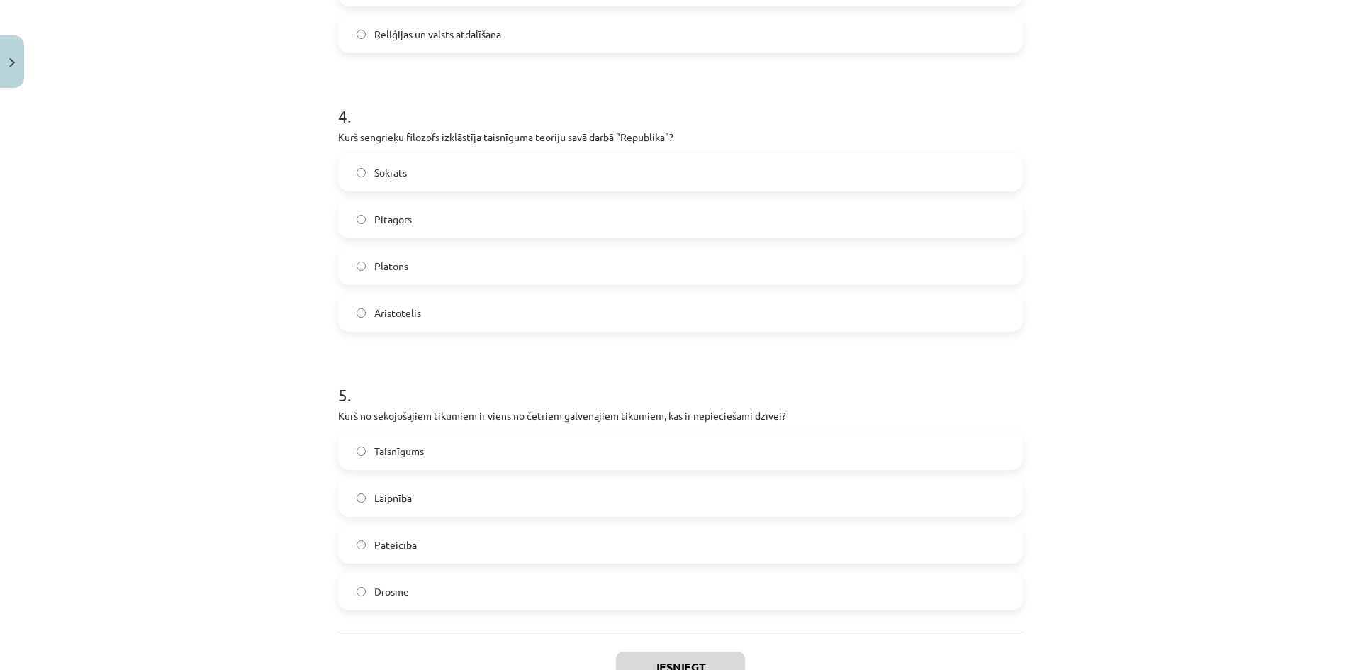
scroll to position [1141, 0]
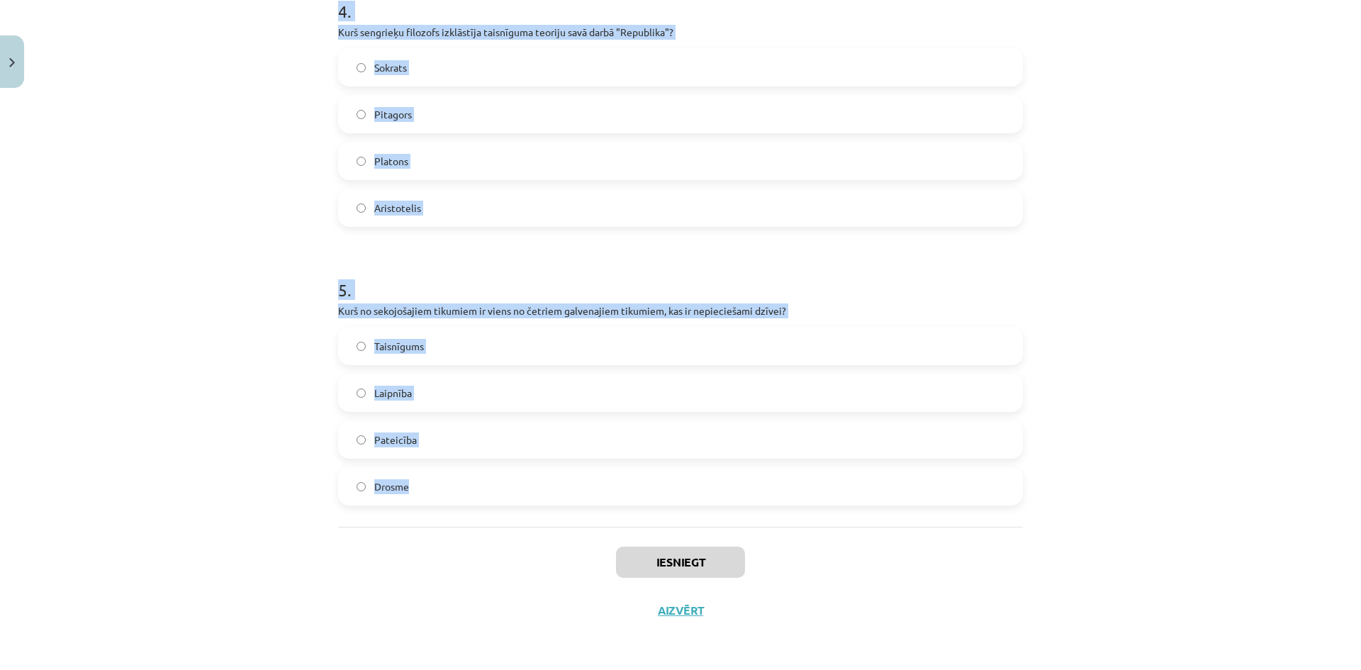
drag, startPoint x: 323, startPoint y: 283, endPoint x: 427, endPoint y: 506, distance: 246.1
click at [427, 506] on div "Mācību tēma: Sociālo zinātņu ii - 12. klases 1. ieskaites mācību materiāls #7 5…" at bounding box center [680, 335] width 1361 height 670
copy form "1 . Kura no šīm teorijām apgalvo, ka taisnīgums nāk no Dieva? Dievišķās pavēles…"
click at [169, 429] on div "Mācību tēma: Sociālo zinātņu ii - 12. klases 1. ieskaites mācību materiāls #7 5…" at bounding box center [680, 335] width 1361 height 670
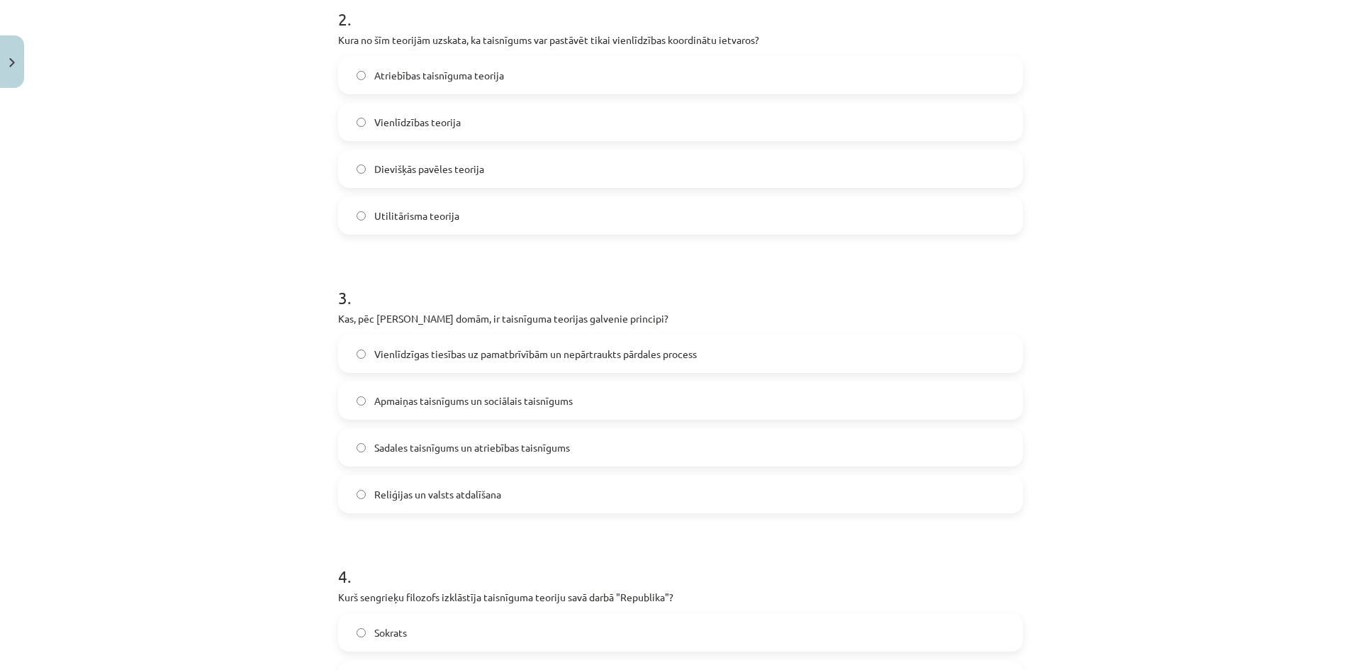
scroll to position [291, 0]
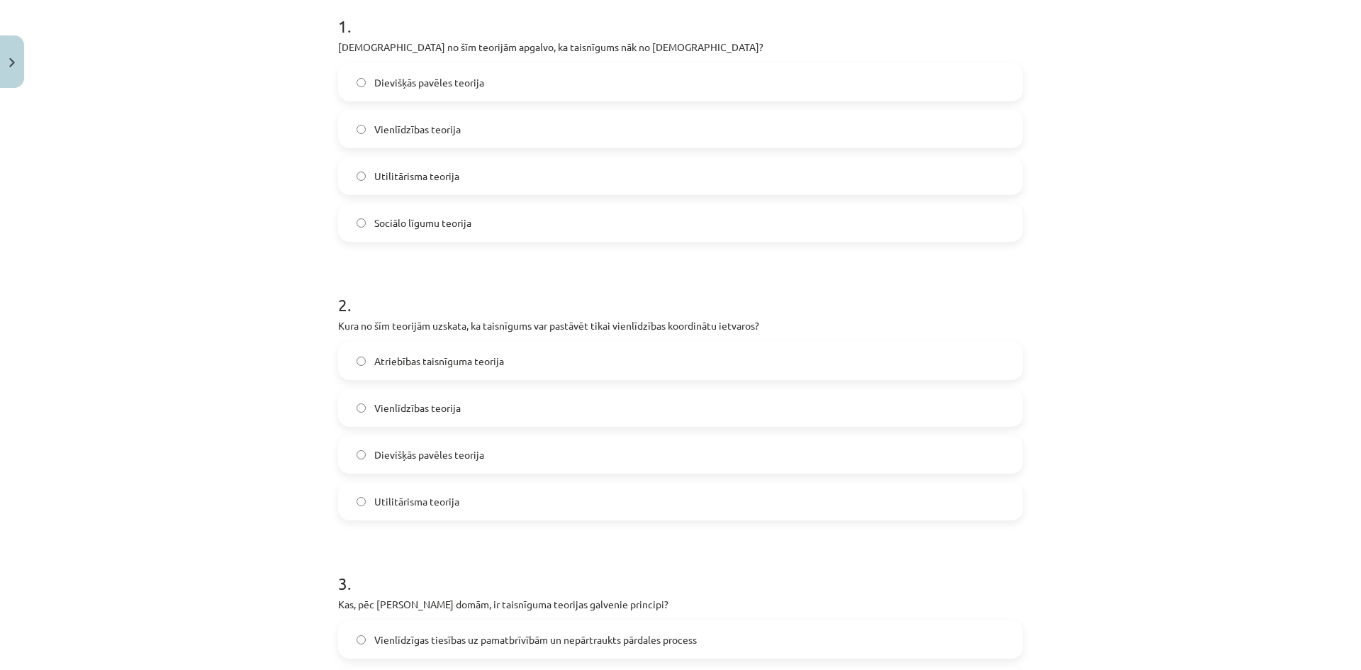
click at [446, 94] on label "Dievišķās pavēles teorija" at bounding box center [680, 81] width 682 height 35
click at [433, 411] on span "Vienlīdzības teorija" at bounding box center [417, 407] width 86 height 15
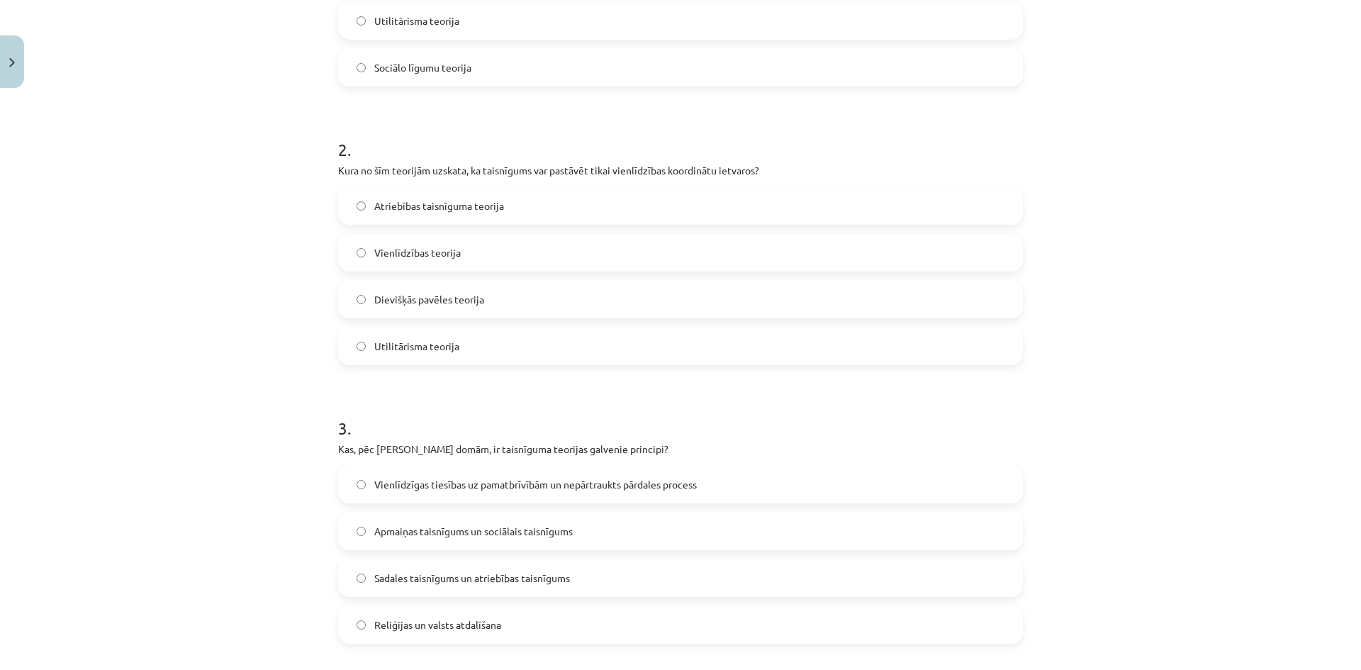
scroll to position [574, 0]
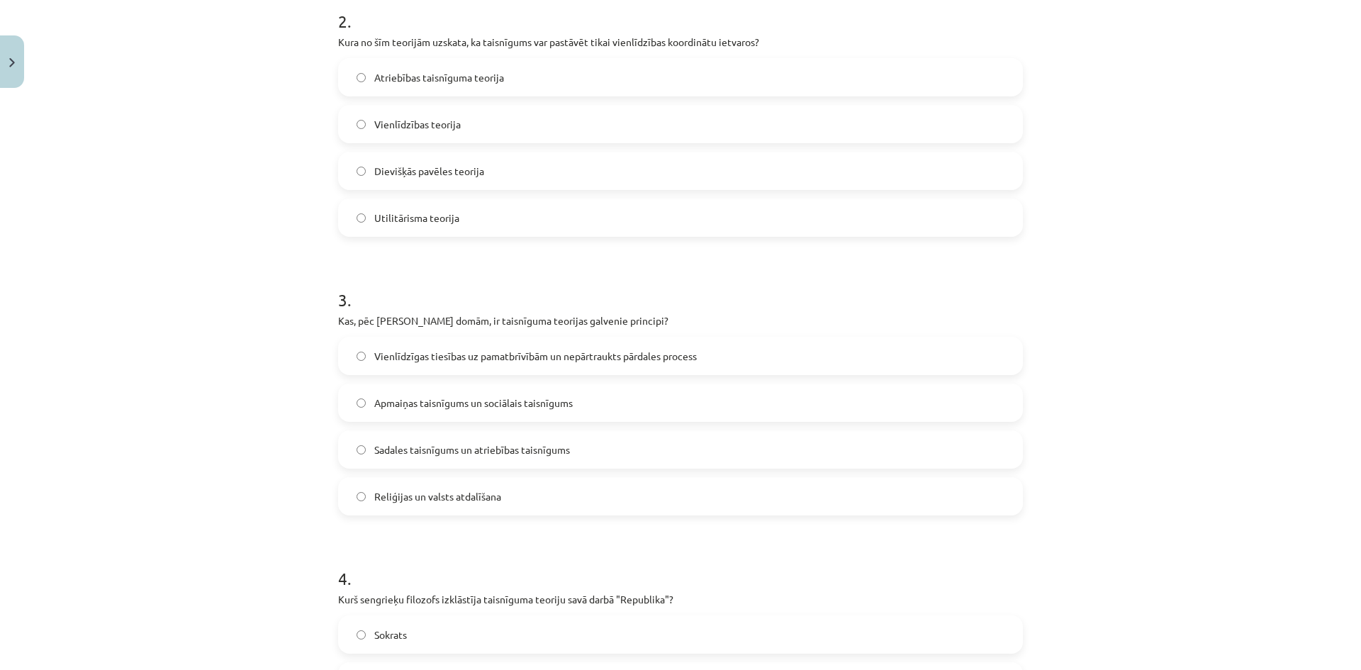
click at [493, 363] on span "Vienlīdzīgas tiesības uz pamatbrīvībām un nepārtraukts pārdales process" at bounding box center [535, 356] width 322 height 15
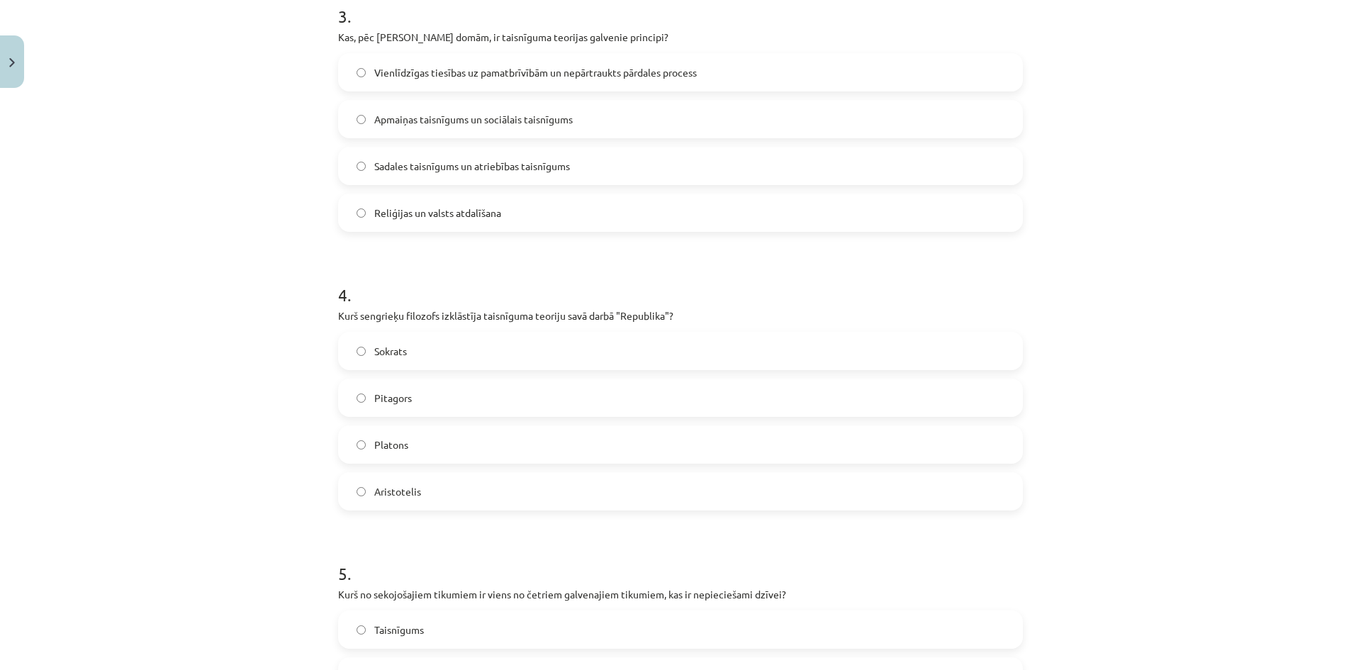
click at [381, 451] on span "Platons" at bounding box center [391, 444] width 34 height 15
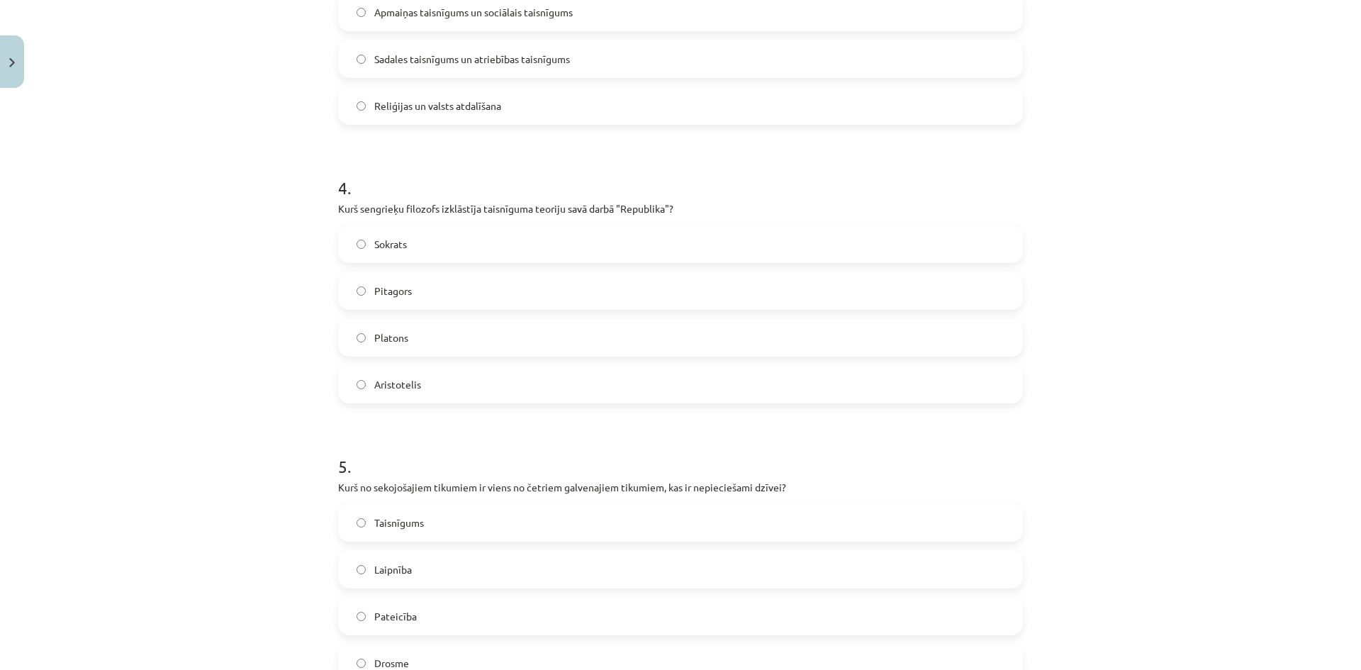
scroll to position [1070, 0]
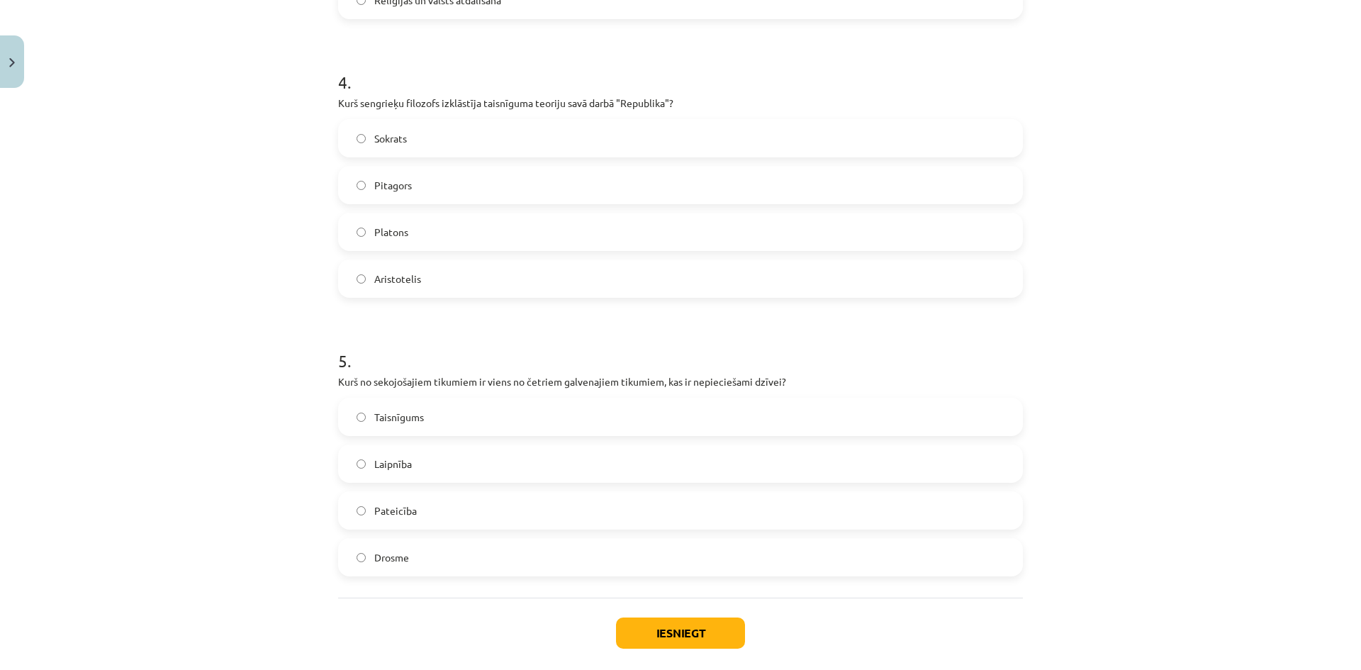
click at [464, 418] on label "Taisnīgums" at bounding box center [680, 416] width 682 height 35
click at [649, 630] on button "Iesniegt" at bounding box center [680, 632] width 129 height 31
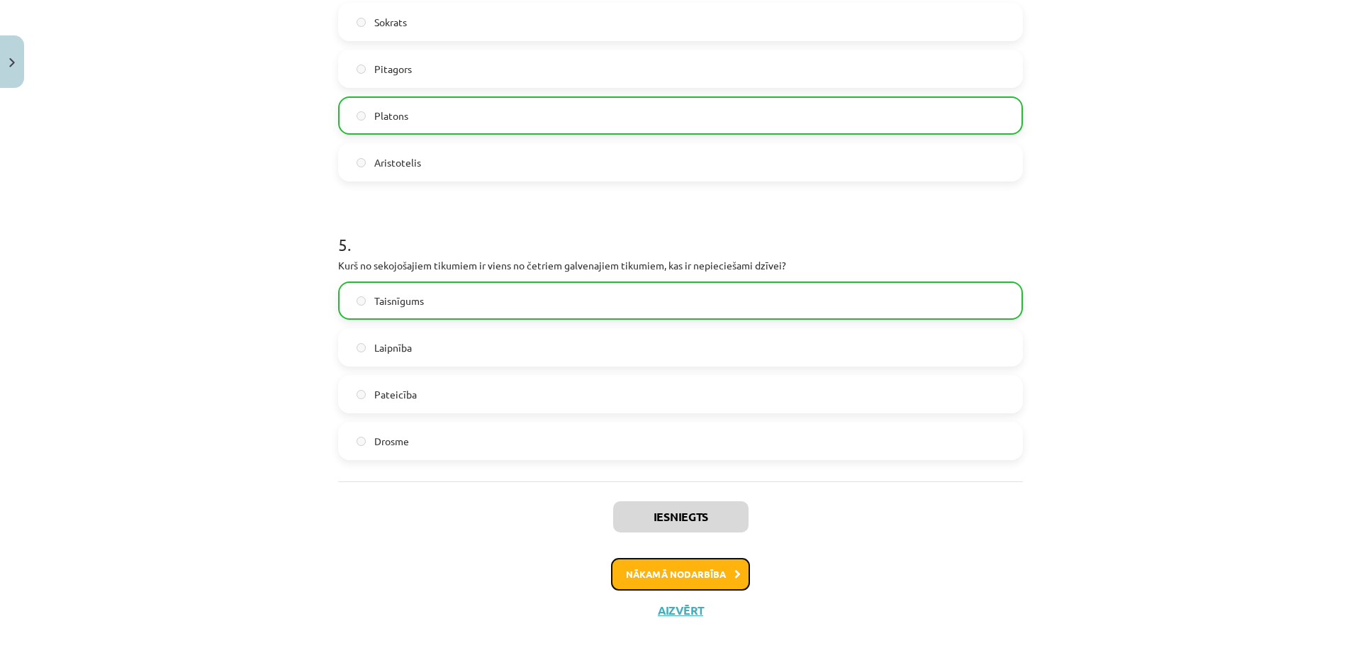
click at [647, 578] on button "Nākamā nodarbība" at bounding box center [680, 574] width 139 height 33
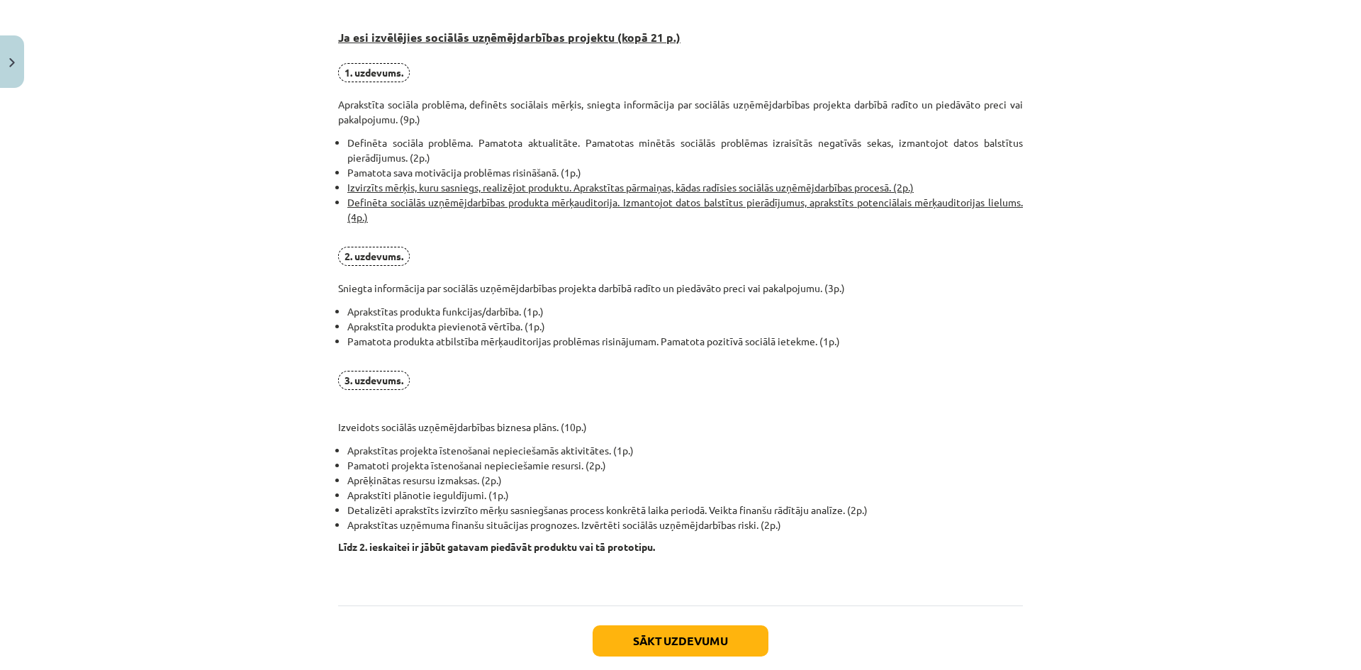
scroll to position [909, 0]
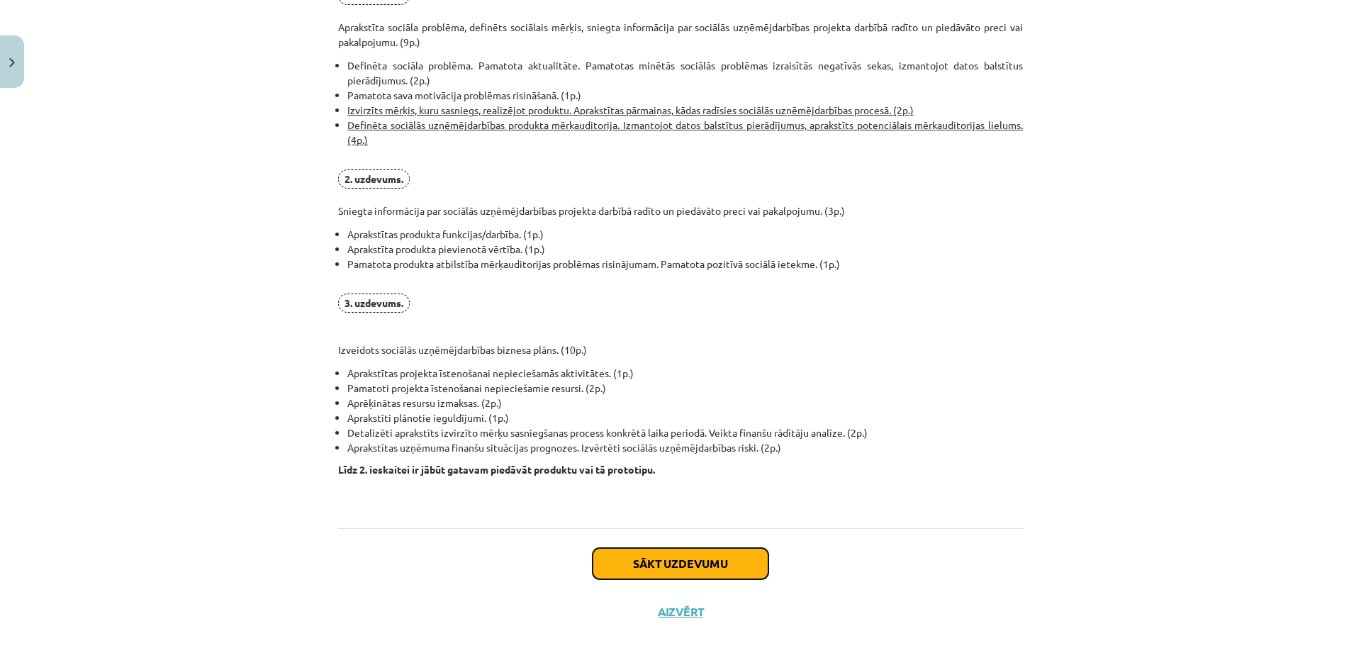
click at [695, 570] on button "Sākt uzdevumu" at bounding box center [681, 563] width 176 height 31
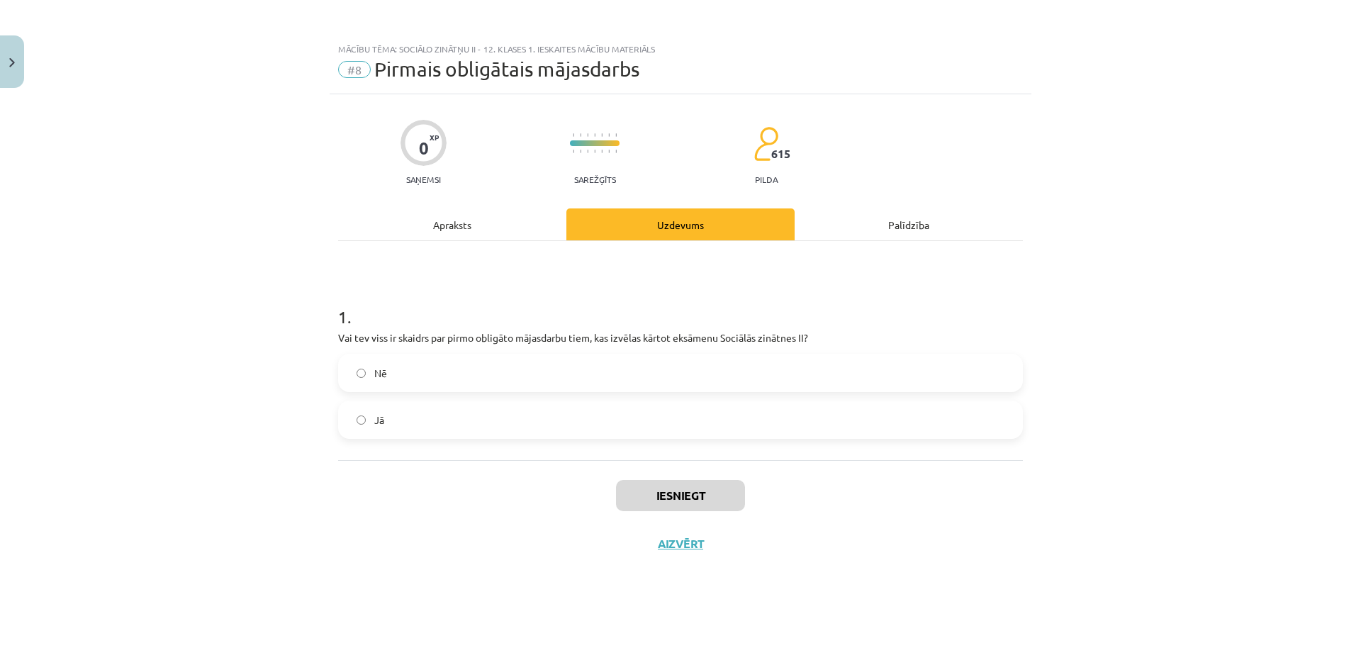
scroll to position [0, 0]
click at [425, 422] on label "Jā" at bounding box center [680, 419] width 682 height 35
click at [700, 499] on button "Iesniegt" at bounding box center [680, 495] width 129 height 31
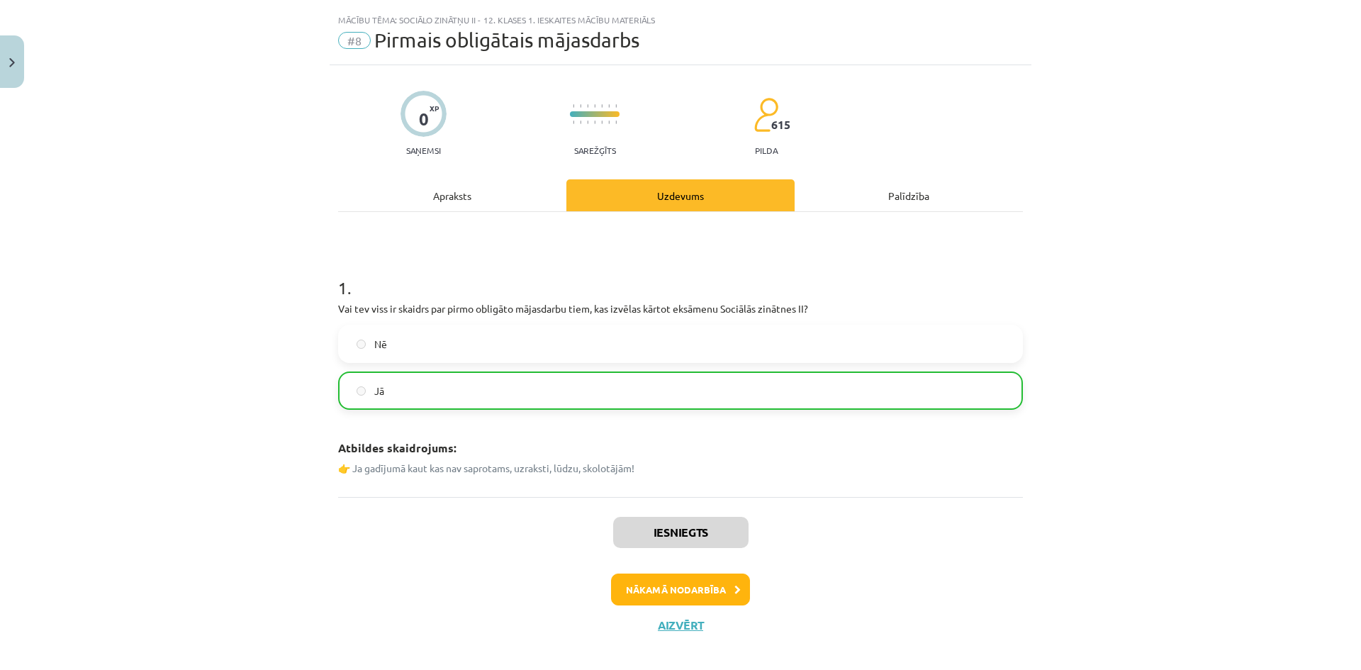
scroll to position [44, 0]
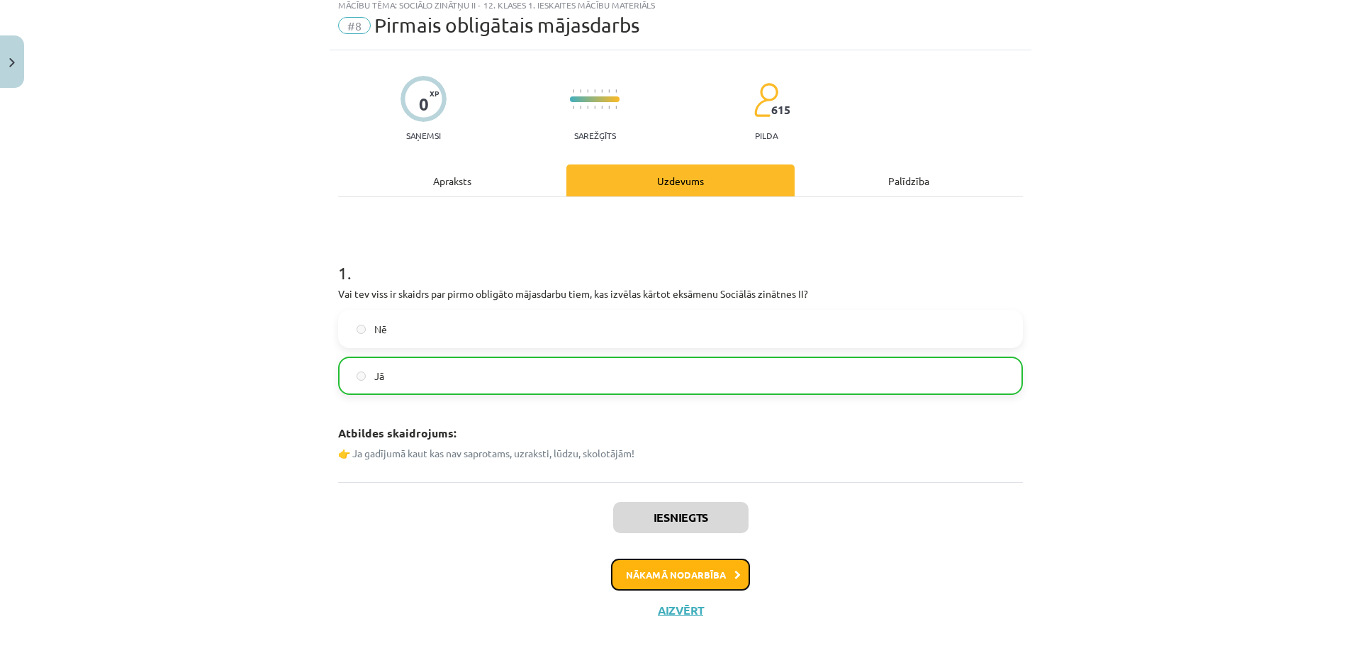
click at [664, 569] on button "Nākamā nodarbība" at bounding box center [680, 574] width 139 height 33
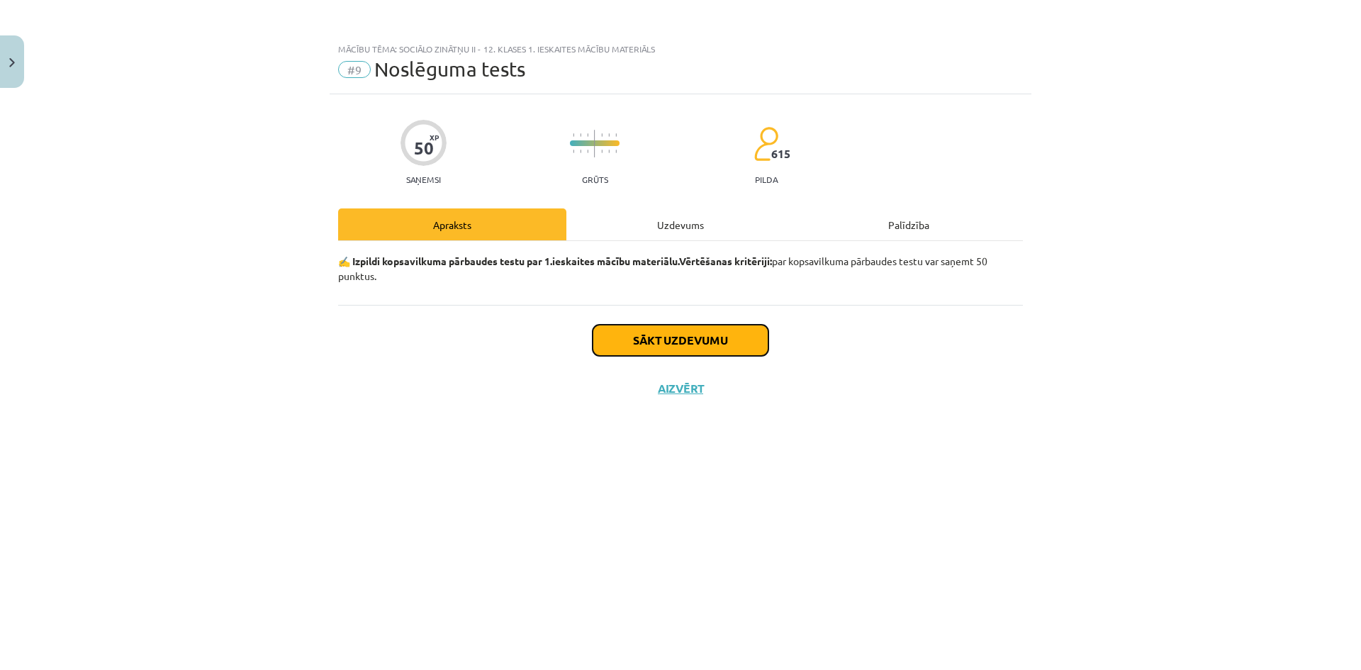
click at [658, 342] on button "Sākt uzdevumu" at bounding box center [681, 340] width 176 height 31
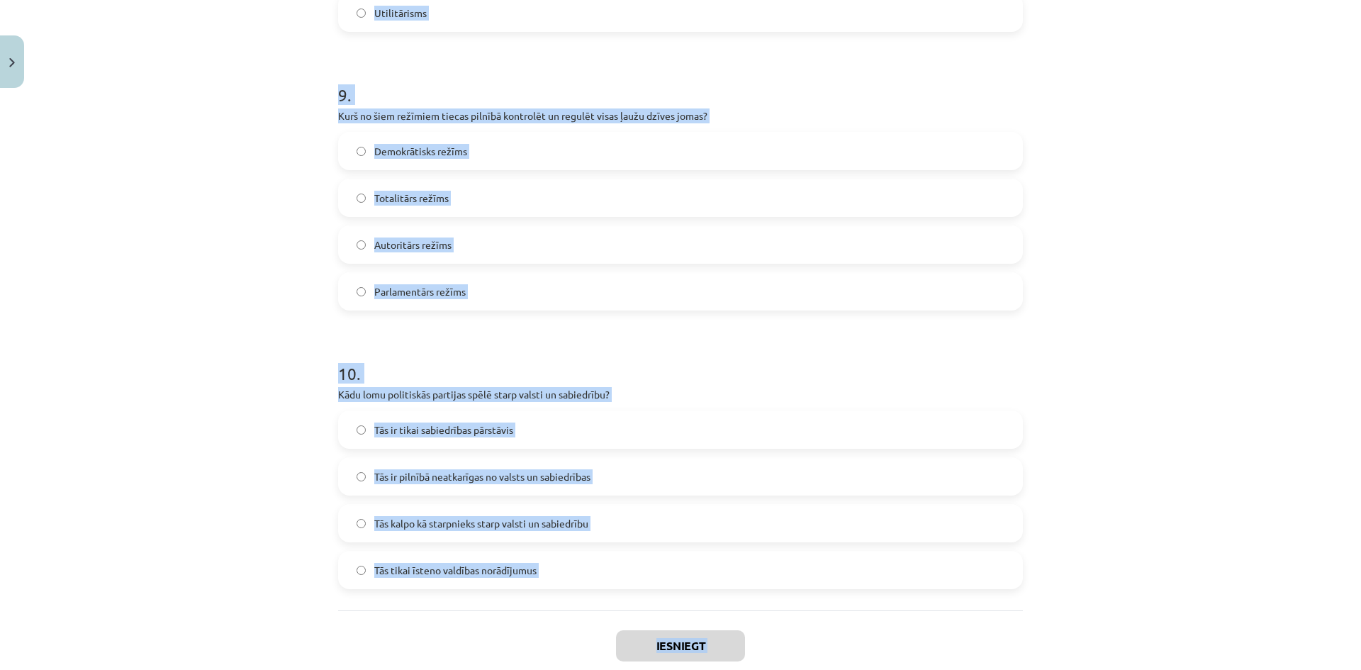
scroll to position [2534, 0]
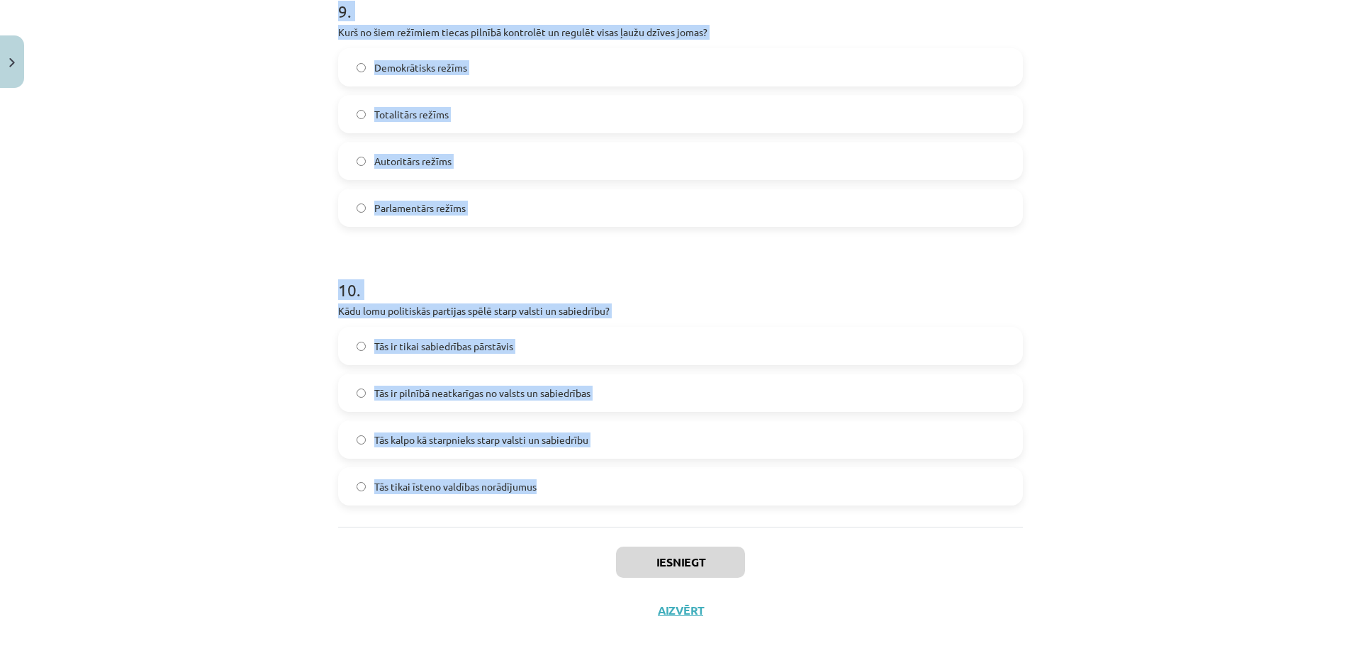
drag, startPoint x: 318, startPoint y: 330, endPoint x: 551, endPoint y: 524, distance: 302.9
click at [551, 524] on div "Mācību tēma: Sociālo zinātņu ii - 12. klases 1. ieskaites mācību materiāls #9 N…" at bounding box center [680, 335] width 1361 height 670
copy form "Kāda ir platformas manabalss.lv galvenā funkcija? Nodrošināt politisko partiju …"
click at [150, 293] on div "Mācību tēma: Sociālo zinātņu ii - 12. klases 1. ieskaites mācību materiāls #9 N…" at bounding box center [680, 335] width 1361 height 670
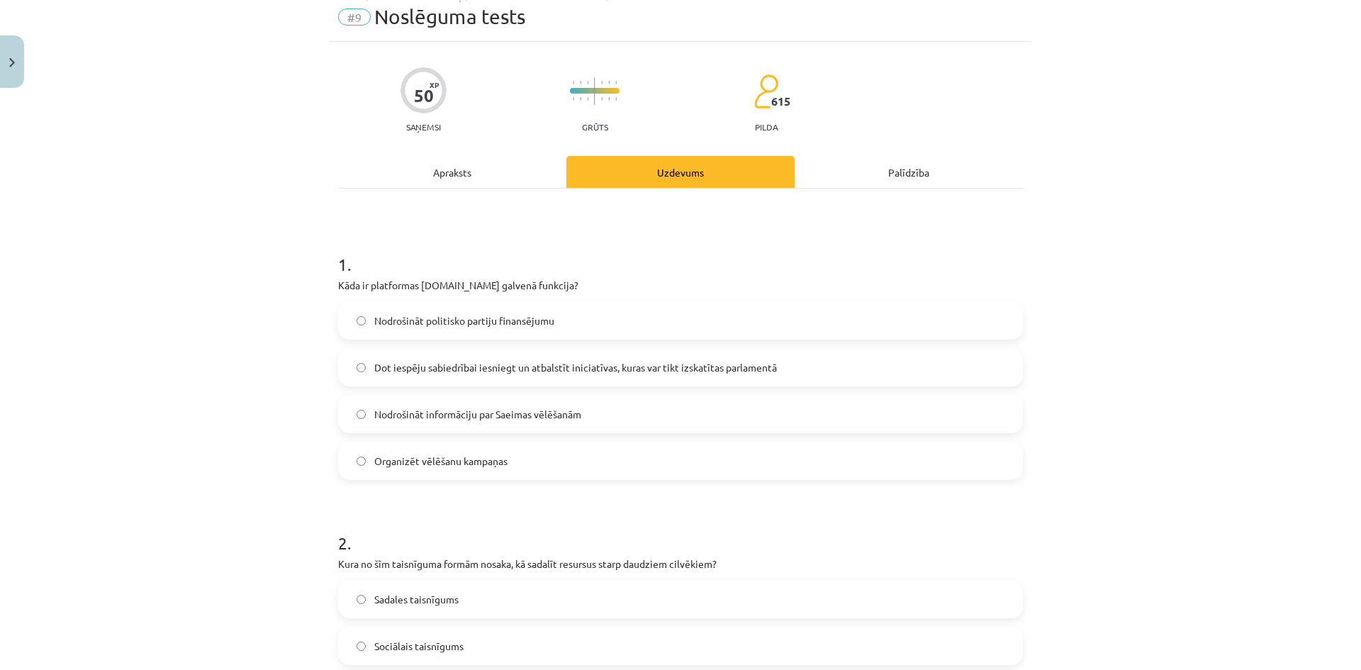
scroll to position [142, 0]
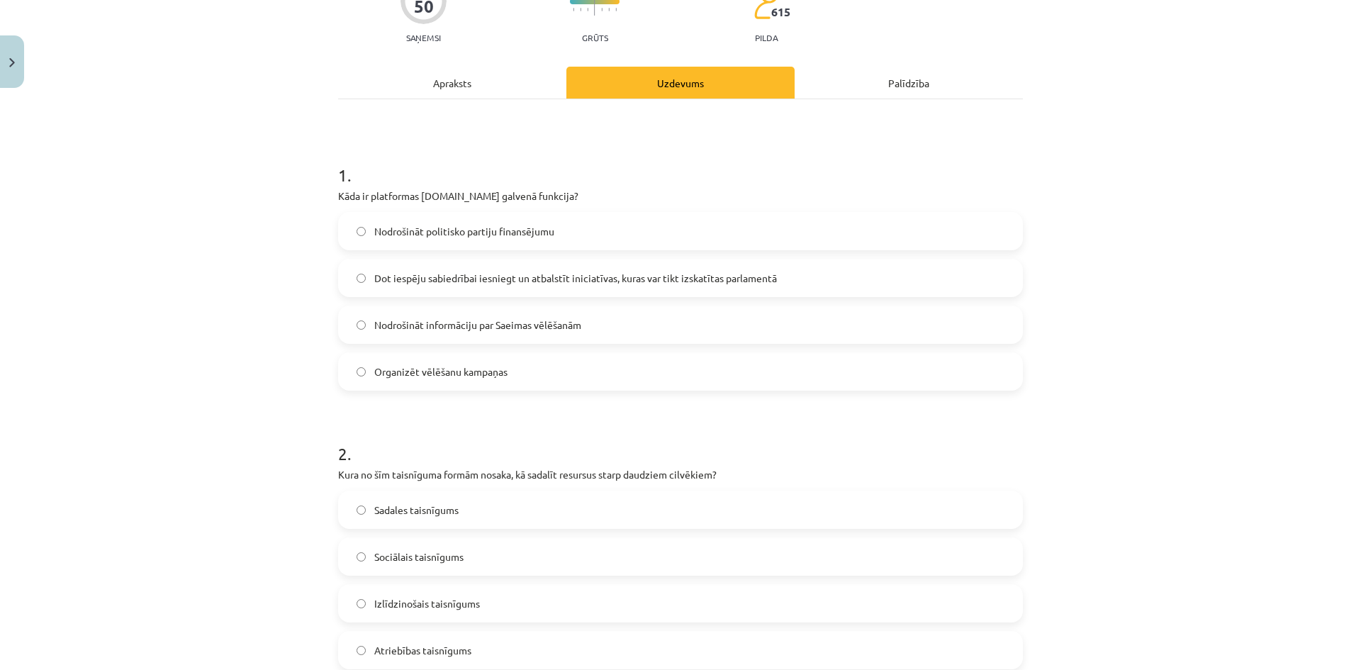
click at [441, 277] on span "Dot iespēju sabiedrībai iesniegt un atbalstīt iniciatīvas, kuras var tikt izska…" at bounding box center [575, 278] width 403 height 15
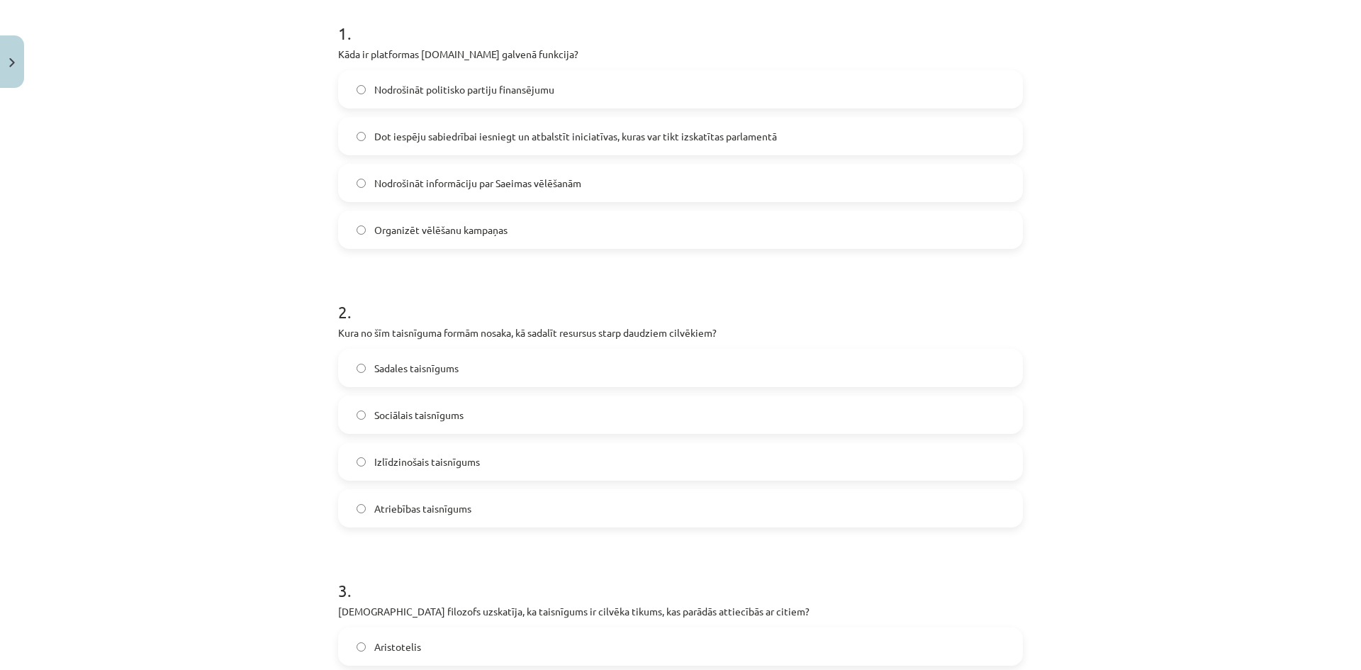
scroll to position [354, 0]
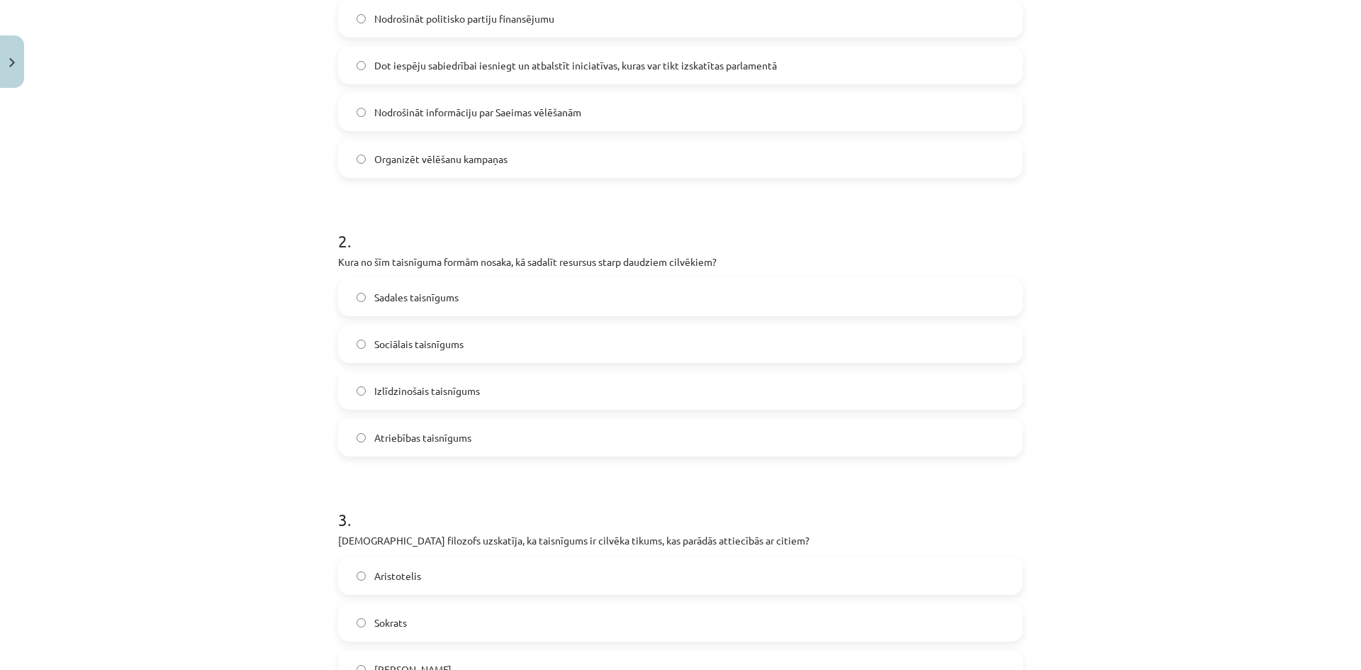
click at [417, 300] on span "Sadales taisnīgums" at bounding box center [416, 297] width 84 height 15
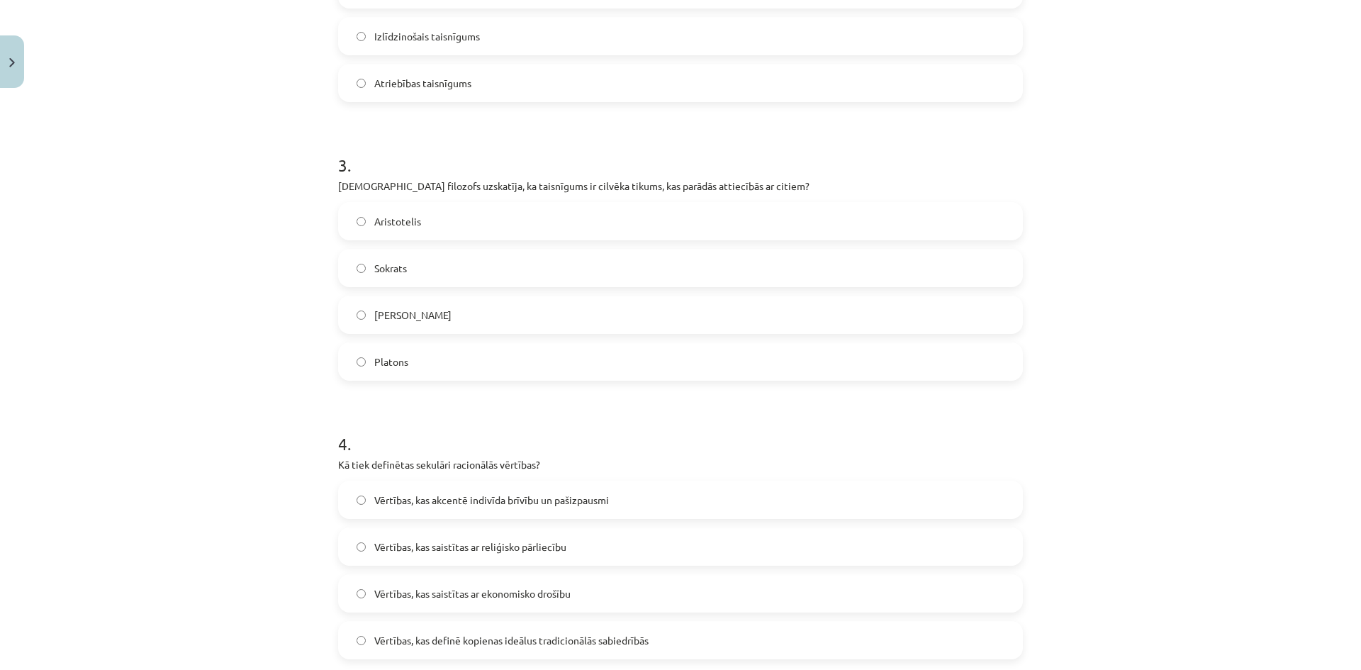
click at [440, 225] on label "Aristotelis" at bounding box center [680, 220] width 682 height 35
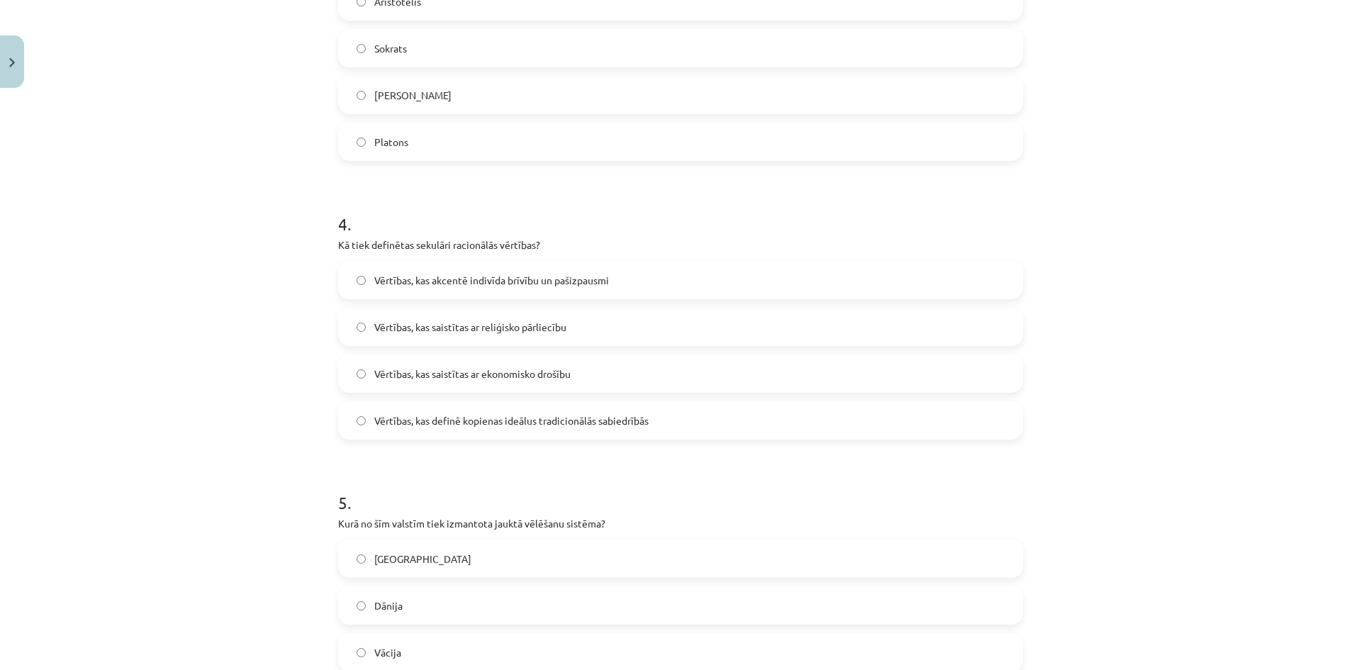
scroll to position [1063, 0]
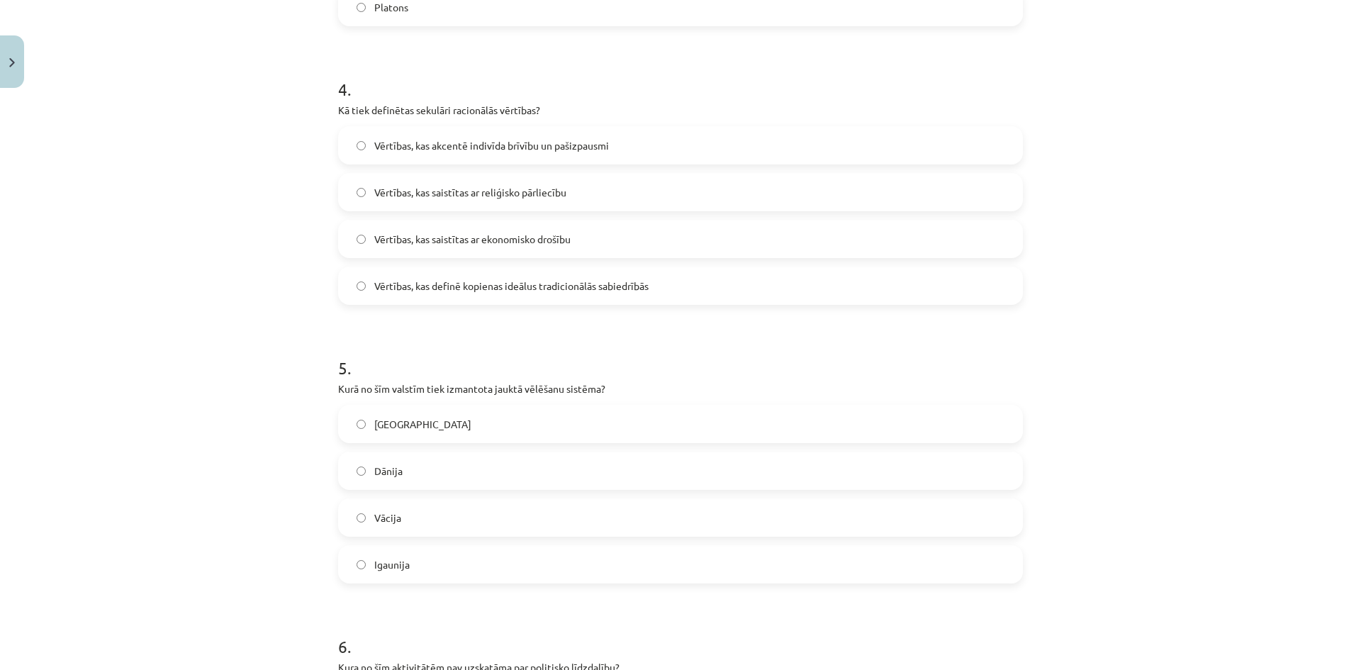
click at [544, 147] on span "Vērtības, kas akcentē indivīda brīvību un pašizpausmi" at bounding box center [491, 145] width 235 height 15
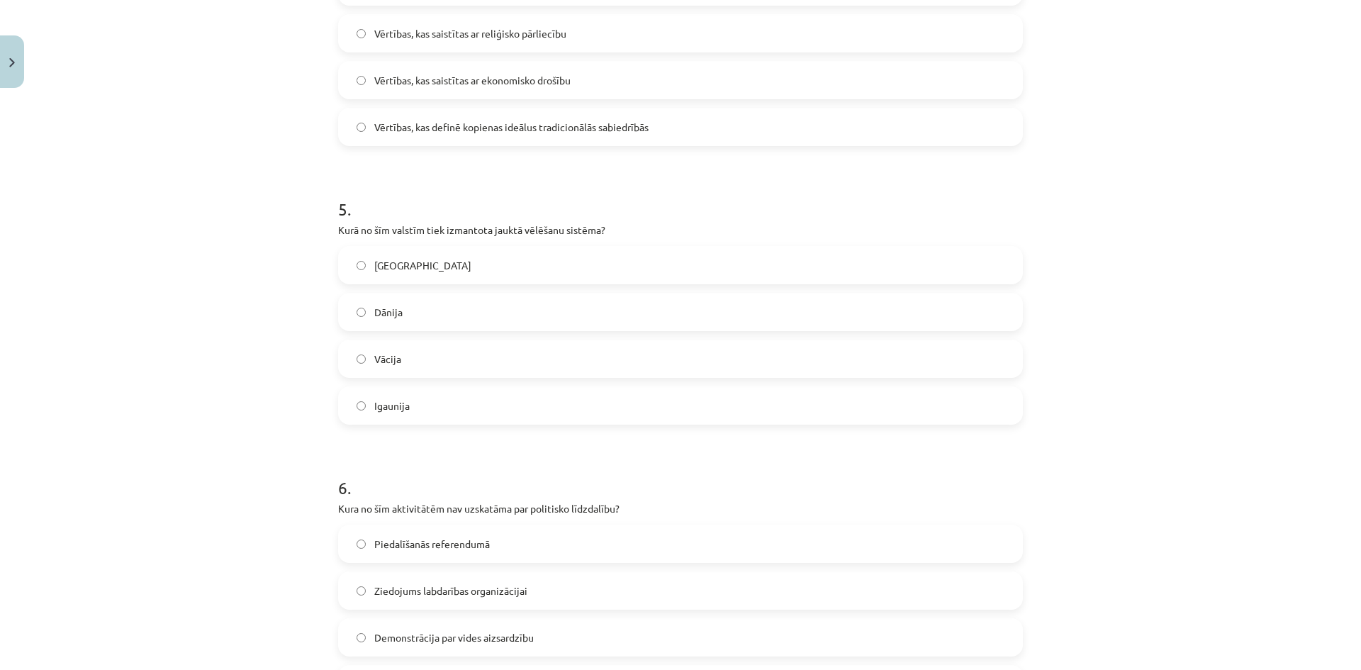
scroll to position [1347, 0]
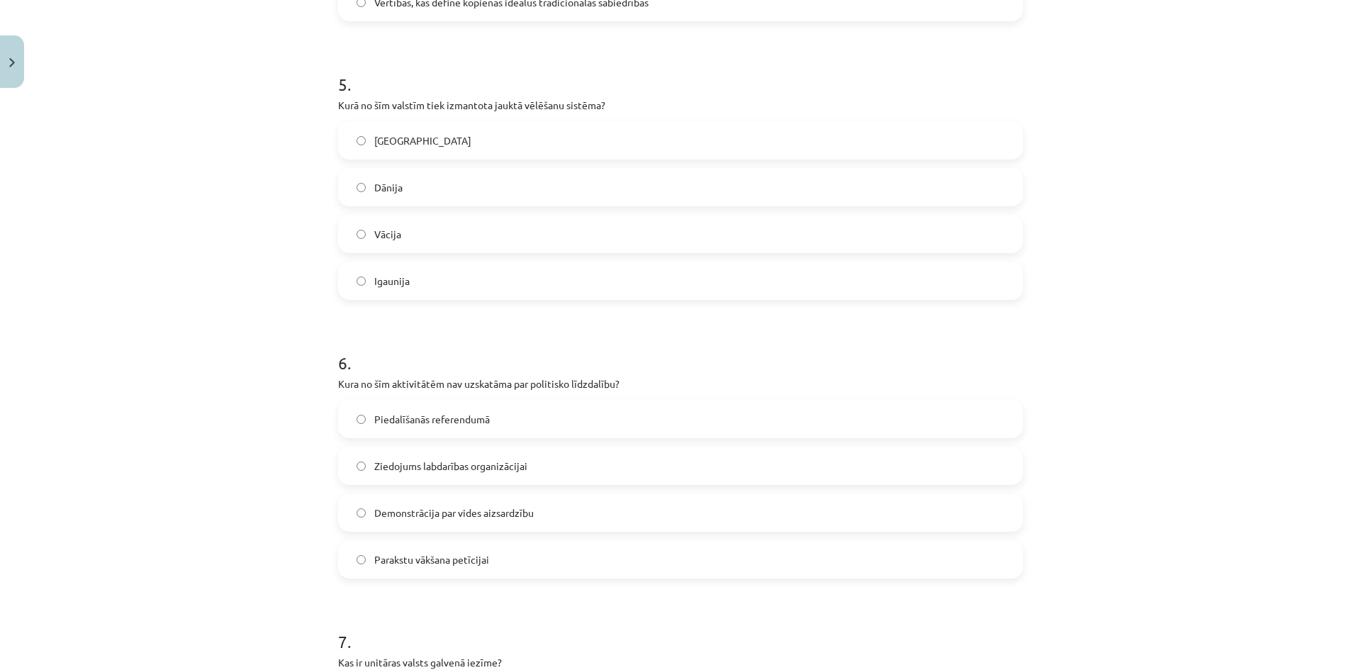
click at [412, 225] on label "Vācija" at bounding box center [680, 233] width 682 height 35
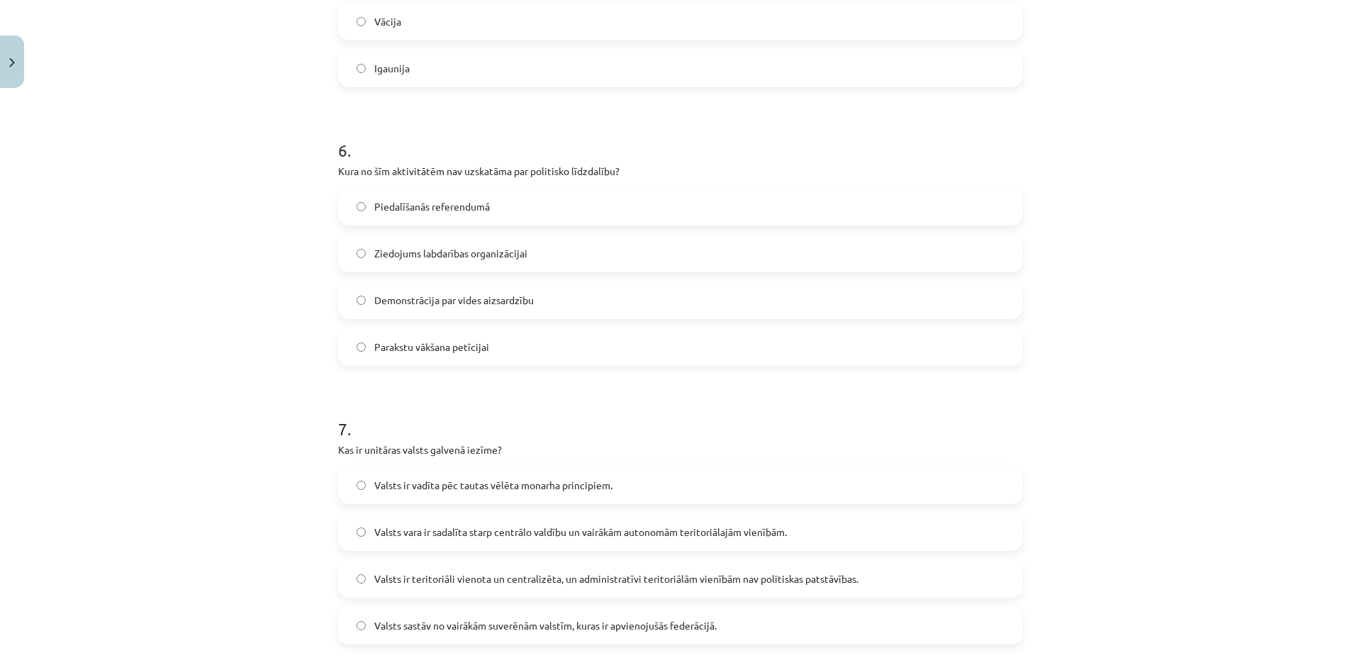
click at [410, 261] on label "Ziedojums labdarības organizācijai" at bounding box center [680, 252] width 682 height 35
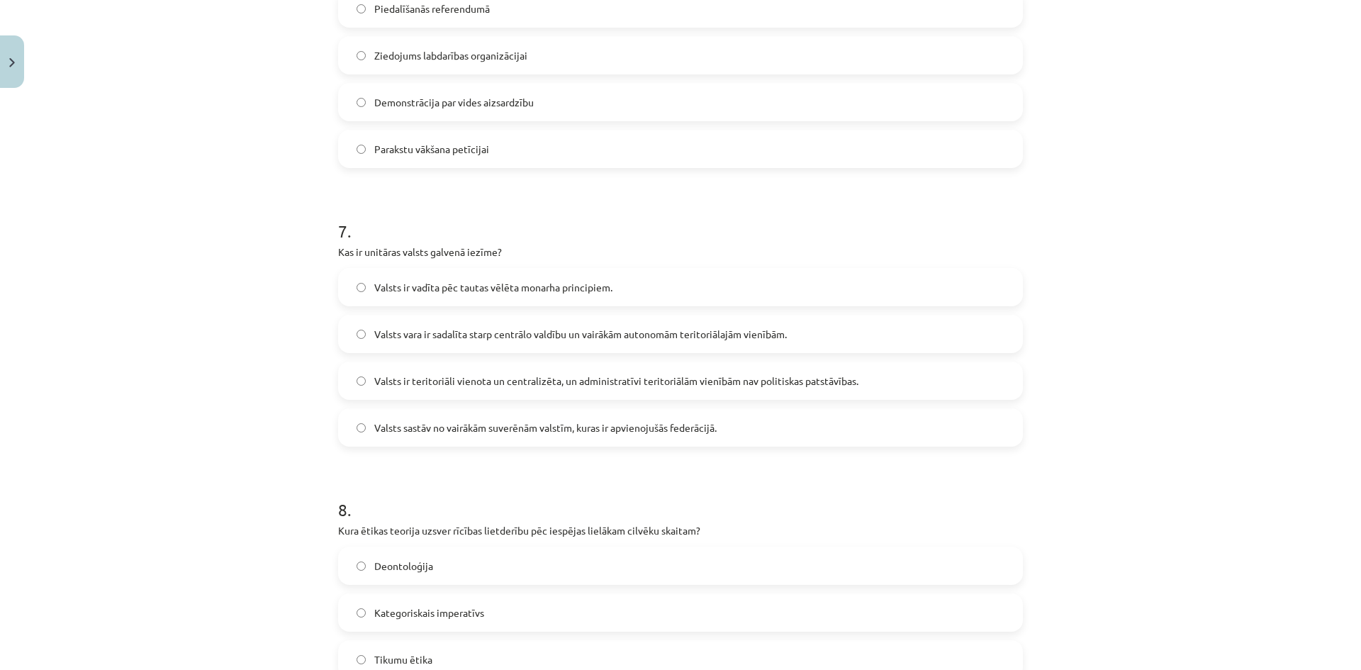
scroll to position [1772, 0]
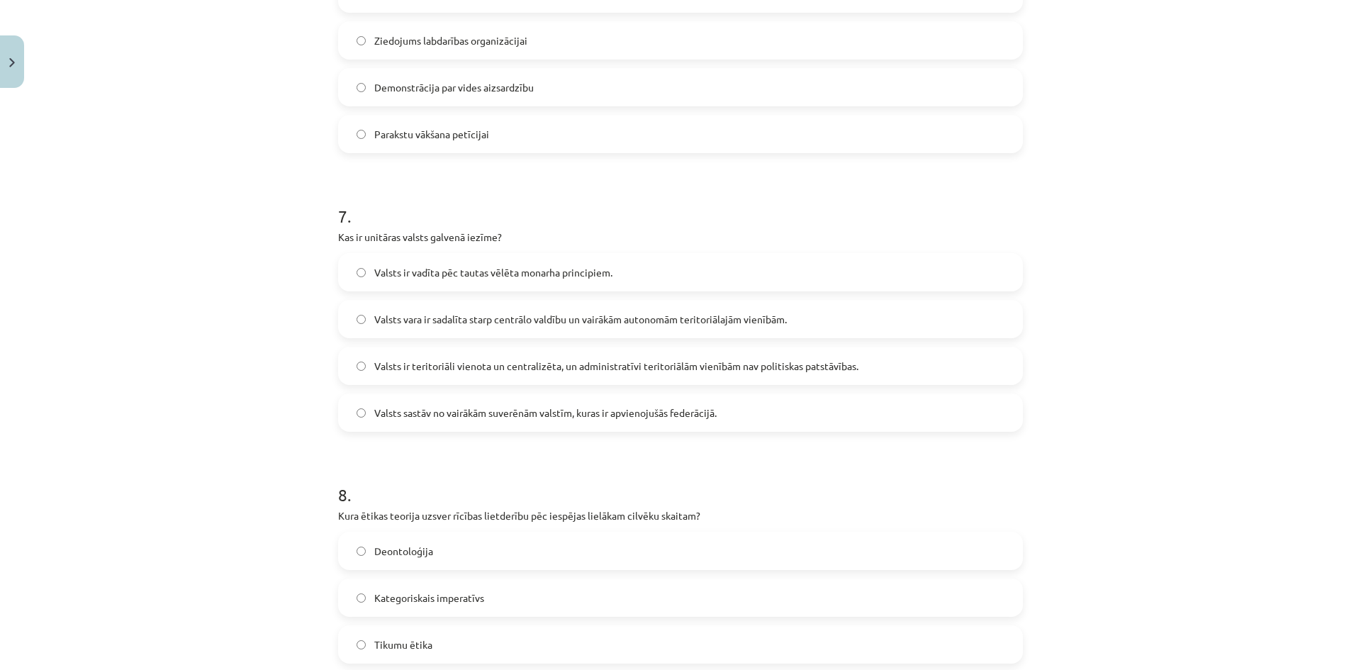
click at [474, 377] on label "Valsts ir teritoriāli vienota un centralizēta, un administratīvi teritoriālām v…" at bounding box center [680, 365] width 682 height 35
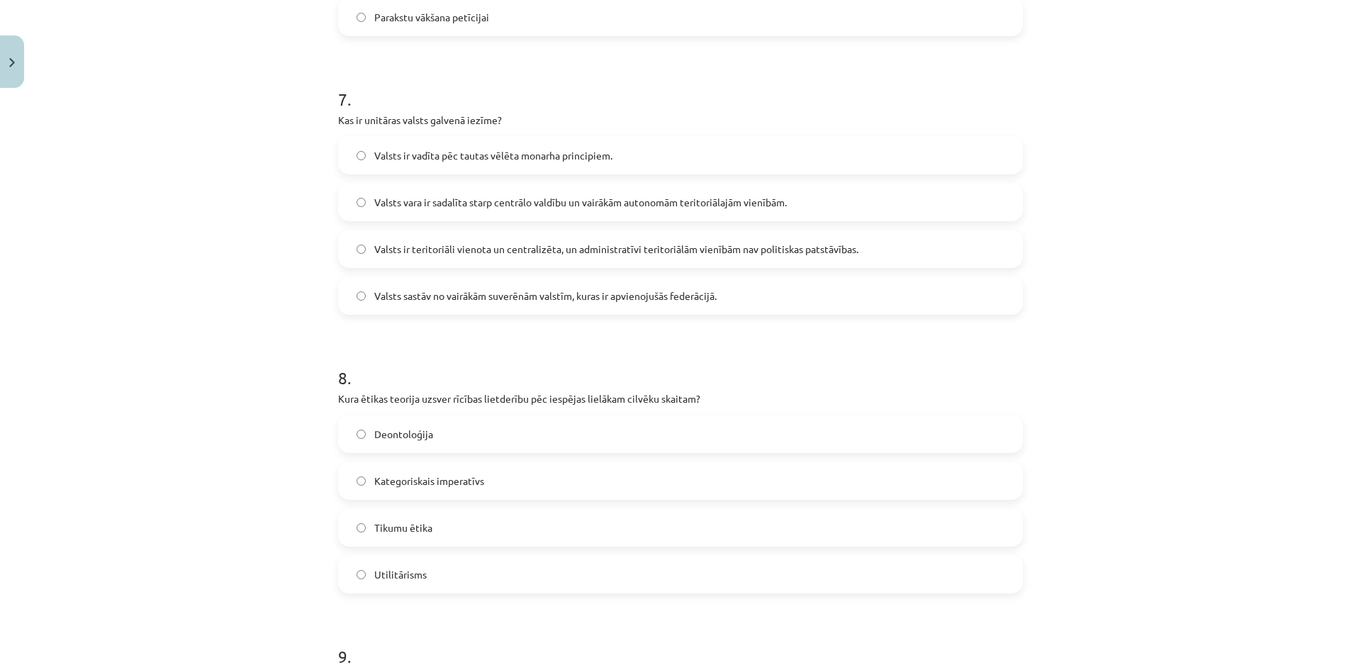
scroll to position [2055, 0]
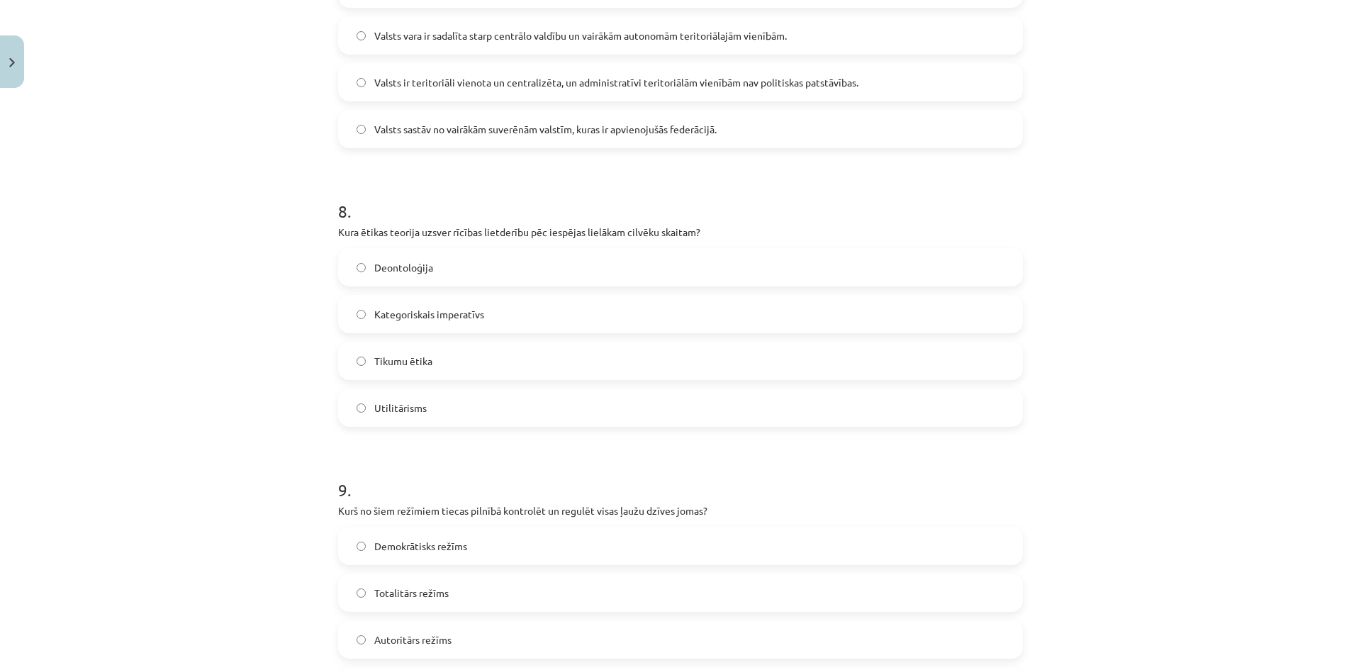
click at [456, 414] on label "Utilitārisms" at bounding box center [680, 407] width 682 height 35
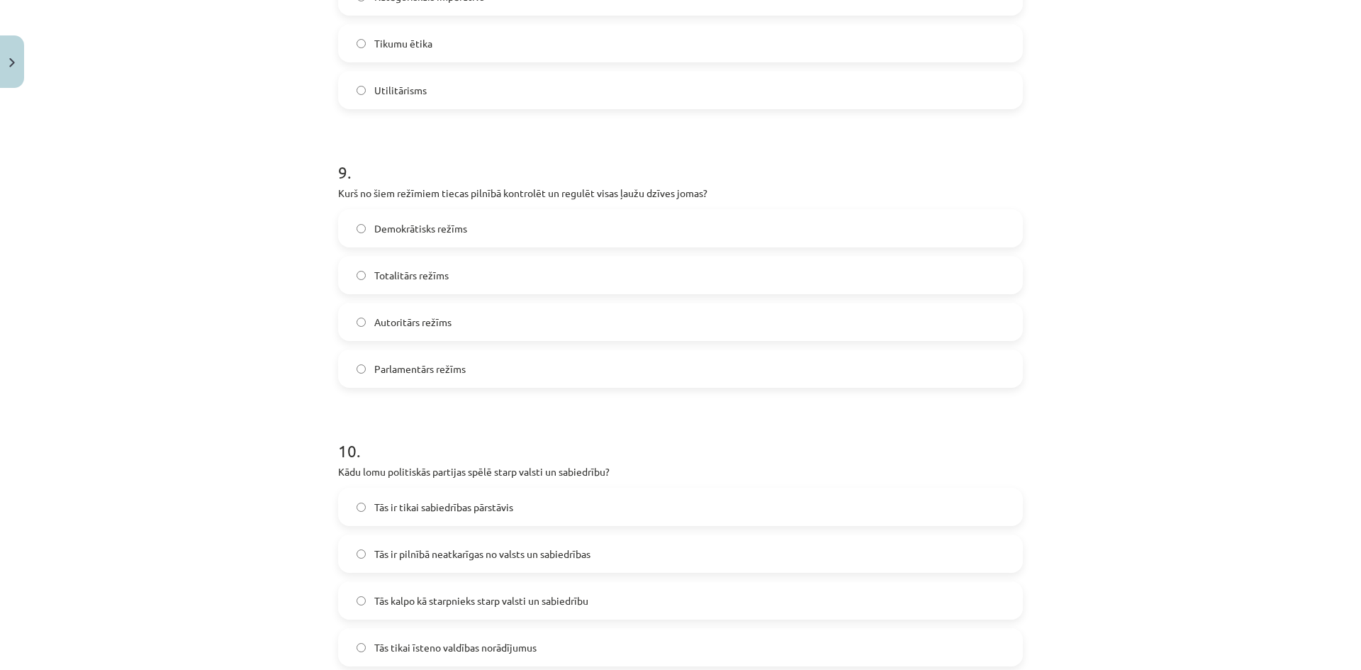
scroll to position [2410, 0]
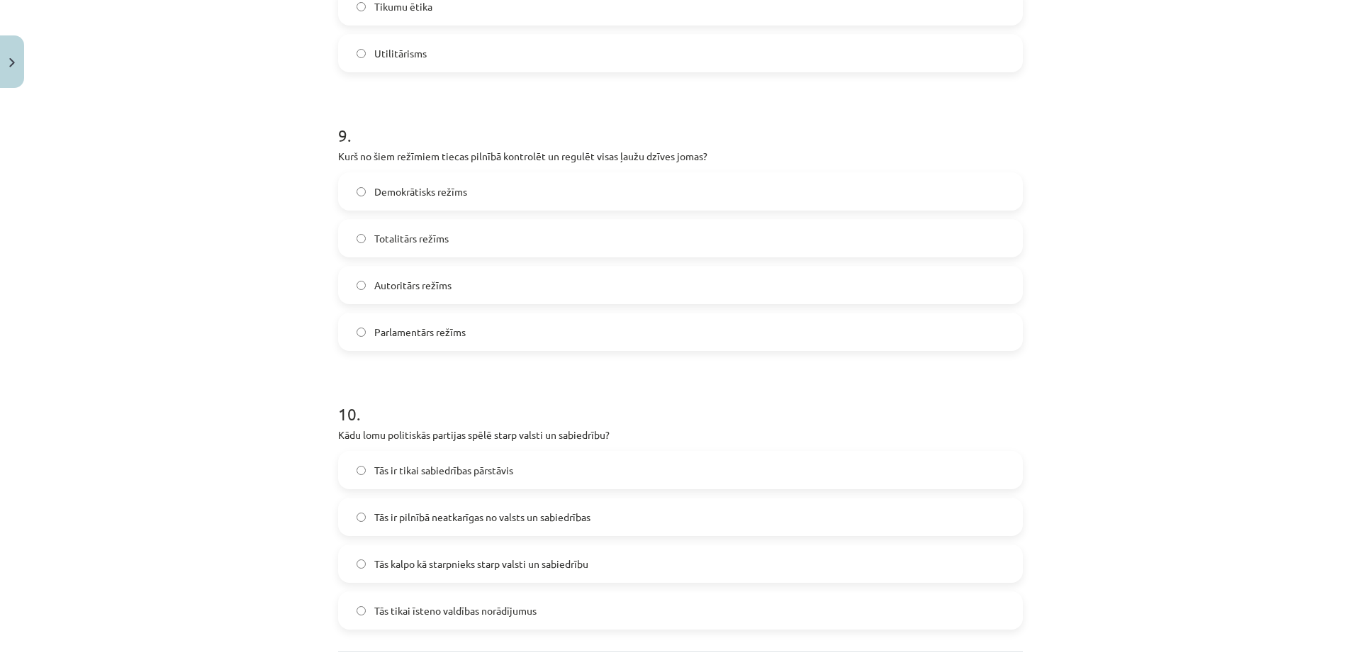
click at [429, 241] on span "Totalitārs režīms" at bounding box center [411, 238] width 74 height 15
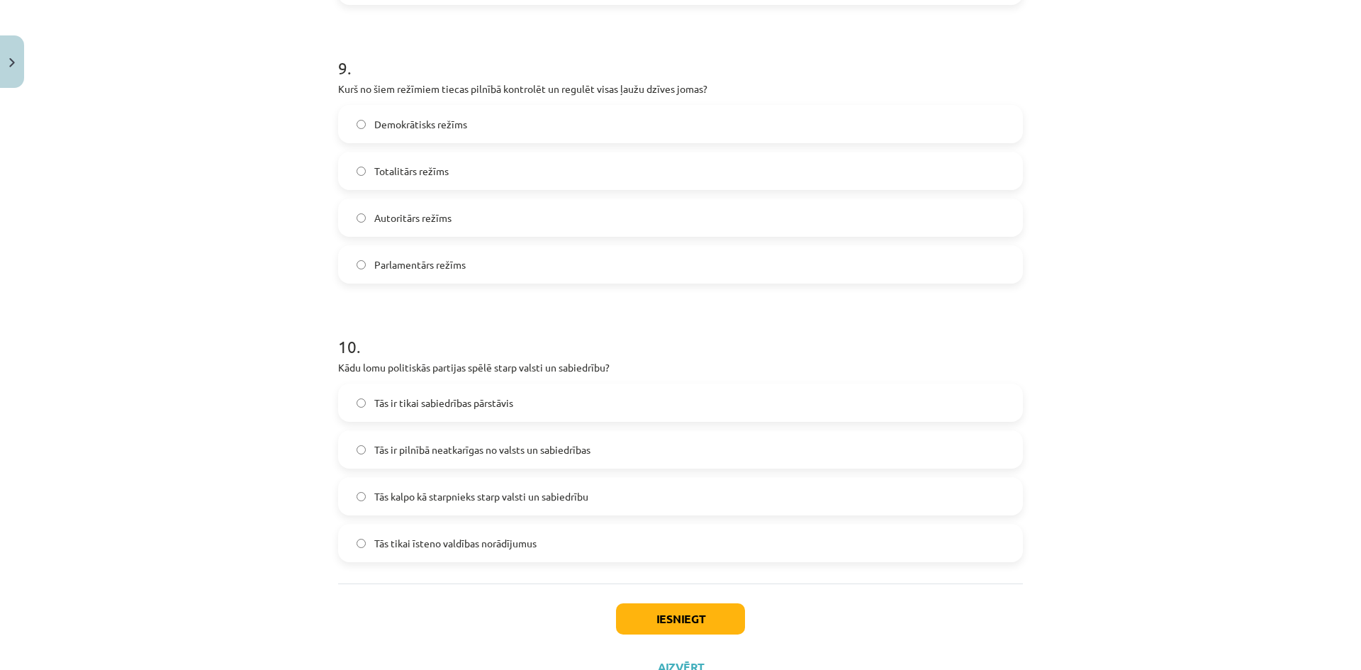
scroll to position [2534, 0]
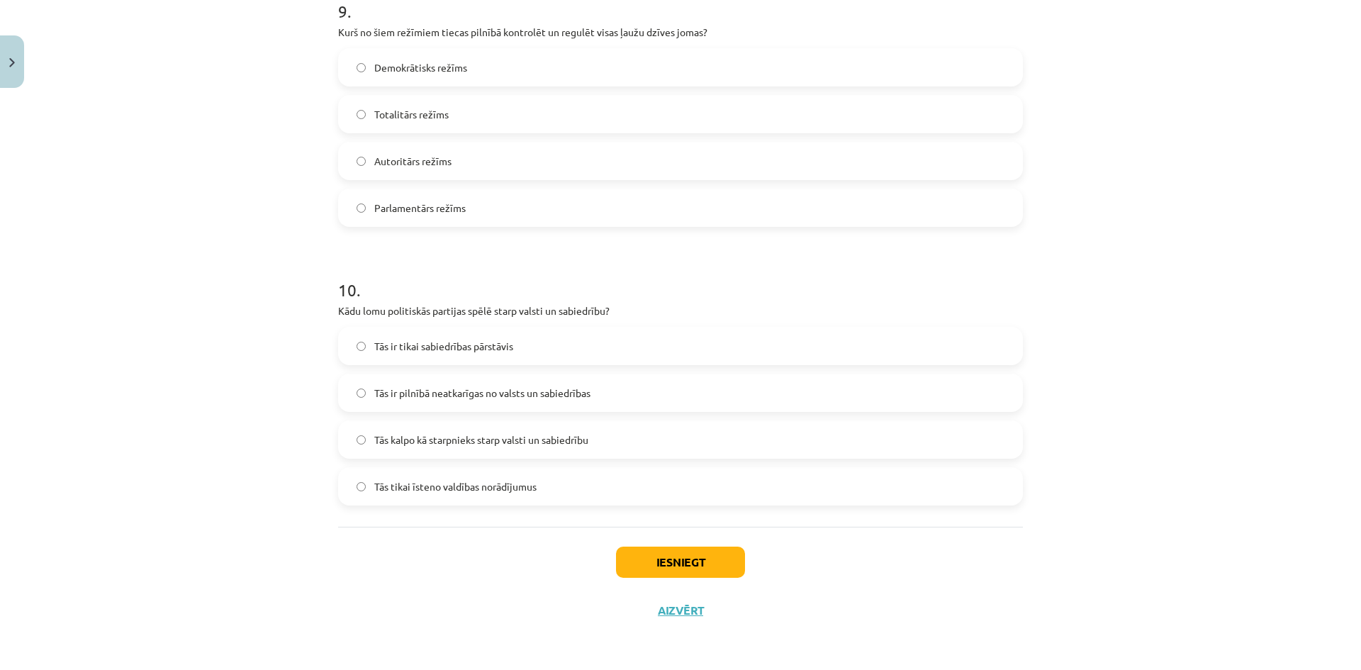
click at [454, 447] on span "Tās kalpo kā starpnieks starp valsti un sabiedrību" at bounding box center [481, 439] width 214 height 15
click at [634, 570] on button "Iesniegt" at bounding box center [680, 561] width 129 height 31
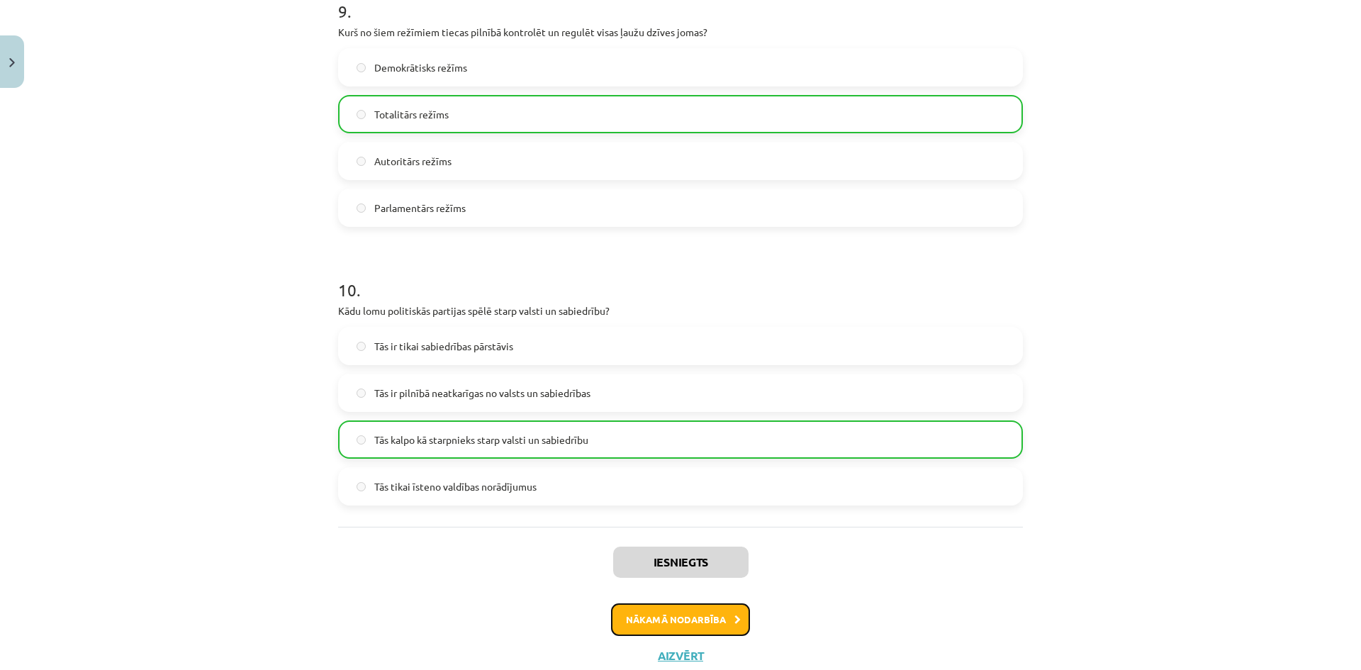
click at [679, 617] on button "Nākamā nodarbība" at bounding box center [680, 619] width 139 height 33
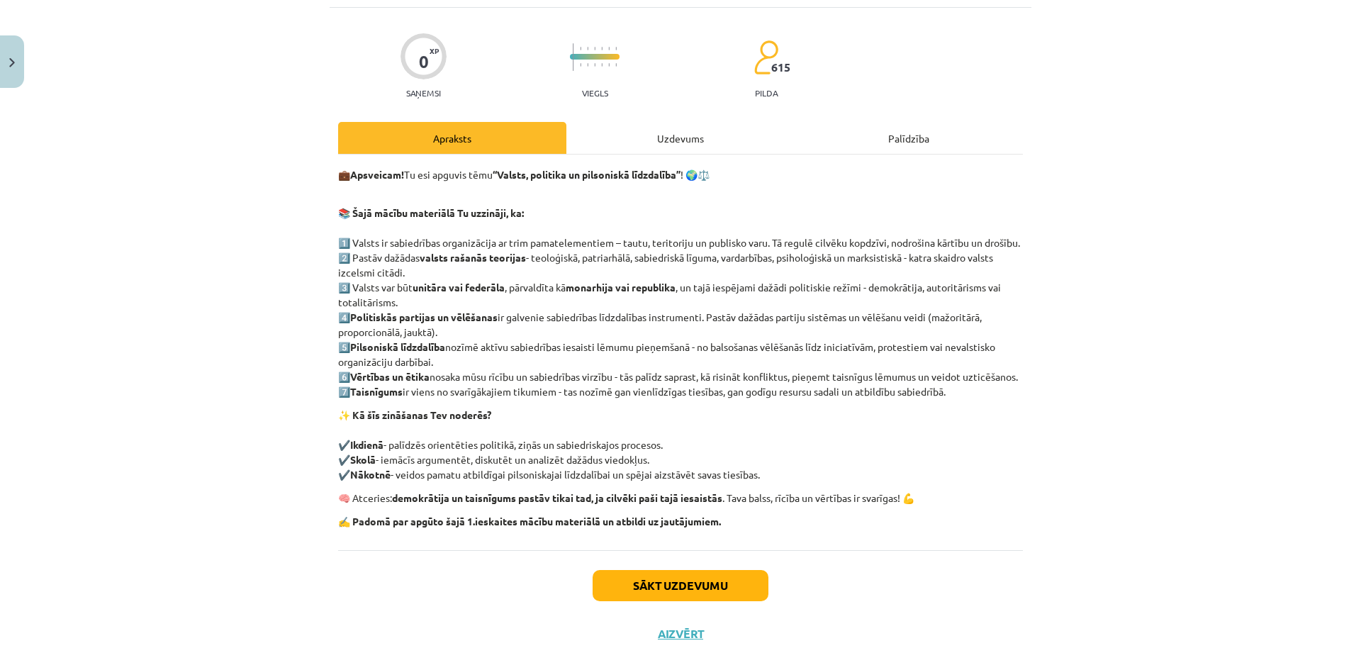
scroll to position [140, 0]
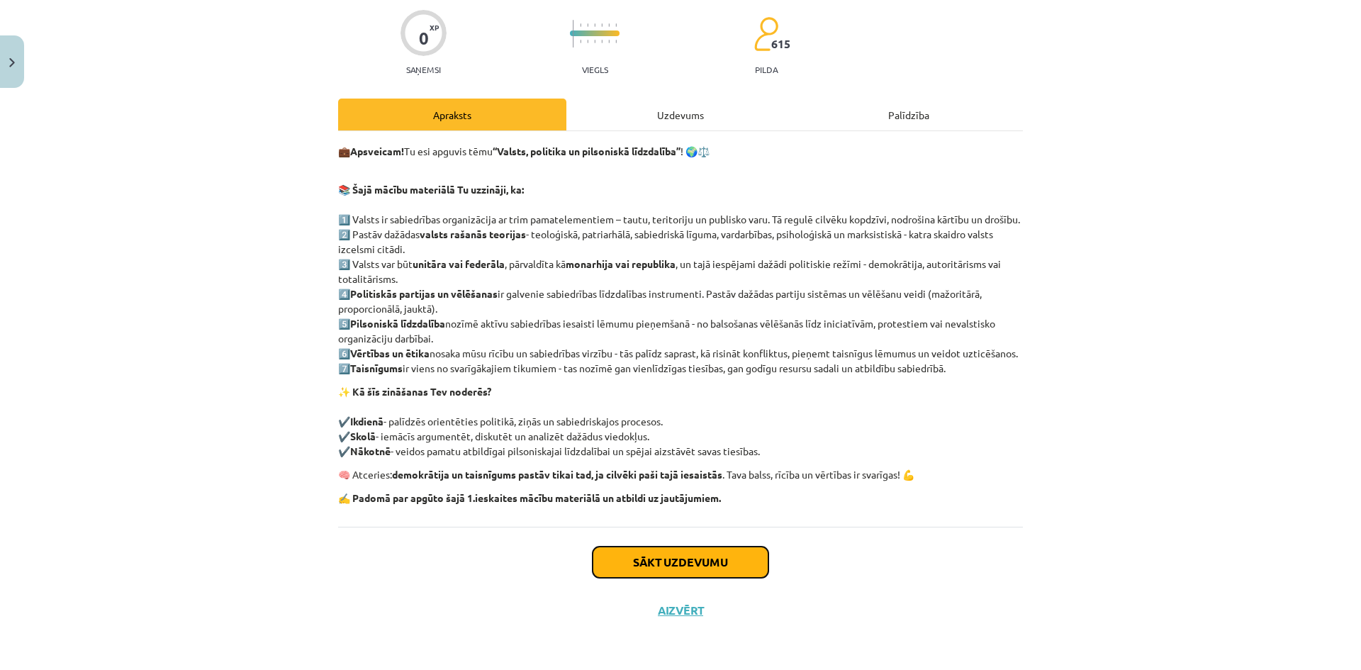
click at [709, 557] on button "Sākt uzdevumu" at bounding box center [681, 561] width 176 height 31
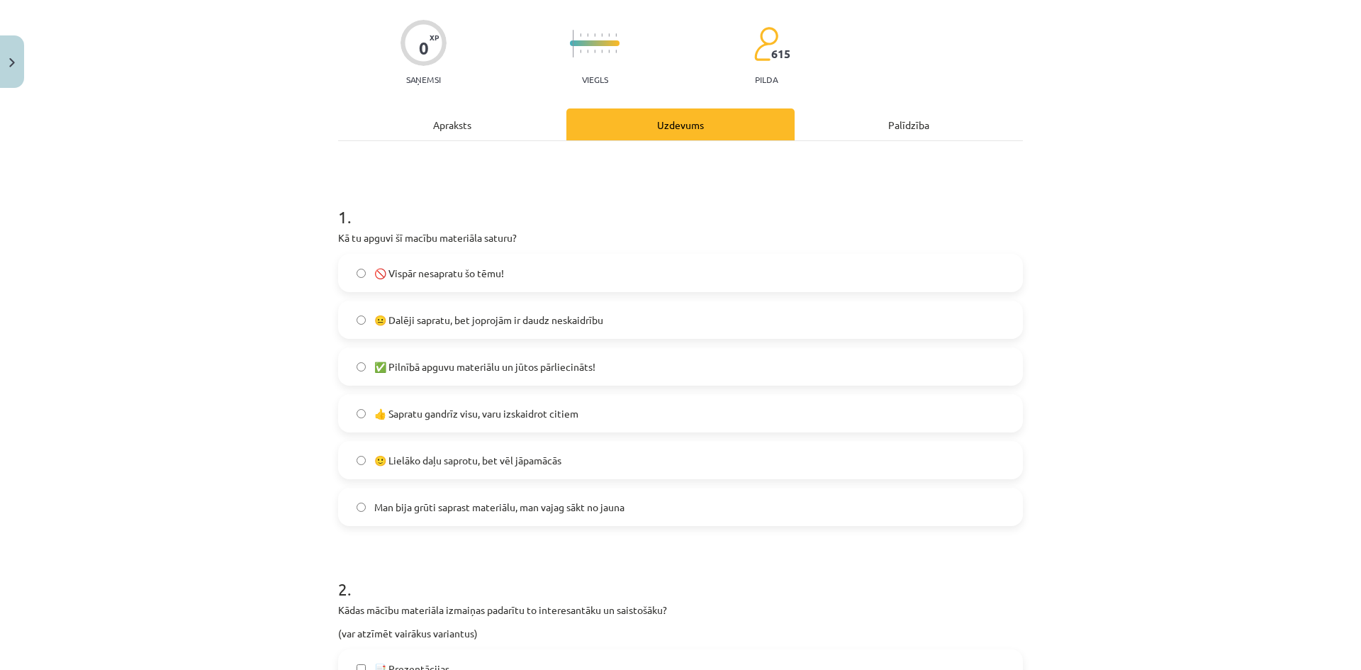
scroll to position [177, 0]
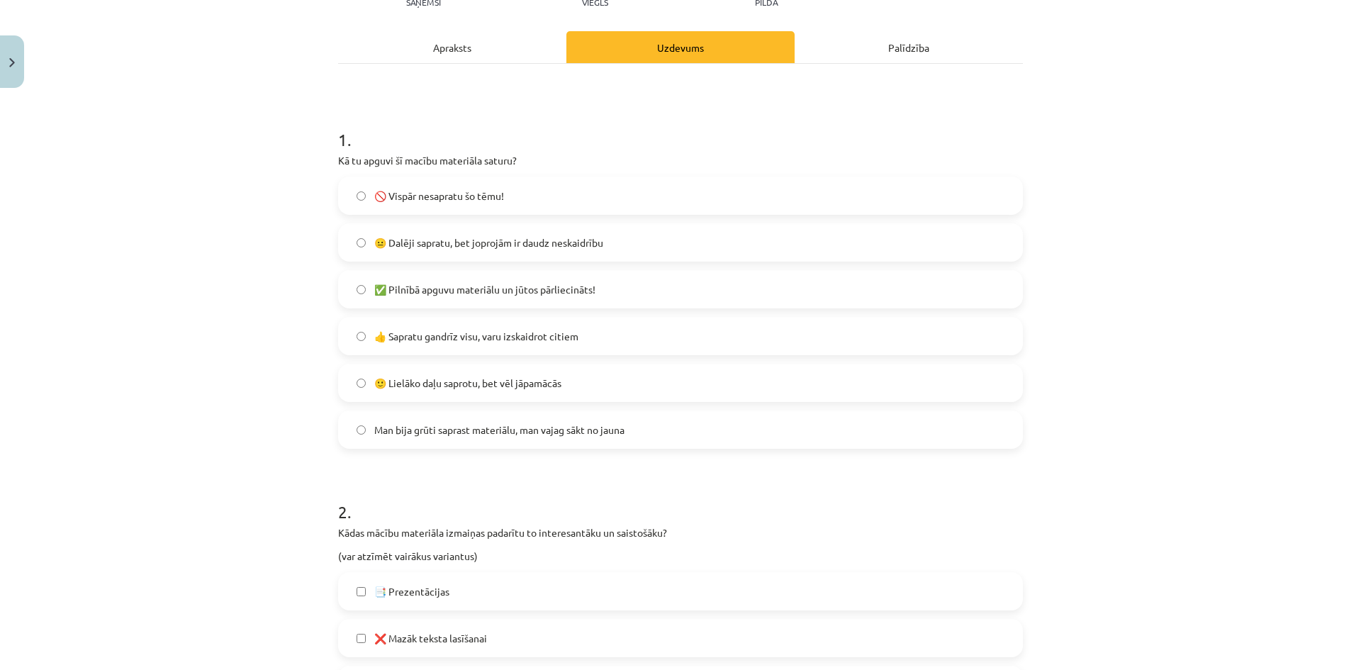
click at [470, 245] on span "😐 Dalēji sapratu, bet joprojām ir daudz neskaidrību" at bounding box center [488, 242] width 229 height 15
click at [446, 291] on span "✅ Pilnībā apguvu materiālu un jūtos pārliecināts!" at bounding box center [484, 289] width 221 height 15
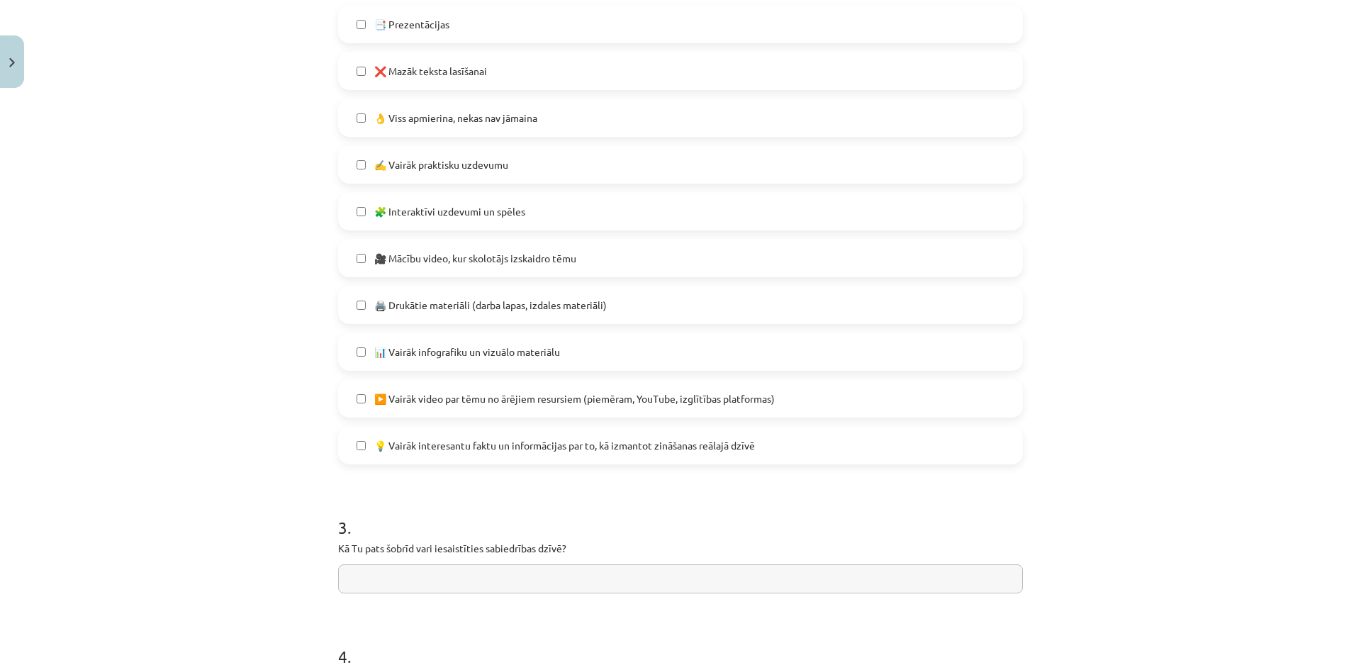
scroll to position [953, 0]
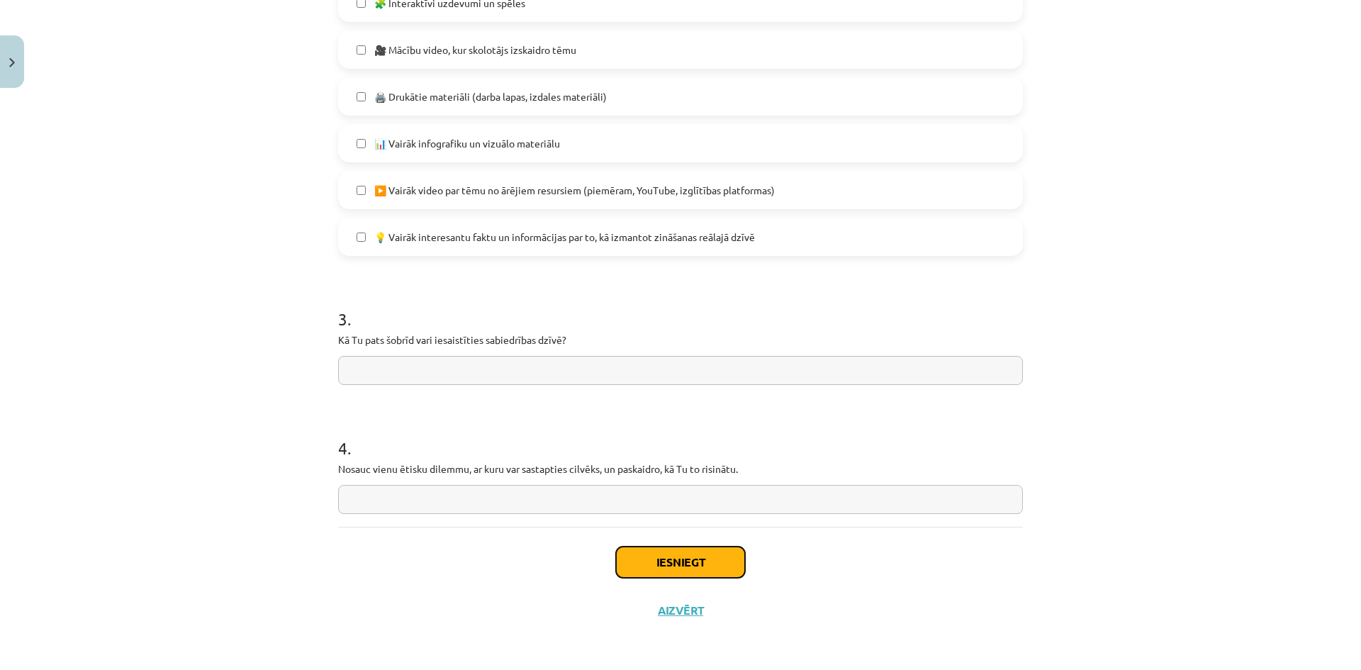
click at [691, 568] on button "Iesniegt" at bounding box center [680, 561] width 129 height 31
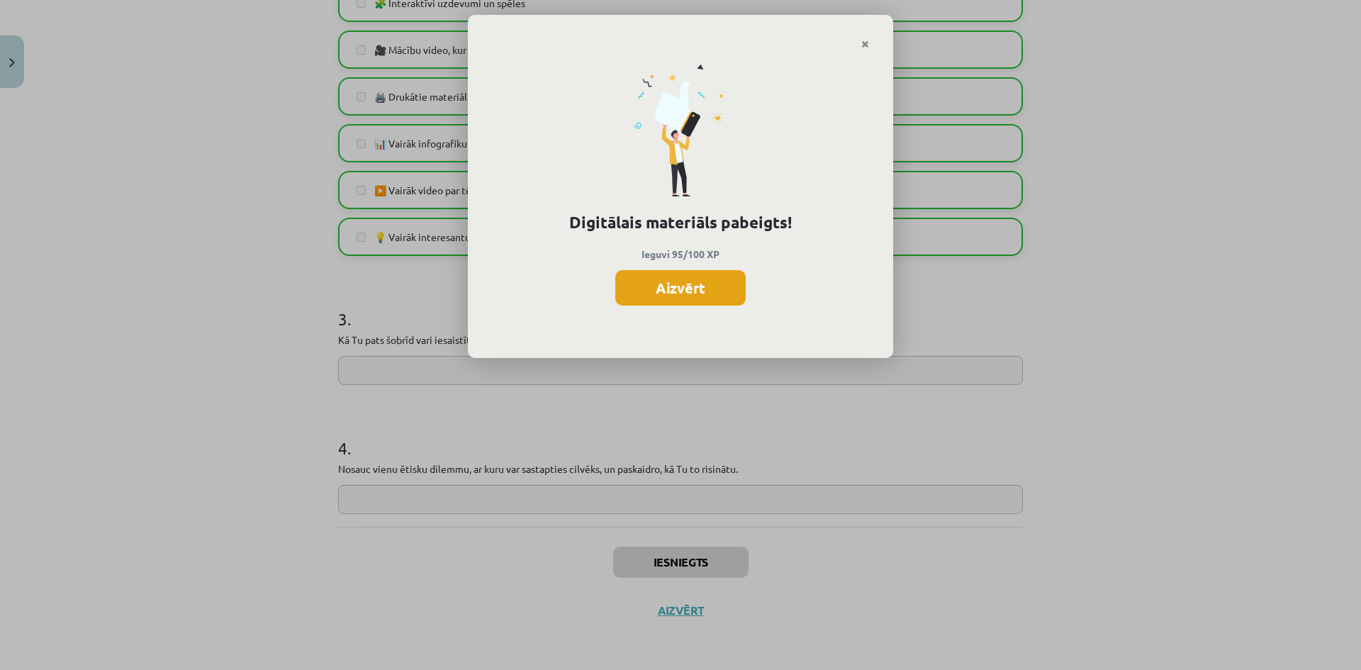
click at [701, 288] on button "Aizvērt" at bounding box center [680, 287] width 130 height 35
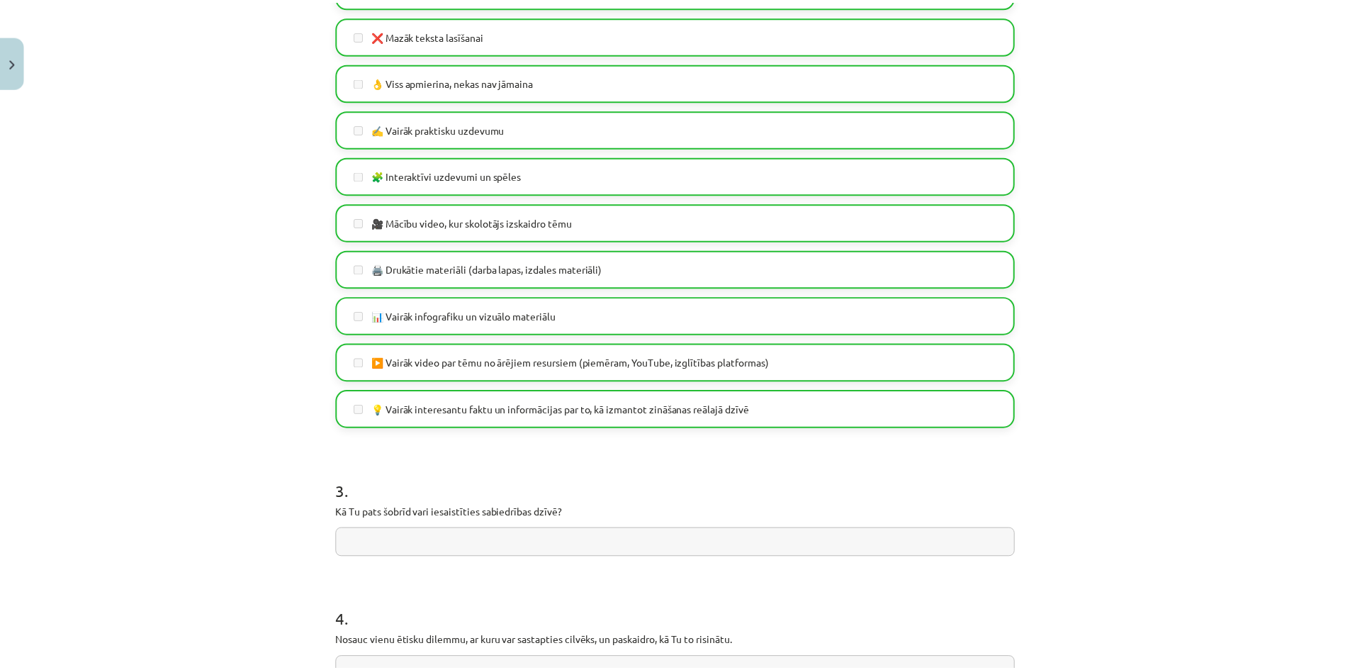
scroll to position [598, 0]
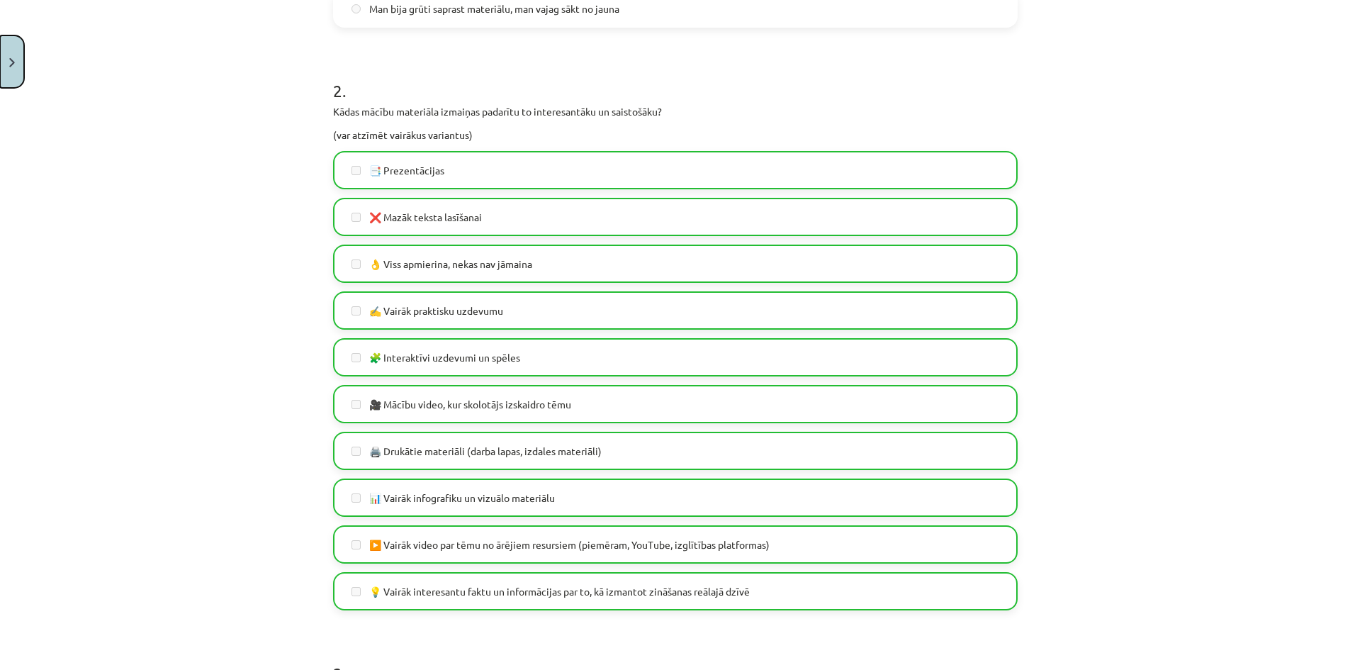
click at [14, 69] on button "Close" at bounding box center [12, 61] width 24 height 52
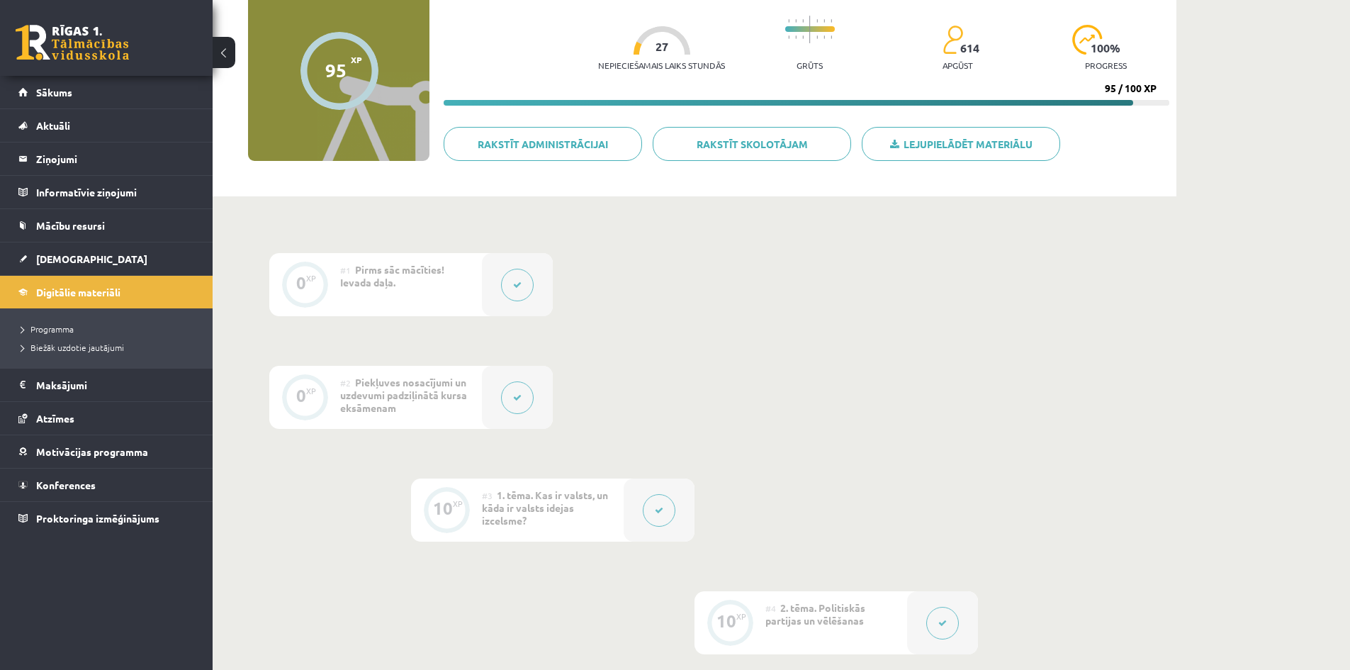
scroll to position [0, 0]
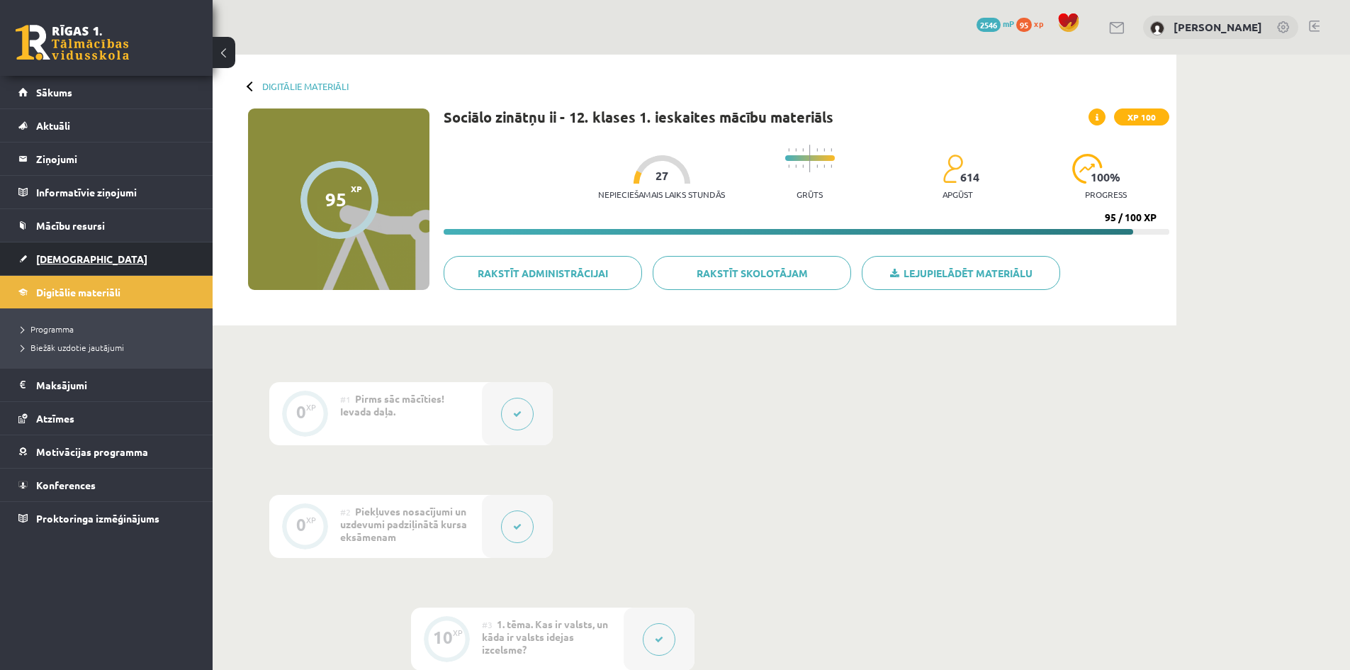
click at [51, 264] on link "[DEMOGRAPHIC_DATA]" at bounding box center [106, 258] width 176 height 33
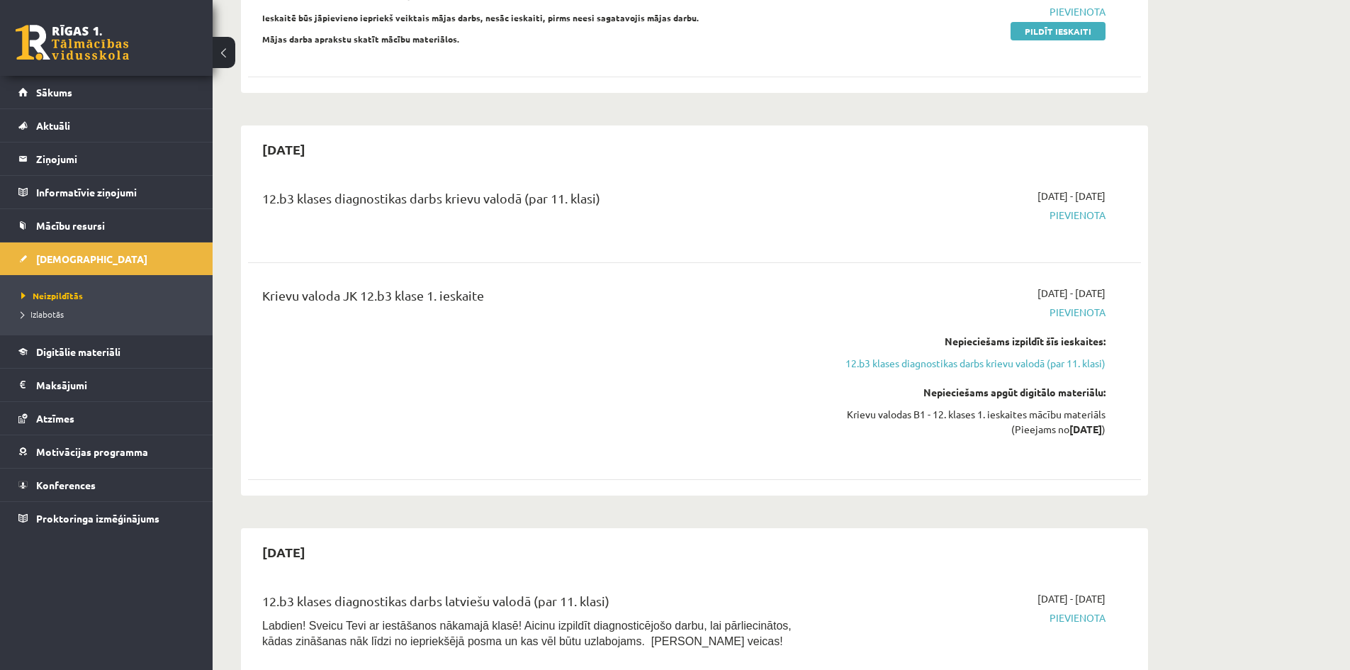
scroll to position [71, 0]
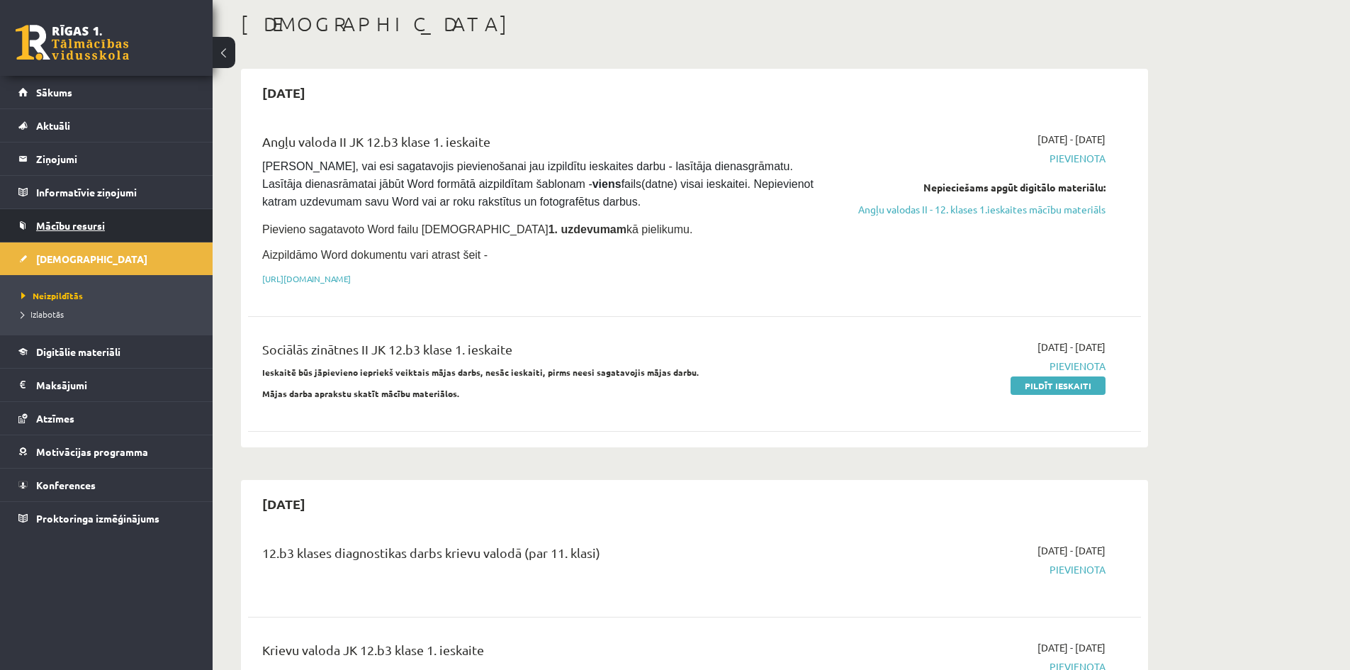
click at [69, 220] on span "Mācību resursi" at bounding box center [70, 225] width 69 height 13
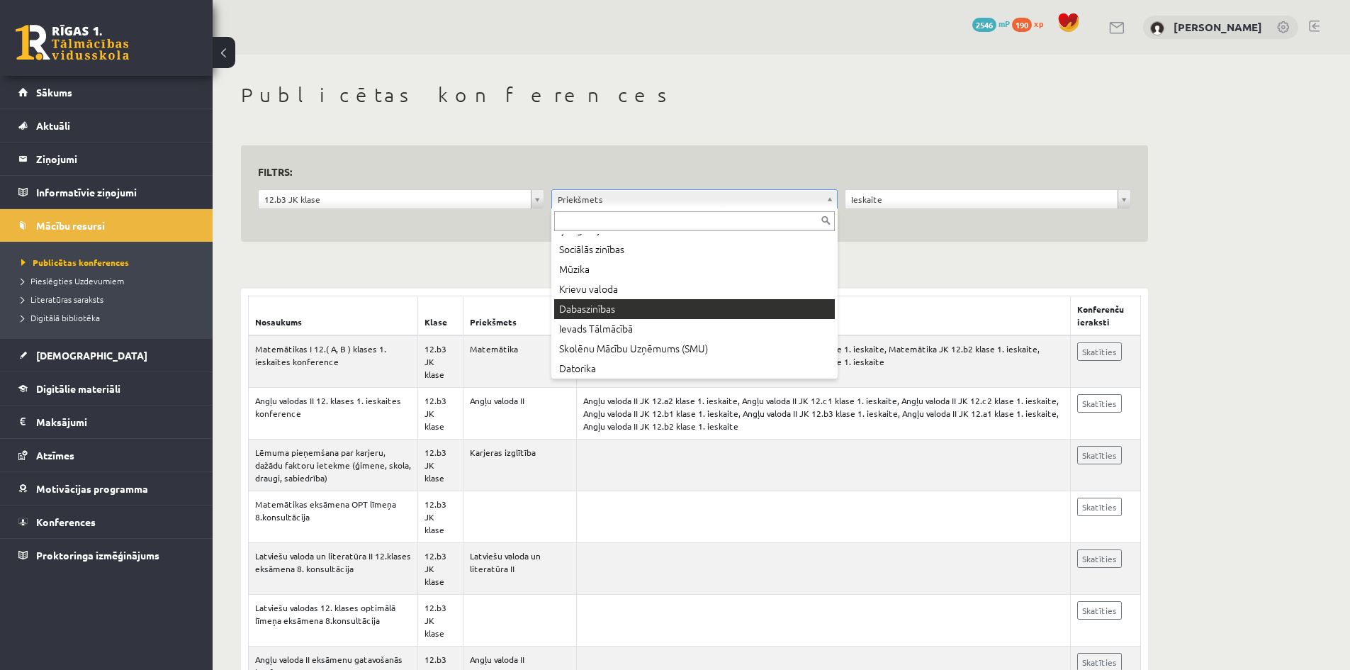
scroll to position [354, 0]
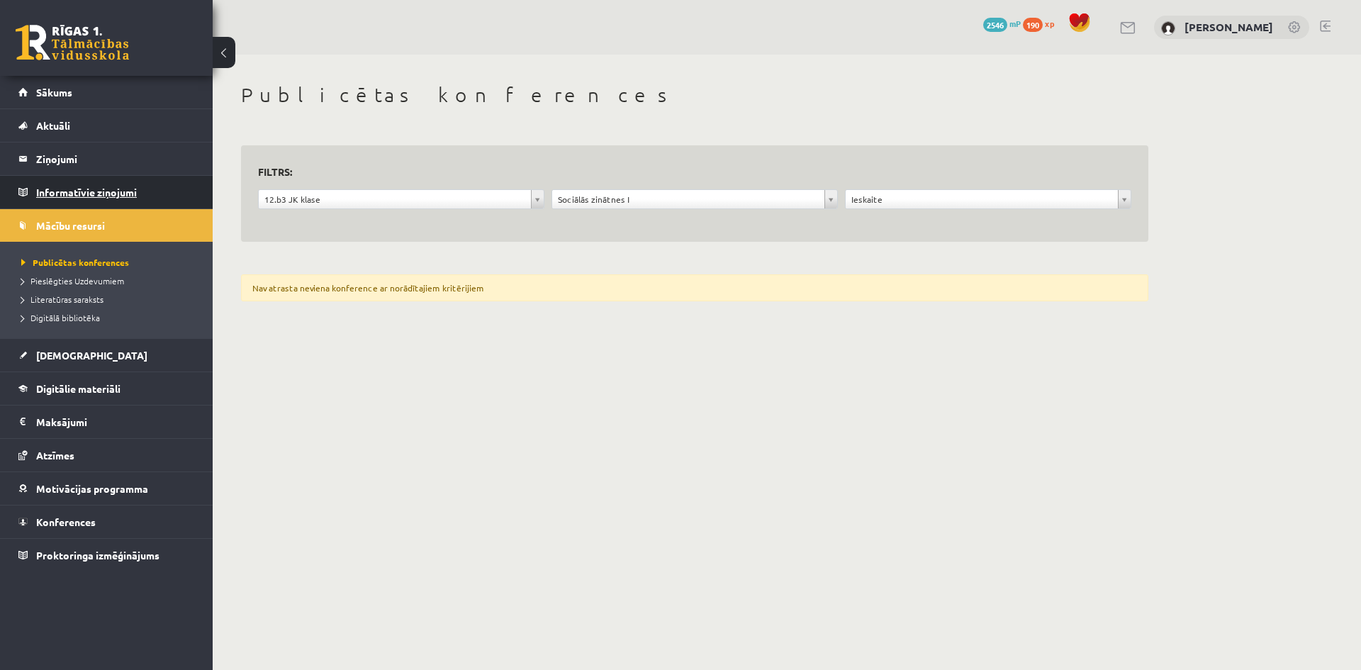
click at [103, 191] on legend "Informatīvie ziņojumi 0" at bounding box center [115, 192] width 159 height 33
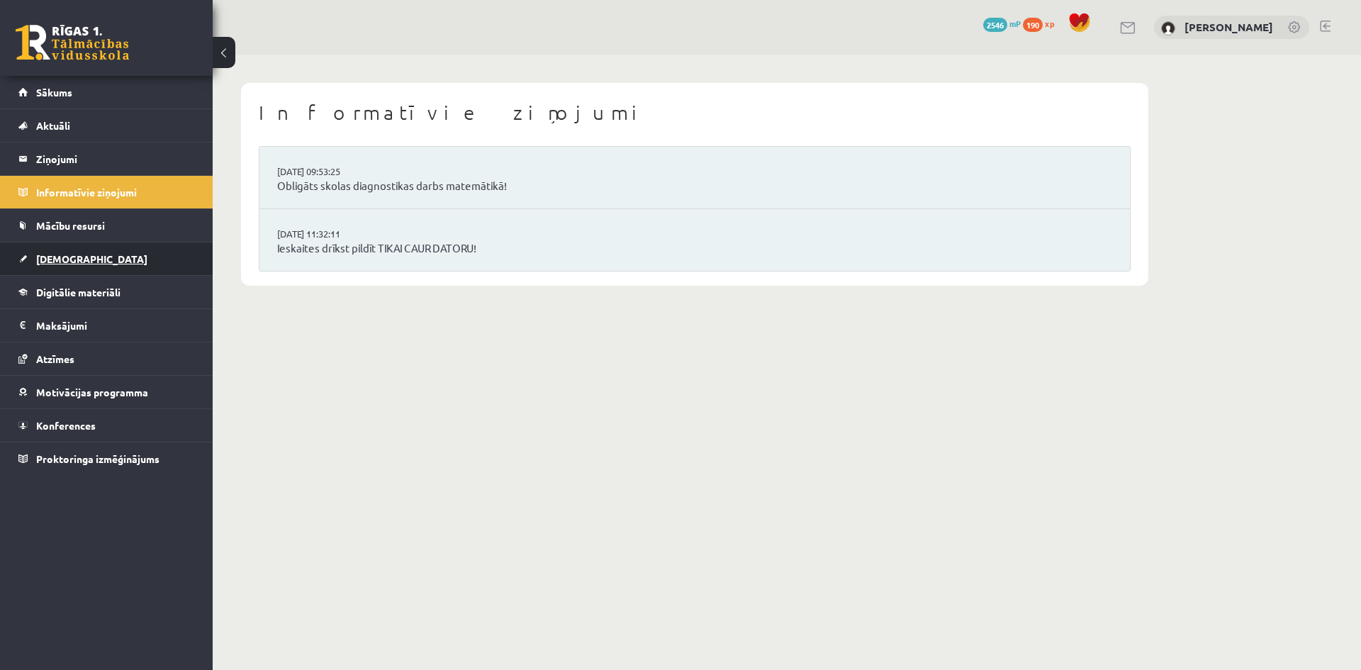
click at [61, 261] on span "[DEMOGRAPHIC_DATA]" at bounding box center [91, 258] width 111 height 13
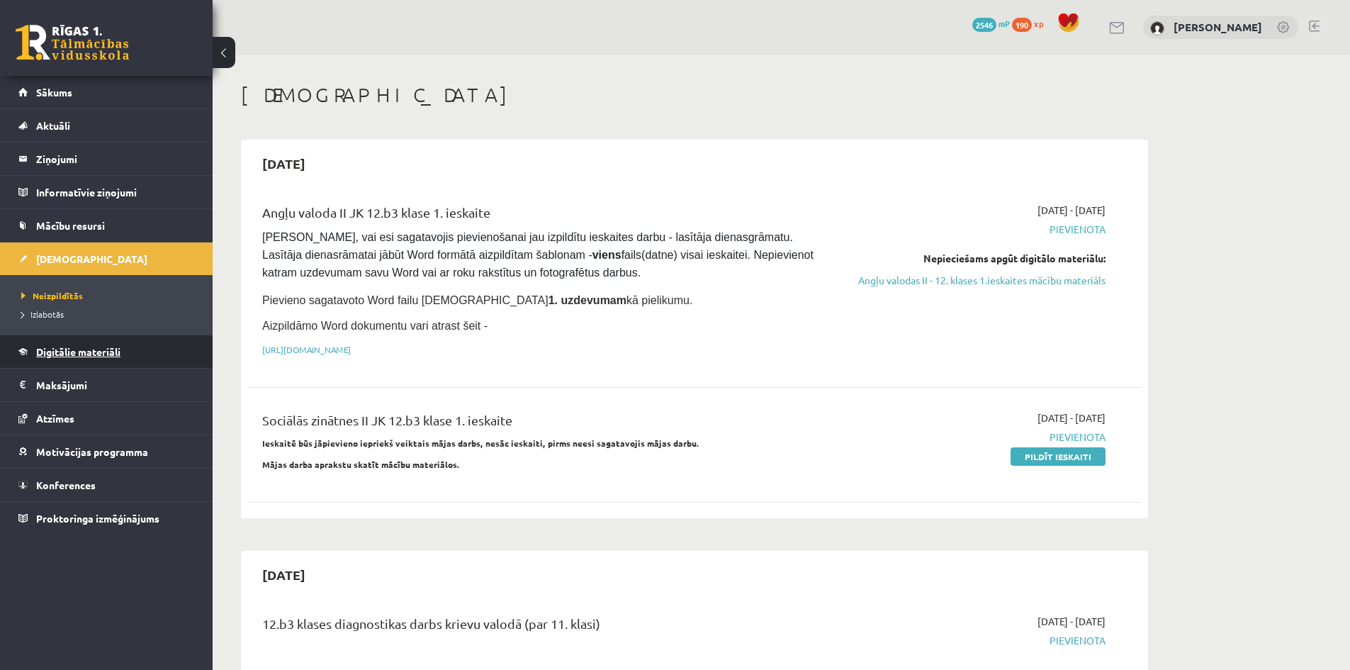
click at [100, 360] on link "Digitālie materiāli" at bounding box center [106, 351] width 176 height 33
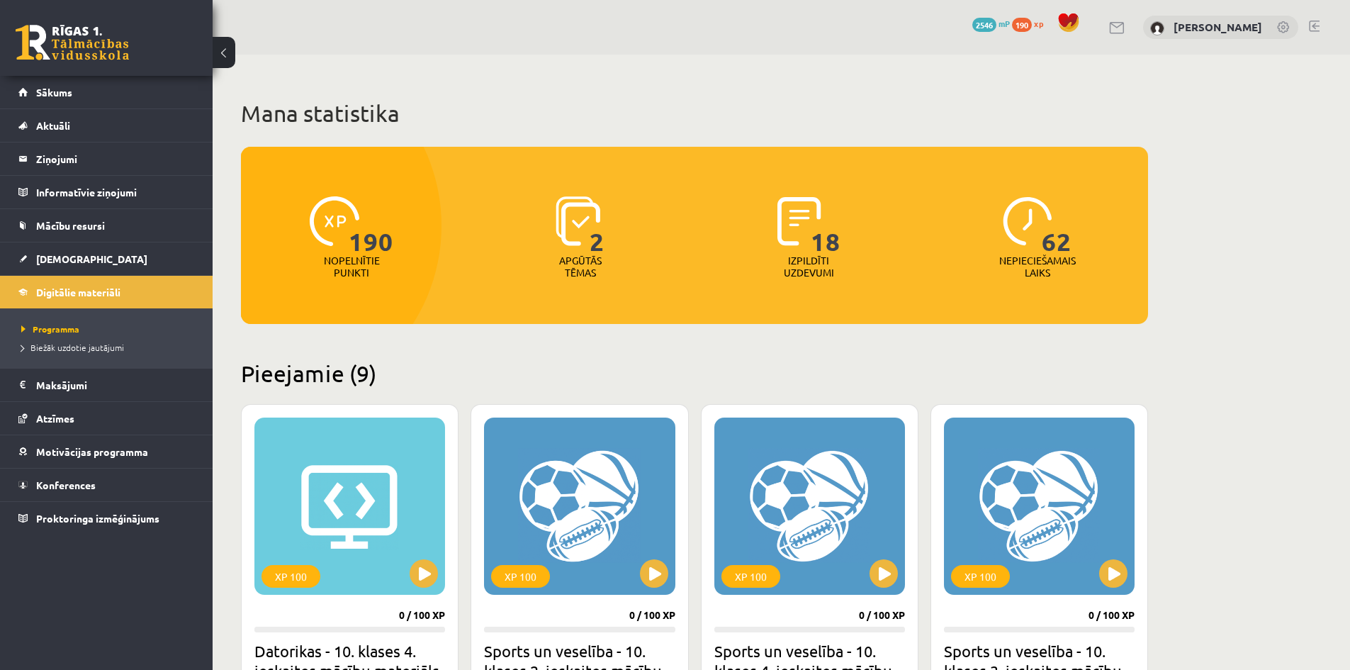
click at [826, 237] on span "18" at bounding box center [826, 225] width 30 height 58
click at [1069, 249] on span "62" at bounding box center [1057, 225] width 30 height 58
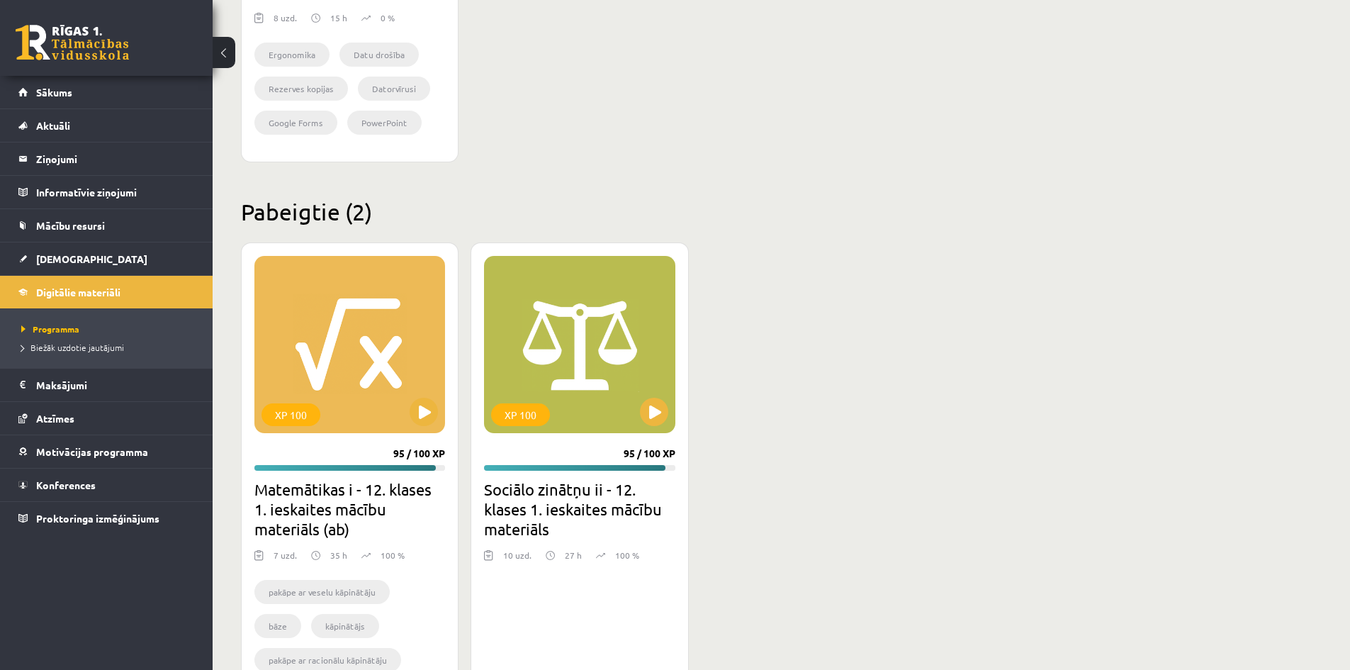
scroll to position [1656, 0]
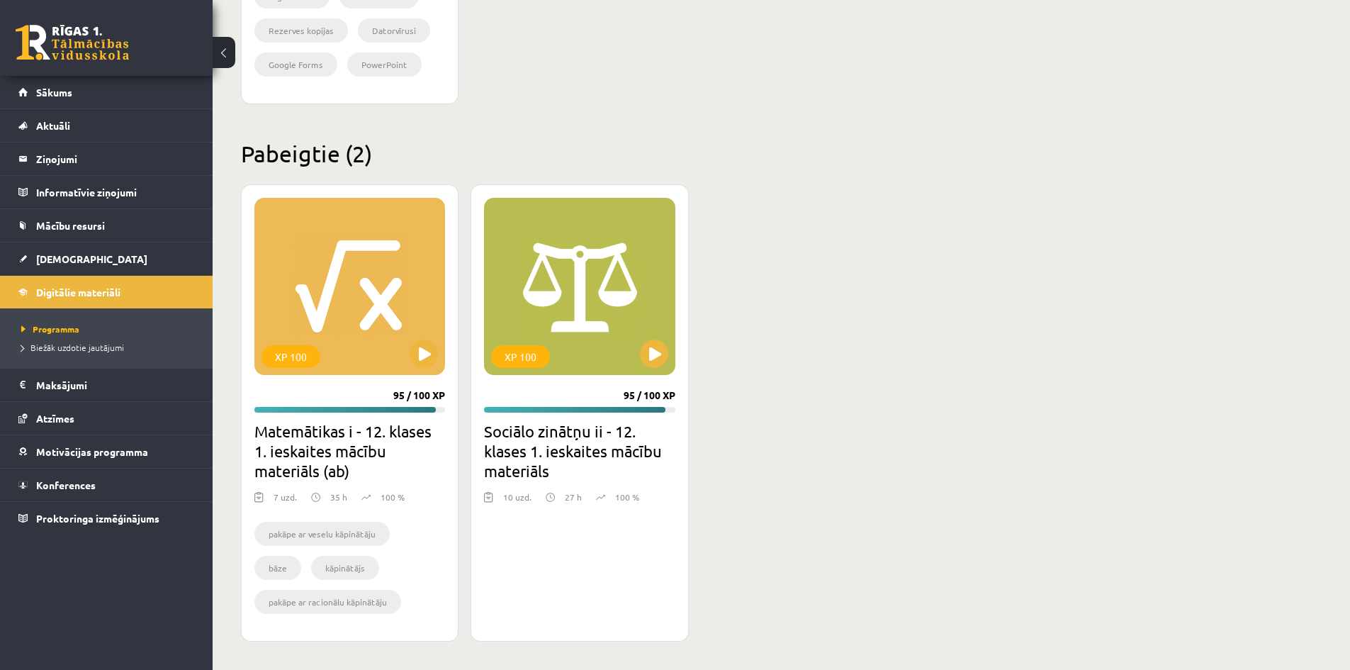
click at [558, 437] on h2 "Sociālo zinātņu ii - 12. klases 1. ieskaites mācību materiāls" at bounding box center [579, 451] width 191 height 60
click at [559, 346] on div "XP 100" at bounding box center [579, 286] width 191 height 177
click at [620, 310] on div "XP 100" at bounding box center [579, 286] width 191 height 177
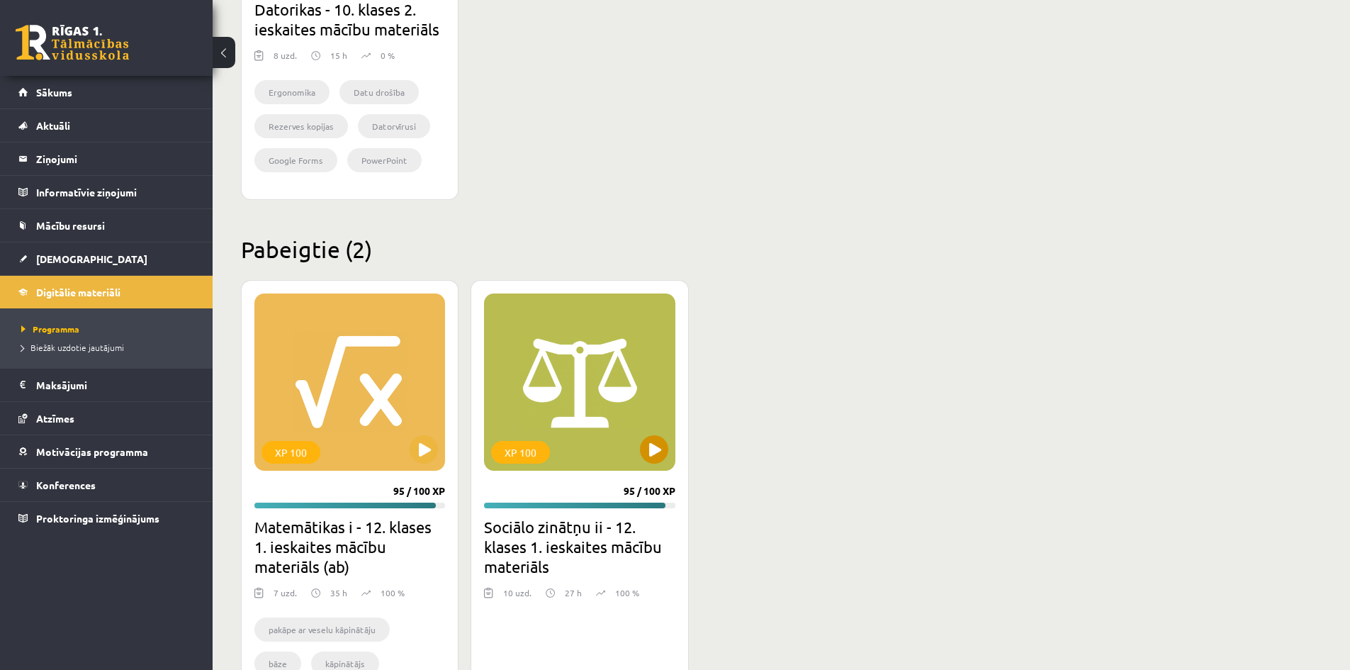
scroll to position [1443, 0]
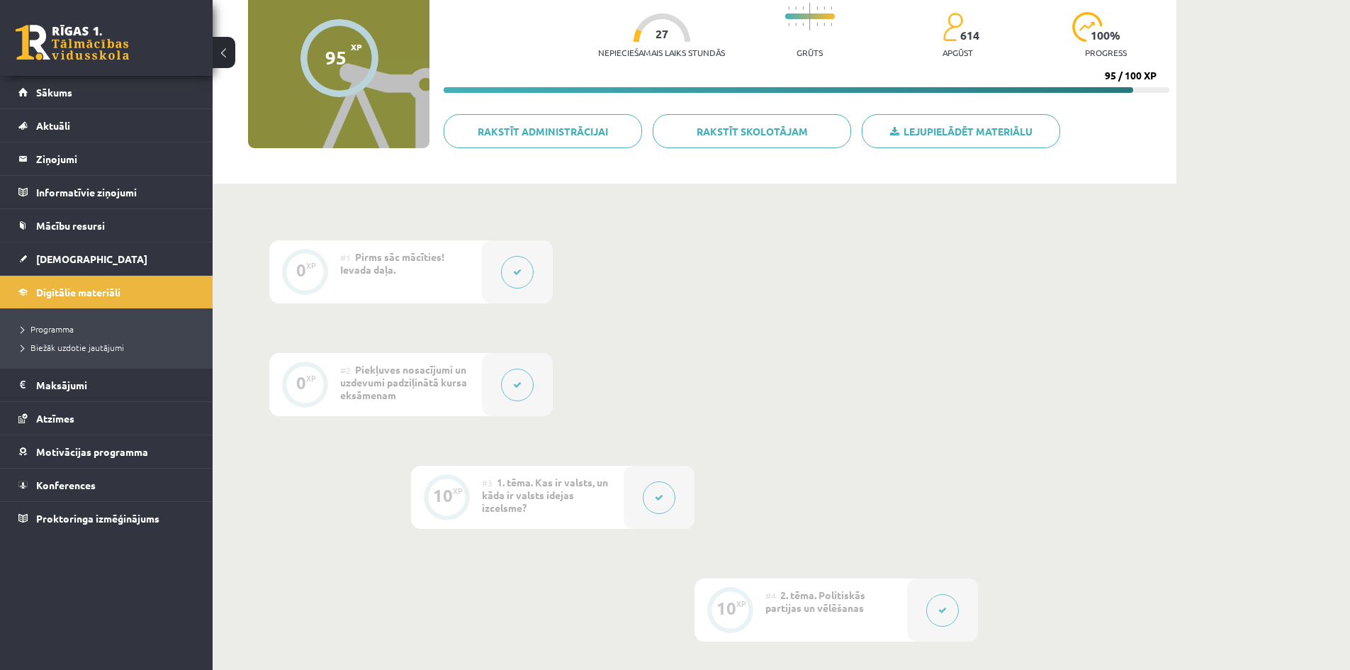
scroll to position [71, 0]
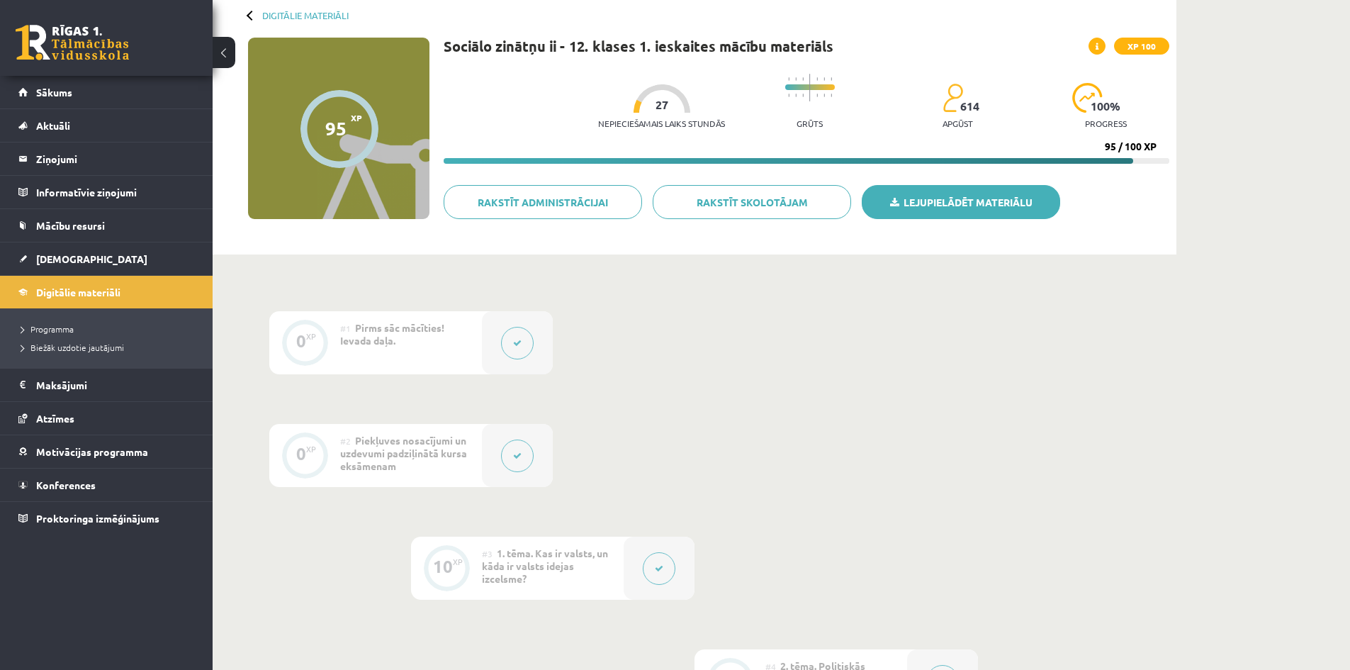
click at [919, 201] on link "Lejupielādēt materiālu" at bounding box center [961, 202] width 198 height 34
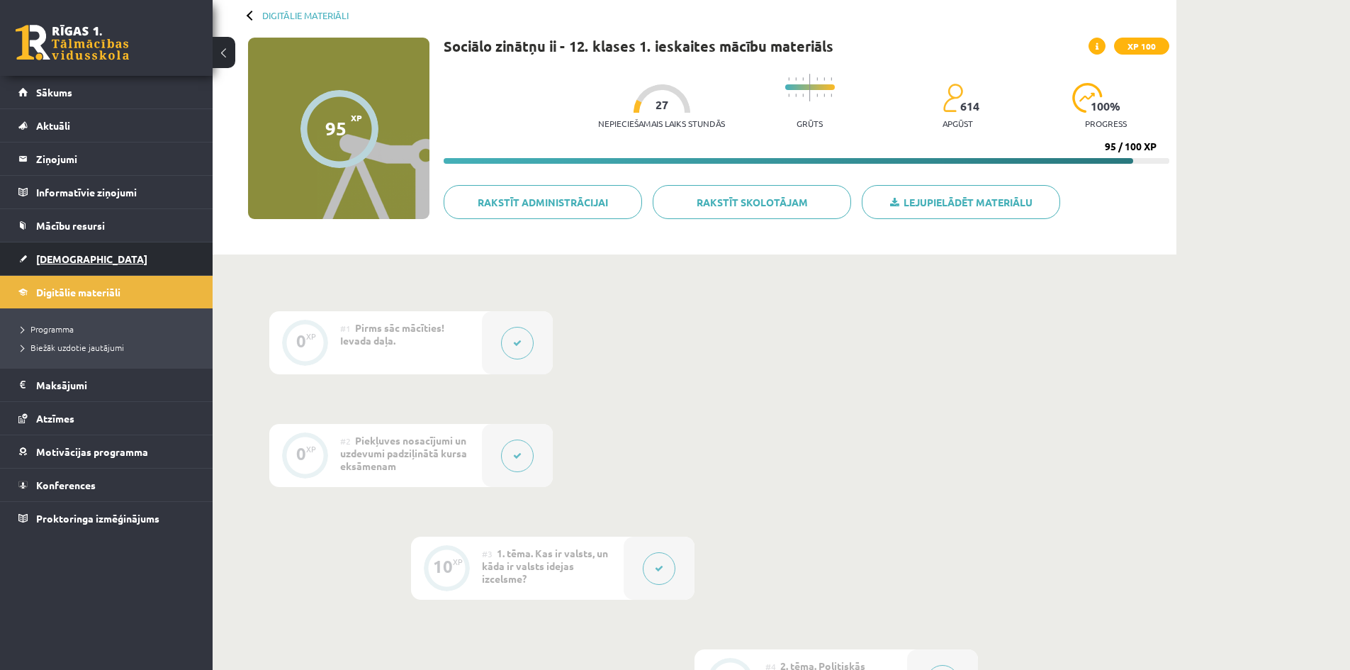
click at [55, 259] on span "[DEMOGRAPHIC_DATA]" at bounding box center [91, 258] width 111 height 13
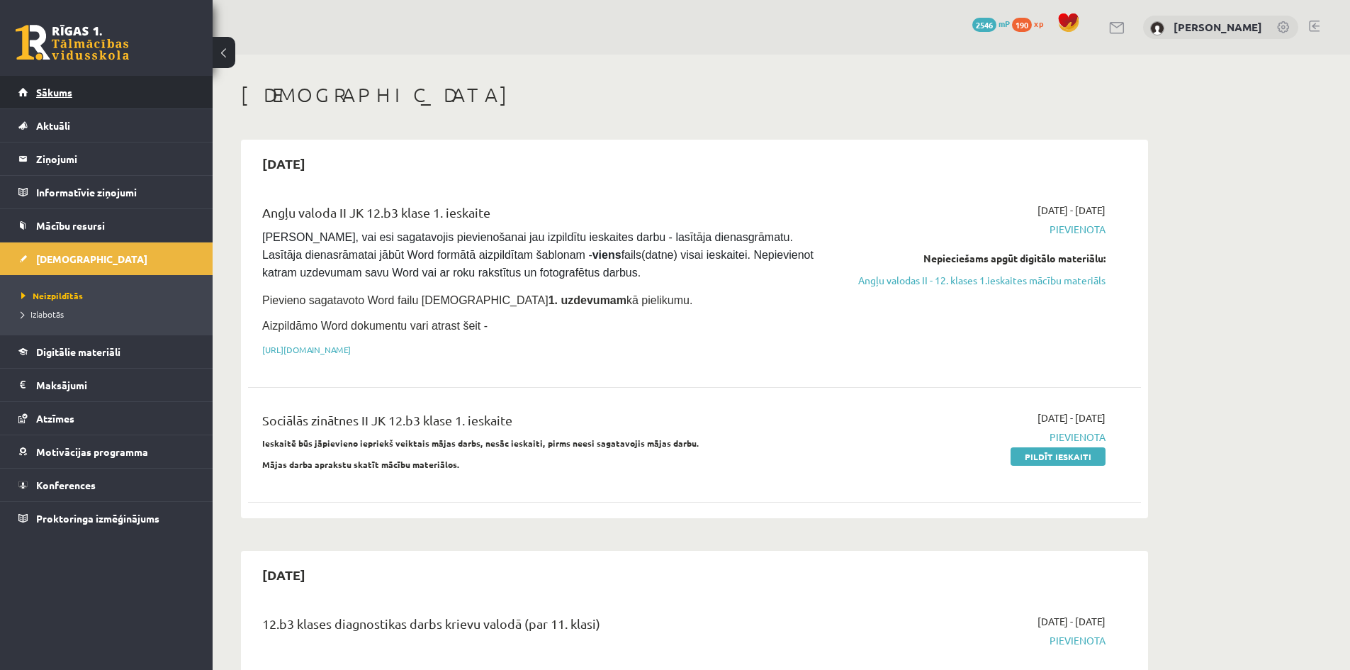
click at [61, 91] on span "Sākums" at bounding box center [54, 92] width 36 height 13
